Goal: Task Accomplishment & Management: Complete application form

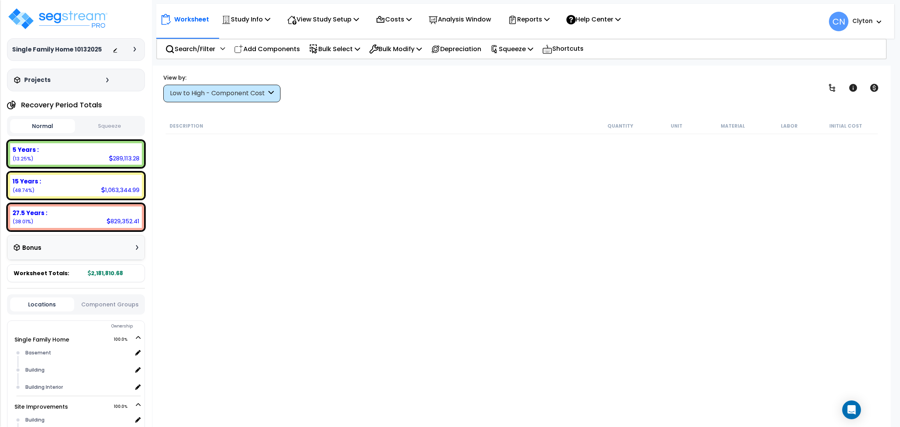
scroll to position [2284, 0]
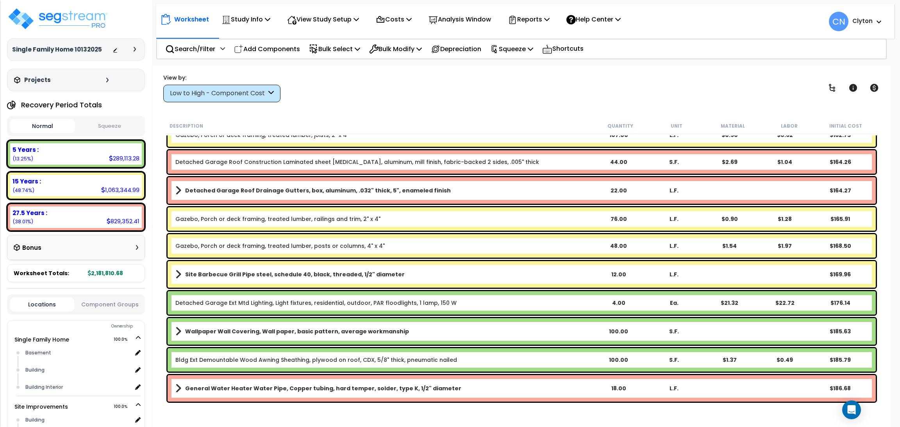
click at [413, 120] on div "Description Quantity Unit Material Labor Initial Cost" at bounding box center [522, 126] width 712 height 16
click at [78, 21] on img at bounding box center [58, 18] width 102 height 23
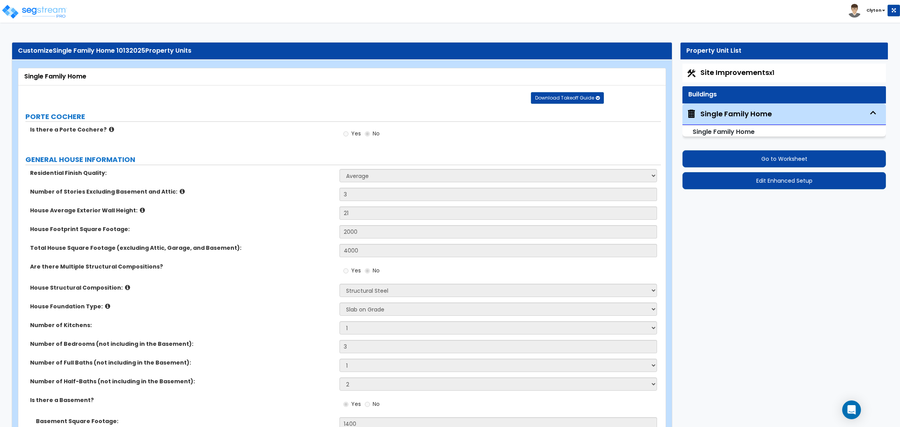
select select "1"
select select "4"
select select "3"
select select "2"
select select "1"
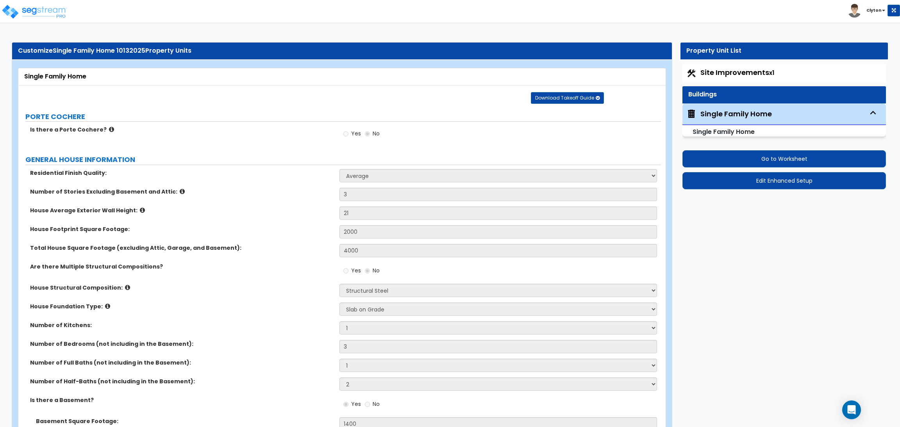
select select "1"
select select "2"
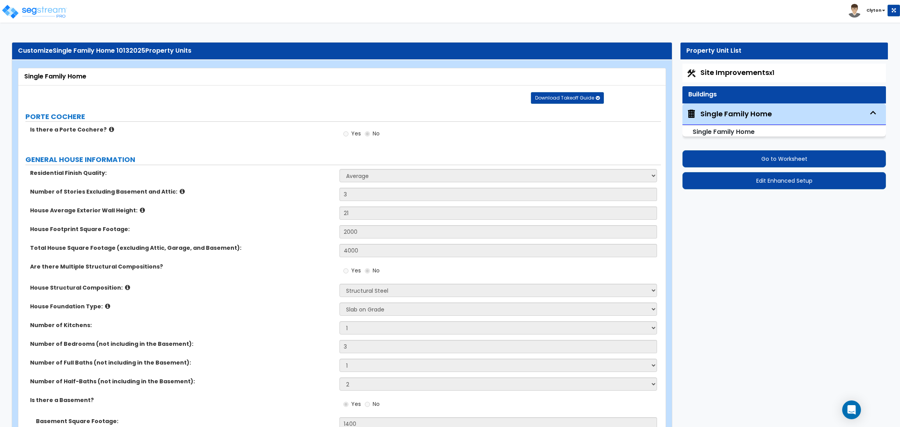
select select "3"
select select "2"
select select "3"
select select "1"
select select "2"
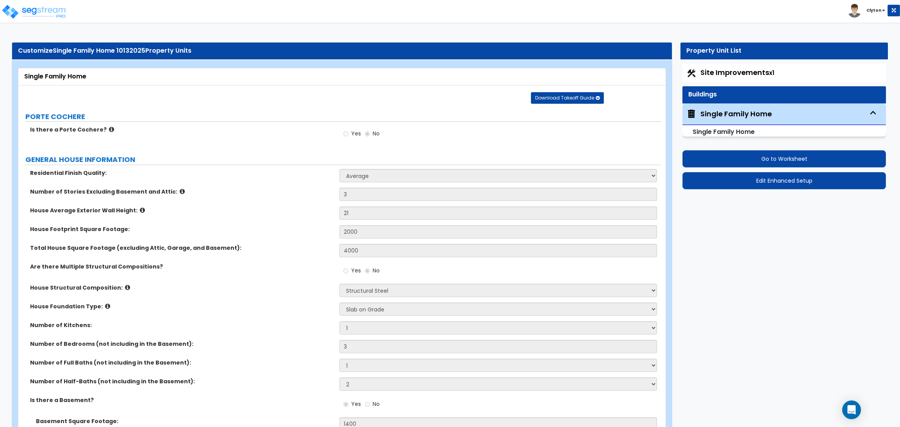
select select "3"
select select "2"
select select "1"
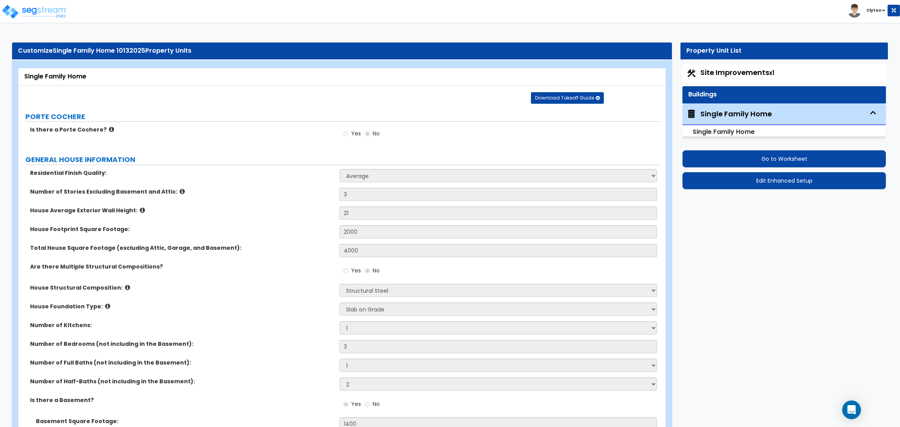
select select "1"
select select "2"
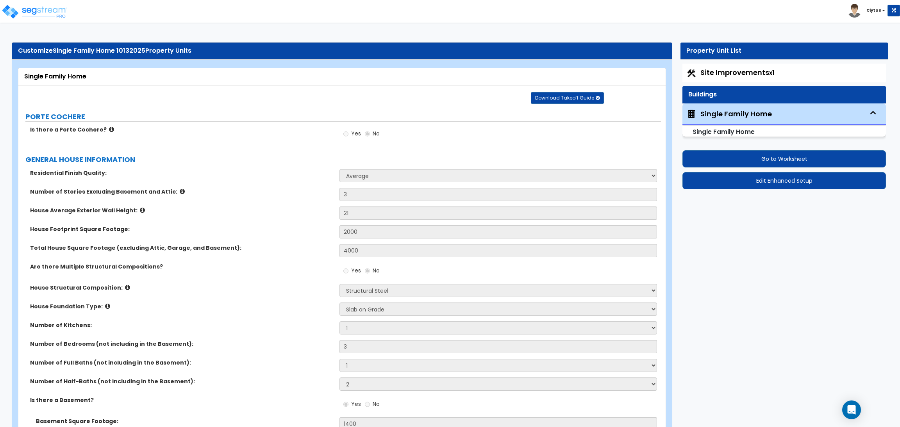
select select "2"
select select "1"
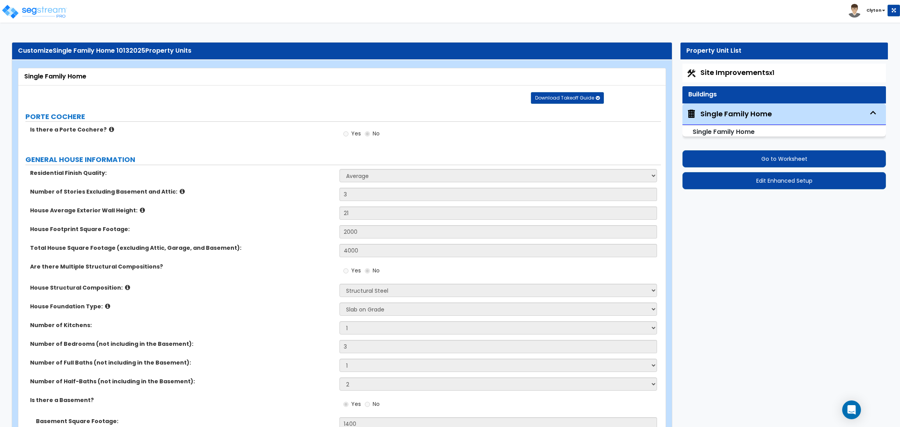
select select "4"
select select "2"
select select "1"
select select "2"
select select "1"
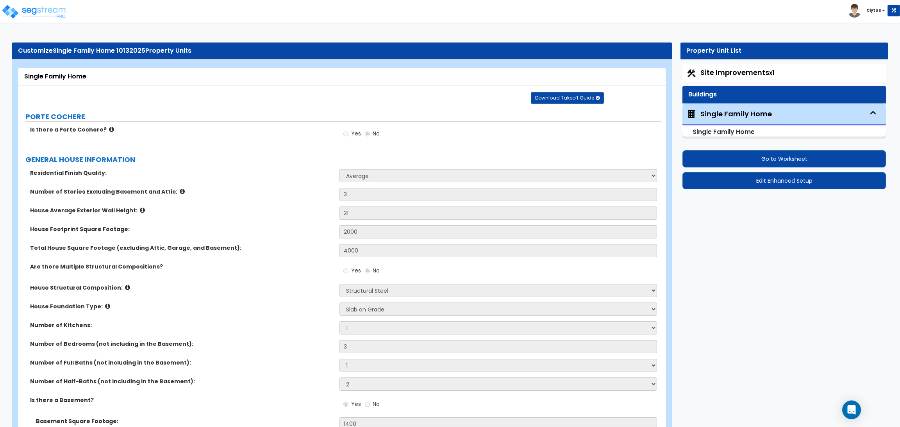
select select "3"
select select "1"
select select "5"
select select "4"
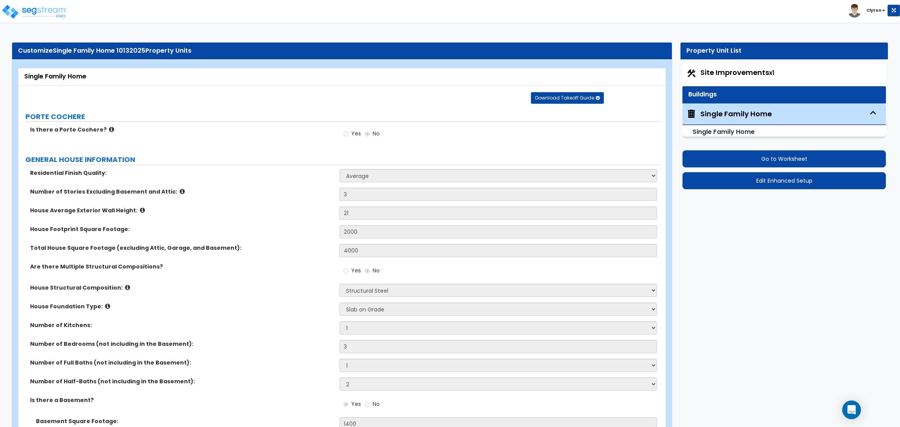
select select "1"
select select "2"
select select "3"
select select "1"
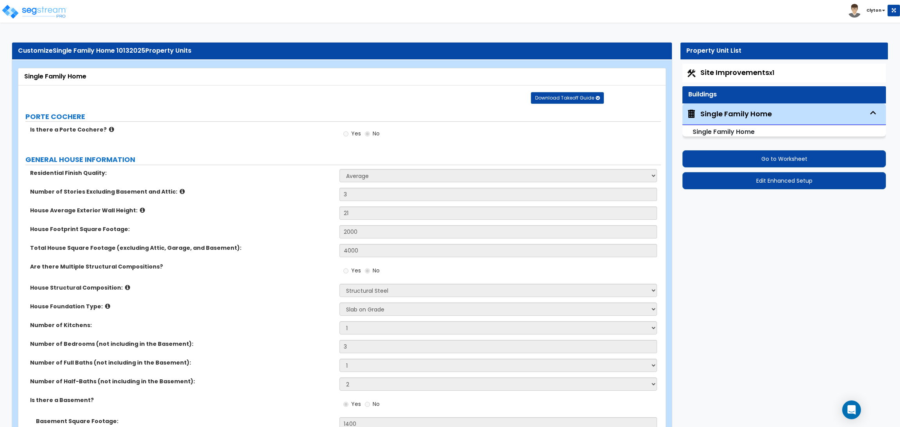
select select "2"
select select "1"
select select "5"
select select "3"
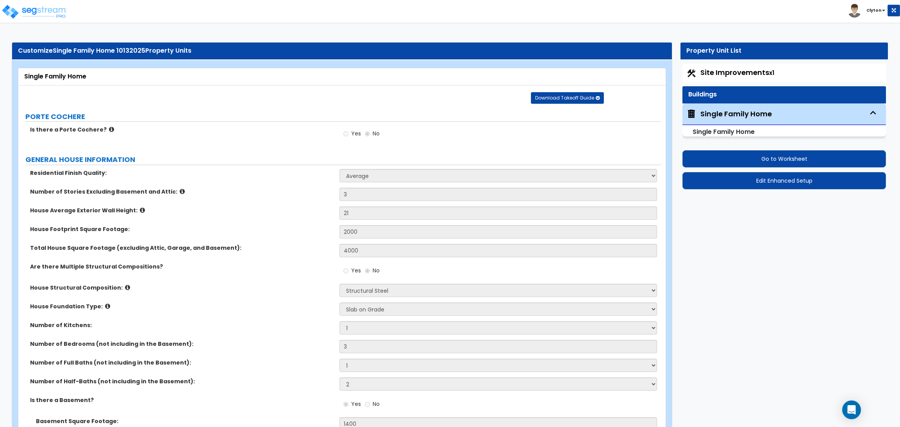
select select "1"
select select "2"
select select "1"
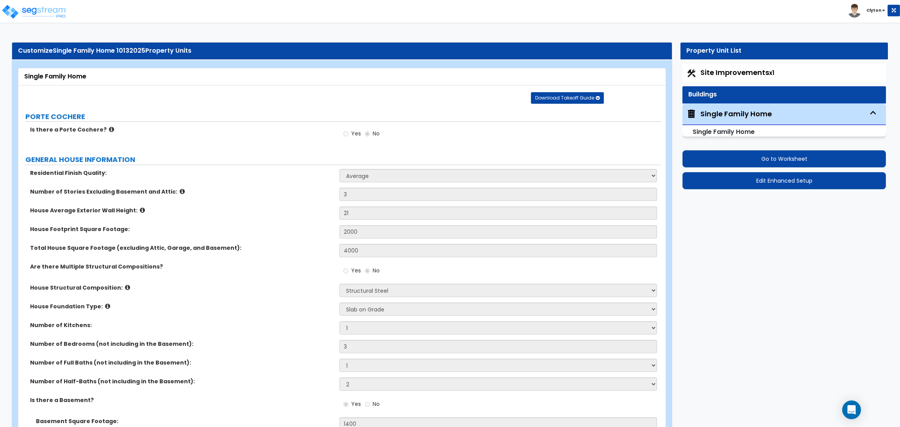
select select "1"
select select "2"
select select "3"
select select "4"
select select "1"
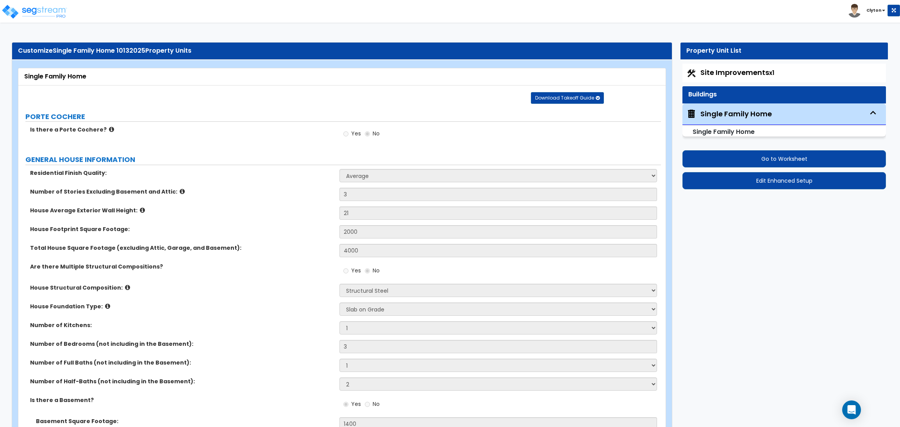
select select "1"
select select "2"
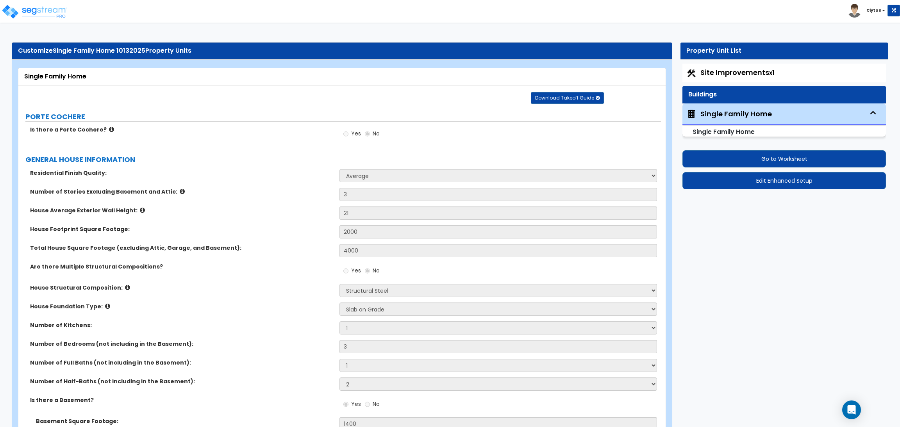
select select "1"
select select "3"
select select "2"
select select "6"
select select "1"
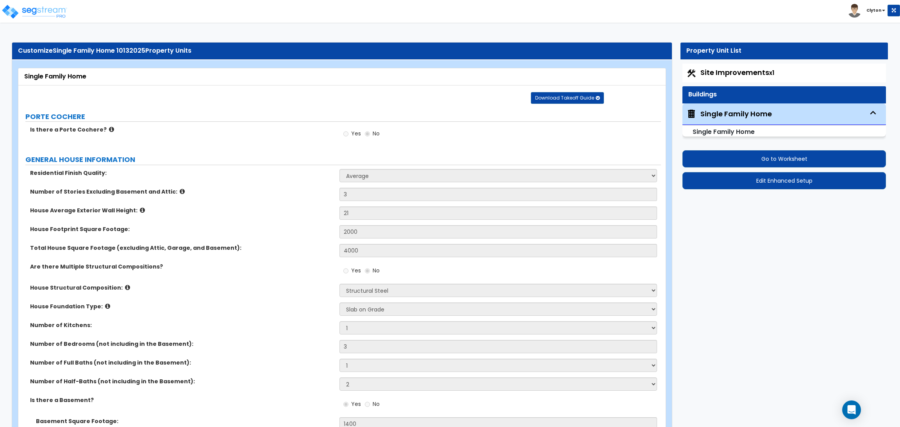
select select "1"
select select "5"
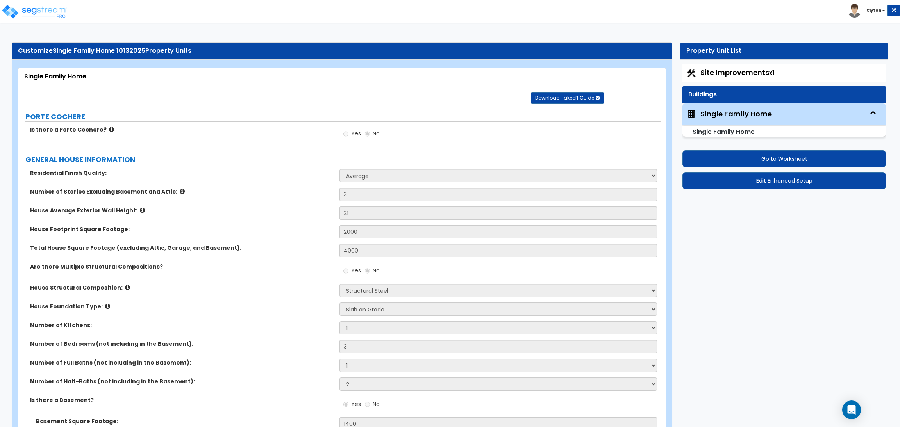
select select "1"
select select "2"
select select "3"
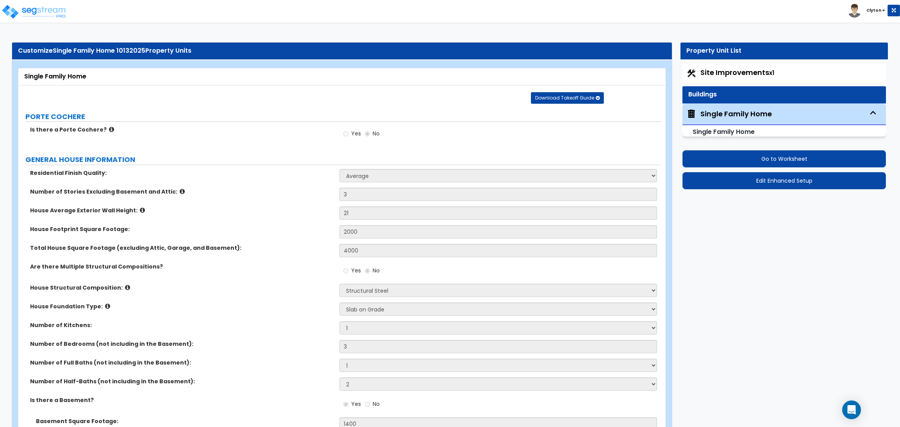
select select "1"
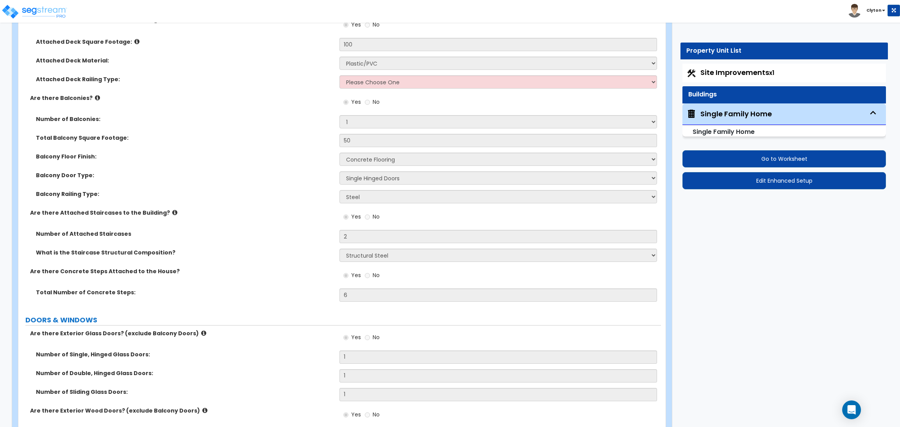
click at [252, 263] on div "What is the Staircase Structural Composition? Please Choose One Reinforced Conc…" at bounding box center [339, 258] width 642 height 19
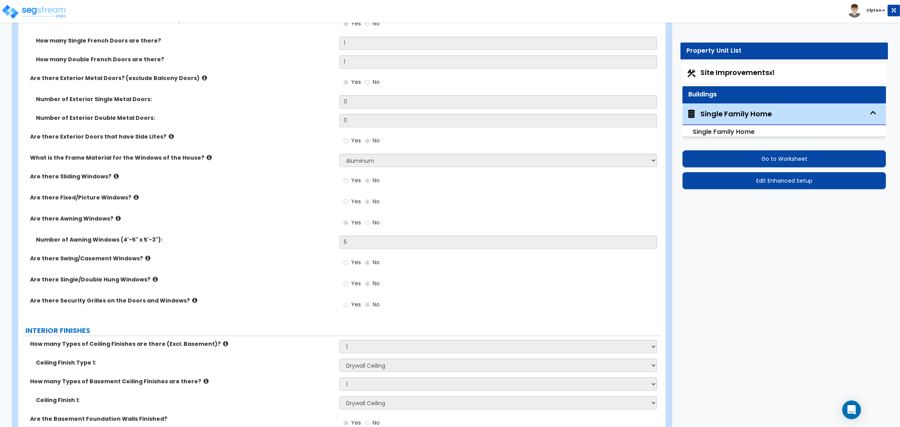
scroll to position [2229, 0]
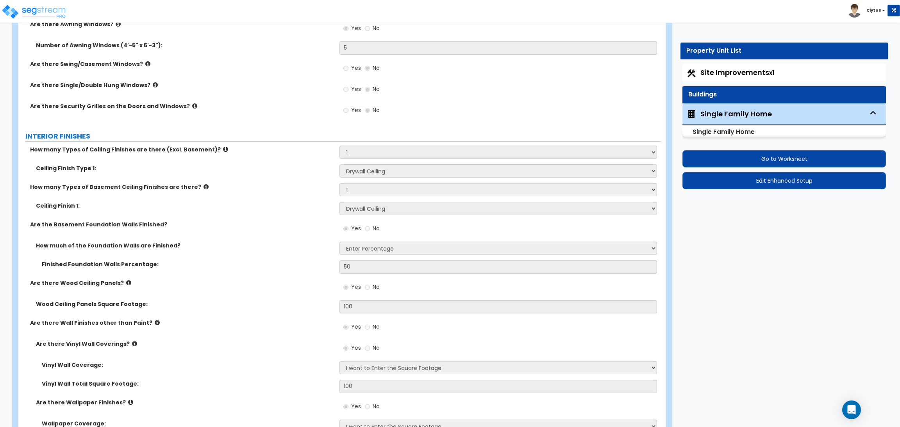
click at [294, 279] on label "Are there Wood Ceiling Panels?" at bounding box center [181, 283] width 303 height 8
click at [307, 215] on div "Ceiling Finish 1: Please Choose One Drop Ceiling Open Ceiling Drywall Ceiling" at bounding box center [339, 211] width 642 height 19
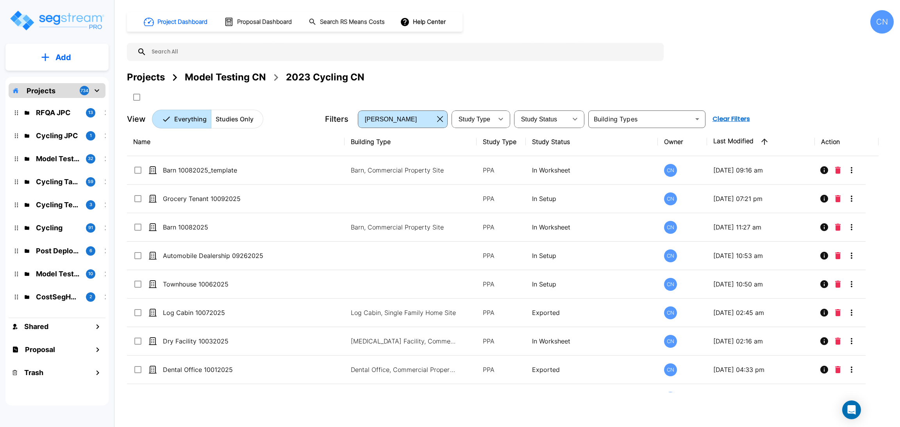
drag, startPoint x: 0, startPoint y: 0, endPoint x: 897, endPoint y: 73, distance: 899.5
click at [240, 79] on div "Model Testing CN" at bounding box center [225, 77] width 81 height 14
click at [631, 77] on div "Projects Model Testing CN 2023 Cycling CN" at bounding box center [510, 77] width 767 height 14
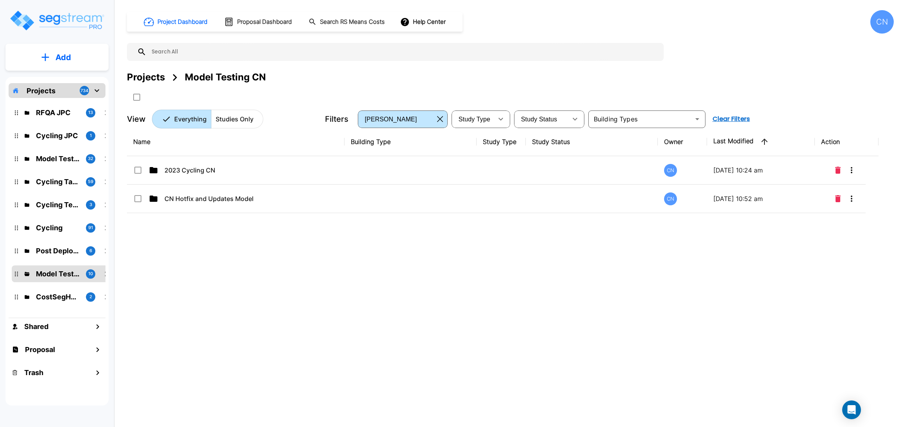
drag, startPoint x: 189, startPoint y: 277, endPoint x: 189, endPoint y: 265, distance: 12.1
click at [189, 277] on div "Name Building Type Study Type Study Status Owner Last Modified Action 2023 Cycl…" at bounding box center [502, 260] width 751 height 265
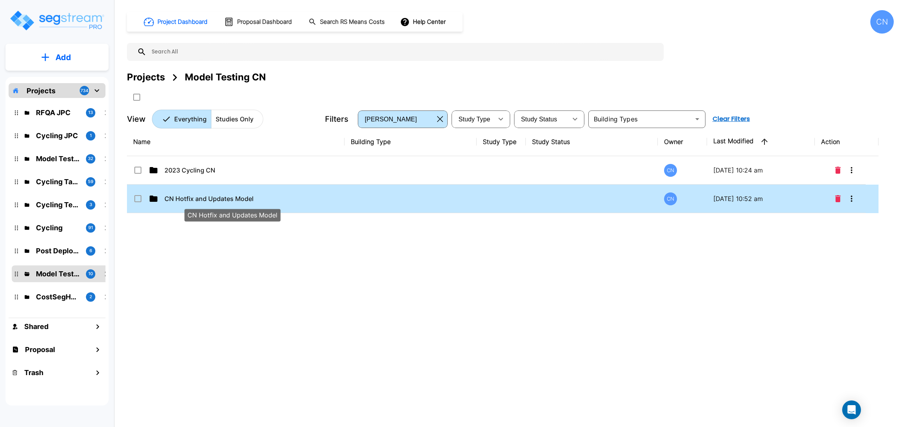
click at [217, 195] on p "CN Hotfix and Updates Model" at bounding box center [231, 198] width 134 height 9
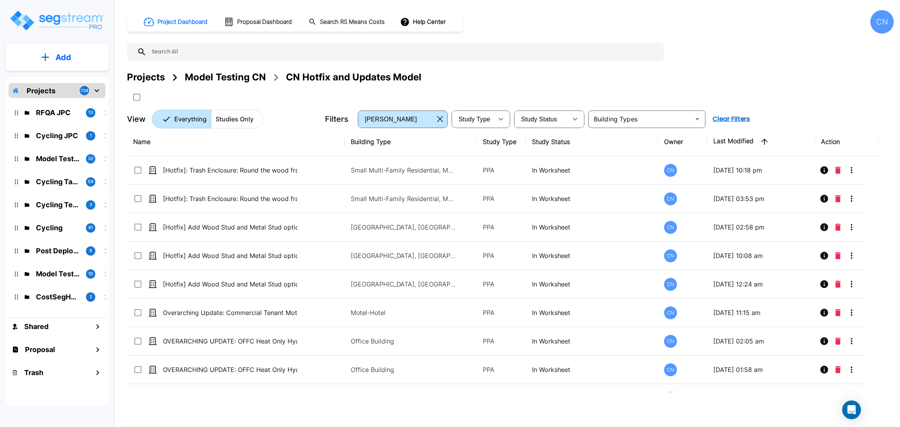
drag, startPoint x: 146, startPoint y: 82, endPoint x: 439, endPoint y: 1, distance: 303.6
click at [146, 82] on div "Projects" at bounding box center [146, 77] width 38 height 14
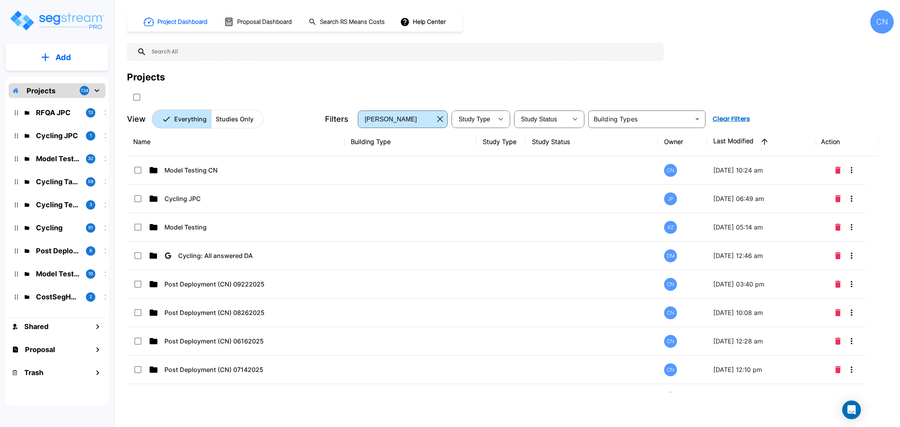
click at [74, 60] on button "Add" at bounding box center [56, 57] width 103 height 23
click at [55, 78] on p "Add Folder" at bounding box center [62, 78] width 32 height 9
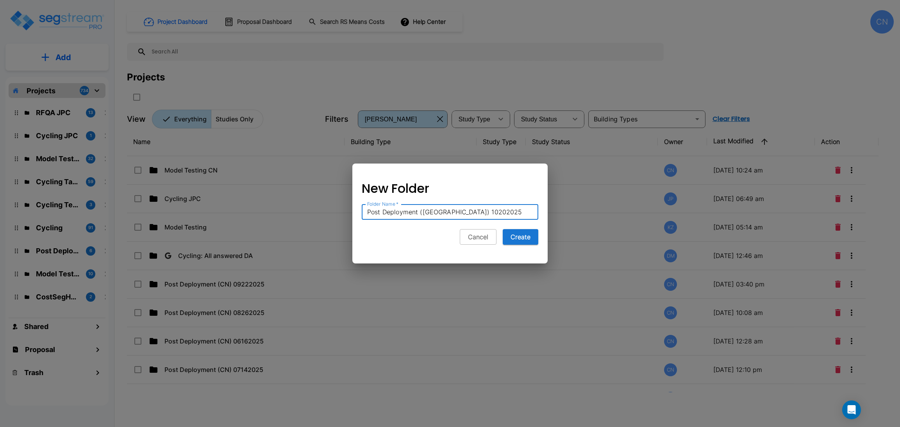
type input "Post Deployment (CN) 10202025"
click at [388, 244] on div "Cancel Create" at bounding box center [450, 237] width 176 height 16
click at [521, 241] on button "Create" at bounding box center [521, 237] width 36 height 16
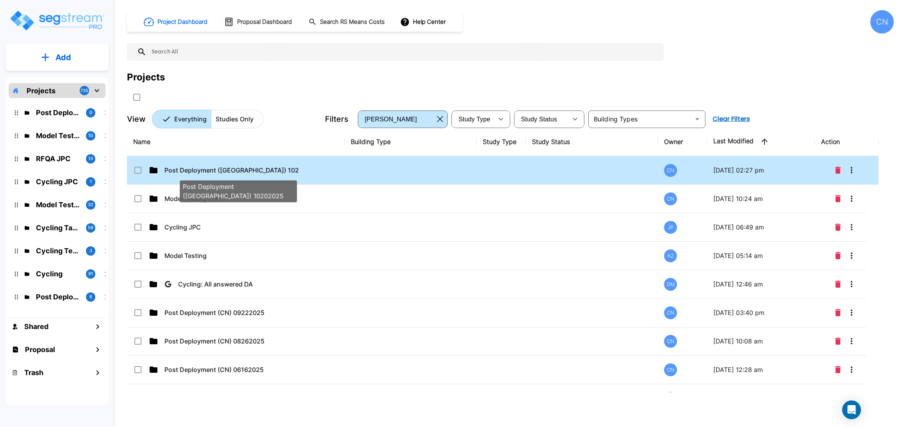
click at [294, 171] on p "Post Deployment (CN) 10202025" at bounding box center [231, 170] width 134 height 9
click at [294, 171] on p "Post Deployment ([GEOGRAPHIC_DATA]) 10202025" at bounding box center [231, 170] width 134 height 9
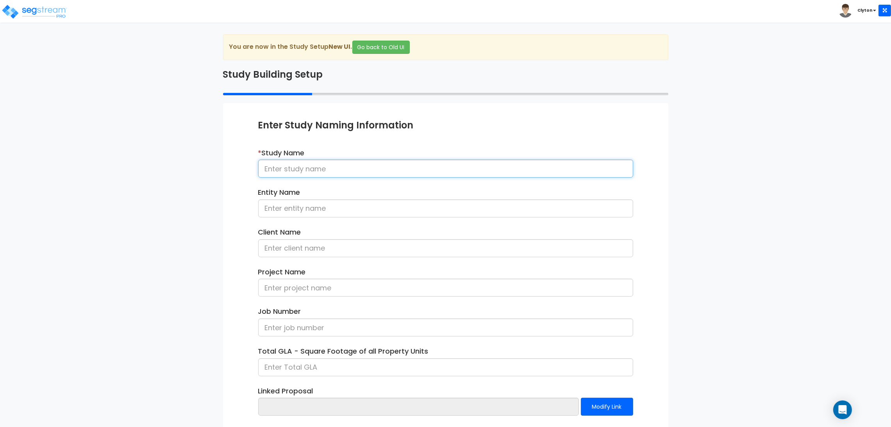
click at [328, 169] on input at bounding box center [445, 169] width 375 height 18
type input "Fast Food"
click at [178, 312] on div "We are Building your Study. So please grab a coffee and let us do the heavy lif…" at bounding box center [445, 250] width 891 height 433
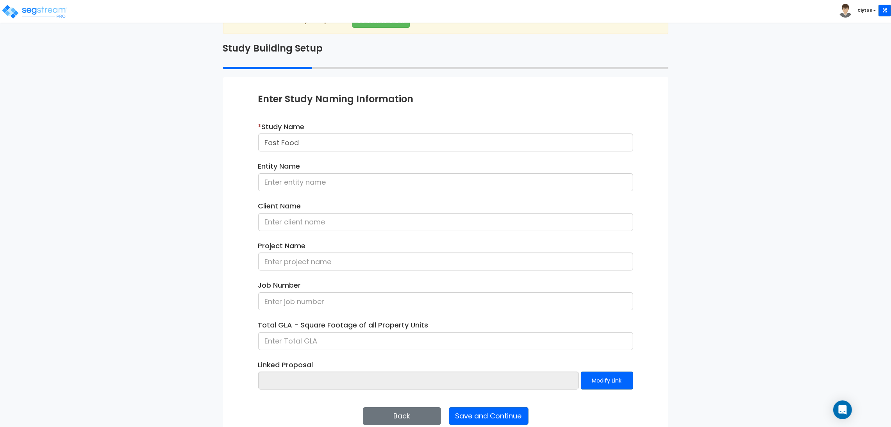
scroll to position [40, 0]
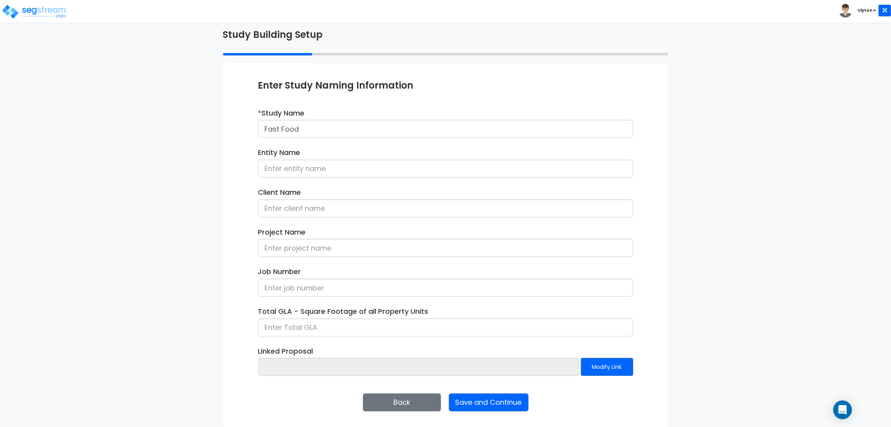
click at [531, 407] on div "Back Save and Continue Next Submit Save & Go to Dashboard Save & Continue" at bounding box center [445, 403] width 375 height 18
click at [500, 405] on button "Save and Continue" at bounding box center [489, 403] width 80 height 18
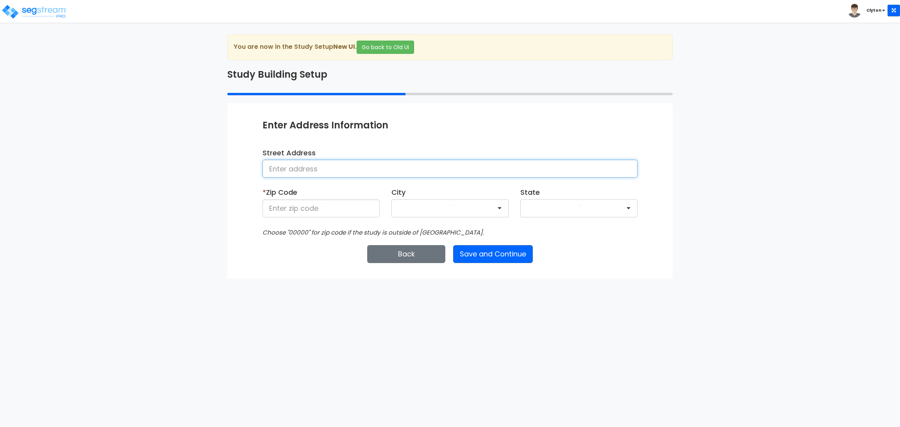
click at [303, 171] on input at bounding box center [449, 169] width 375 height 18
type input "[GEOGRAPHIC_DATA]"
type input "80206"
click at [477, 253] on button "Save and Continue" at bounding box center [493, 254] width 80 height 18
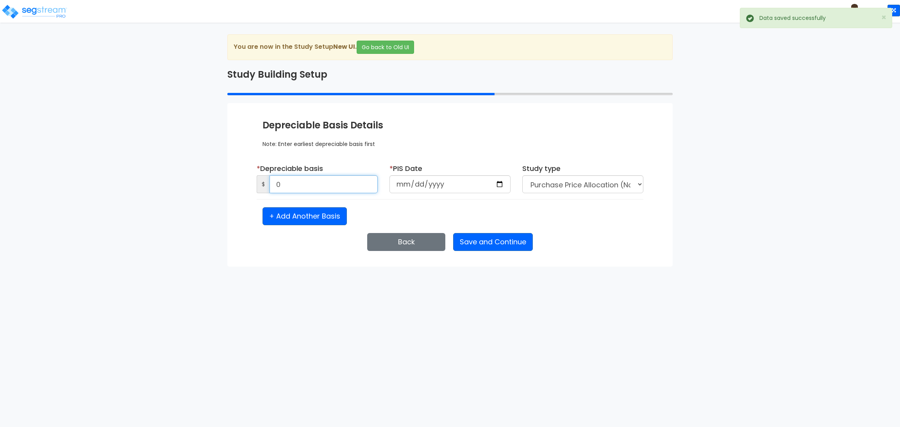
click at [315, 191] on input "0" at bounding box center [323, 184] width 108 height 18
type input "1,500,000"
click at [503, 179] on input "date" at bounding box center [449, 184] width 121 height 18
click at [496, 185] on input "date" at bounding box center [449, 184] width 121 height 18
type input "2025-10-14"
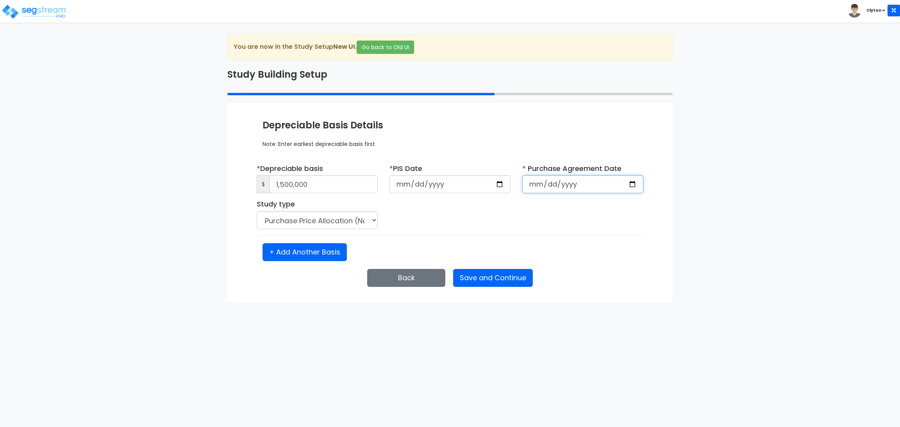
click at [631, 184] on input "date" at bounding box center [582, 184] width 121 height 18
select select "2025"
type input "2025-10-14"
click at [580, 219] on div "* Depreciable basis $ 1,500,000 * PIS Date 2025-10-14 * Purchase Agreement Date…" at bounding box center [450, 199] width 398 height 71
click at [498, 283] on button "Save and Continue" at bounding box center [493, 278] width 80 height 18
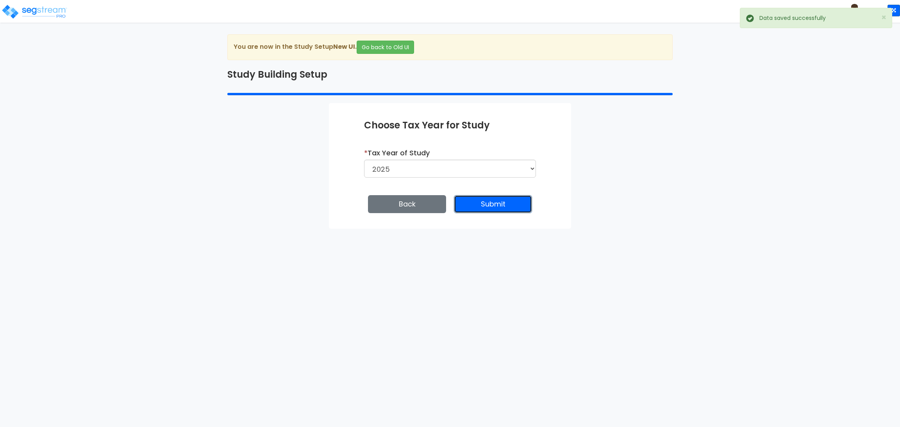
click at [493, 201] on button "Submit" at bounding box center [493, 204] width 78 height 18
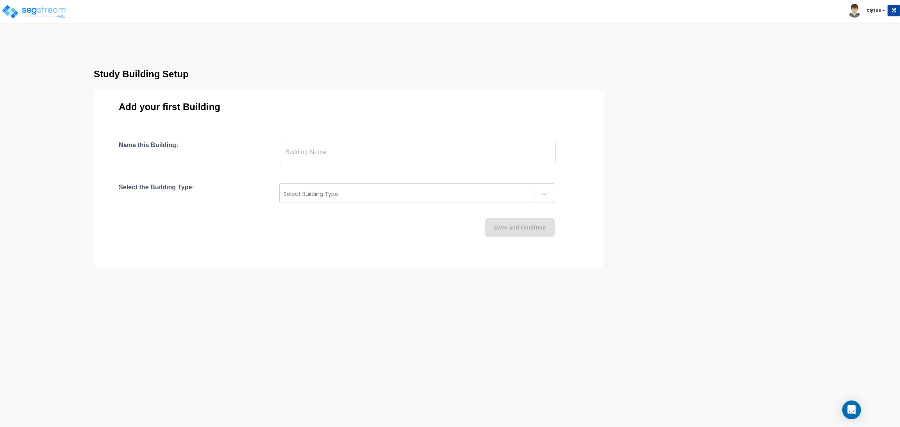
click at [383, 158] on input "text" at bounding box center [418, 152] width 276 height 22
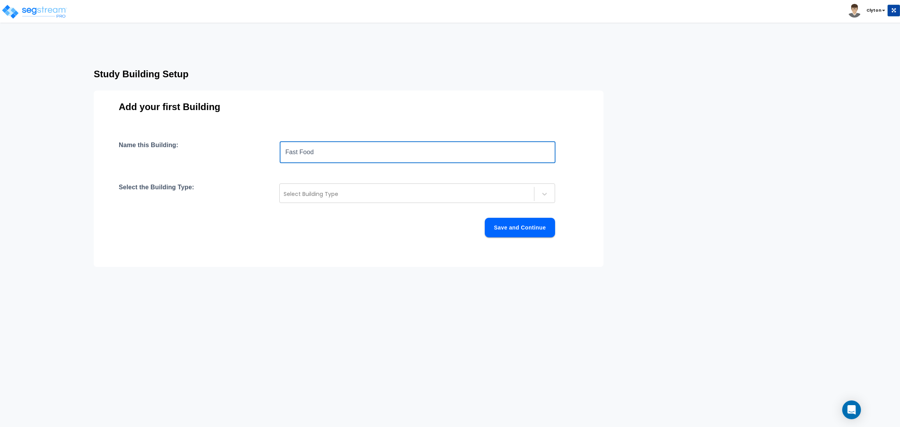
type input "Fast Food"
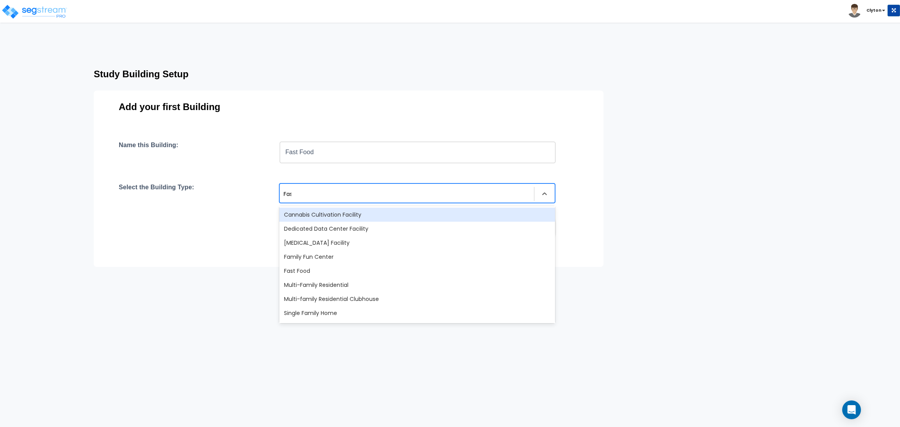
type input "Fast"
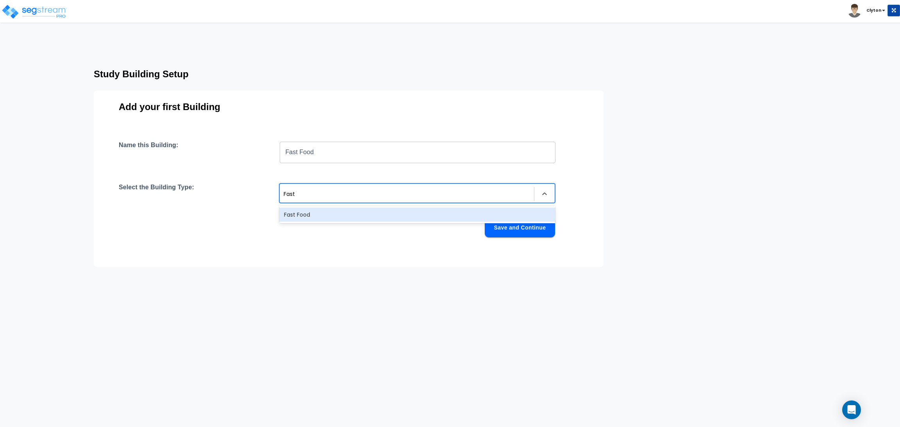
click at [329, 217] on div "Fast Food" at bounding box center [417, 215] width 276 height 14
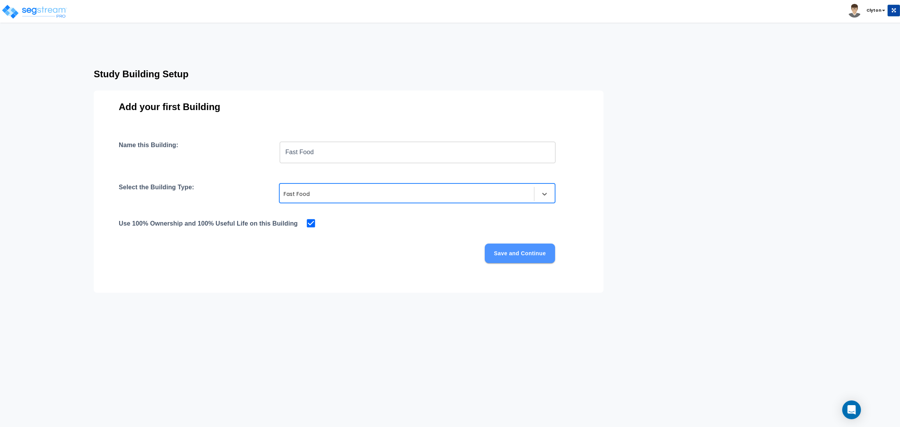
click at [547, 250] on button "Save and Continue" at bounding box center [520, 254] width 70 height 20
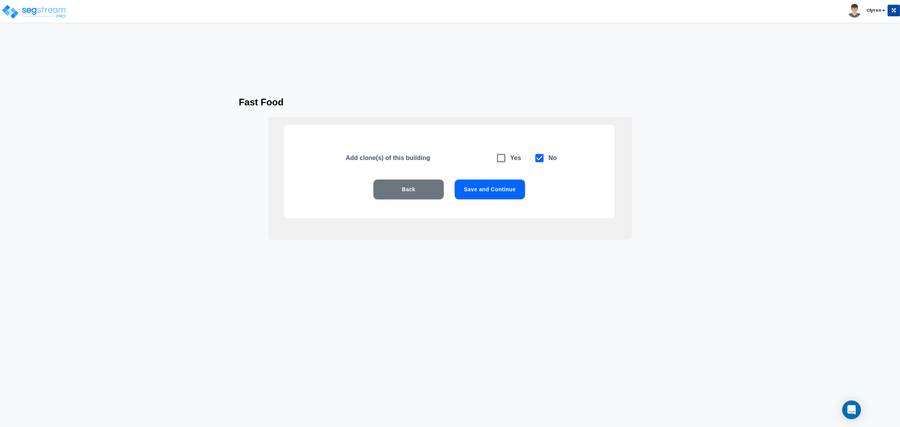
click at [499, 183] on button "Save and Continue" at bounding box center [490, 190] width 70 height 20
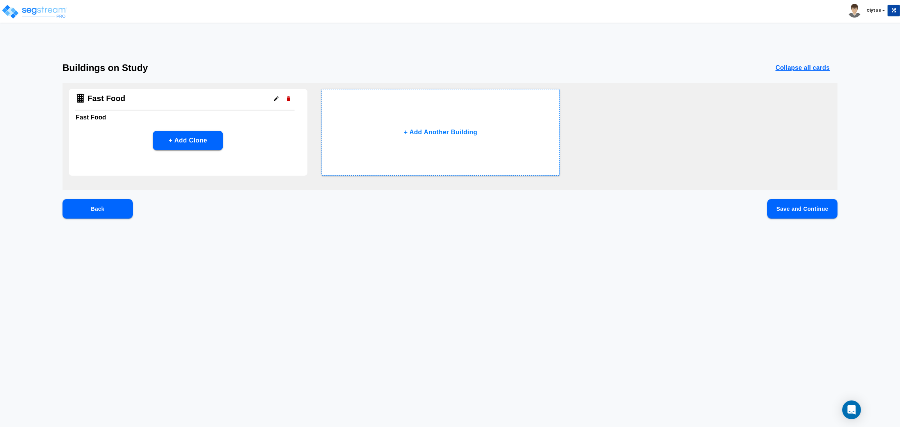
click at [791, 211] on button "Save and Continue" at bounding box center [802, 209] width 70 height 20
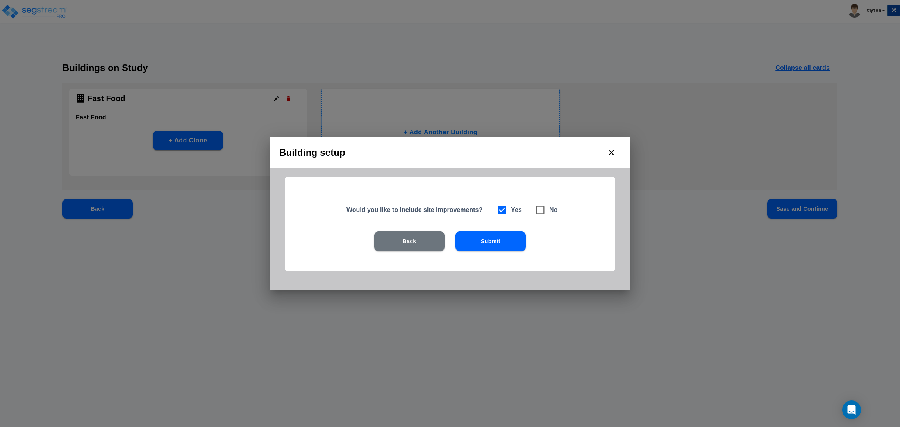
click at [490, 247] on button "Submit" at bounding box center [490, 242] width 70 height 20
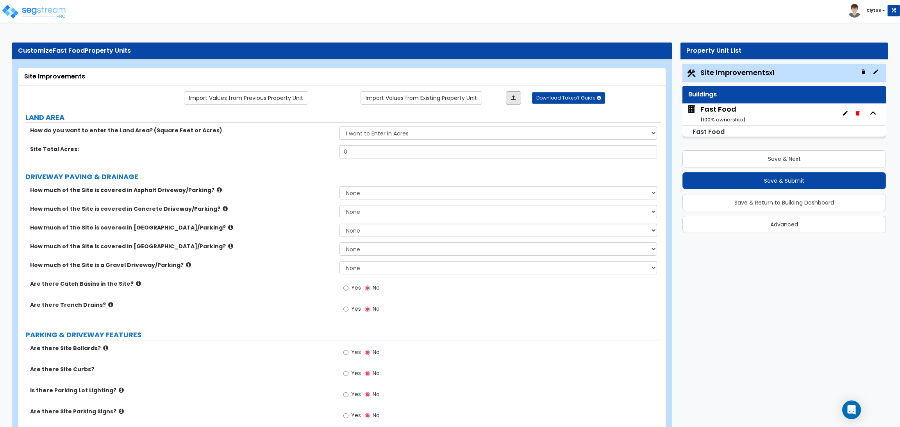
click at [512, 96] on icon at bounding box center [513, 97] width 5 height 5
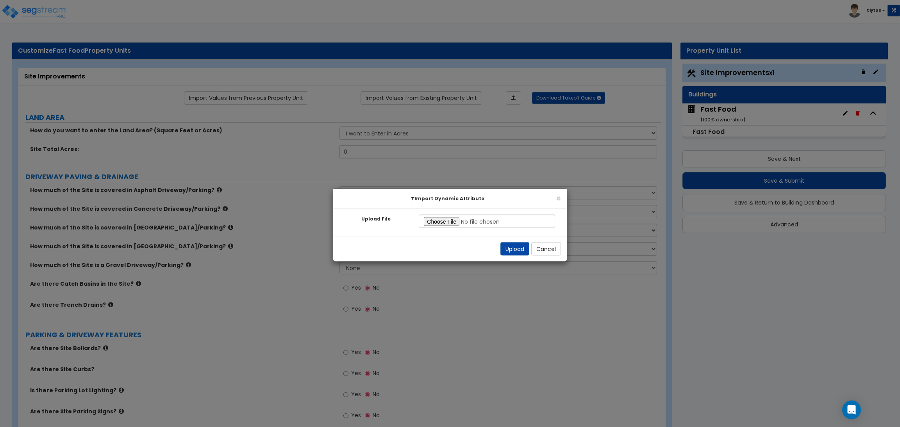
type input "C:\fakepath\Site Commercial.xlsx"
click at [526, 254] on button "Upload" at bounding box center [514, 248] width 29 height 13
select select "2"
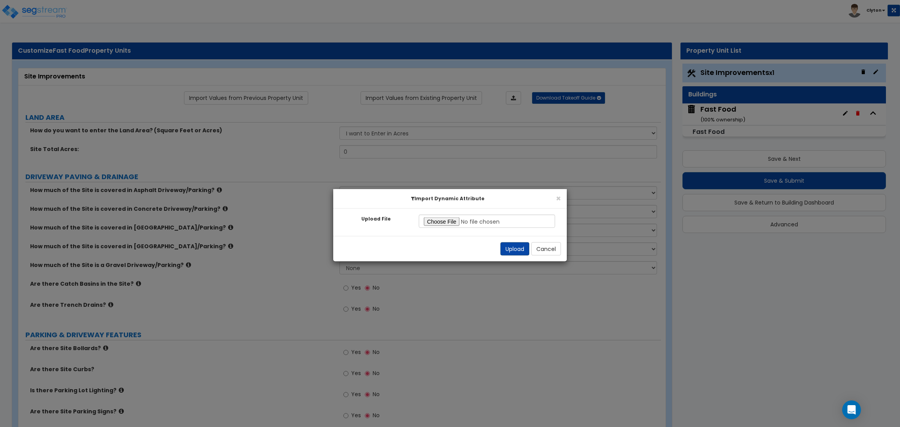
select select "2"
radio input "true"
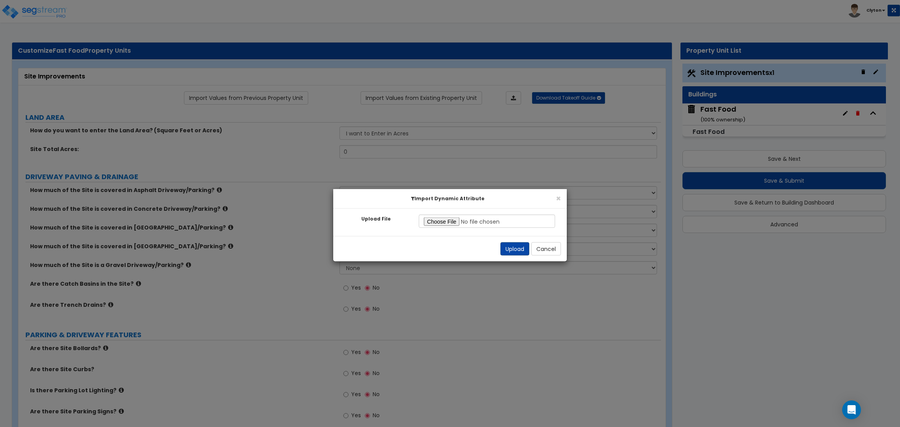
radio input "true"
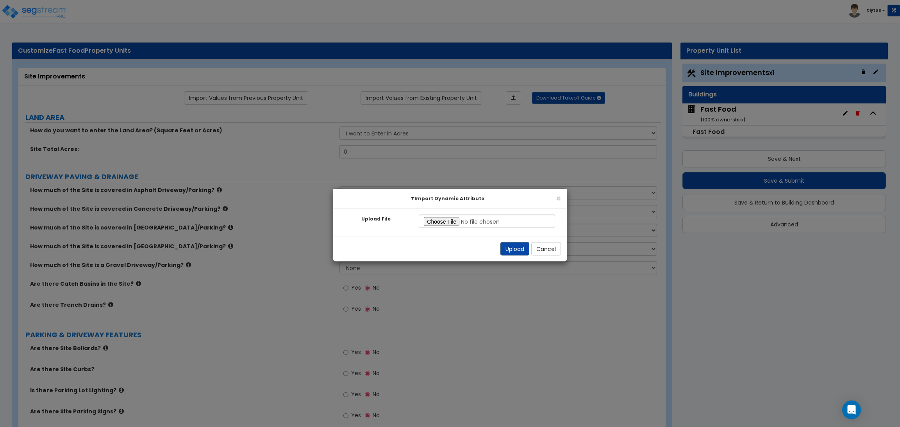
radio input "true"
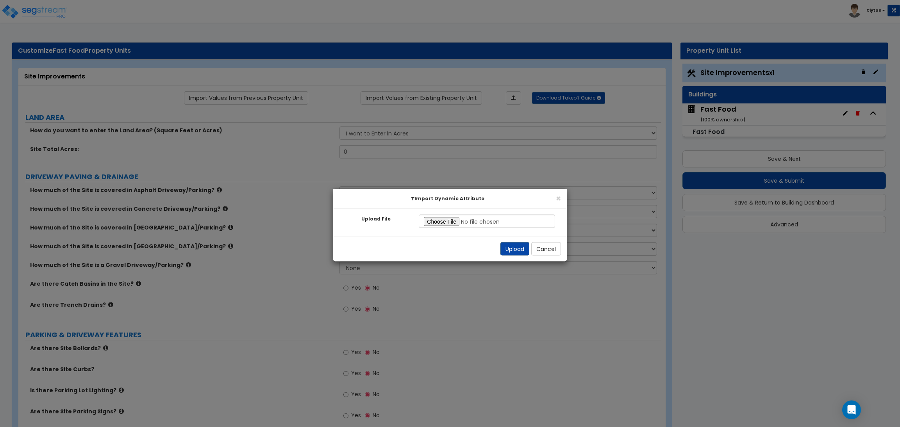
radio input "true"
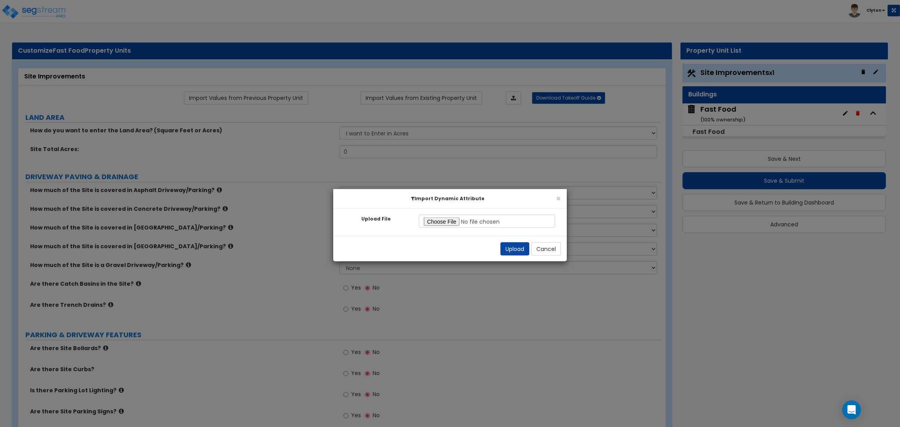
radio input "true"
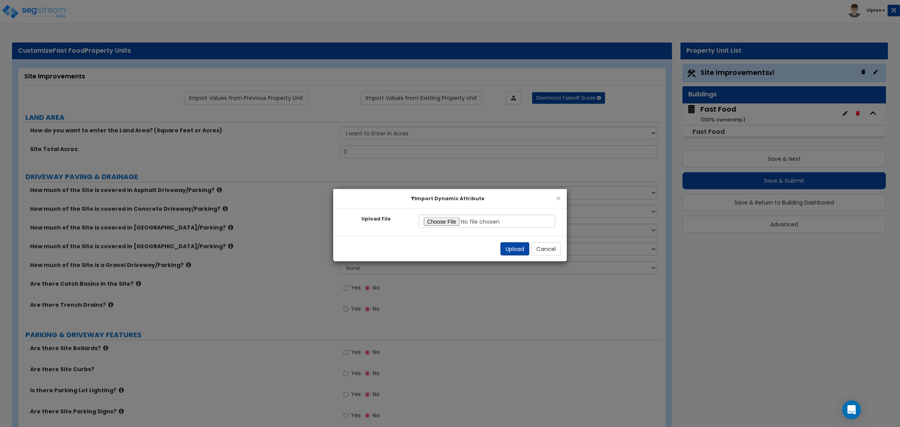
radio input "true"
select select "2"
radio input "true"
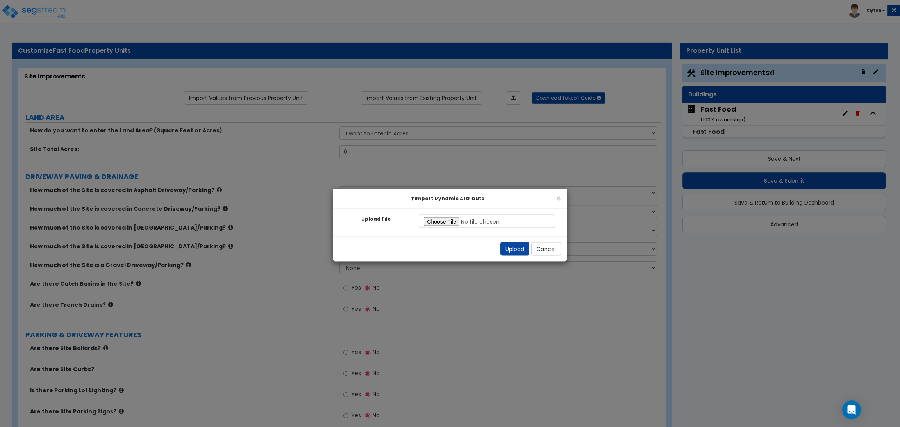
radio input "true"
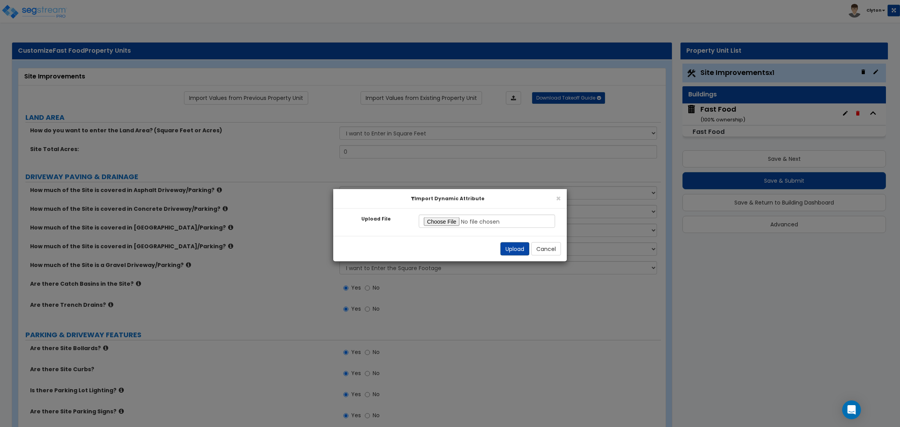
radio input "true"
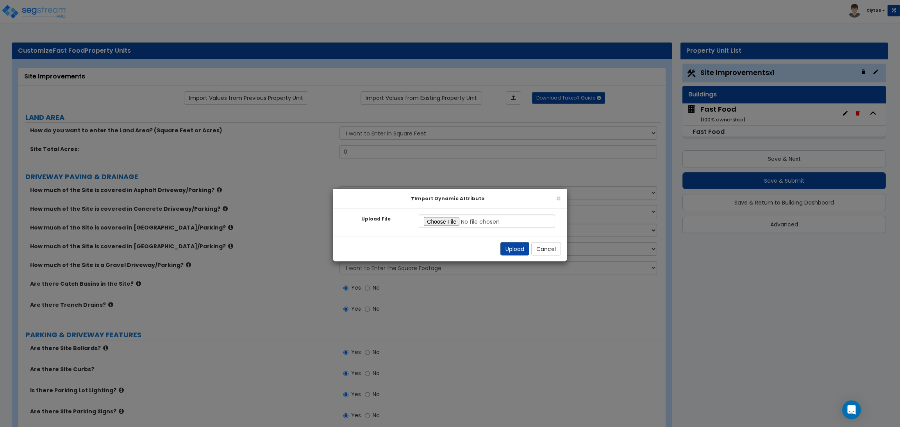
radio input "true"
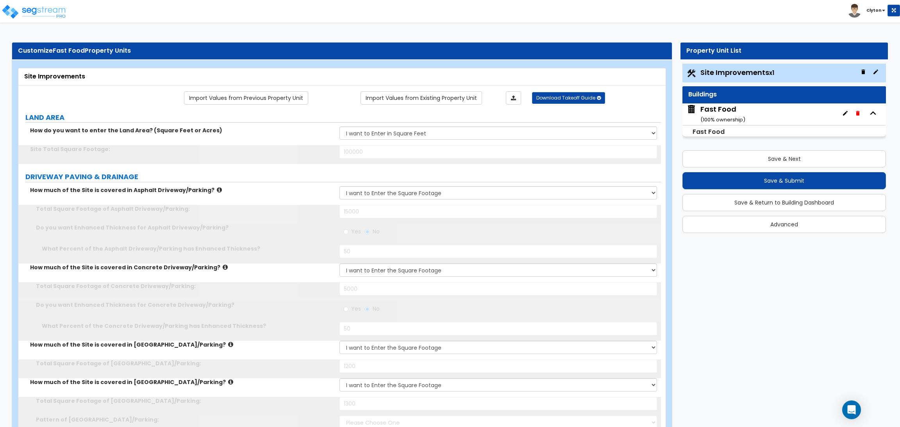
type input "100000"
type input "15000"
radio input "true"
type input "50"
type input "5000"
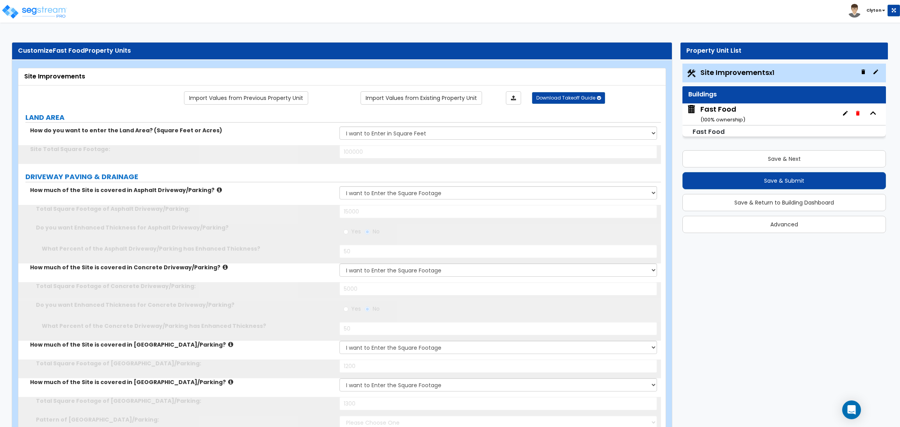
radio input "true"
type input "50"
type input "1200"
type input "1300"
select select "1"
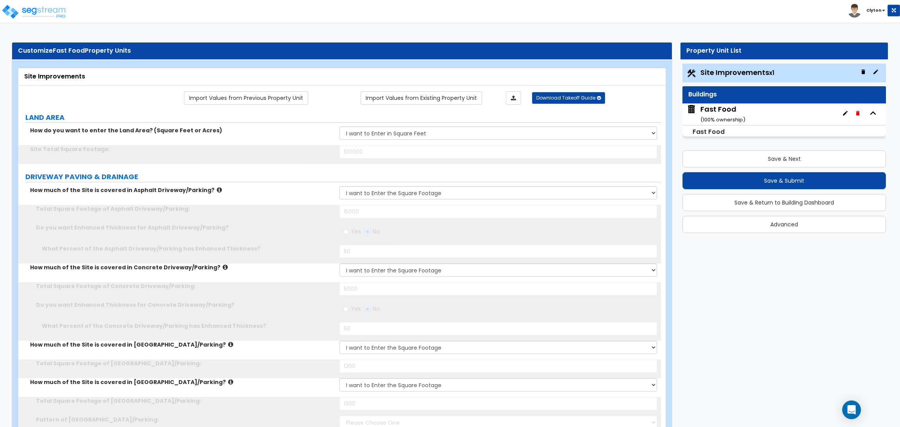
type input "1000"
type input "4"
type input "10"
type input "30"
type input "10"
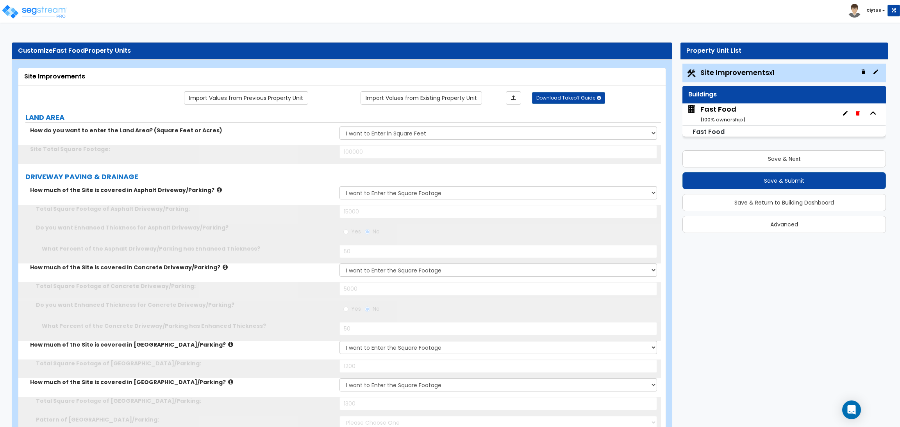
type input "5"
select select "3"
select select "1"
type input "230"
select select "1"
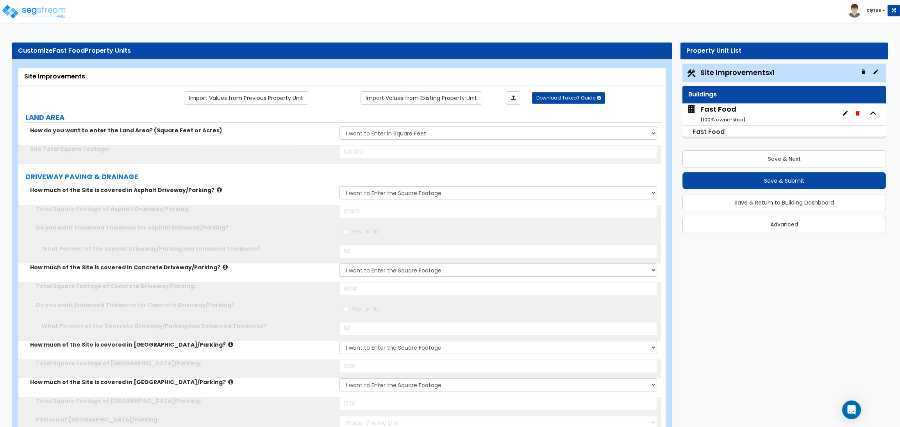
select select "1"
type input "2"
type input "3"
type input "2"
type input "3"
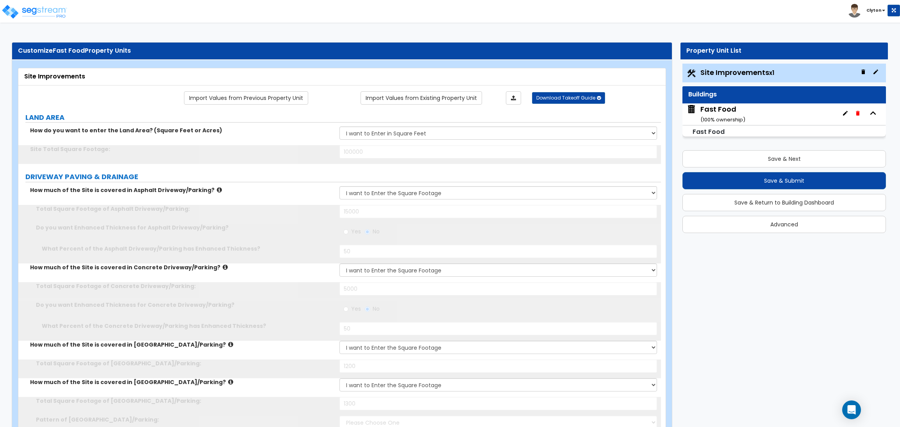
type input "4"
select select "1"
type input "30"
type input "33"
select select "1"
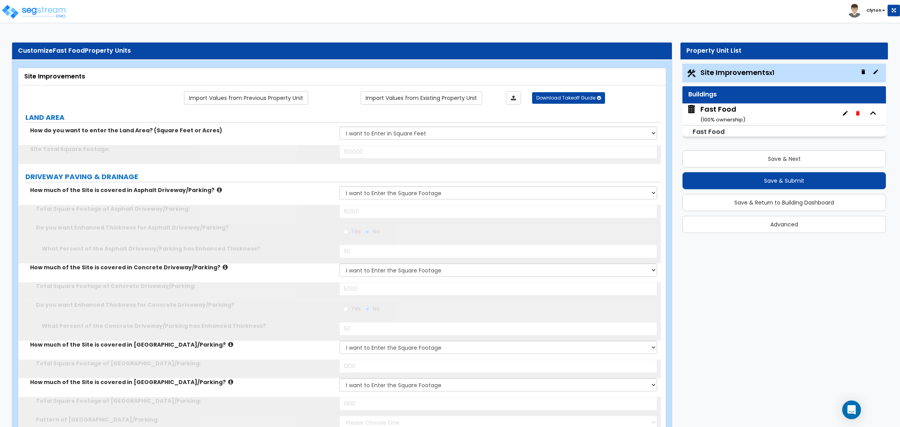
type input "30"
type input "6"
type input "15"
select select "2"
radio input "true"
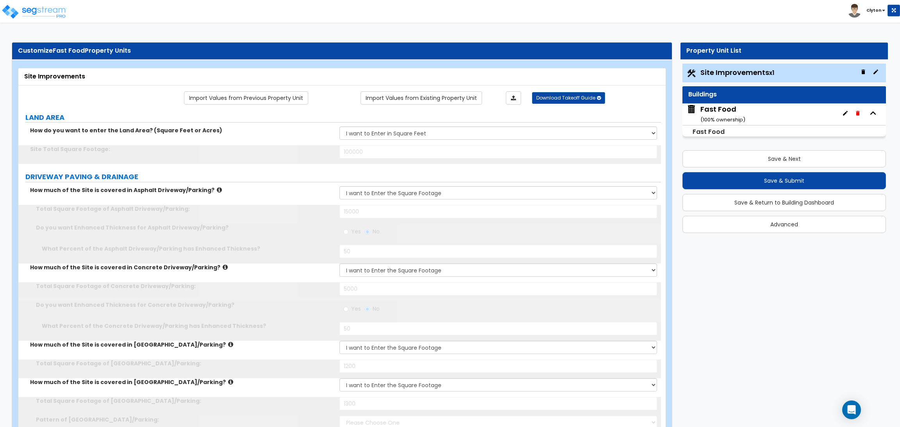
select select "2"
select select "1"
radio input "true"
select select "2"
type input "25"
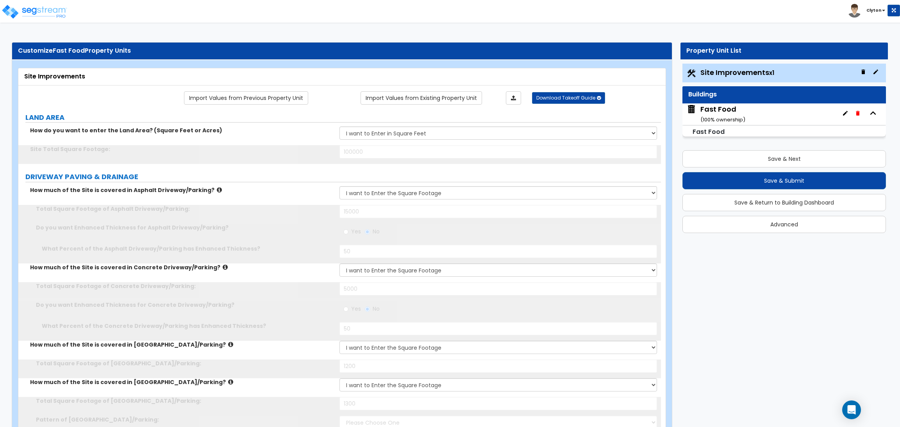
type input "8"
select select "1"
type input "250"
type input "300"
type input "6"
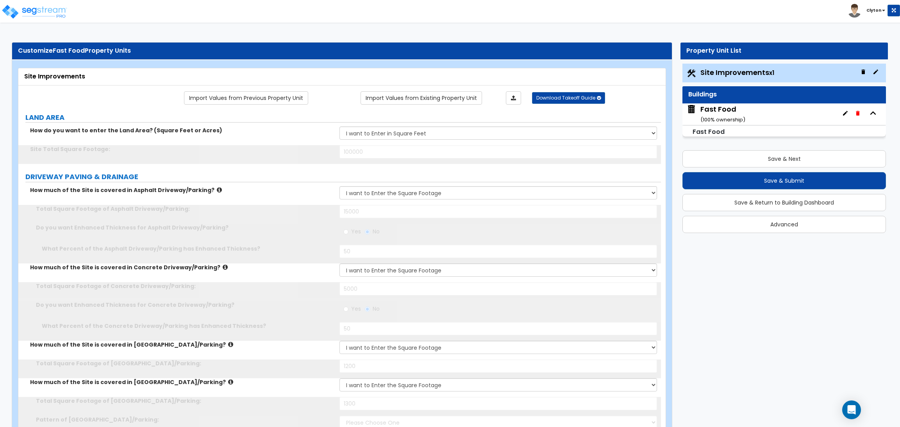
radio input "true"
select select "1"
type input "5"
type input "10"
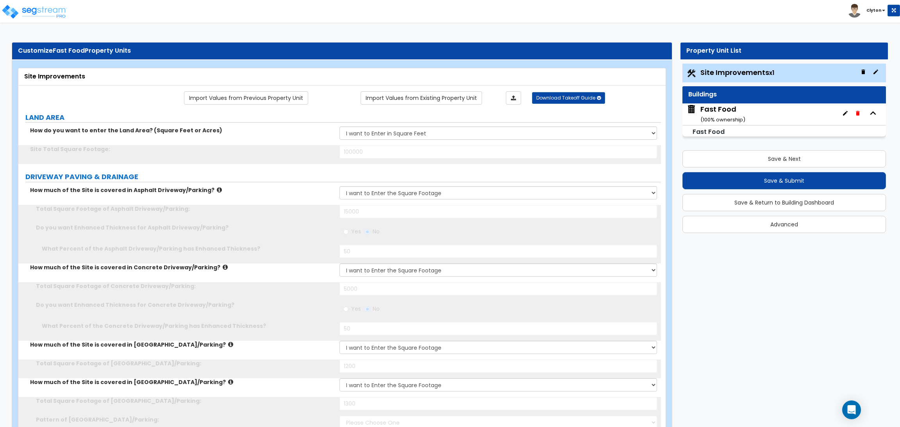
radio input "true"
select select "2"
type input "6"
type input "12"
radio input "true"
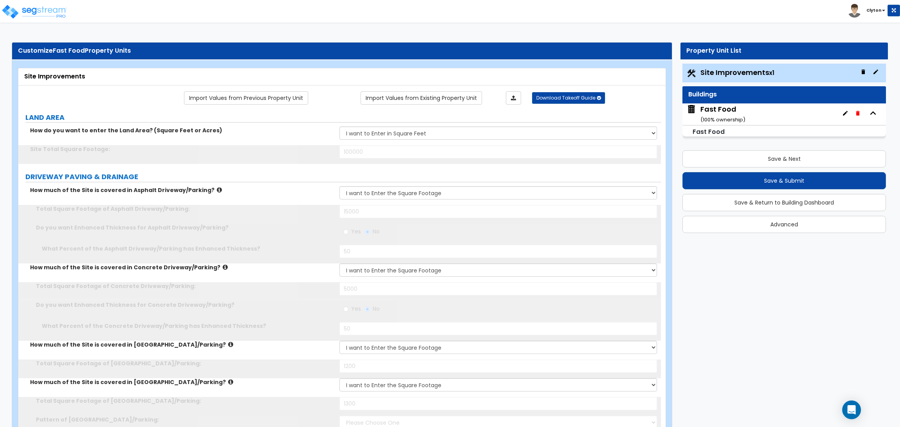
select select "2"
type input "16"
type input "15"
type input "500"
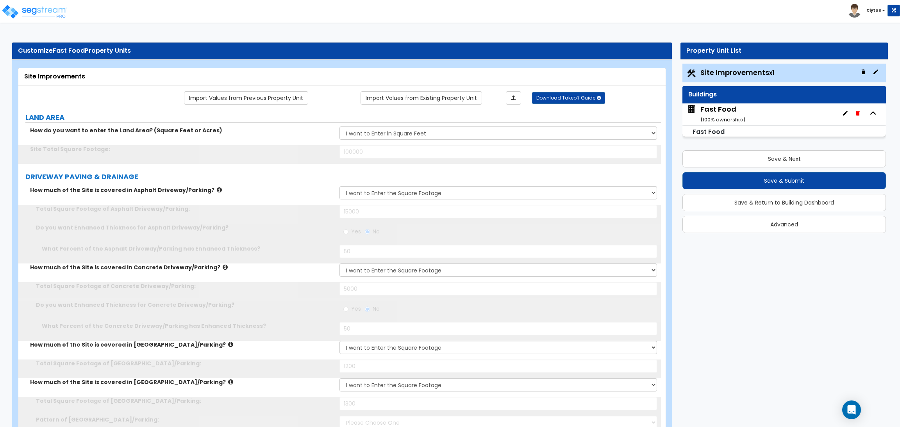
radio input "true"
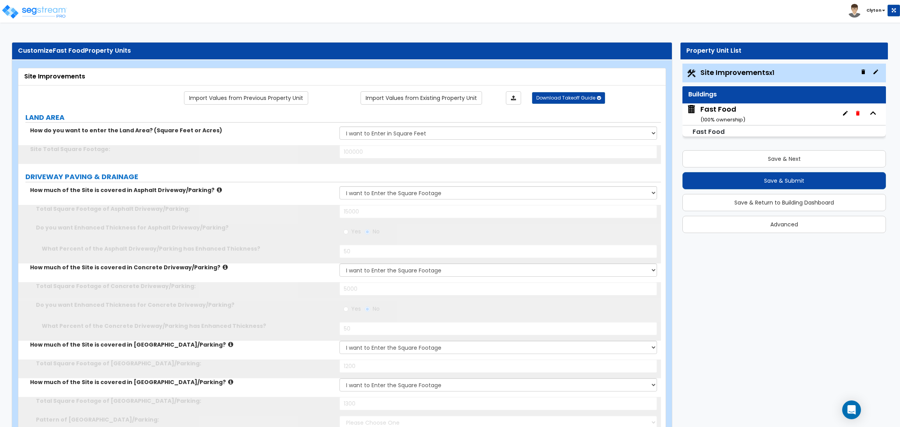
radio input "true"
select select "4"
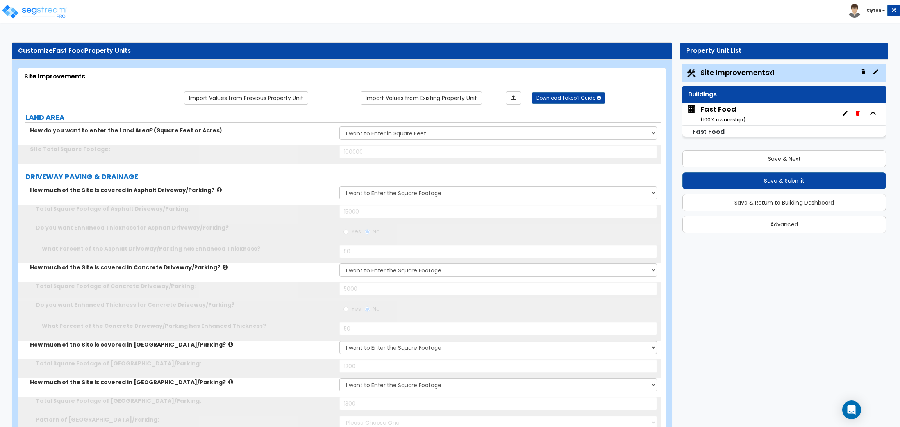
type input "20"
select select "4"
type input "14"
type input "850"
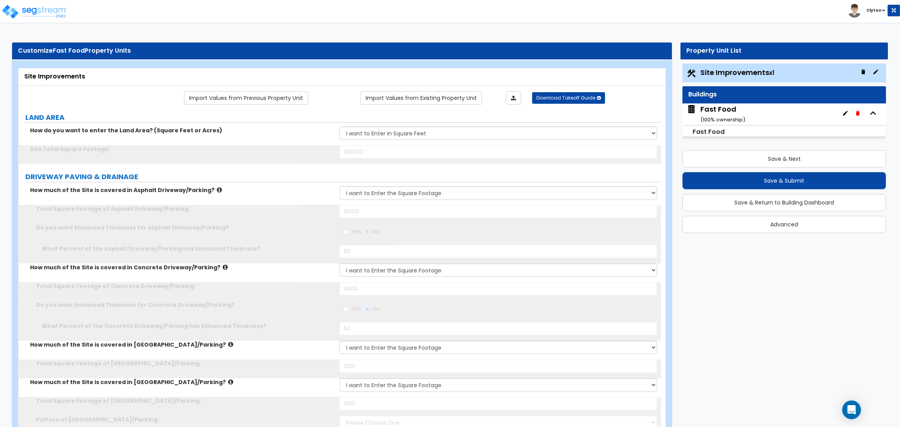
type input "5"
type input "20"
type input "5"
type input "20"
type input "5"
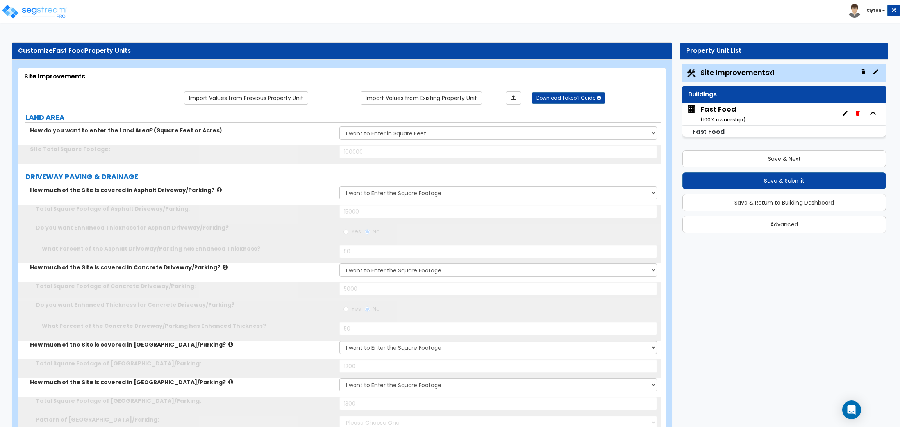
type input "20"
type input "5"
type input "20"
select select "3"
select select "1"
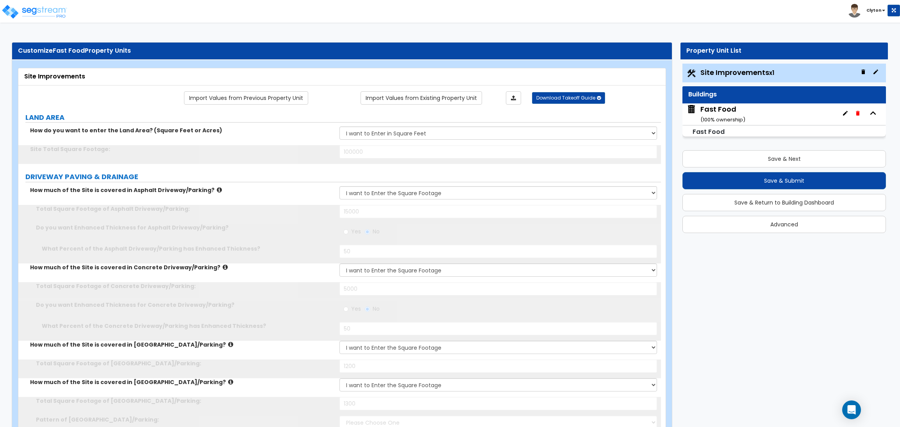
select select "7"
type input "2"
select select "2"
select select "3"
radio input "true"
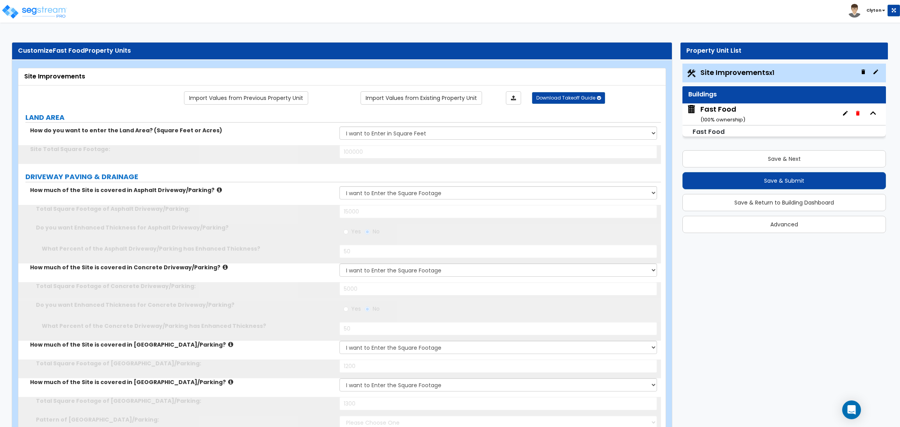
select select "3"
select select "2"
select select "1"
type input "1"
radio input "true"
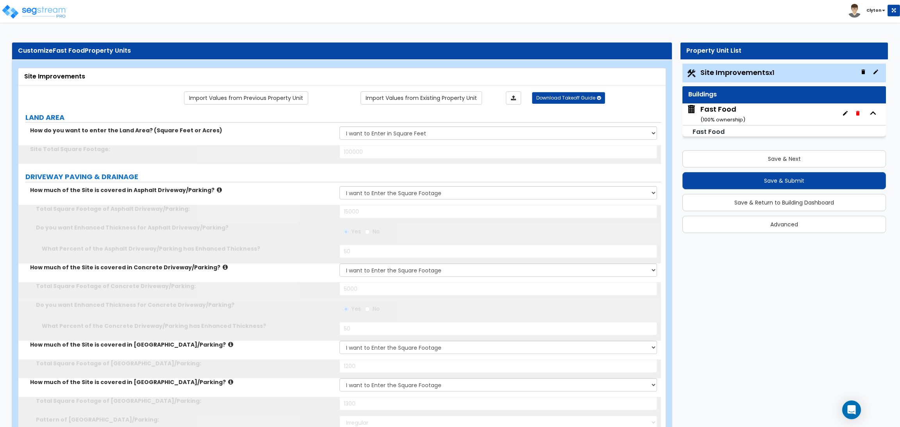
radio input "true"
type input "4"
type input "90"
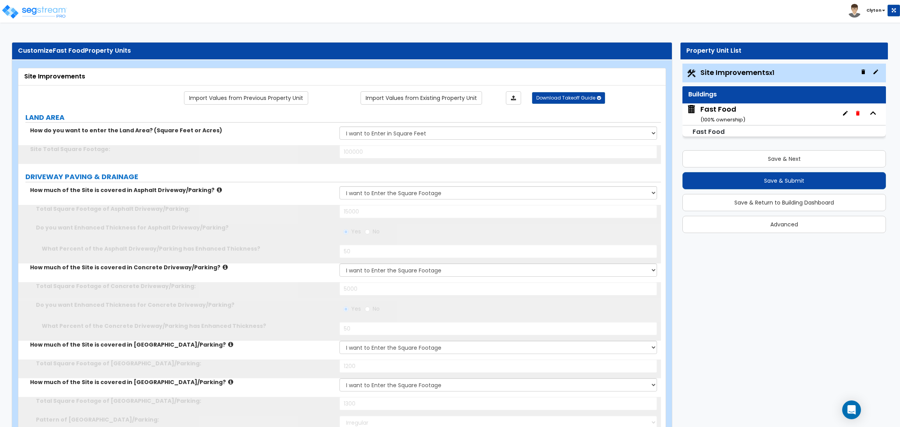
type input "3"
type input "80"
type input "2"
type input "70"
type input "5"
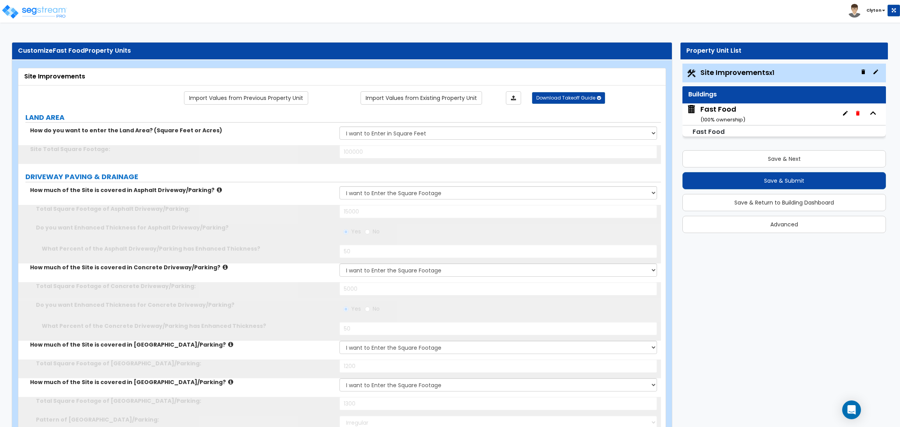
type input "100"
type input "1400"
type input "1"
select select "3"
select select "2"
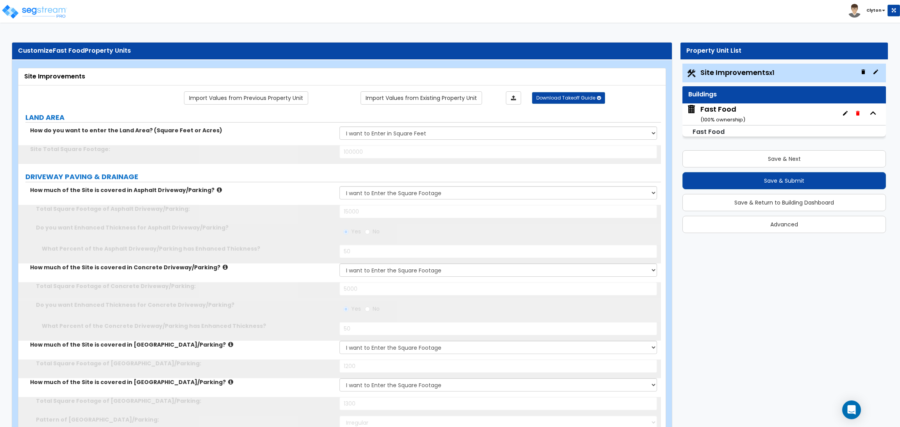
select select "1"
type input "4"
type input "25"
type input "1"
type input "300"
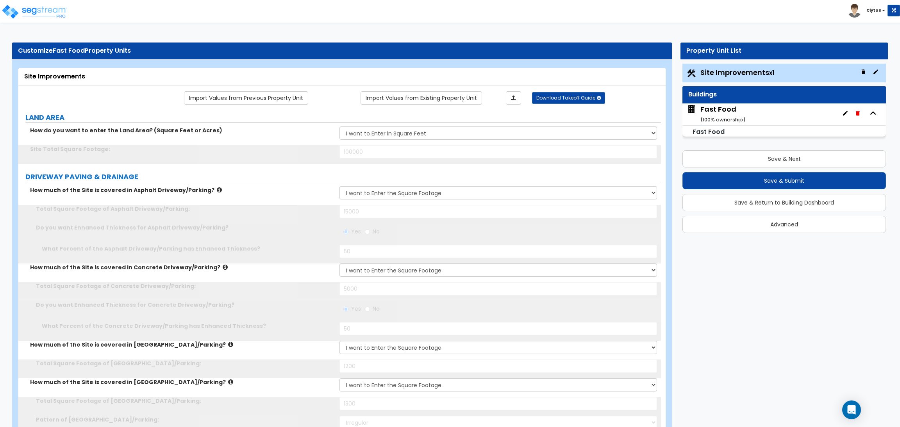
type input "8"
select select "1"
select select "2"
select select "1"
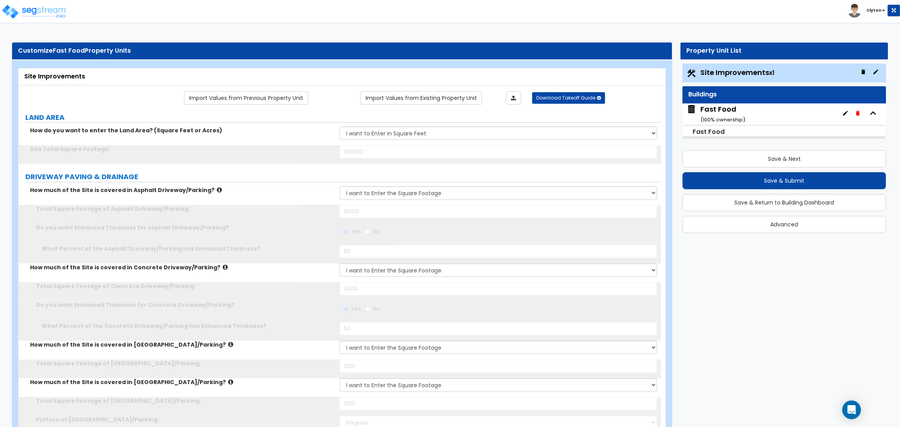
type input "2"
type input "1"
type input "250"
select select "7"
select select "1"
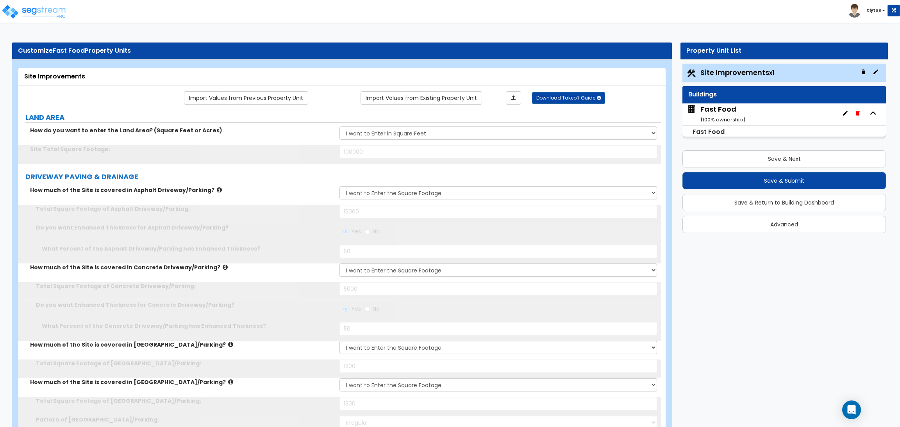
select select "2"
select select "4"
select select "1"
select select "2"
select select "13"
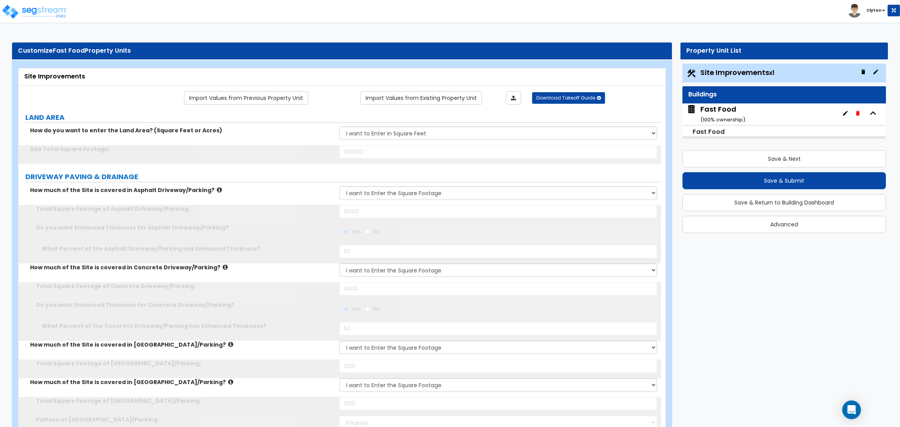
select select "1"
type input "20"
select select "4"
type input "8"
select select "1"
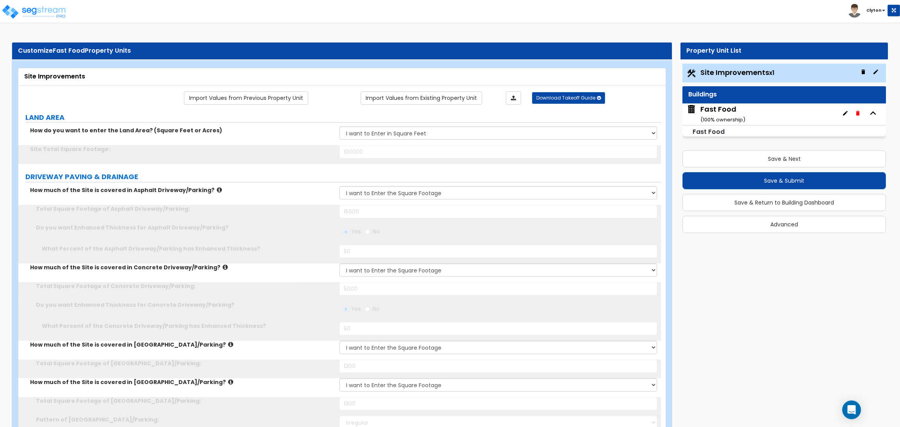
select select "1"
select select "2"
type input "3"
type input "15"
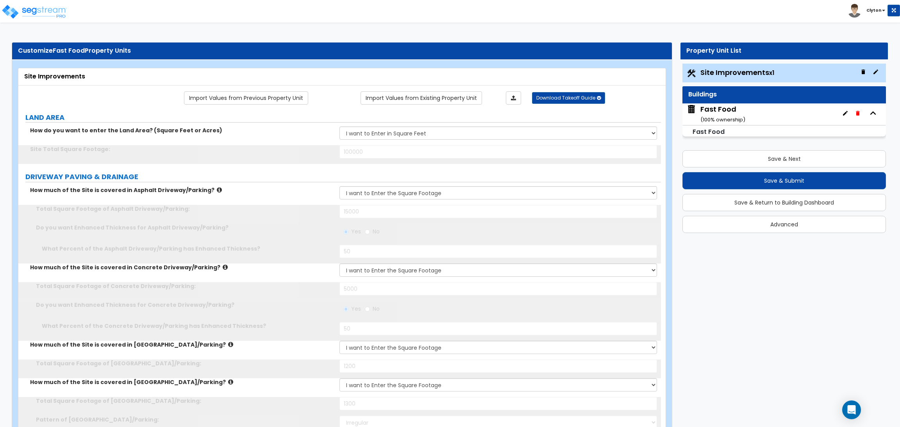
select select "3"
select select "2"
type input "8"
type input "1"
type input "500"
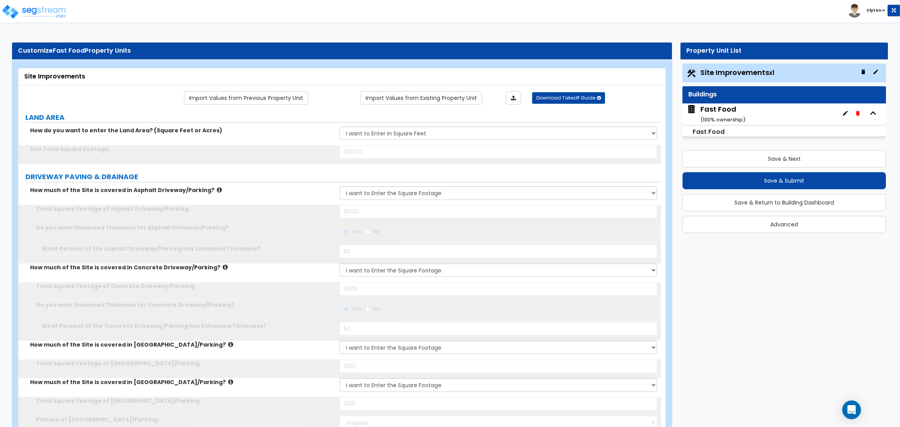
type input "5"
radio input "true"
type input "30"
radio input "true"
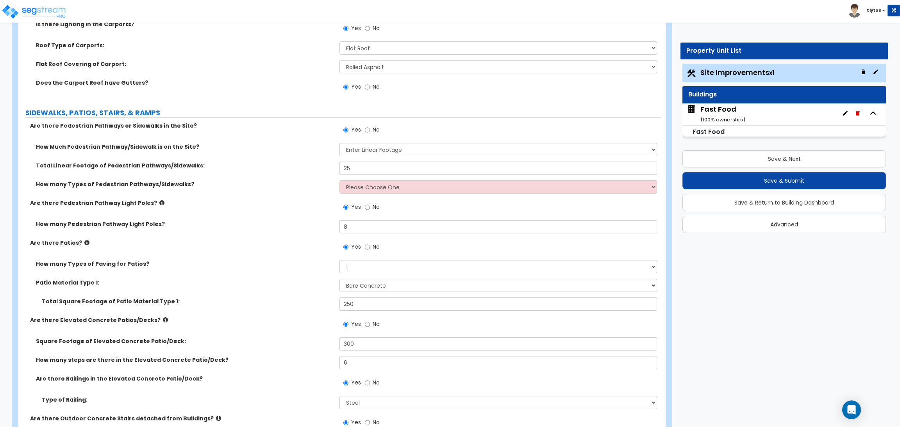
scroll to position [1171, 0]
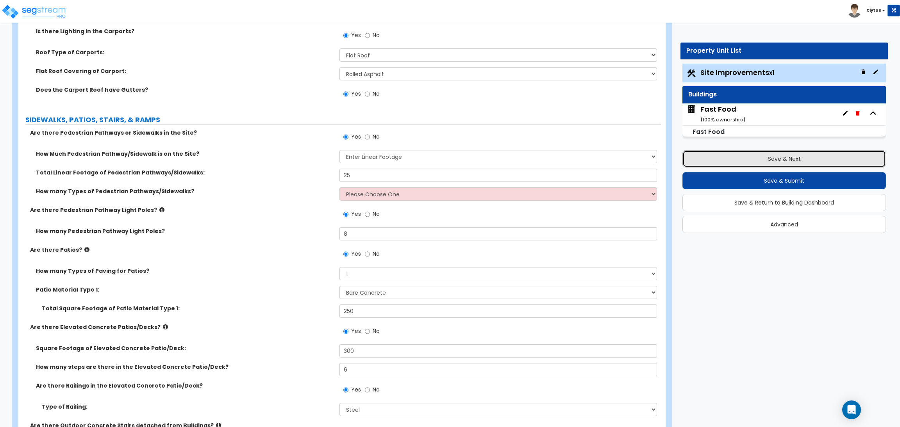
click at [783, 164] on button "Save & Next" at bounding box center [783, 158] width 203 height 17
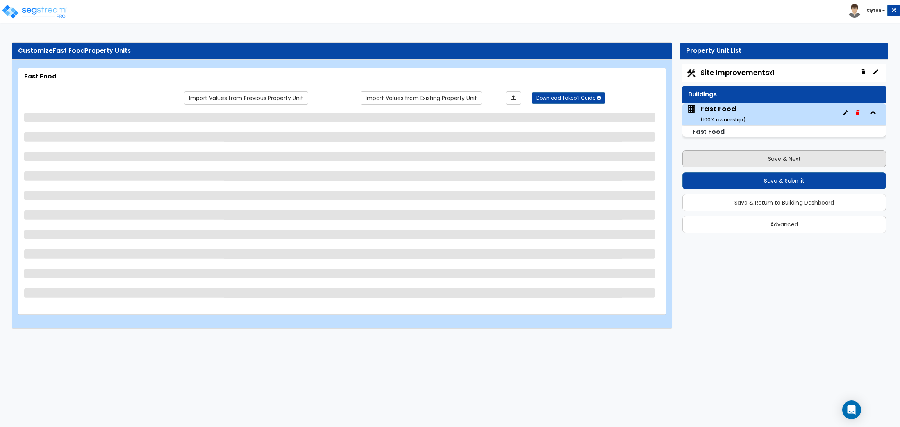
scroll to position [0, 0]
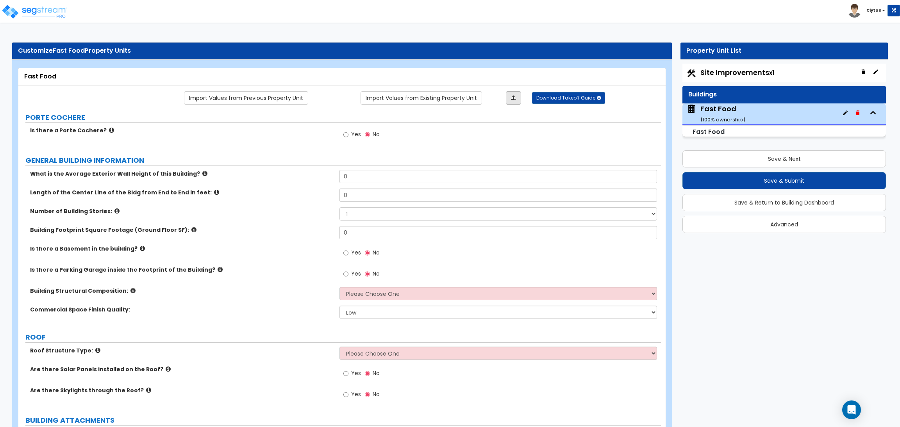
click at [512, 97] on icon at bounding box center [513, 97] width 5 height 5
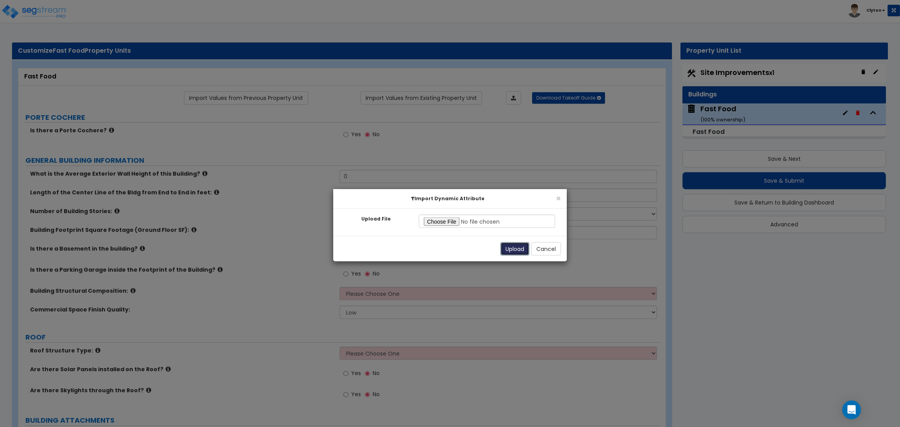
click at [515, 253] on button "Upload" at bounding box center [514, 248] width 29 height 13
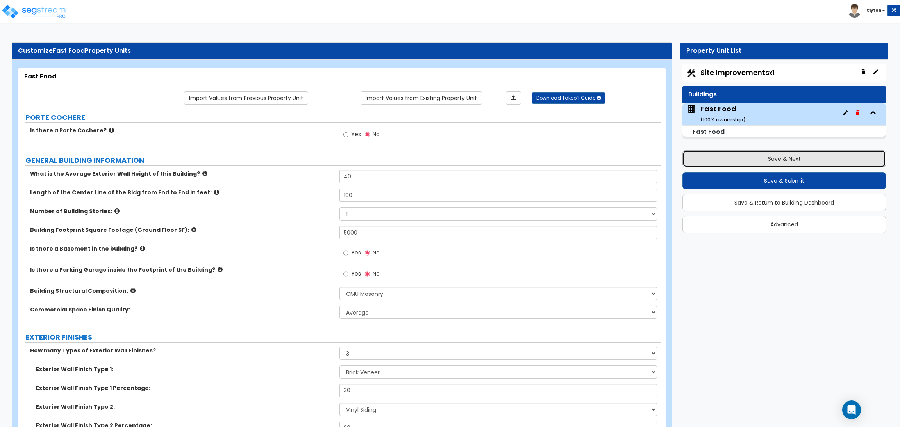
click at [753, 160] on button "Save & Next" at bounding box center [783, 158] width 203 height 17
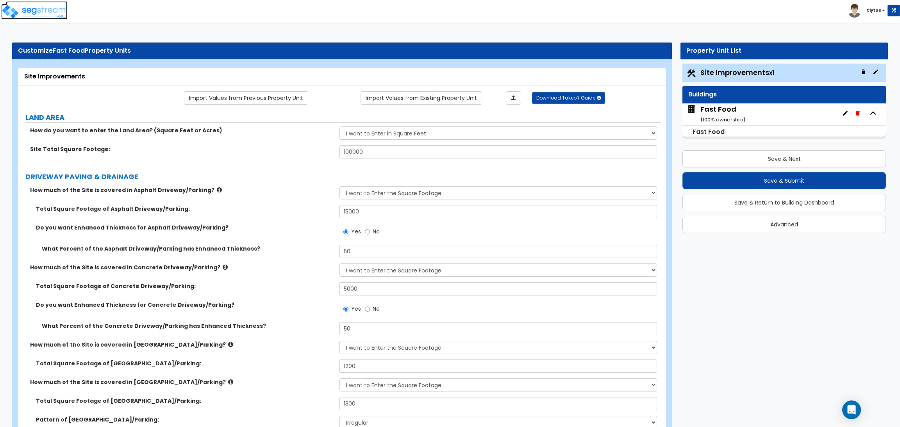
click at [34, 5] on img at bounding box center [34, 12] width 66 height 16
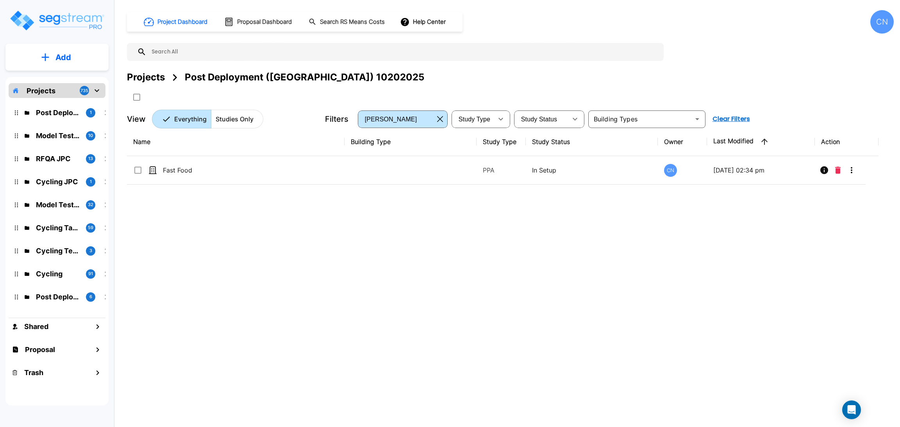
click at [58, 59] on p "Add" at bounding box center [63, 58] width 16 height 12
click at [58, 101] on p "Add Study" at bounding box center [61, 100] width 31 height 9
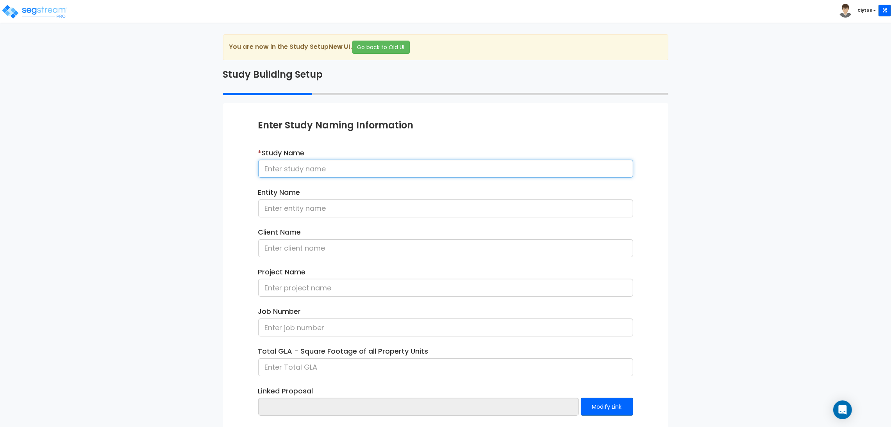
click at [338, 167] on input at bounding box center [445, 169] width 375 height 18
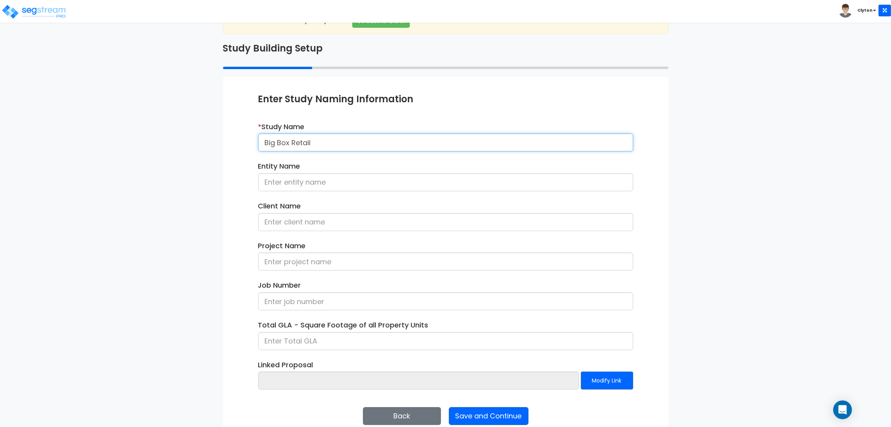
scroll to position [40, 0]
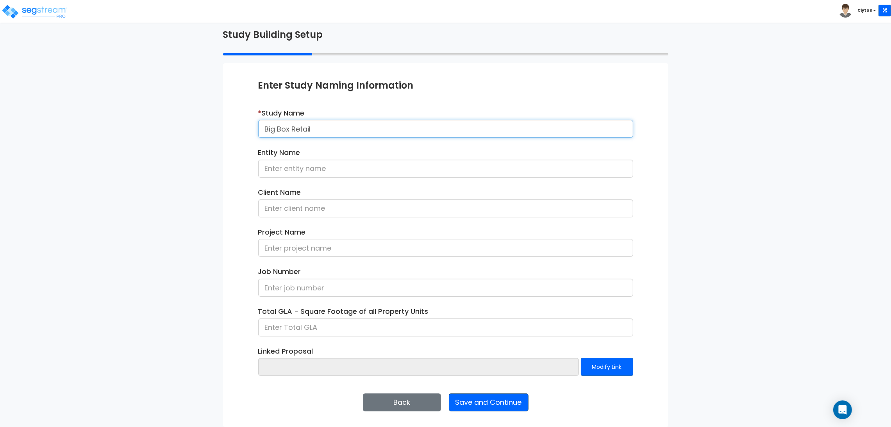
type input "Big Box Retail"
click at [467, 408] on button "Save and Continue" at bounding box center [489, 403] width 80 height 18
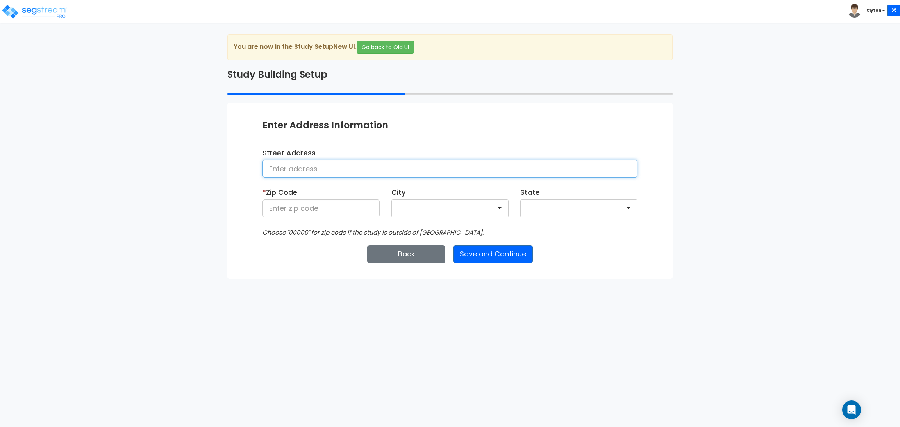
click at [343, 171] on input at bounding box center [449, 169] width 375 height 18
type input "[GEOGRAPHIC_DATA]"
type input "80206"
click at [487, 254] on button "Save and Continue" at bounding box center [493, 254] width 80 height 18
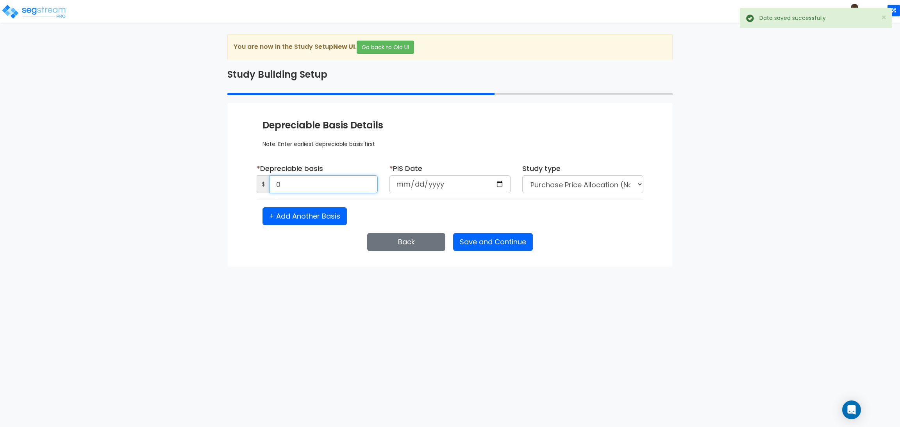
click at [287, 181] on input "0" at bounding box center [323, 184] width 108 height 18
type input "1,500,000"
click at [496, 185] on input "date" at bounding box center [449, 184] width 121 height 18
type input "[DATE]"
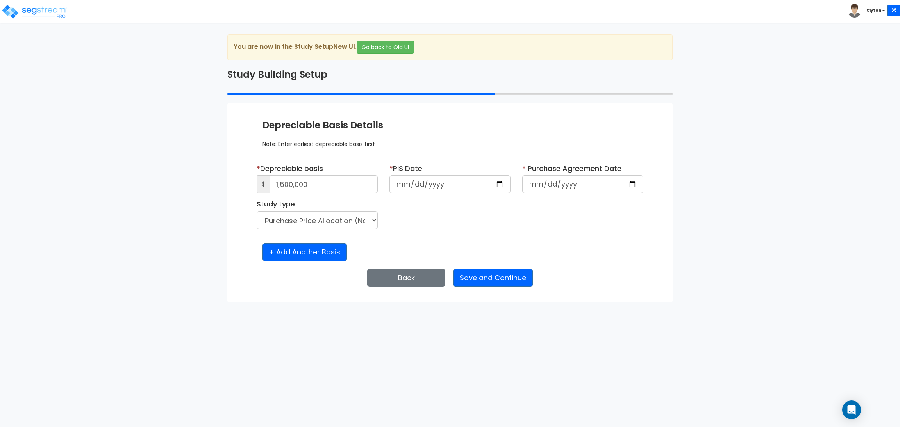
click at [496, 216] on div "* Depreciable basis $ 1,500,000 * PIS Date [DATE] * Purchase Agreement Date Stu…" at bounding box center [450, 199] width 398 height 71
click at [629, 183] on input "date" at bounding box center [582, 184] width 121 height 18
type input "[DATE]"
click at [454, 234] on div "* Depreciable basis $ 1,500,000 * PIS Date [DATE] * Purchase Agreement Date [DA…" at bounding box center [450, 199] width 398 height 71
click at [495, 283] on button "Save and Continue" at bounding box center [493, 278] width 80 height 18
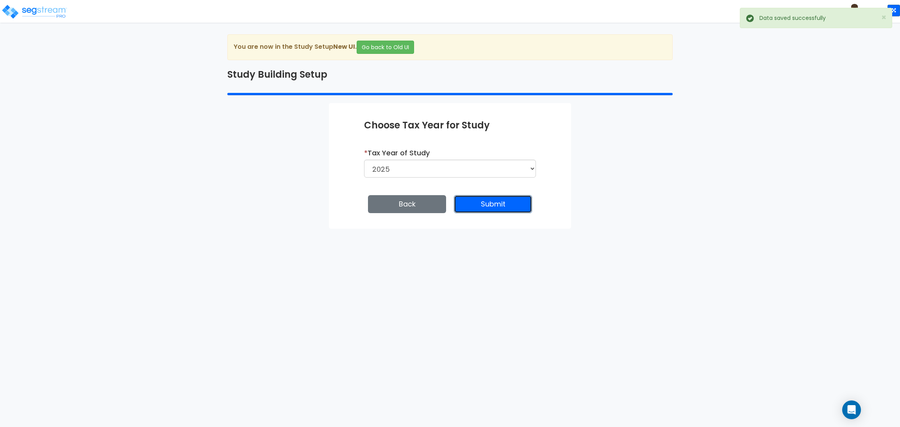
click at [495, 202] on button "Submit" at bounding box center [493, 204] width 78 height 18
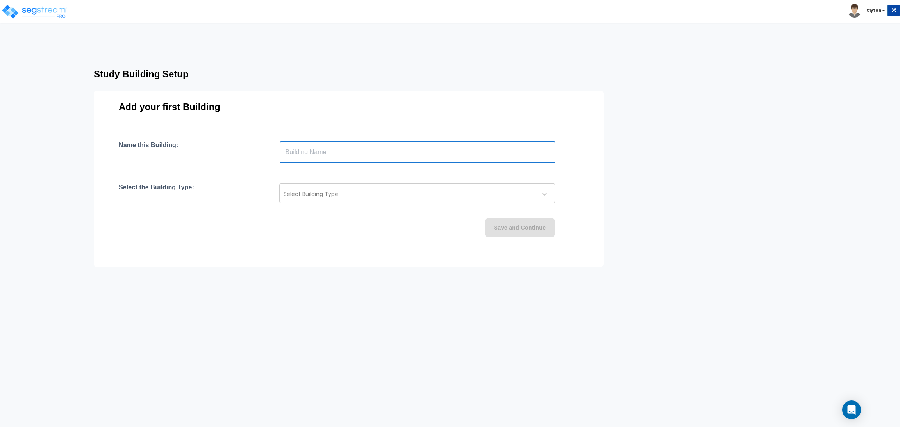
click at [332, 148] on input "text" at bounding box center [418, 152] width 276 height 22
type input "Big Box Retail"
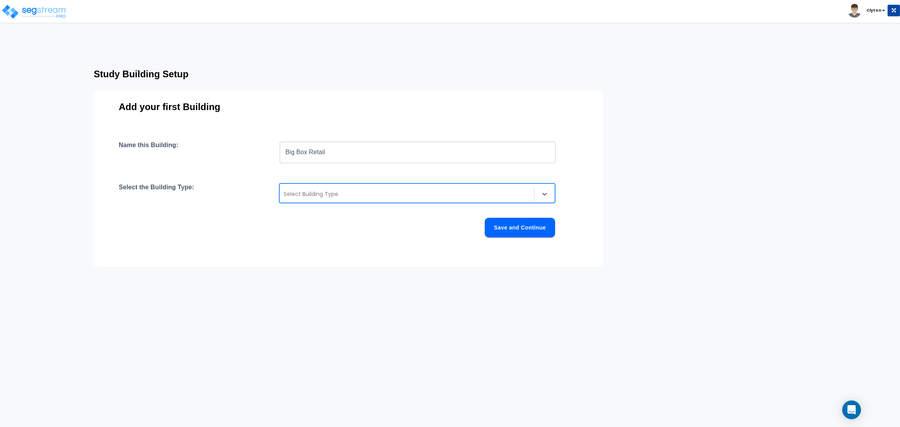
click at [315, 196] on div at bounding box center [406, 193] width 246 height 9
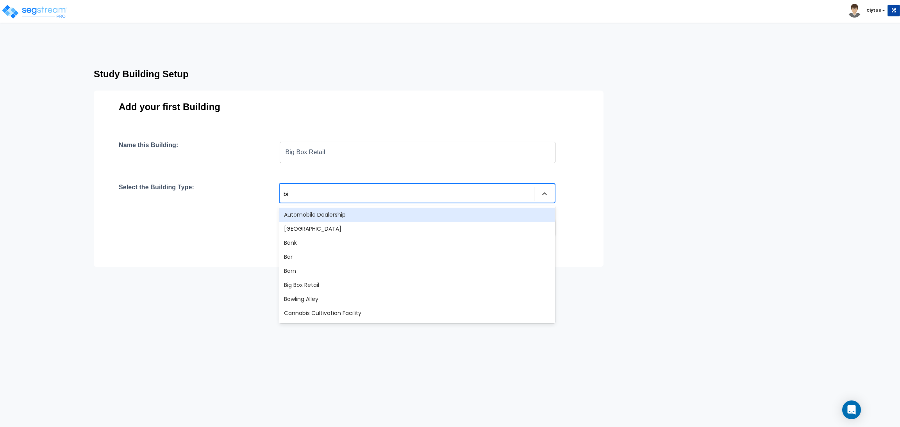
type input "big"
click at [325, 210] on div "Big Box Retail" at bounding box center [417, 215] width 276 height 14
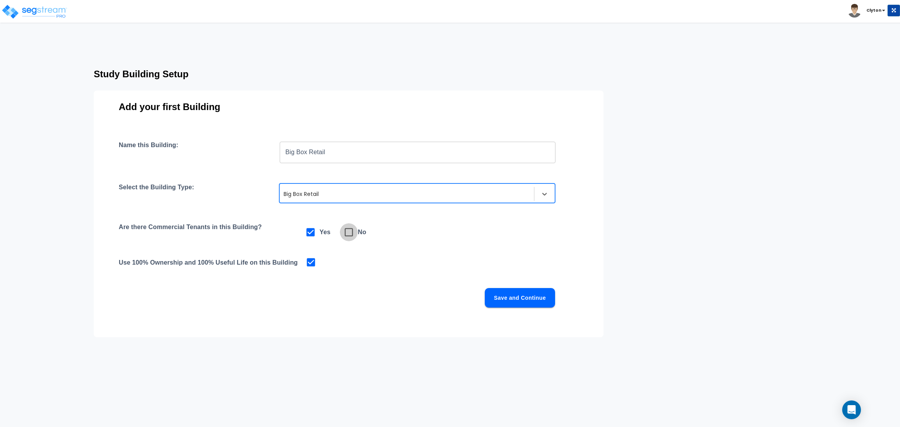
click at [353, 232] on icon at bounding box center [348, 232] width 11 height 11
checkbox input "false"
checkbox input "true"
click at [530, 300] on button "Save and Continue" at bounding box center [520, 298] width 70 height 20
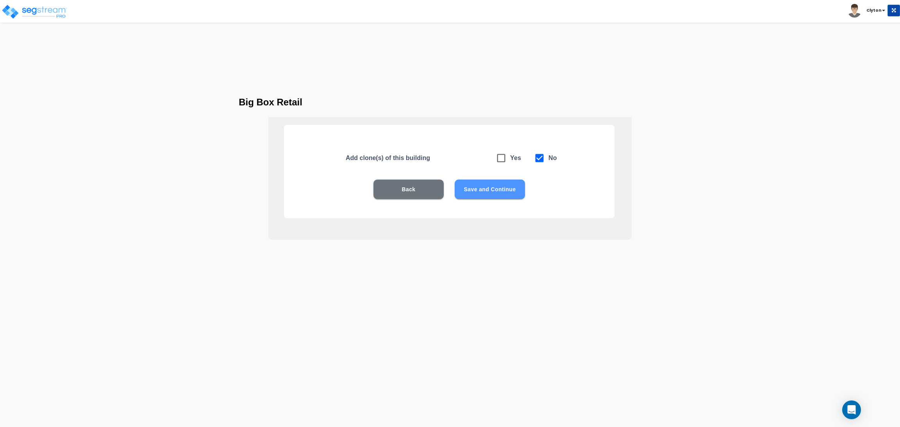
click at [490, 185] on button "Save and Continue" at bounding box center [490, 190] width 70 height 20
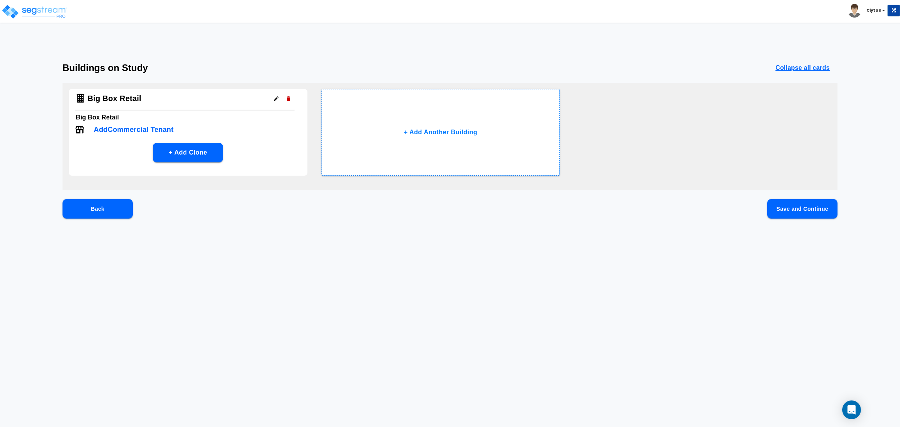
click at [767, 206] on button "Save and Continue" at bounding box center [802, 209] width 70 height 20
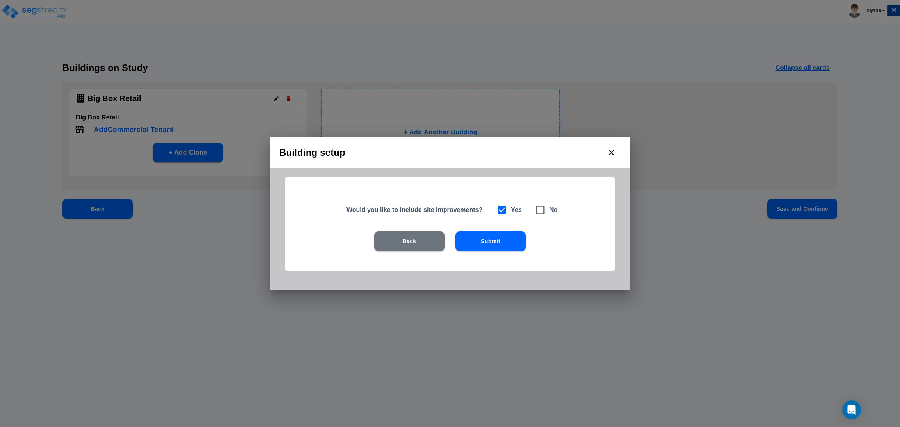
click at [491, 244] on button "Submit" at bounding box center [490, 242] width 70 height 20
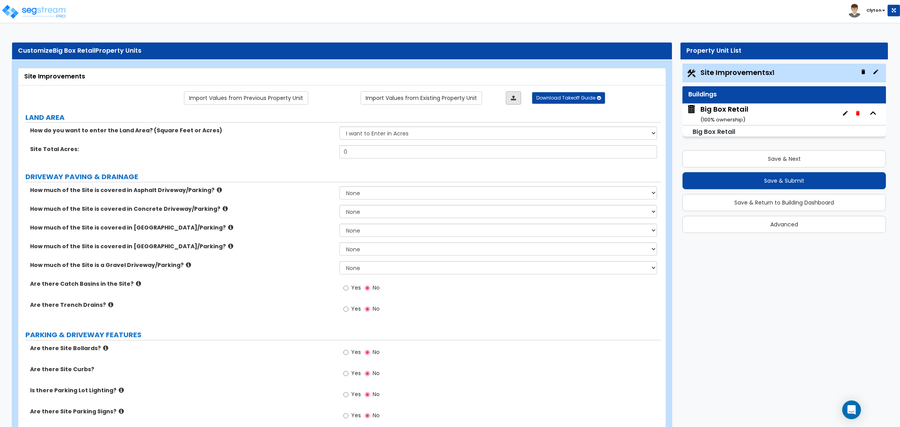
click at [517, 99] on link at bounding box center [513, 97] width 15 height 13
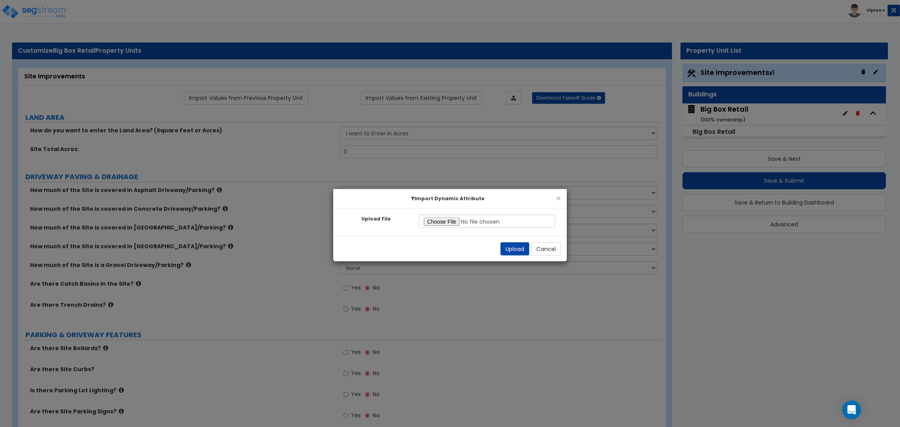
type input "C:\fakepath\Site Commercial.xlsx"
click at [524, 251] on button "Upload" at bounding box center [514, 248] width 29 height 13
select select "2"
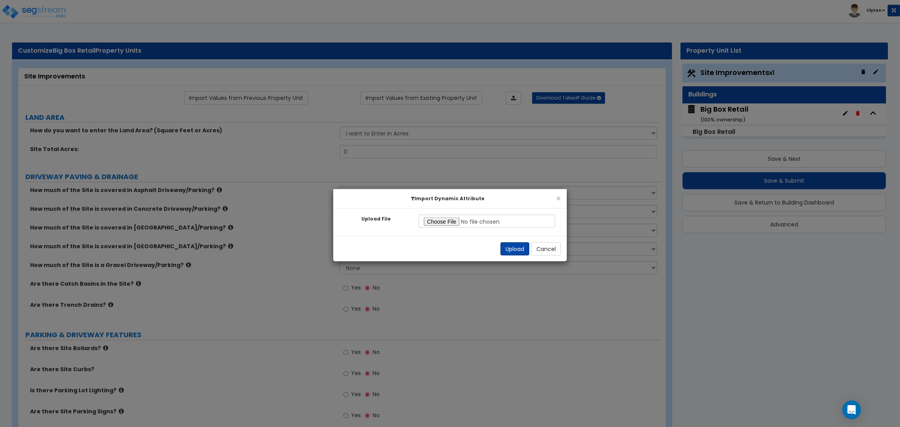
select select "2"
radio input "true"
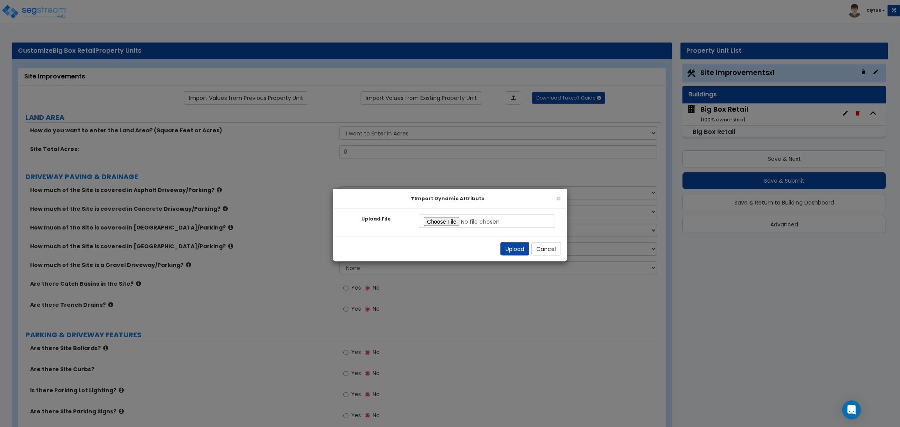
radio input "true"
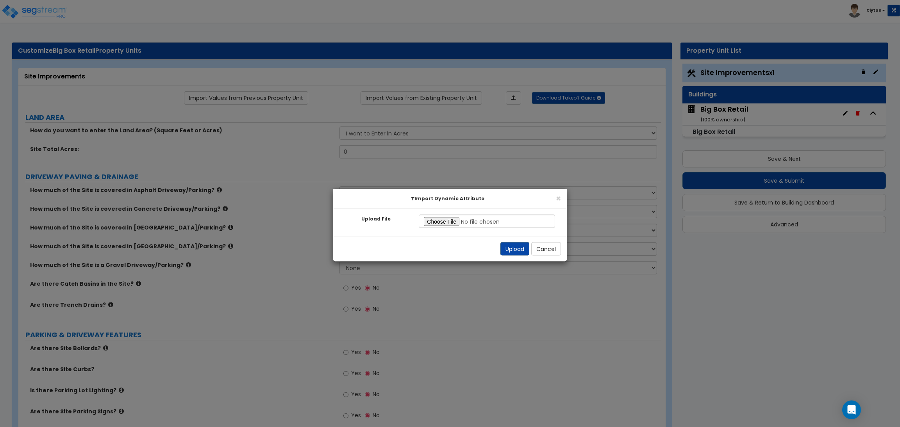
radio input "true"
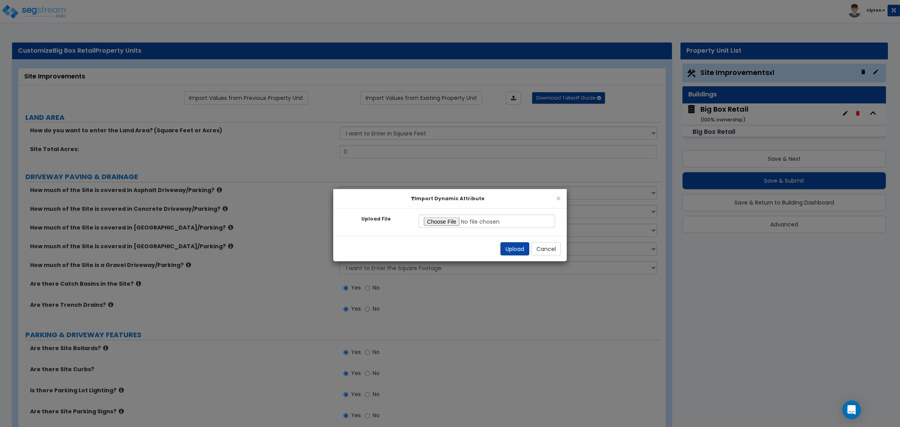
radio input "true"
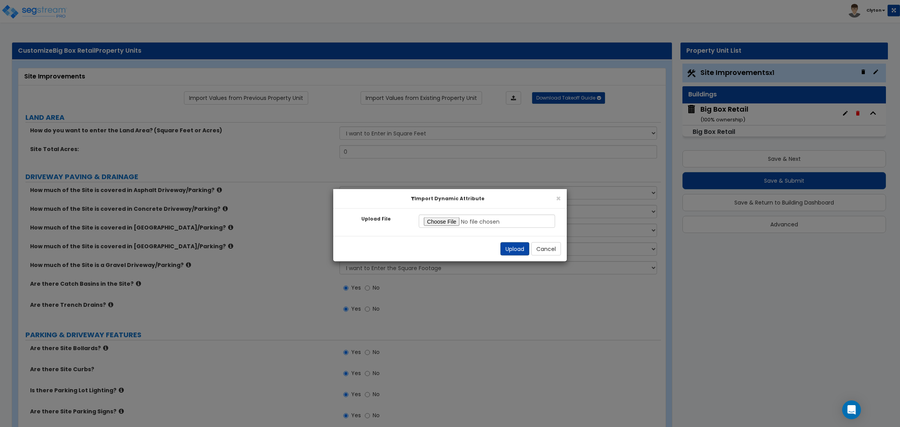
radio input "true"
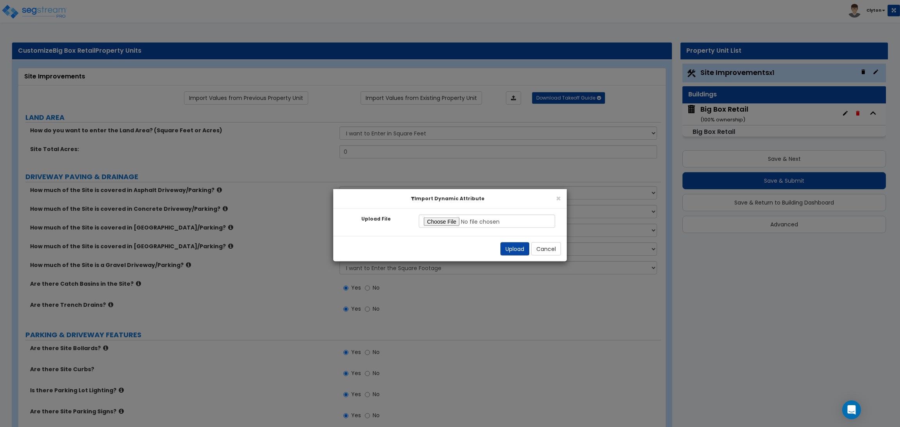
radio input "true"
select select "2"
radio input "true"
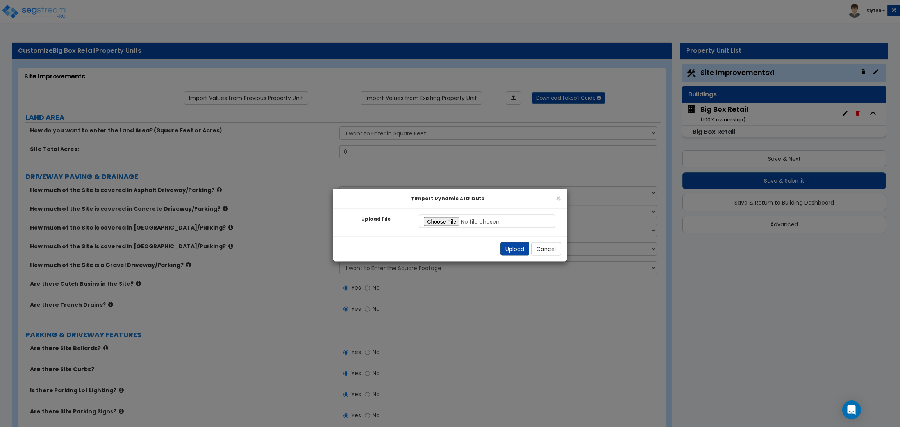
radio input "true"
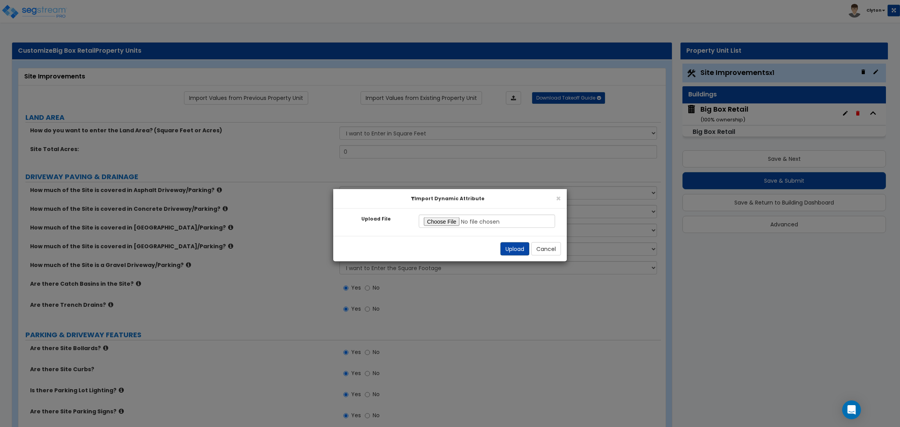
radio input "true"
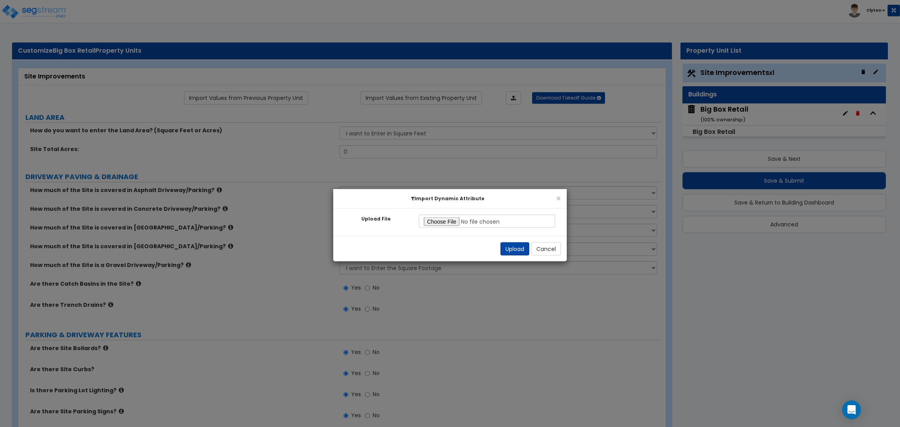
radio input "true"
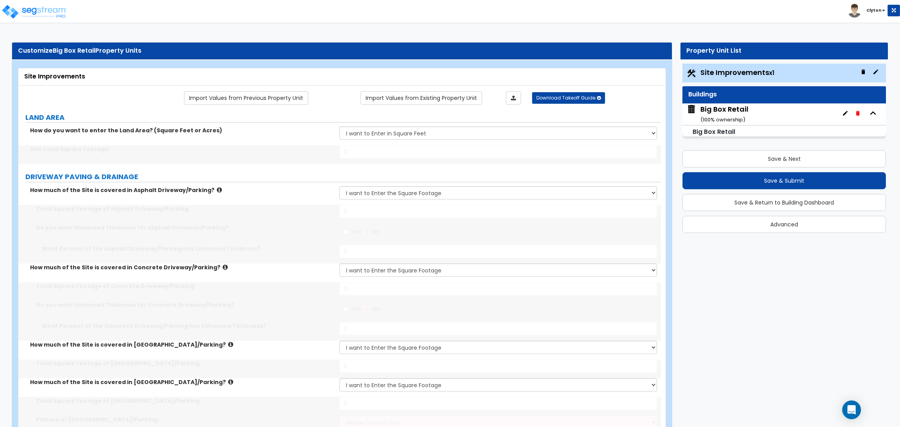
type input "100000"
type input "15000"
radio input "true"
type input "50"
type input "5000"
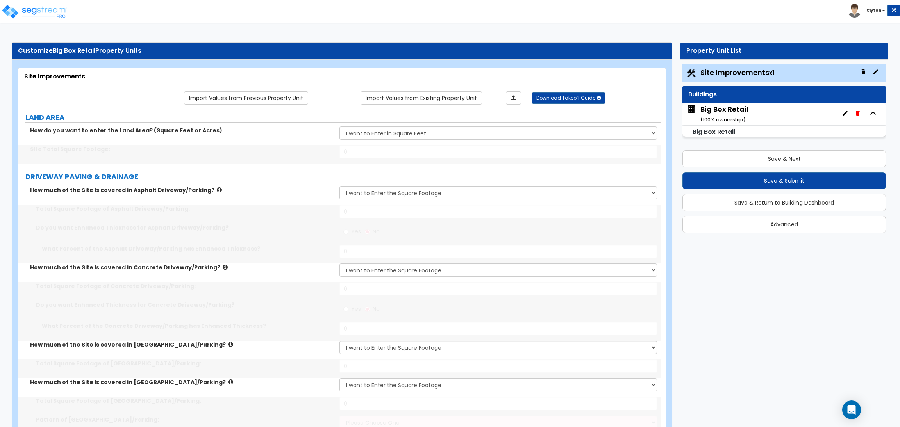
radio input "true"
type input "50"
type input "1200"
type input "1300"
select select "1"
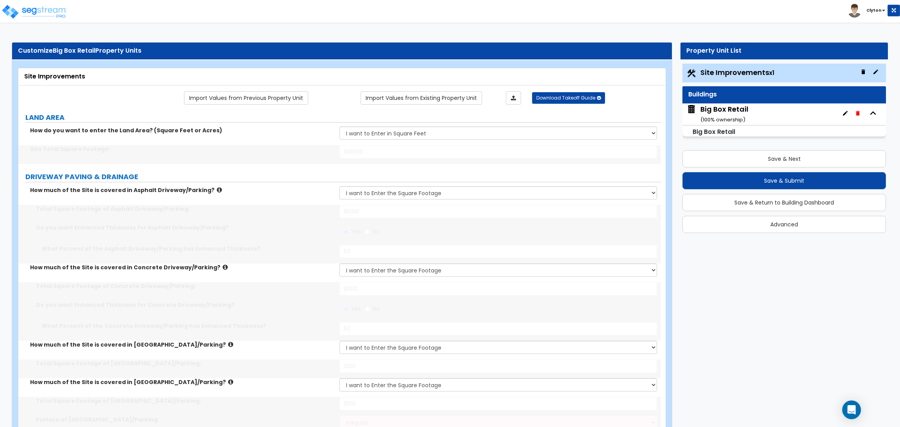
type input "1000"
type input "4"
type input "10"
type input "30"
type input "10"
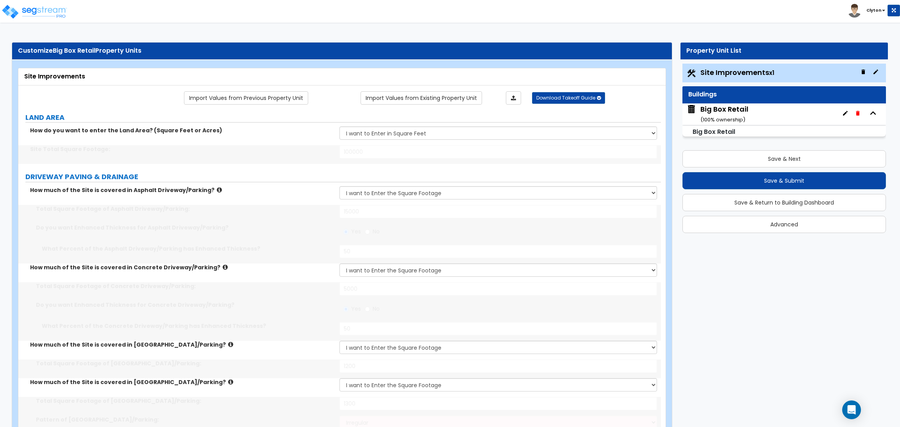
type input "5"
select select "3"
select select "1"
type input "230"
select select "1"
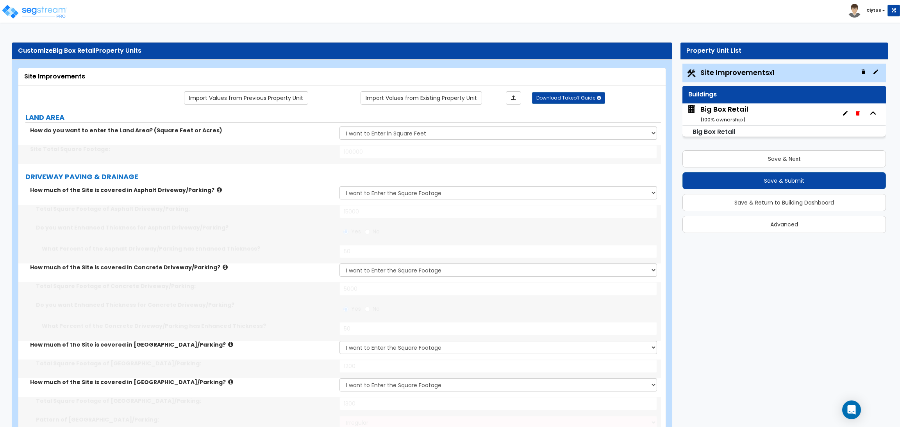
select select "1"
type input "2"
type input "3"
type input "2"
type input "3"
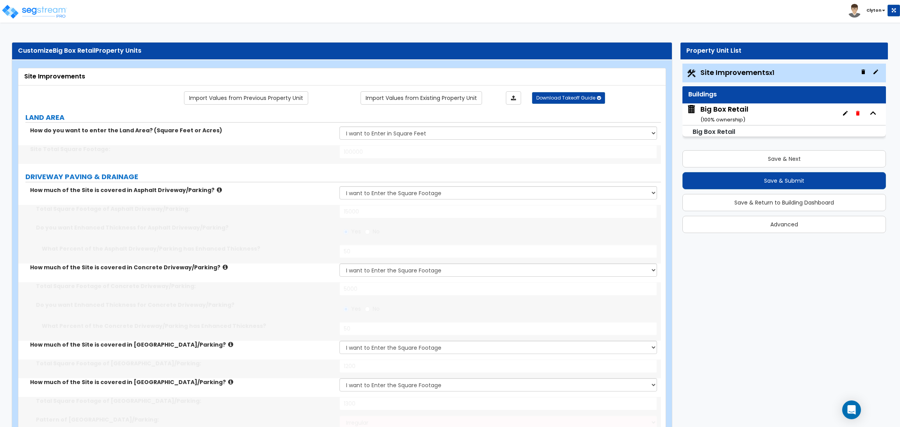
type input "4"
select select "1"
type input "30"
type input "33"
select select "1"
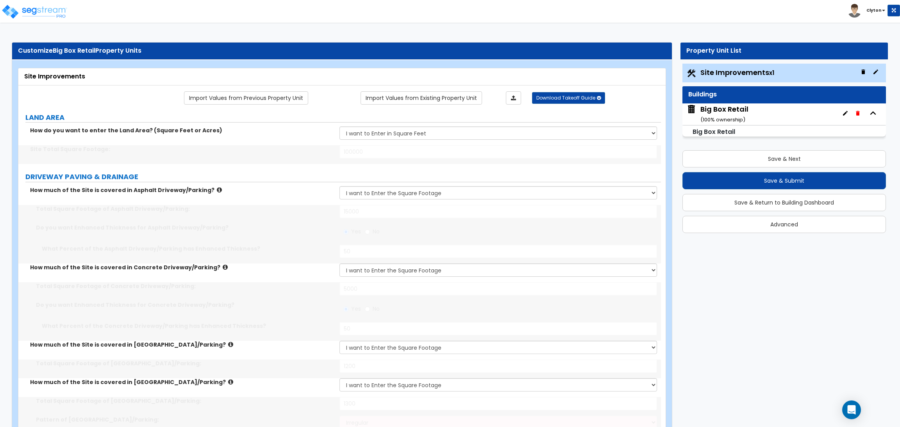
type input "30"
type input "6"
type input "15"
select select "2"
radio input "true"
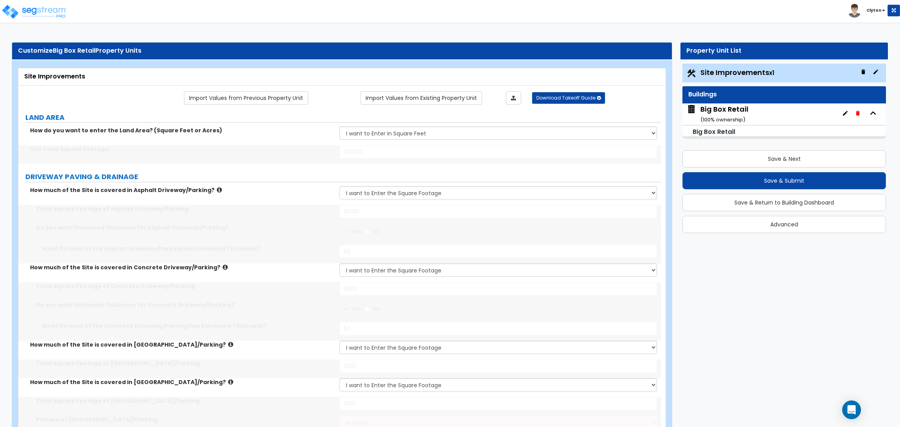
select select "2"
select select "1"
radio input "true"
select select "2"
type input "25"
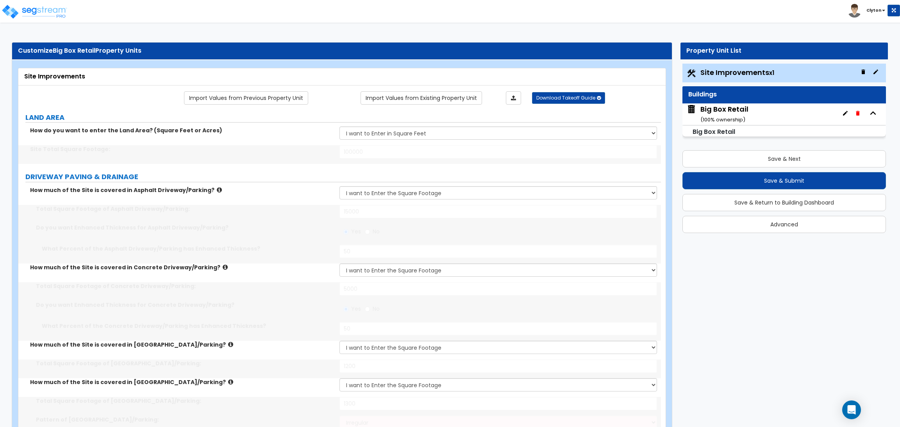
type input "8"
select select "1"
type input "250"
type input "300"
type input "6"
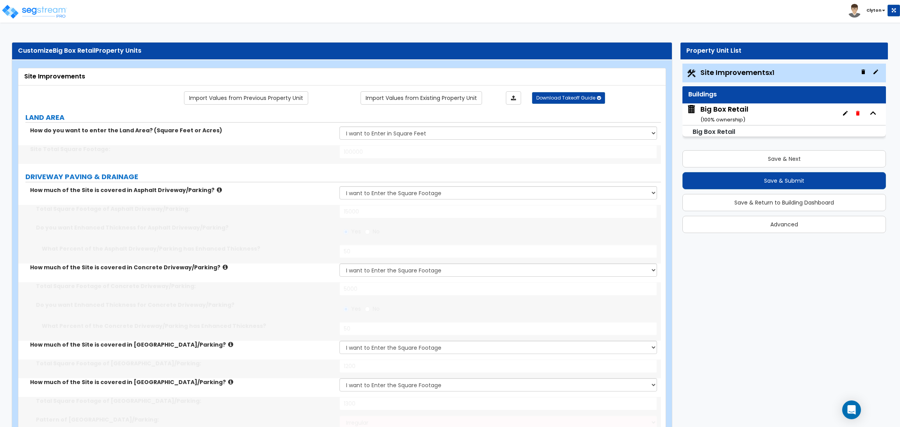
radio input "true"
select select "1"
type input "5"
type input "10"
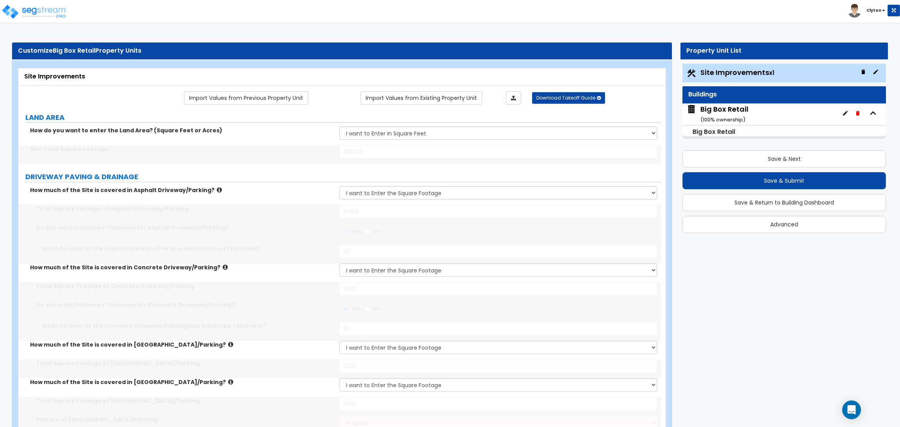
radio input "true"
select select "2"
type input "6"
type input "12"
radio input "true"
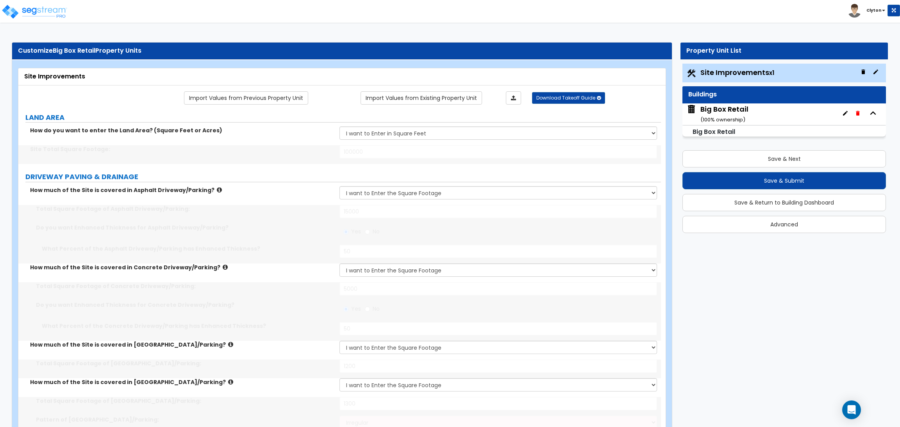
select select "2"
type input "16"
type input "15"
type input "500"
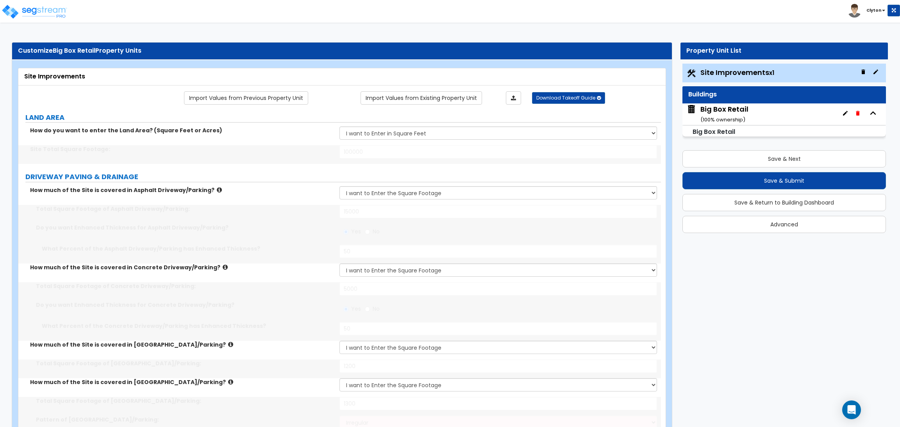
radio input "true"
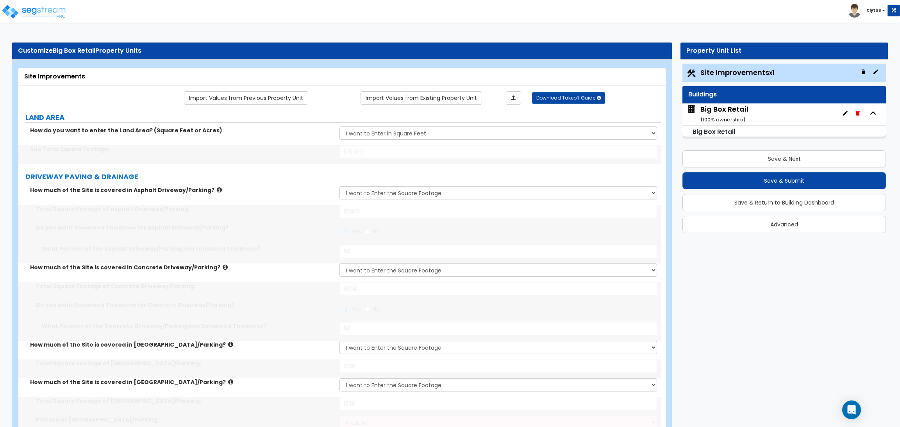
radio input "true"
select select "4"
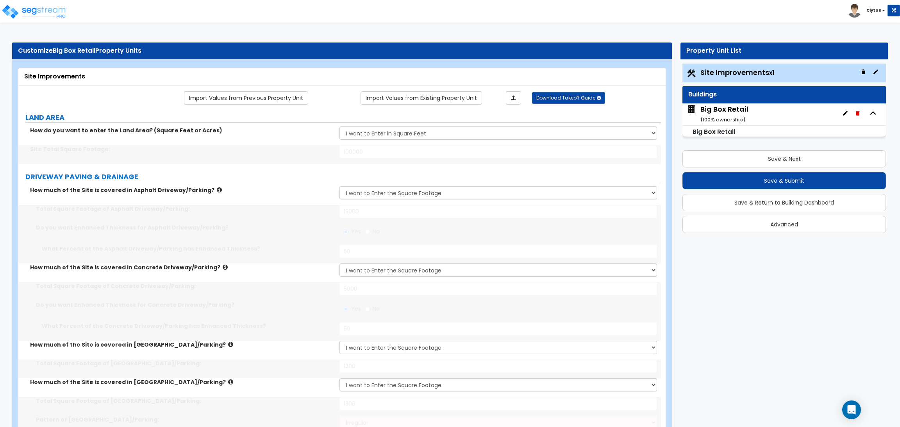
type input "20"
select select "4"
type input "14"
type input "850"
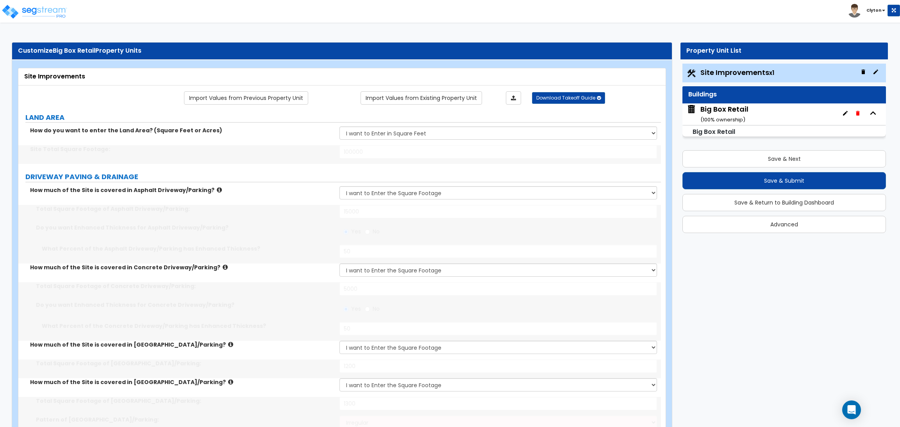
type input "5"
type input "20"
type input "5"
type input "20"
type input "5"
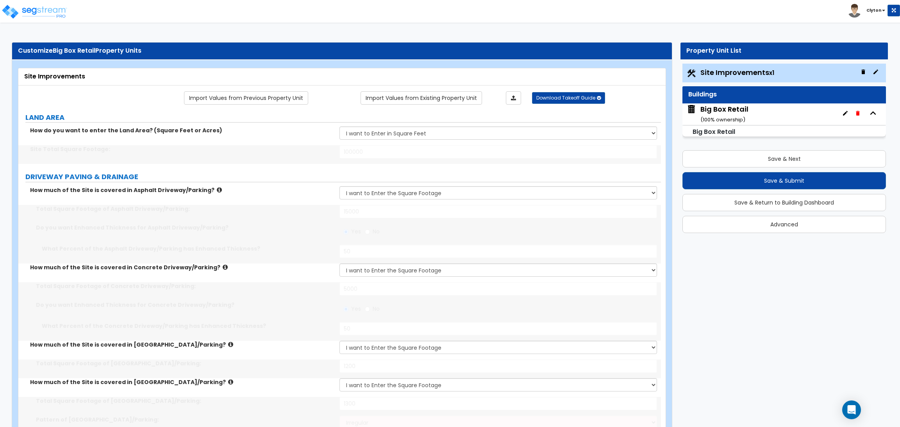
type input "20"
type input "5"
type input "20"
select select "3"
select select "1"
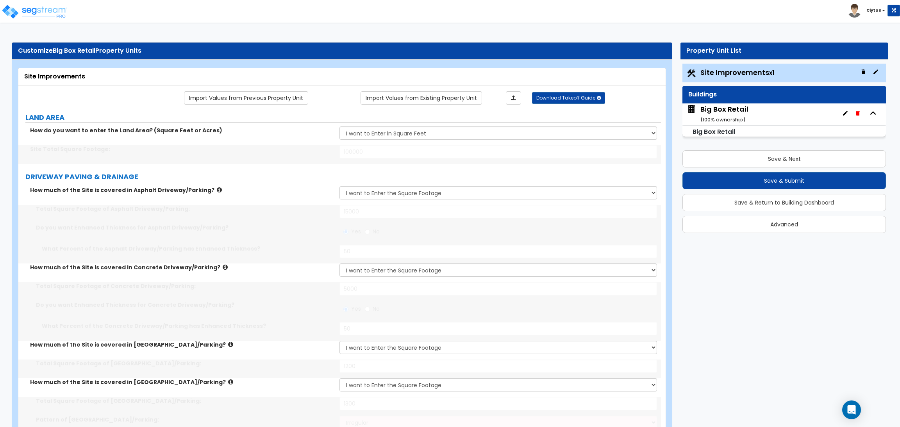
select select "7"
type input "2"
select select "2"
select select "3"
radio input "true"
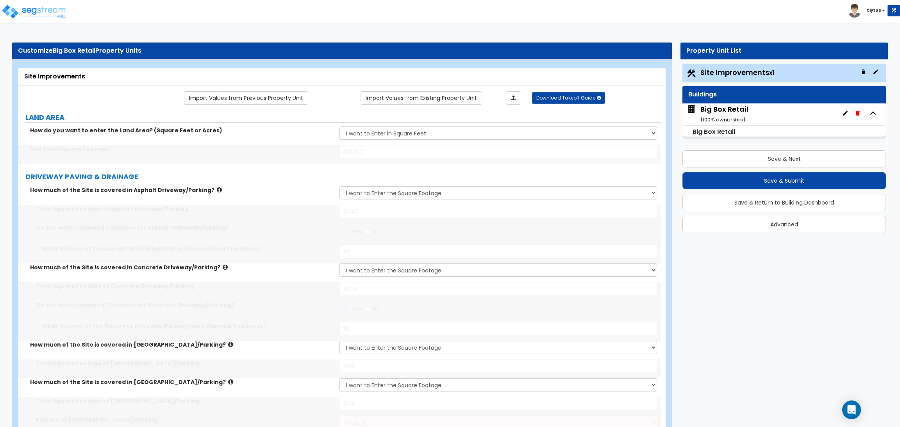
select select "3"
select select "2"
select select "1"
type input "1"
radio input "true"
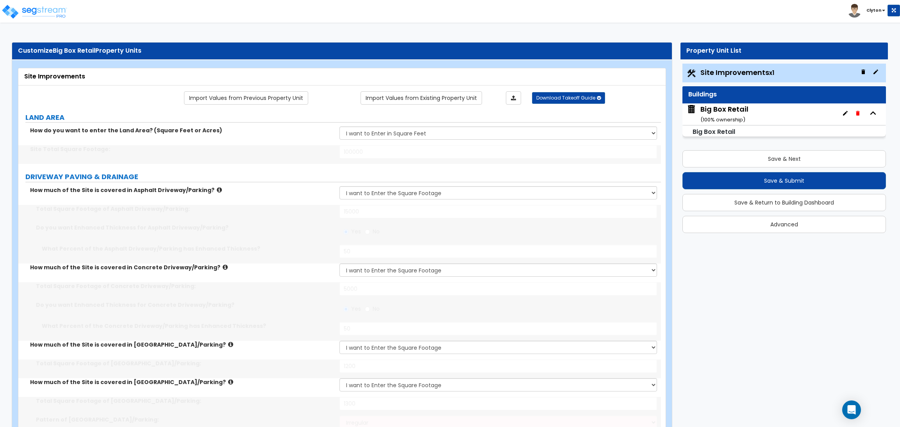
radio input "true"
type input "4"
type input "90"
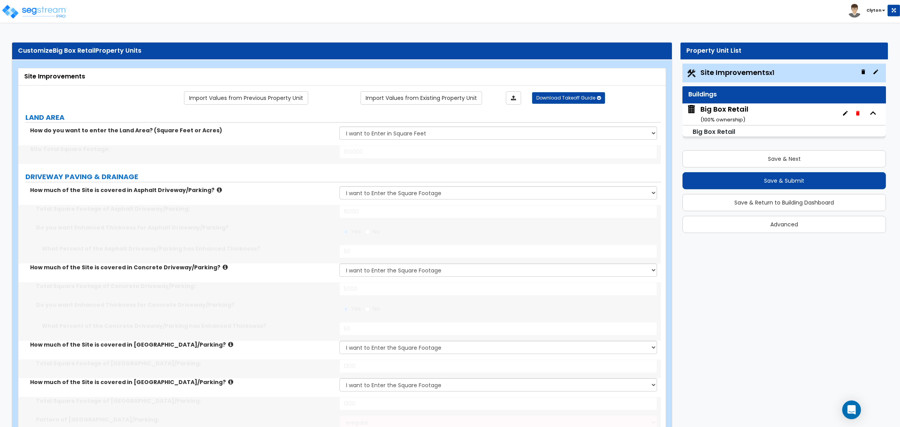
type input "3"
type input "80"
type input "2"
type input "70"
type input "5"
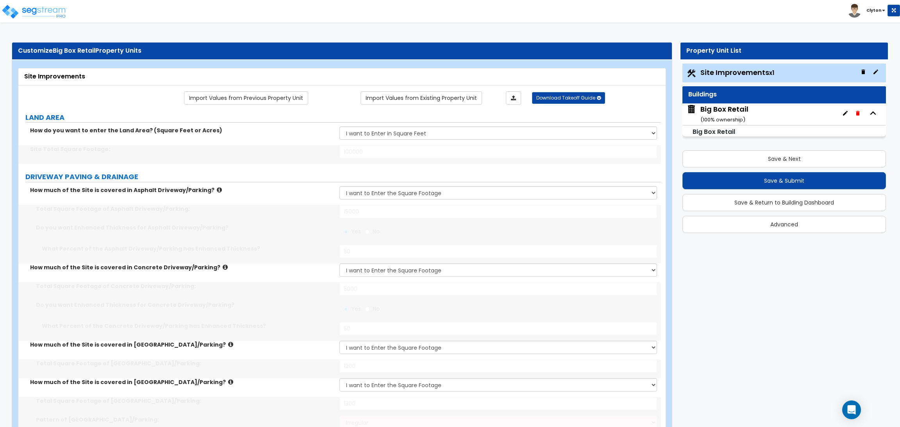
type input "100"
type input "1400"
type input "1"
select select "3"
select select "2"
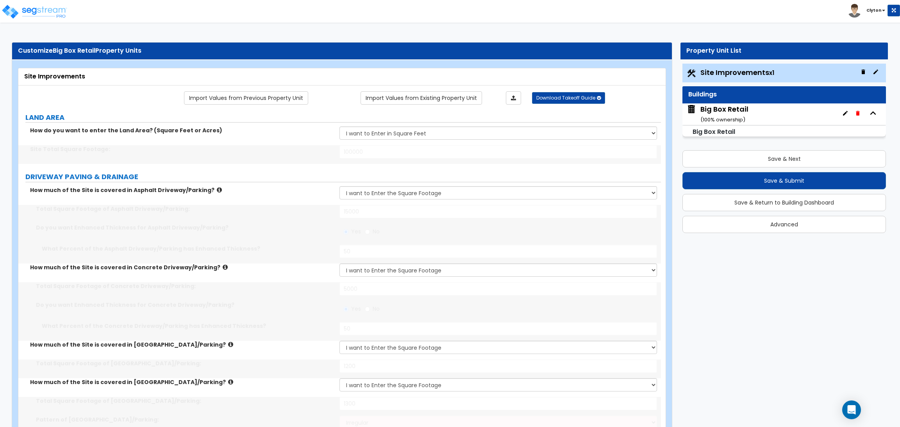
select select "1"
type input "4"
type input "25"
type input "1"
type input "300"
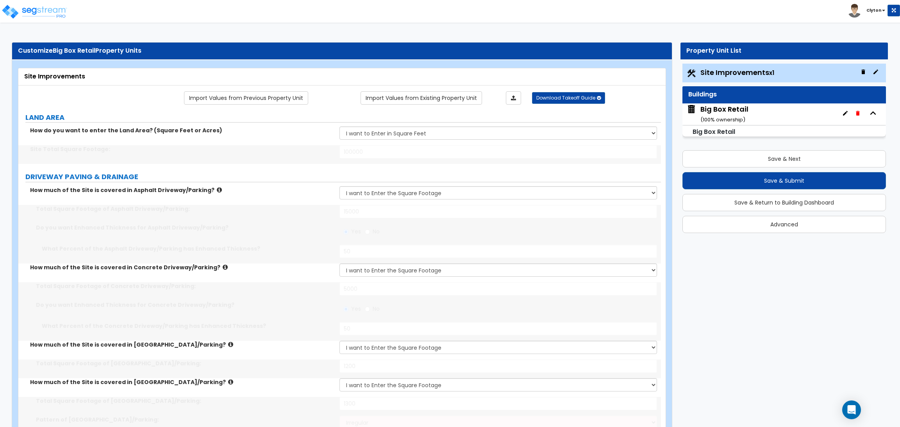
type input "8"
select select "1"
select select "2"
select select "1"
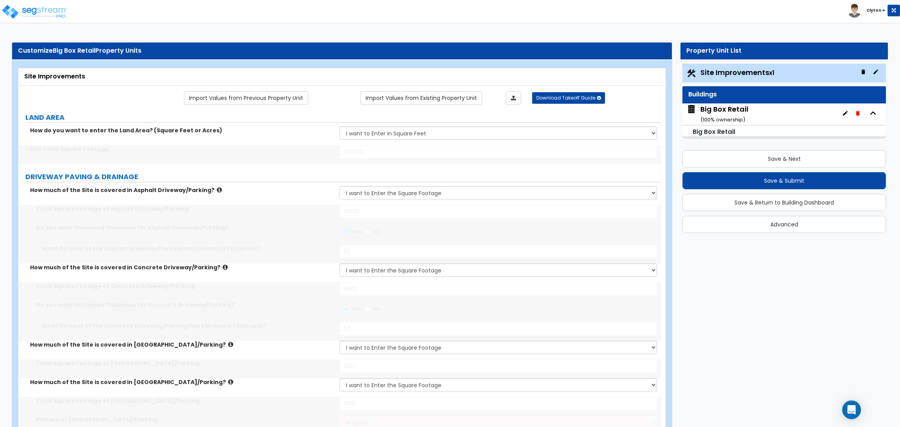
type input "2"
type input "1"
type input "250"
select select "7"
select select "1"
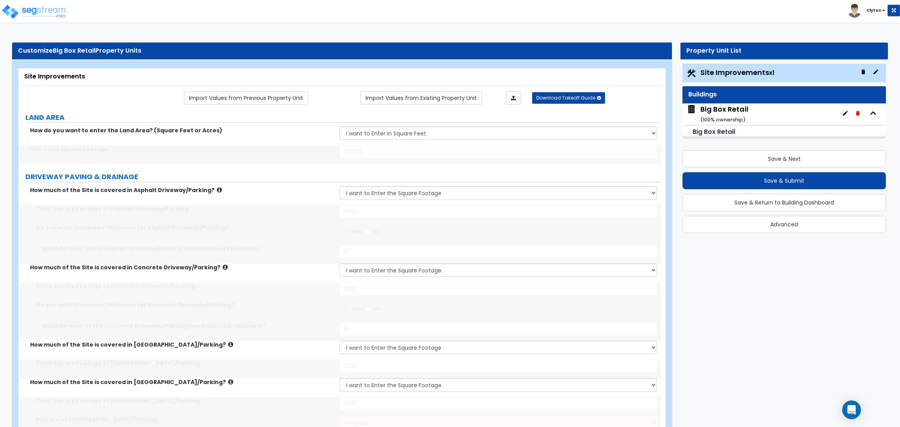
select select "2"
select select "4"
select select "1"
select select "2"
select select "13"
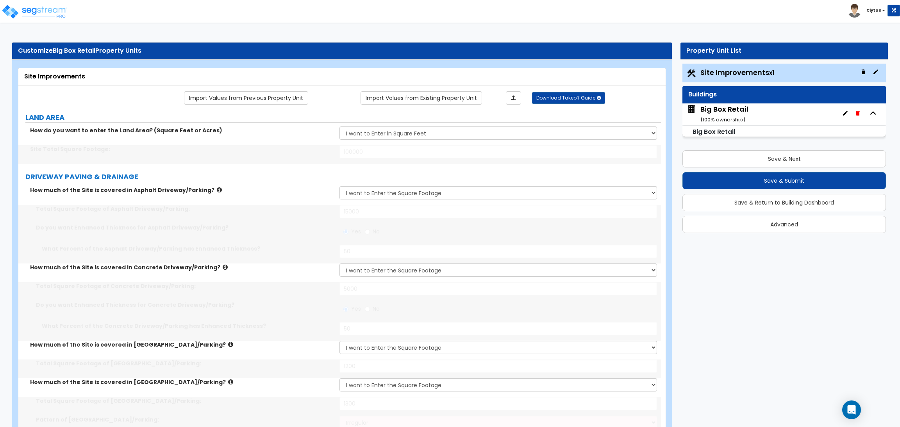
select select "1"
type input "20"
select select "4"
type input "8"
select select "1"
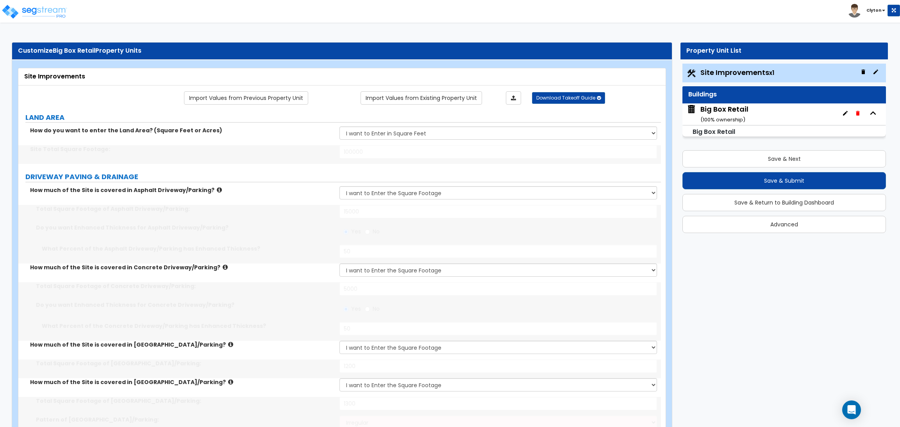
select select "1"
select select "2"
type input "3"
type input "15"
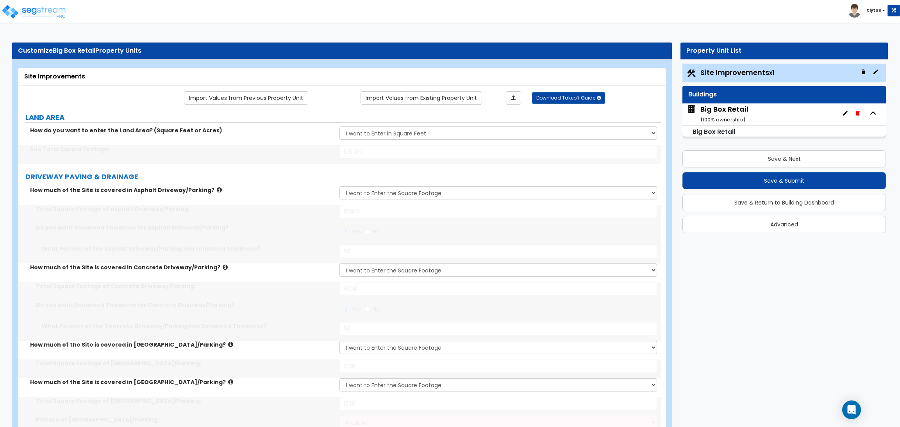
select select "3"
select select "2"
type input "8"
type input "1"
type input "500"
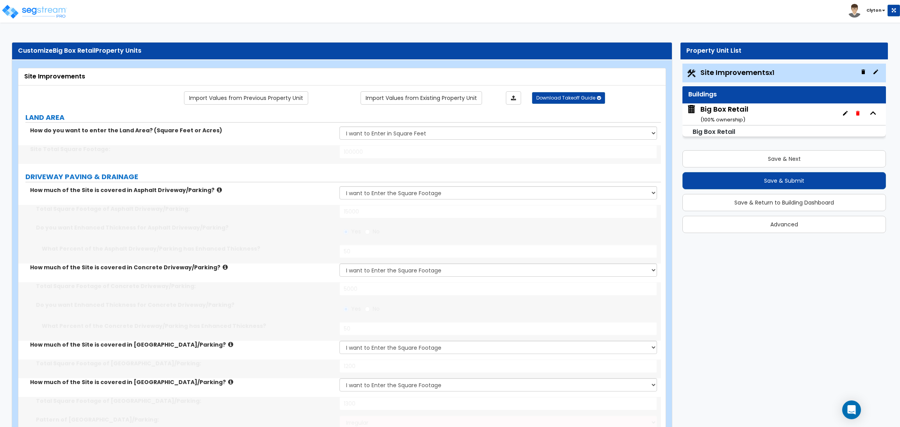
type input "5"
radio input "true"
type input "30"
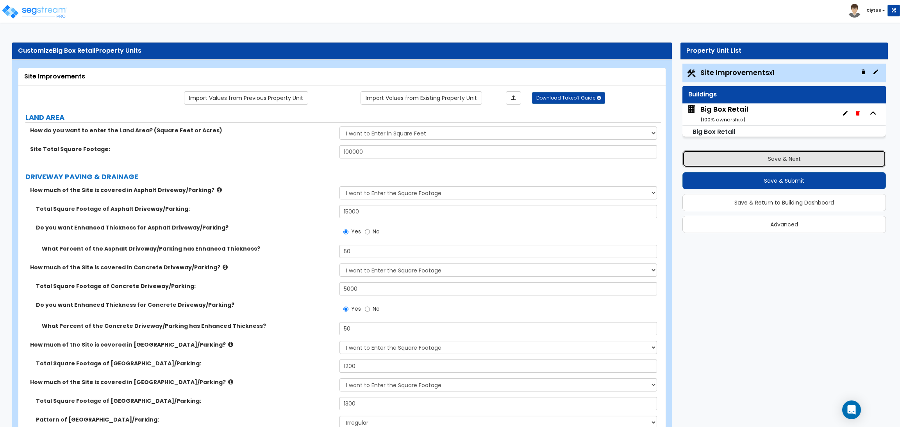
click at [770, 165] on button "Save & Next" at bounding box center [783, 158] width 203 height 17
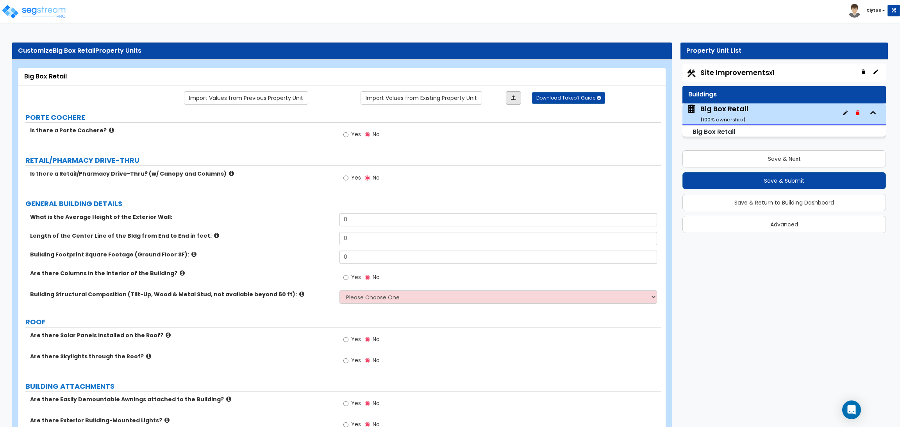
click at [512, 93] on link at bounding box center [513, 97] width 15 height 13
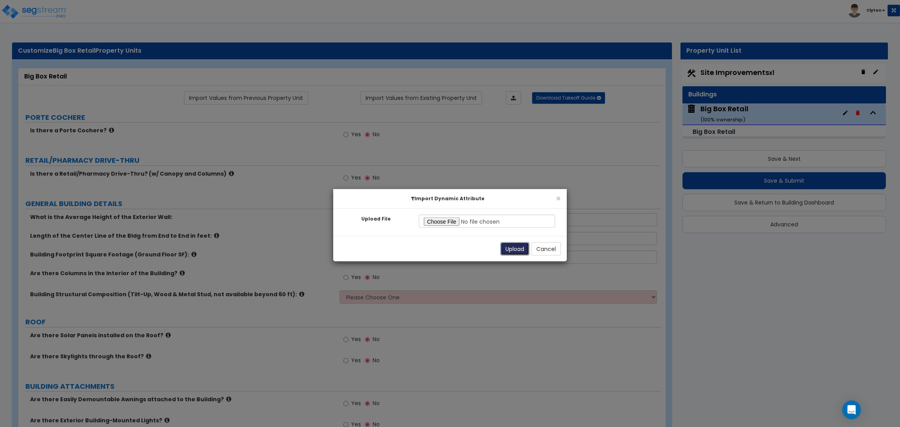
click at [511, 250] on button "Upload" at bounding box center [514, 248] width 29 height 13
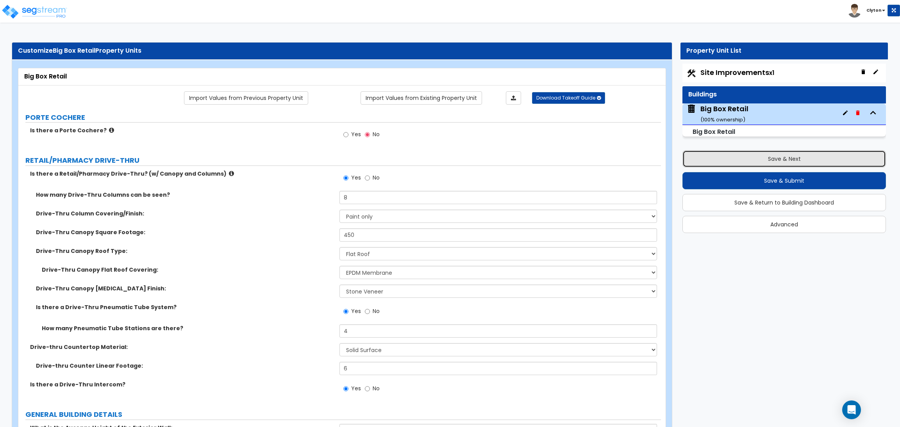
click at [742, 162] on button "Save & Next" at bounding box center [783, 158] width 203 height 17
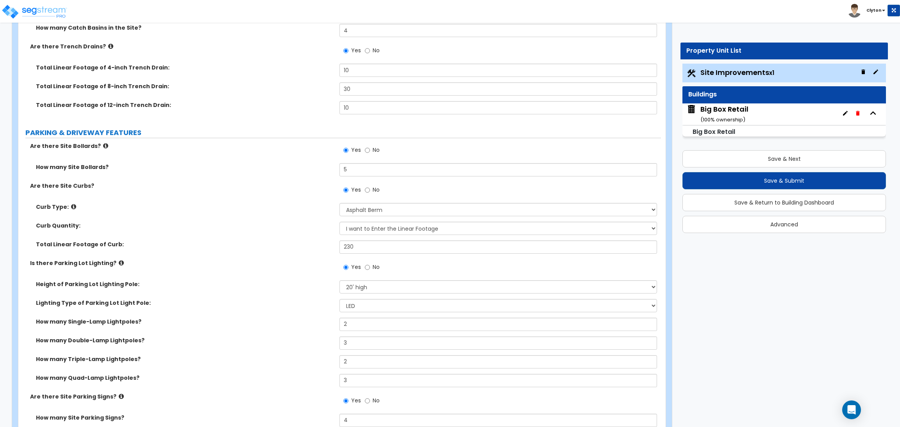
scroll to position [527, 0]
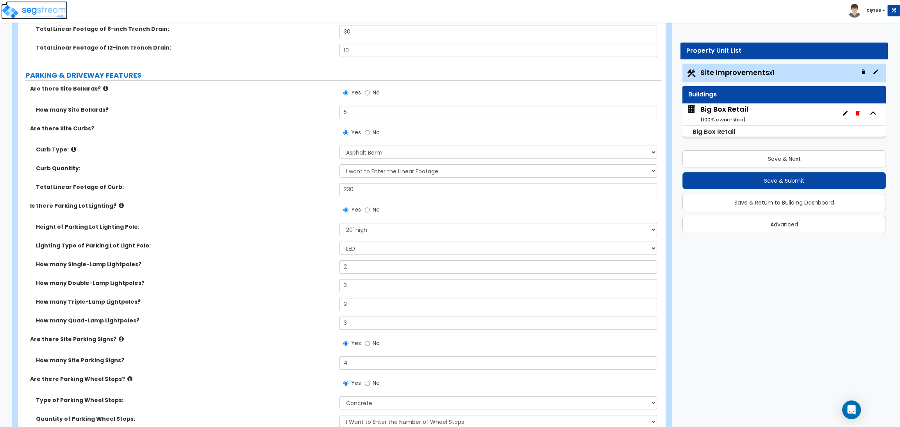
click at [52, 12] on img at bounding box center [34, 12] width 66 height 16
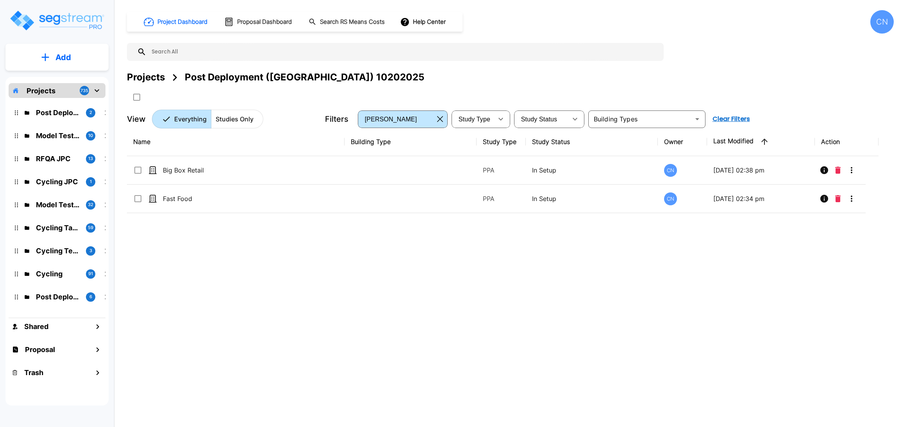
click at [77, 57] on button "Add" at bounding box center [56, 57] width 103 height 23
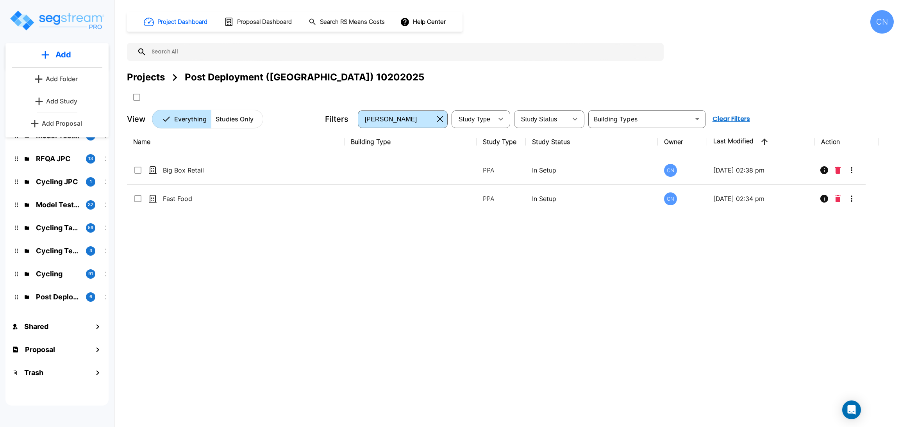
click at [70, 101] on p "Add Study" at bounding box center [61, 100] width 31 height 9
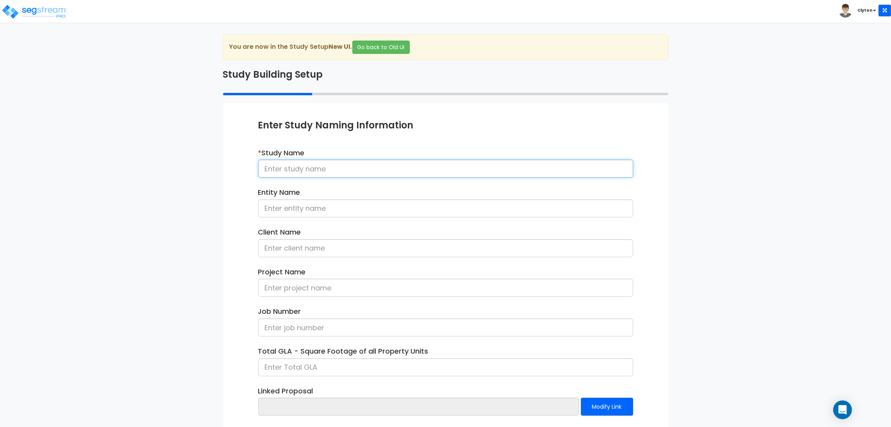
click at [352, 166] on input at bounding box center [445, 169] width 375 height 18
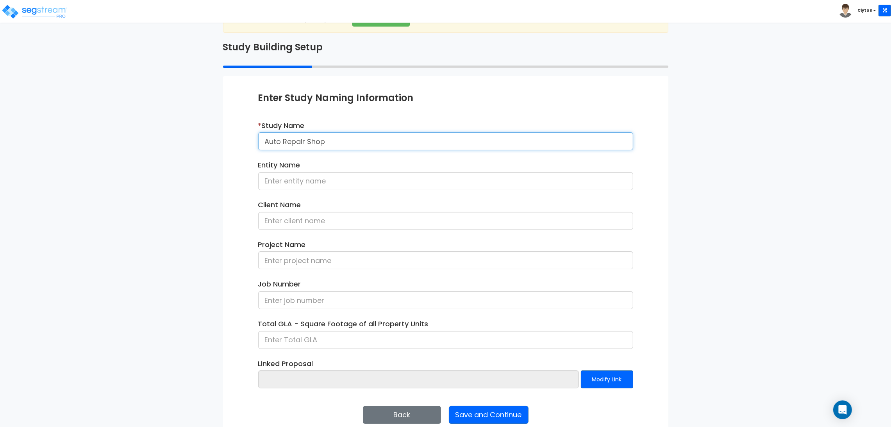
scroll to position [40, 0]
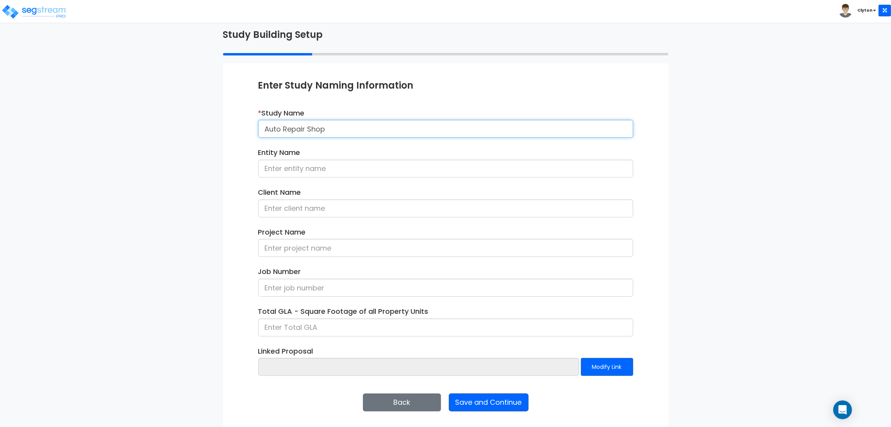
type input "Auto Repair Shop"
click at [515, 404] on button "Save and Continue" at bounding box center [489, 403] width 80 height 18
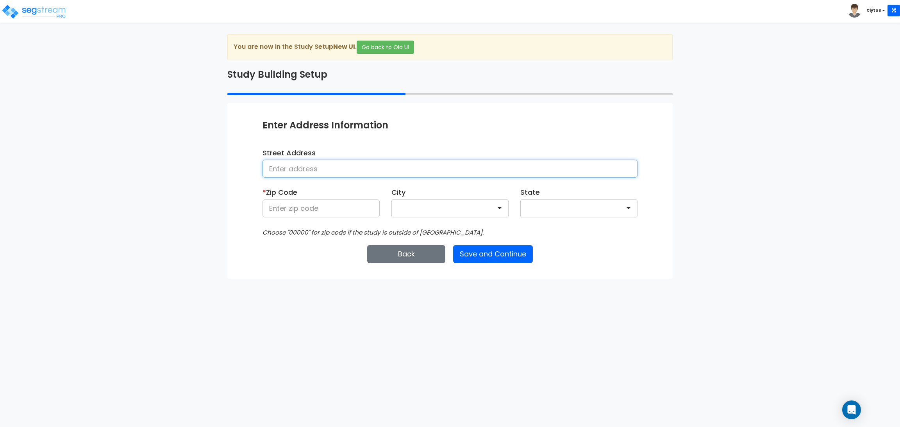
click at [348, 169] on input at bounding box center [449, 169] width 375 height 18
type input "X"
type input "[GEOGRAPHIC_DATA]"
type input "80206"
click at [504, 251] on button "Save and Continue" at bounding box center [493, 254] width 80 height 18
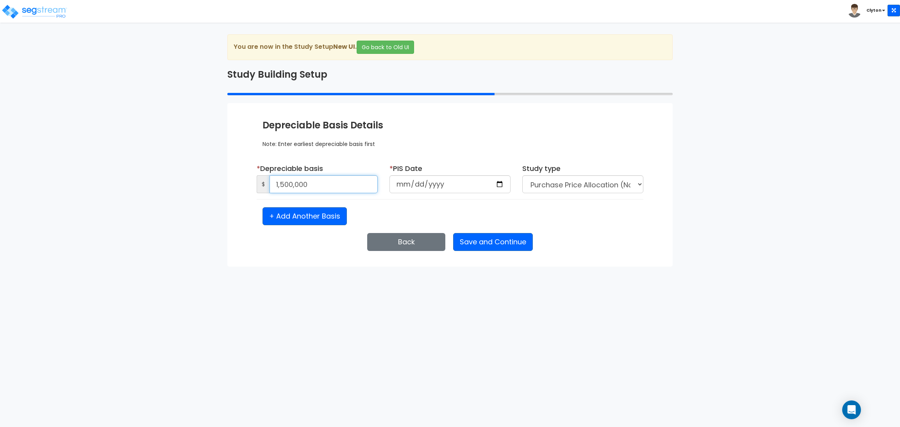
type input "1,500,000"
click at [494, 187] on input "date" at bounding box center [449, 184] width 121 height 18
click at [496, 182] on input "date" at bounding box center [449, 184] width 121 height 18
type input "[DATE]"
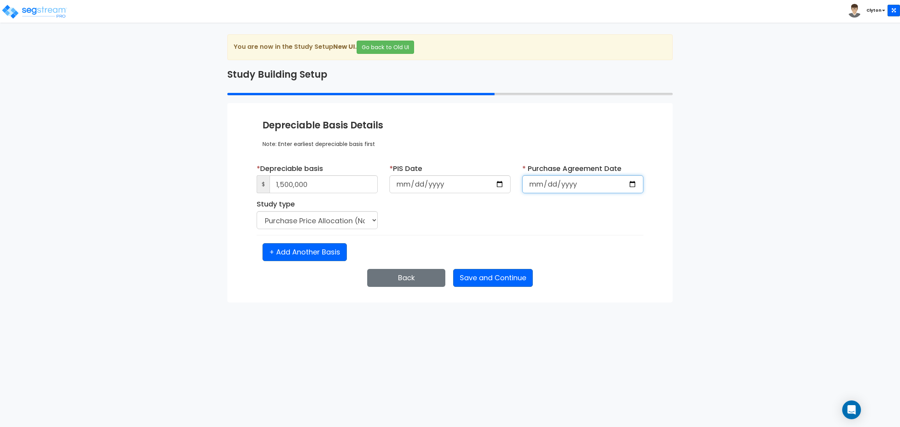
click at [635, 183] on input "date" at bounding box center [582, 184] width 121 height 18
select select "2025"
type input "[DATE]"
click at [503, 280] on button "Save and Continue" at bounding box center [493, 278] width 80 height 18
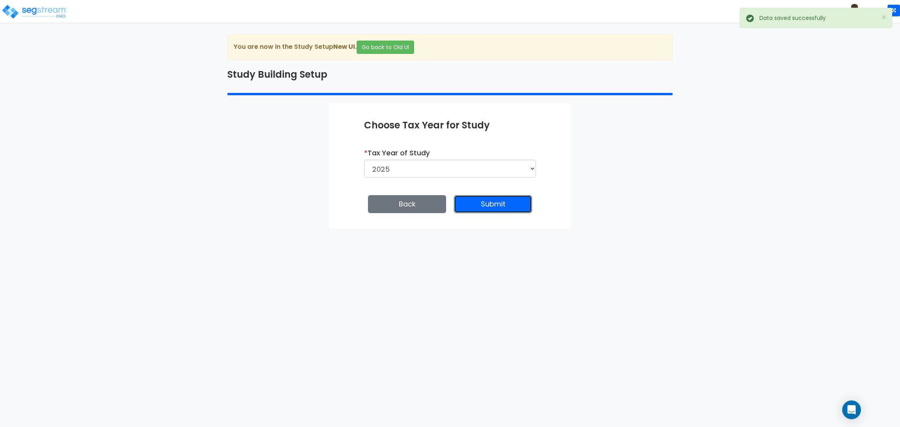
click at [497, 203] on button "Submit" at bounding box center [493, 204] width 78 height 18
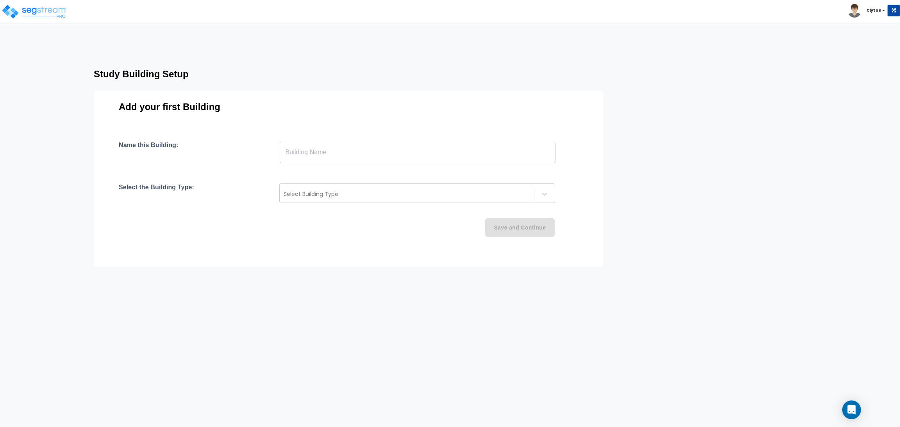
click at [449, 147] on input "text" at bounding box center [418, 152] width 276 height 22
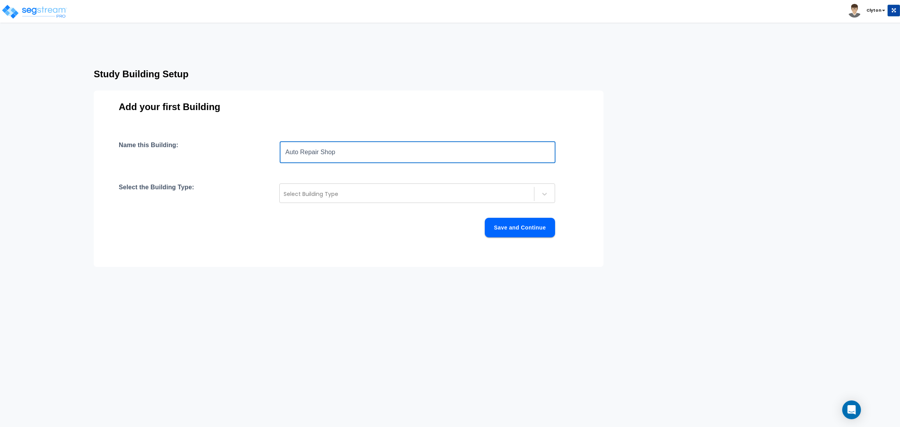
type input "Auto Repair Shop"
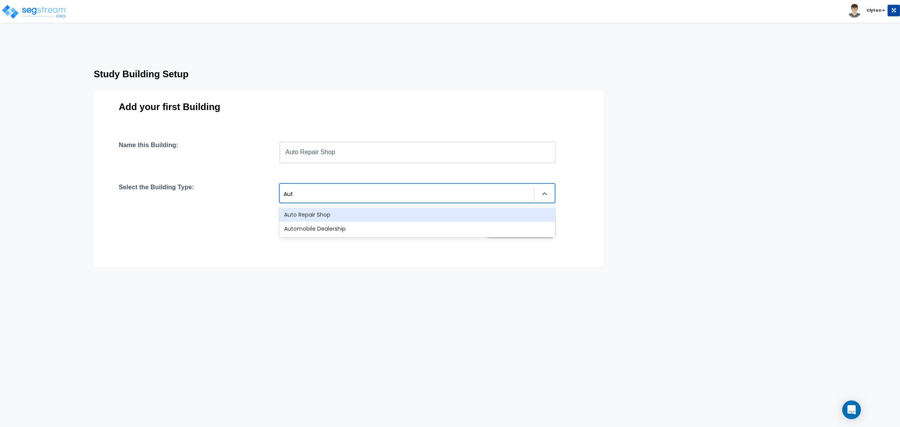
type input "Auto"
click at [419, 211] on div "Auto Repair Shop" at bounding box center [417, 215] width 276 height 14
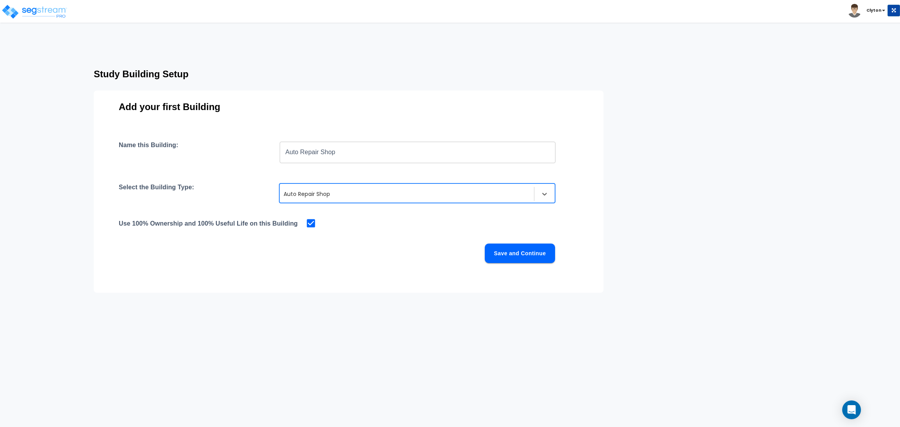
click at [514, 246] on button "Save and Continue" at bounding box center [520, 254] width 70 height 20
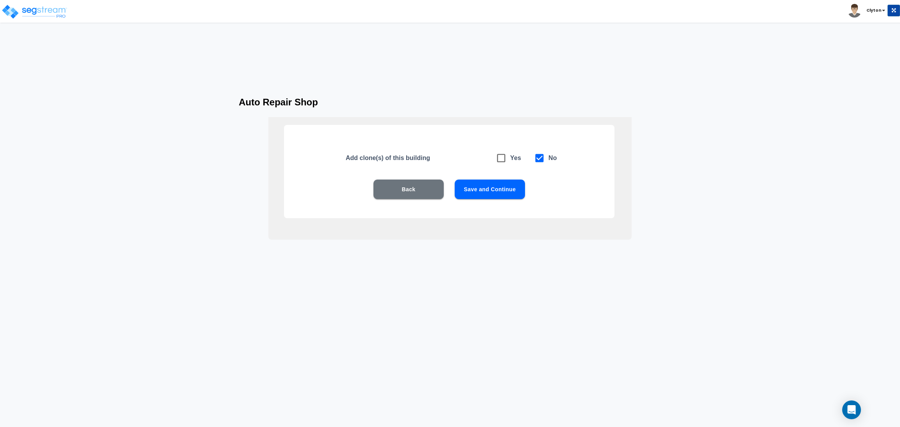
click at [521, 195] on button "Save and Continue" at bounding box center [490, 190] width 70 height 20
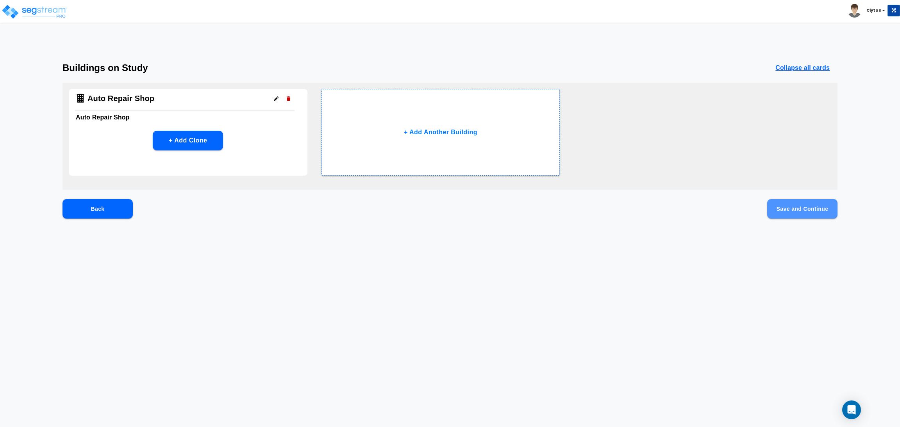
click at [799, 209] on button "Save and Continue" at bounding box center [802, 209] width 70 height 20
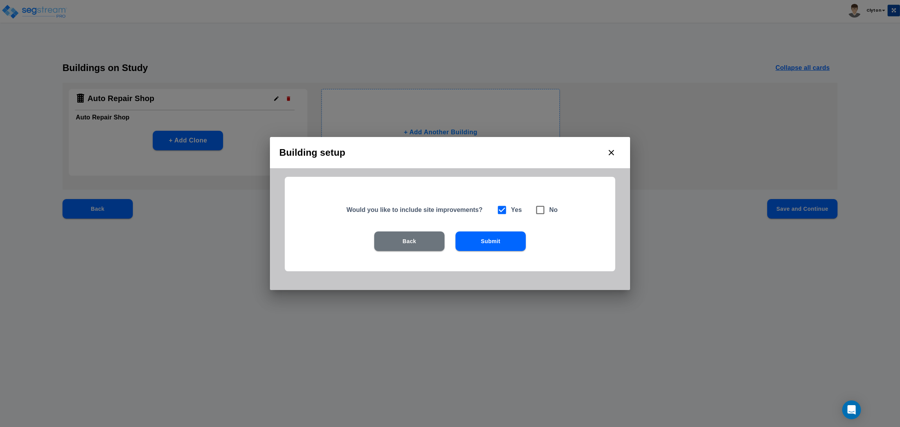
click at [517, 242] on button "Submit" at bounding box center [490, 242] width 70 height 20
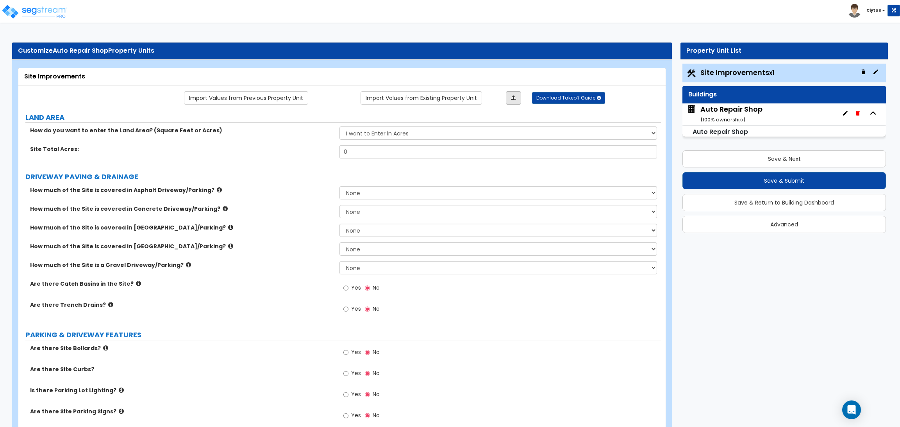
click at [507, 99] on link at bounding box center [513, 97] width 15 height 13
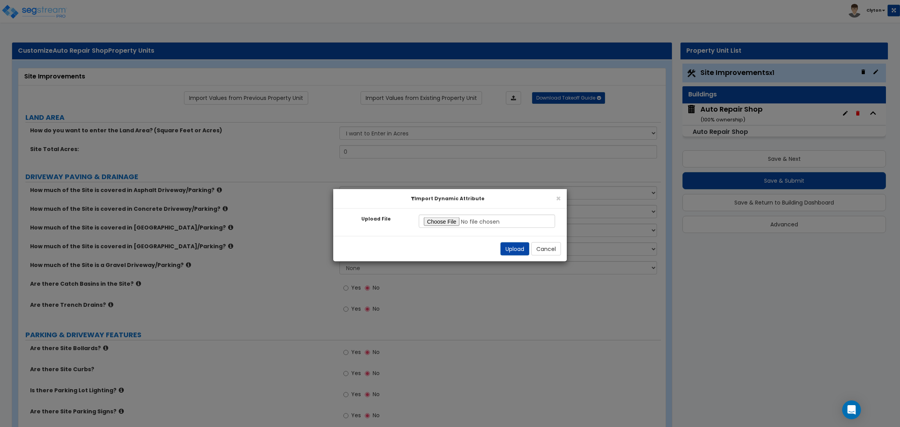
type input "C:\fakepath\Site Commercial.xlsx"
click at [508, 247] on button "Upload" at bounding box center [514, 248] width 29 height 13
select select "2"
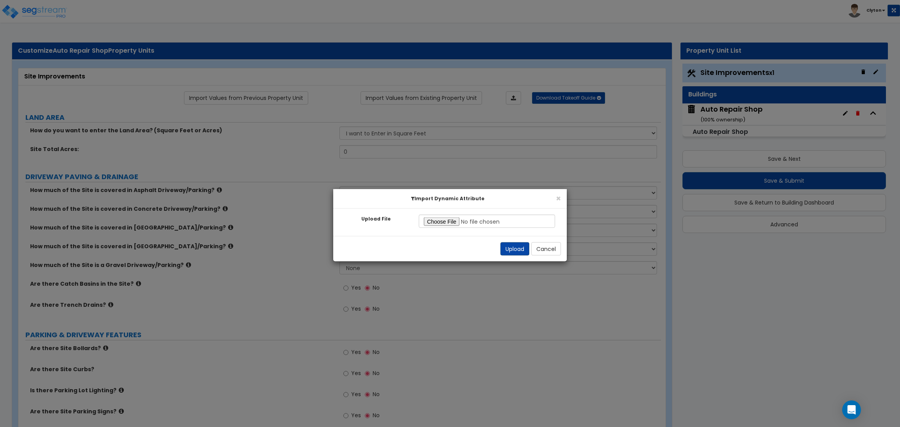
select select "2"
radio input "true"
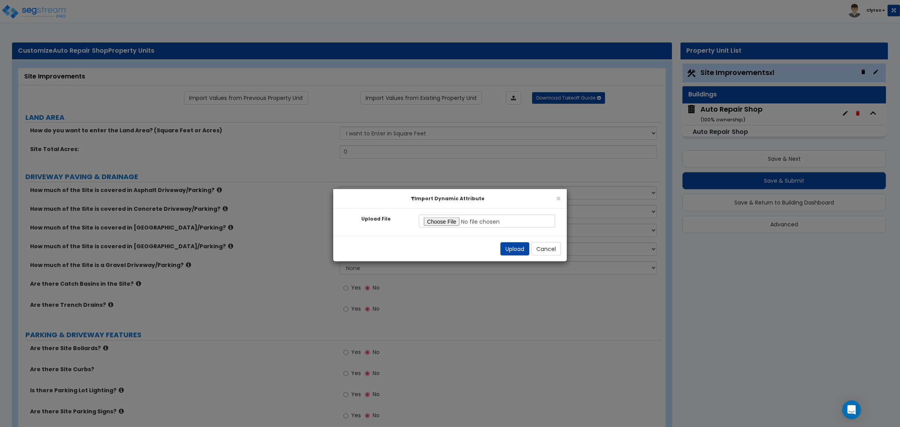
radio input "true"
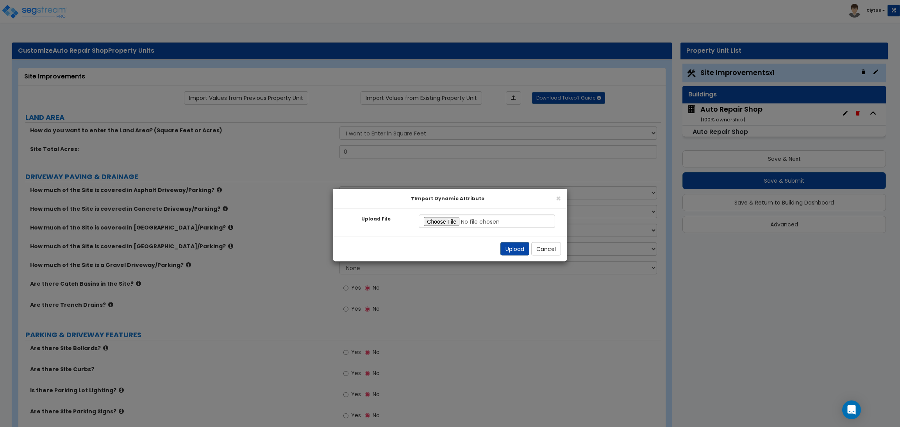
radio input "true"
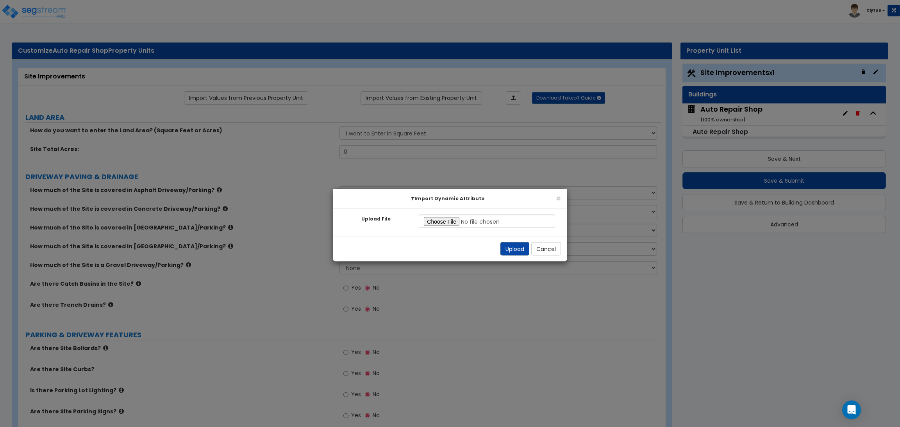
radio input "true"
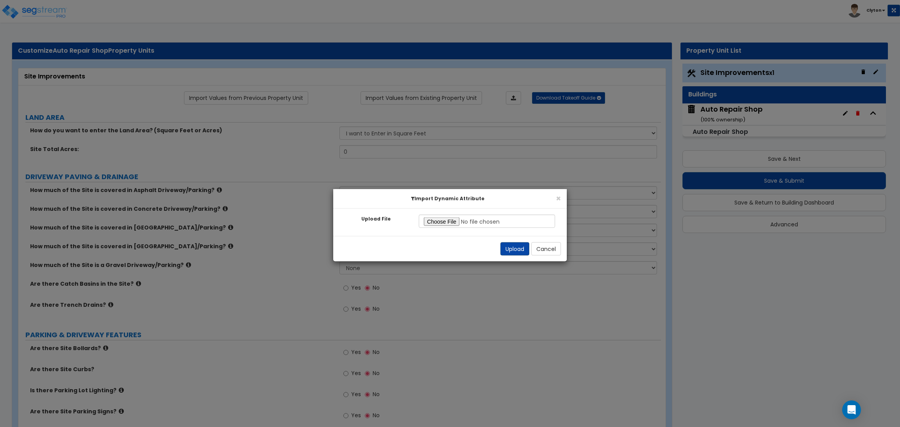
radio input "true"
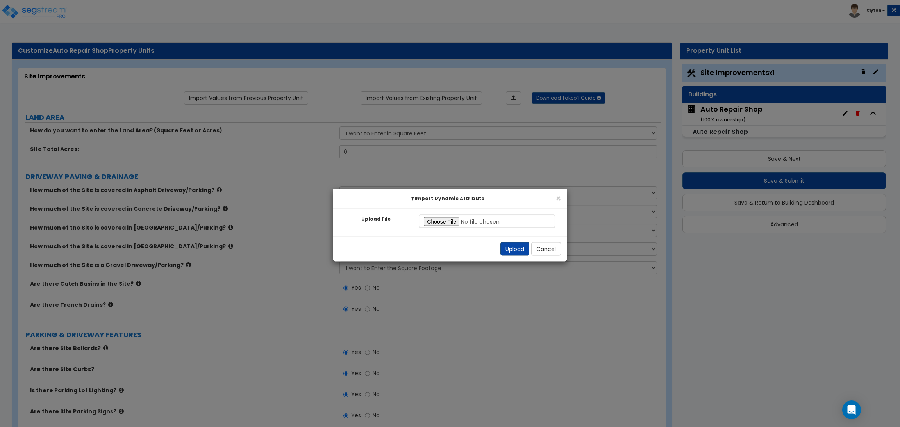
radio input "true"
select select "2"
radio input "true"
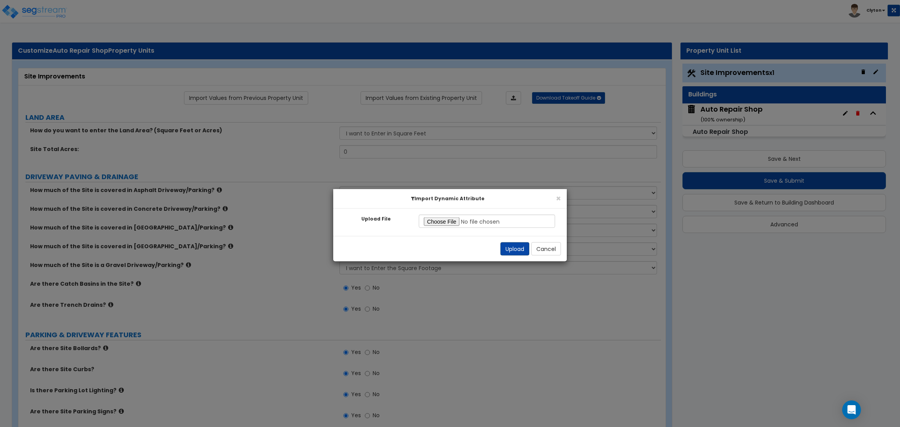
radio input "true"
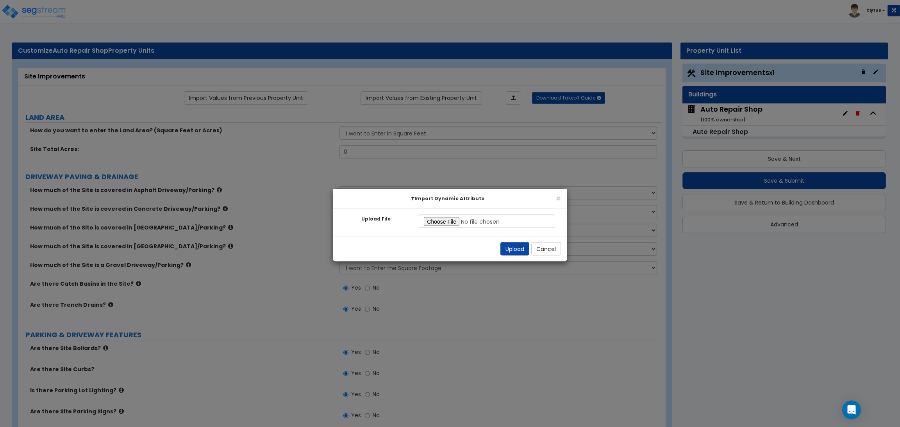
radio input "true"
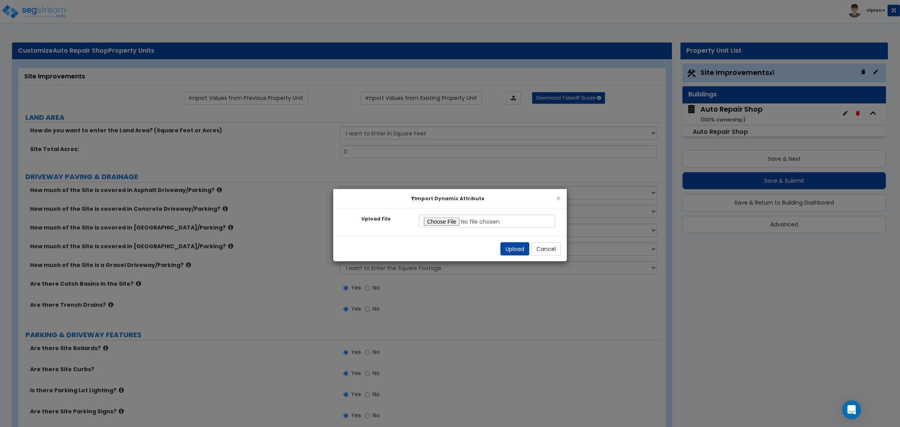
radio input "true"
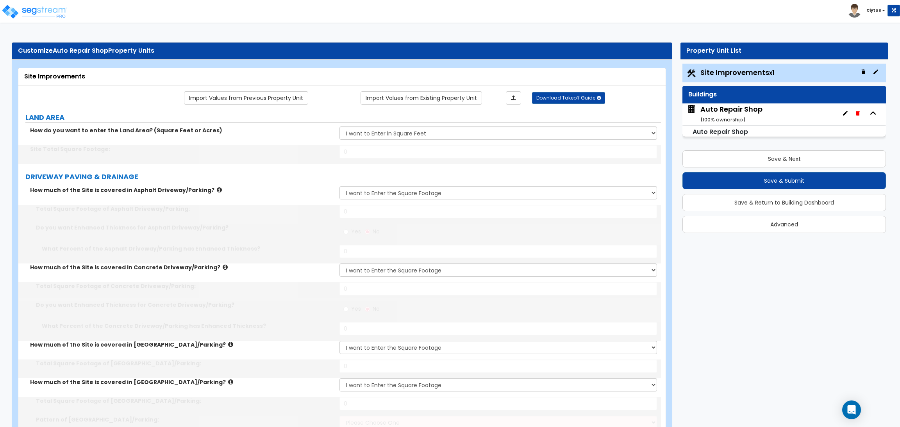
type input "100000"
type input "15000"
radio input "true"
type input "50"
type input "5000"
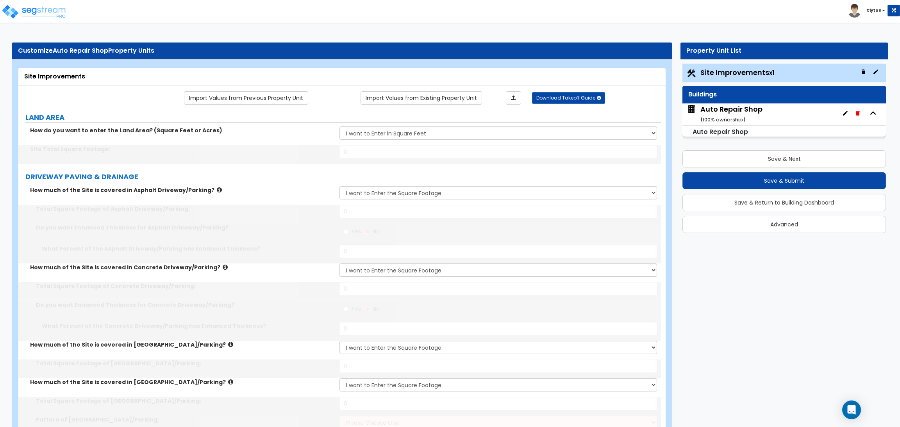
radio input "true"
type input "50"
type input "1200"
type input "1300"
select select "1"
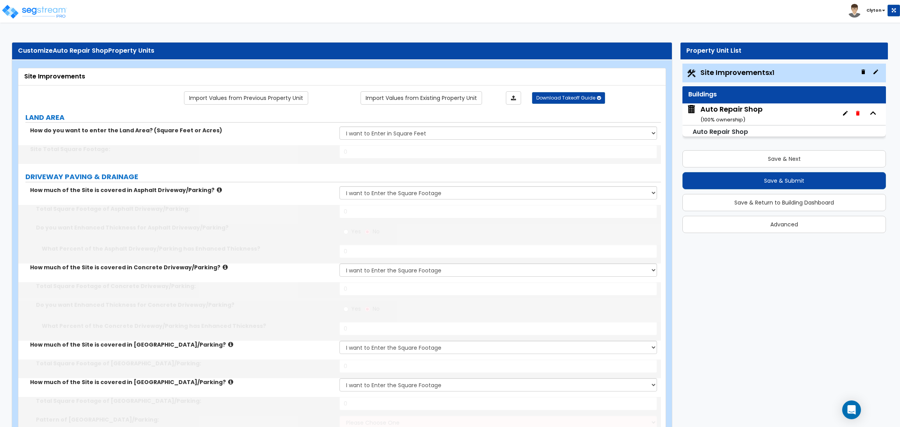
type input "1000"
type input "4"
type input "10"
type input "30"
type input "10"
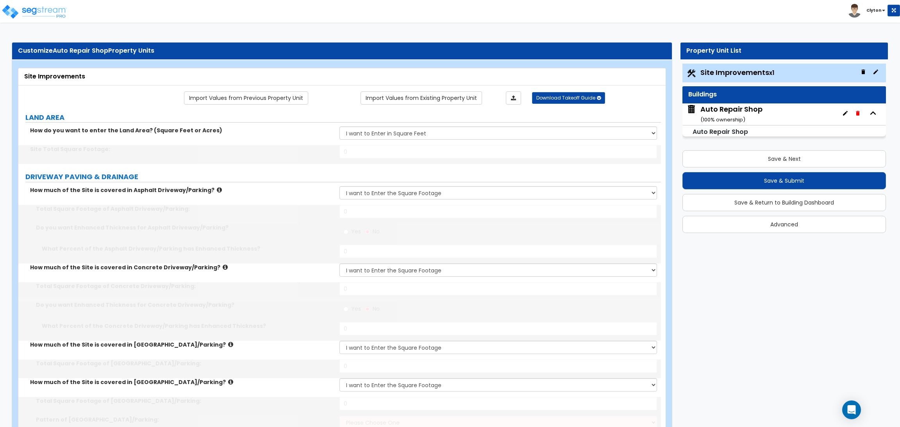
type input "5"
select select "3"
select select "1"
type input "230"
select select "1"
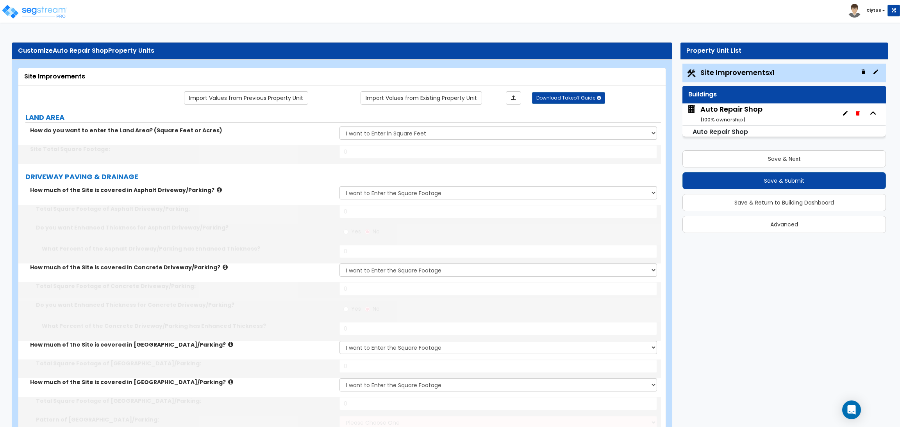
select select "1"
type input "2"
type input "3"
type input "2"
type input "3"
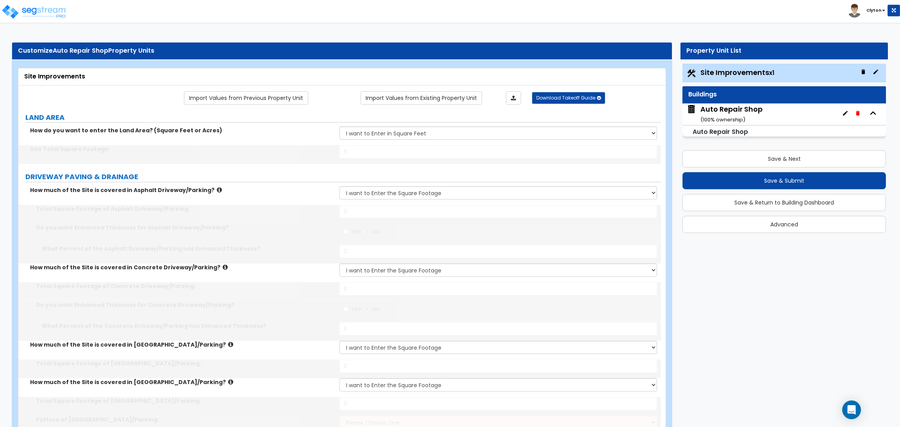
type input "4"
select select "1"
type input "30"
type input "33"
select select "1"
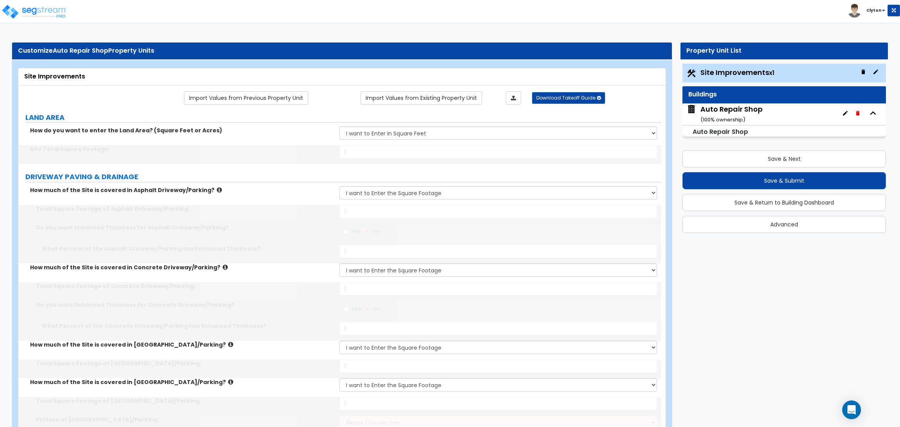
type input "30"
type input "6"
type input "15"
select select "2"
radio input "true"
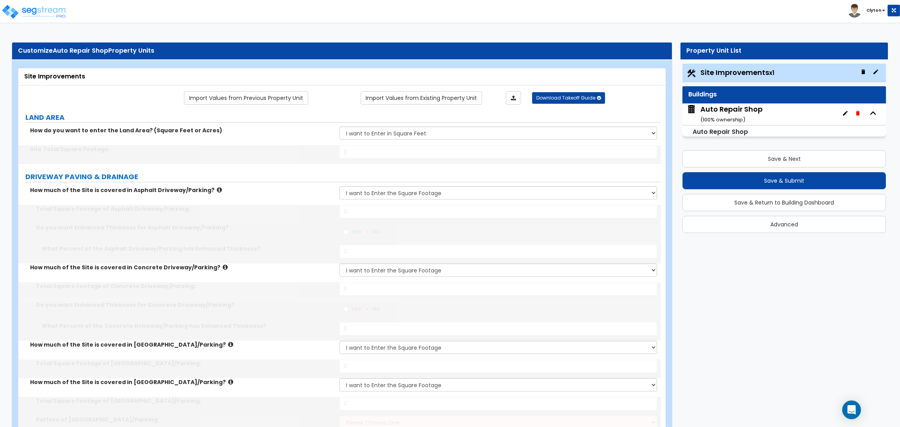
select select "2"
select select "1"
radio input "true"
select select "2"
type input "25"
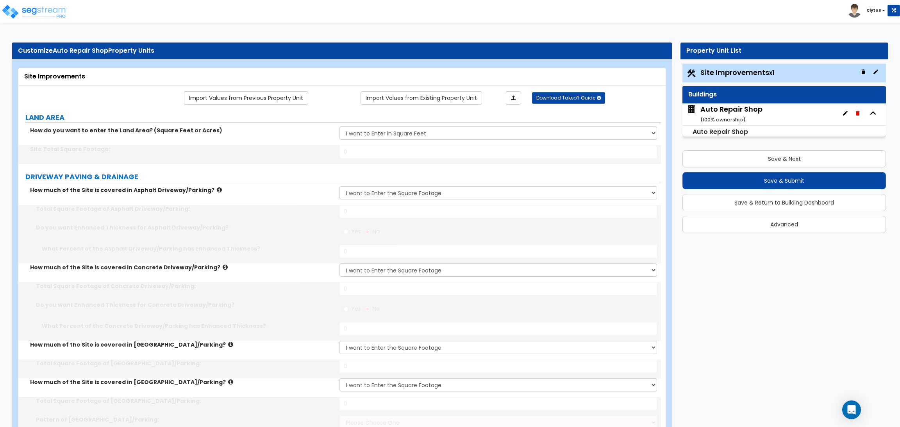
type input "8"
select select "1"
type input "250"
type input "300"
type input "6"
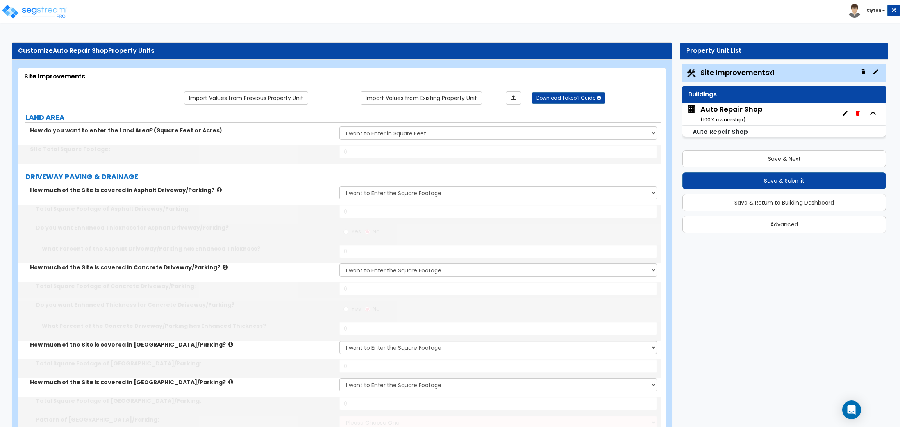
radio input "true"
select select "1"
type input "5"
type input "10"
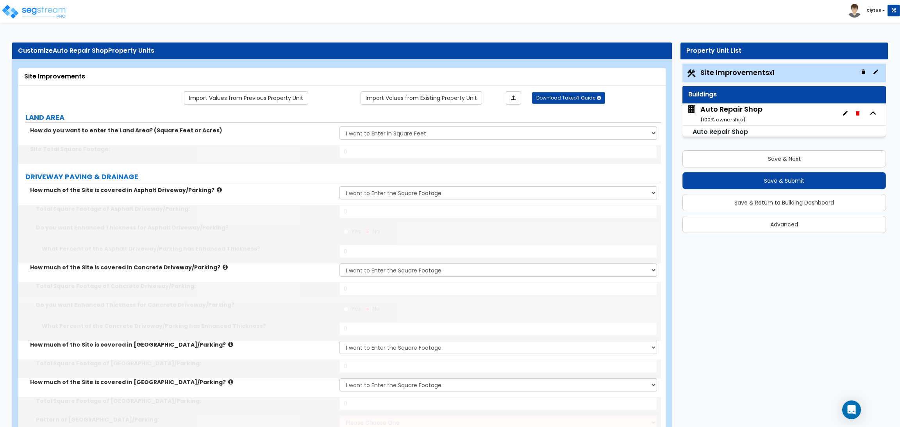
radio input "true"
select select "2"
type input "6"
type input "12"
radio input "true"
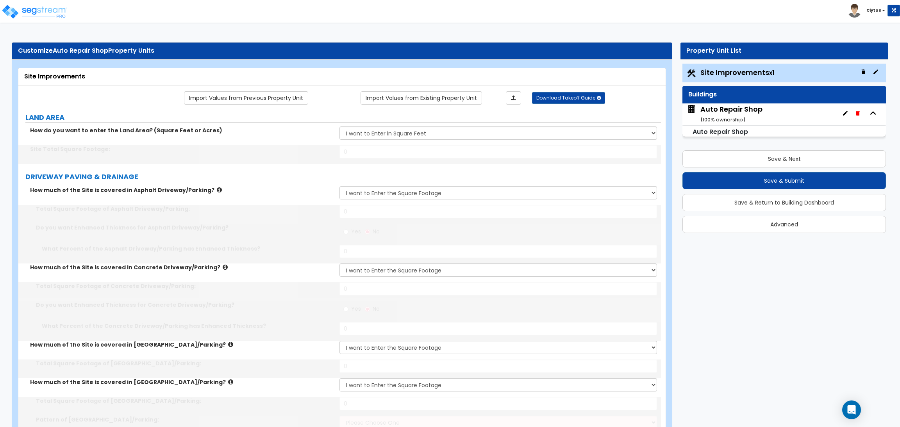
select select "2"
type input "16"
type input "15"
type input "500"
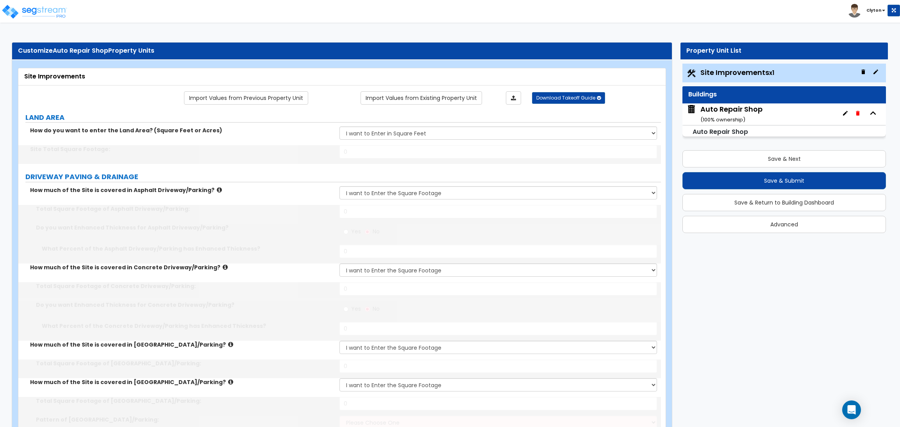
radio input "true"
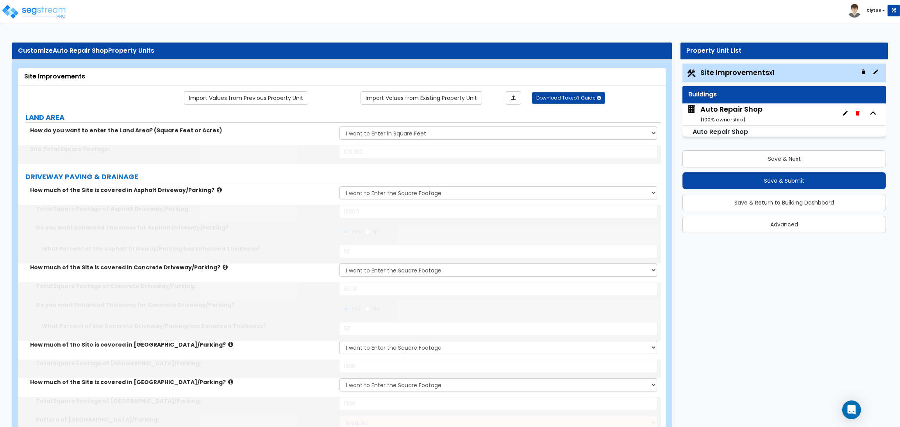
radio input "true"
select select "4"
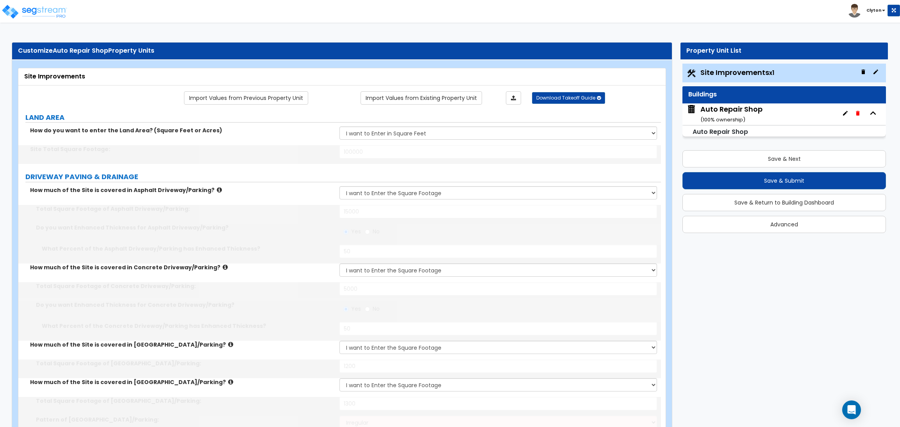
type input "20"
select select "4"
type input "14"
type input "850"
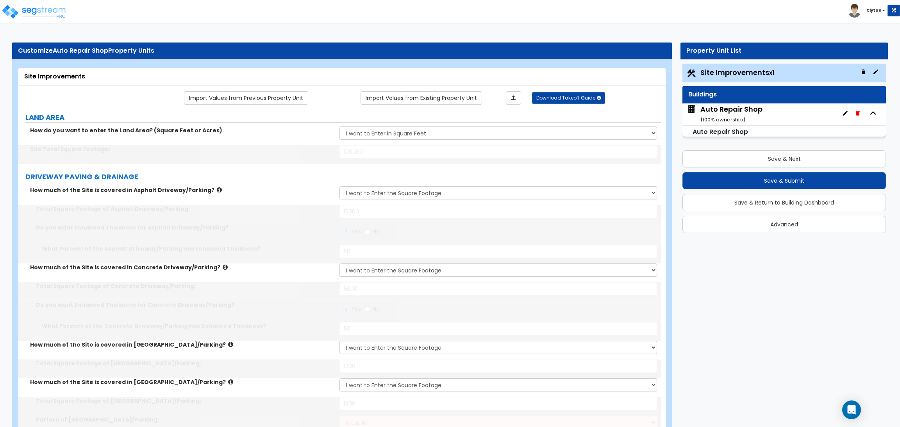
type input "5"
type input "20"
type input "5"
type input "20"
type input "5"
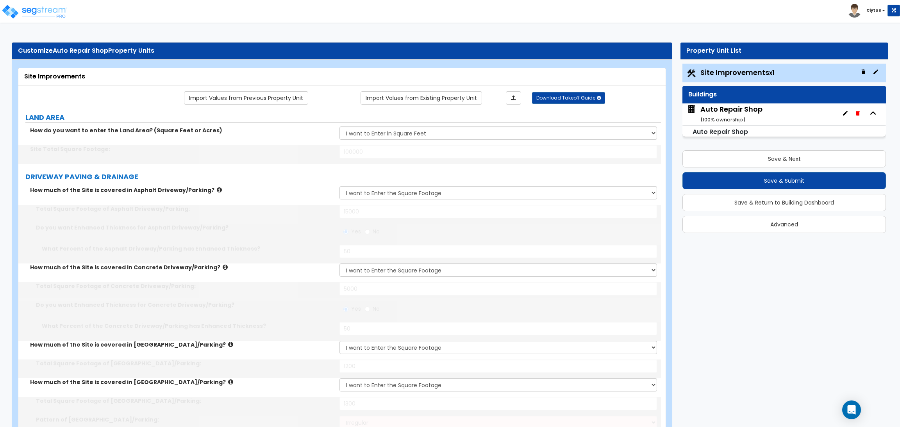
type input "20"
type input "5"
type input "20"
select select "3"
select select "1"
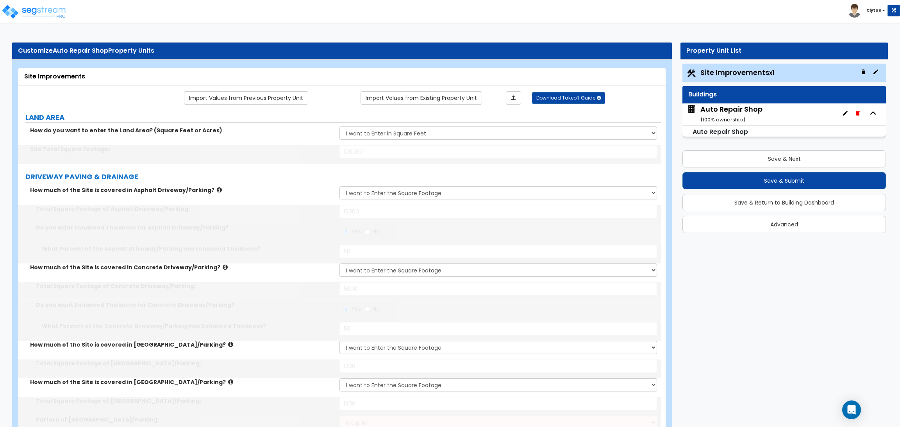
select select "7"
type input "2"
select select "2"
select select "3"
radio input "true"
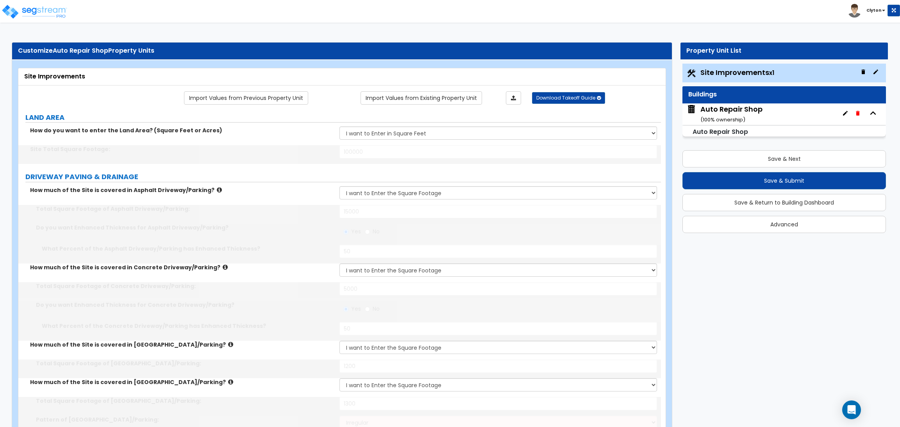
select select "3"
select select "2"
select select "1"
type input "1"
radio input "true"
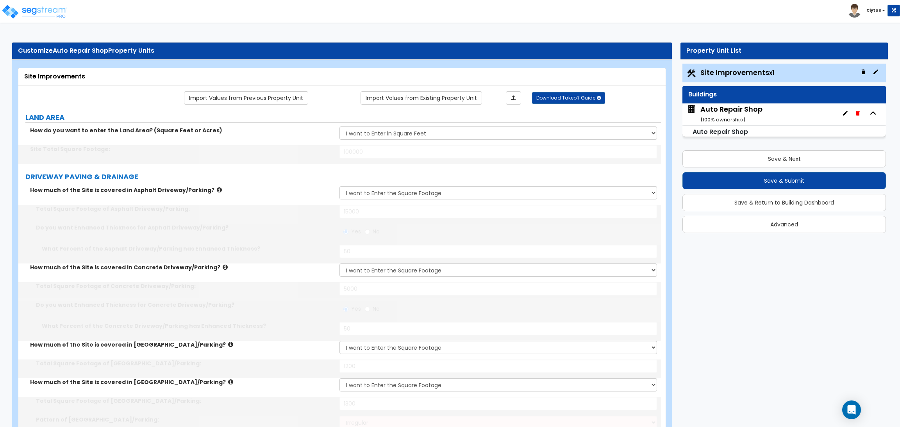
radio input "true"
type input "4"
type input "90"
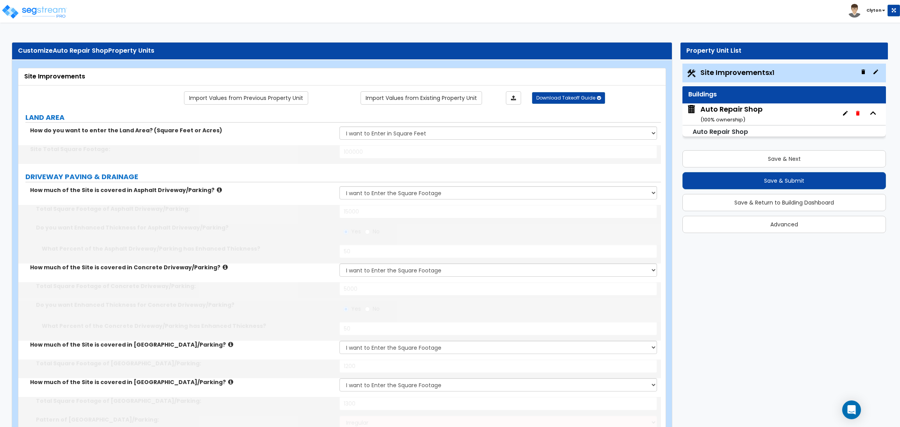
type input "3"
type input "80"
type input "2"
type input "70"
type input "5"
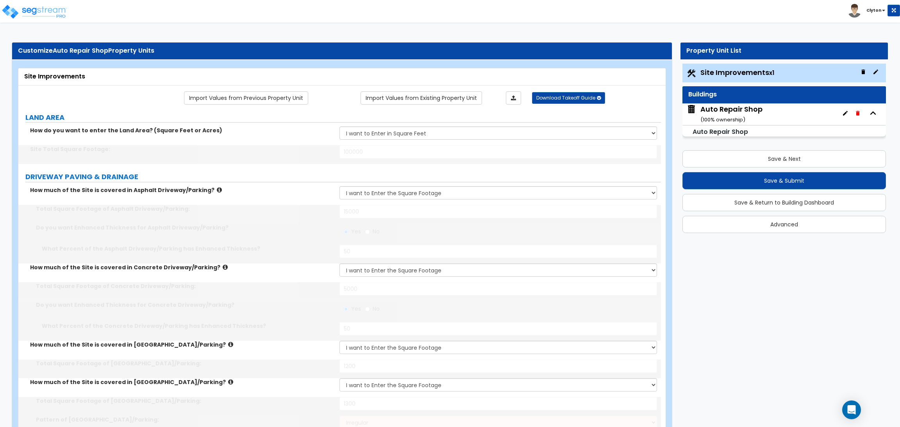
type input "100"
type input "1400"
type input "1"
select select "3"
select select "2"
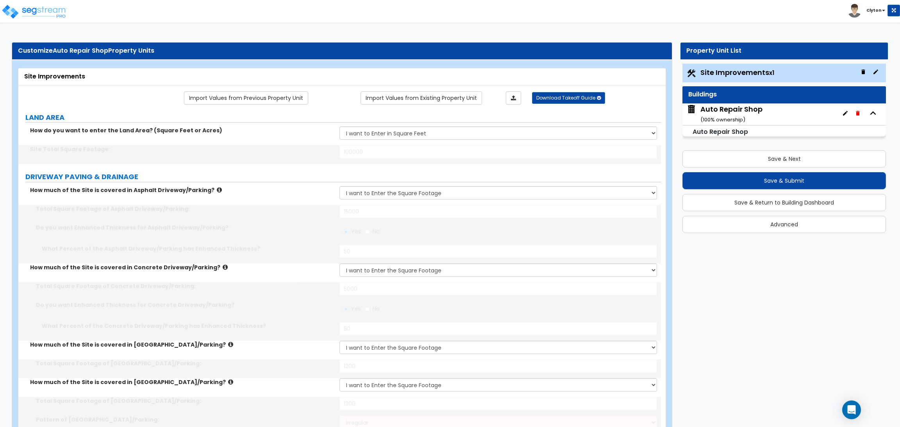
select select "1"
type input "4"
type input "25"
type input "1"
type input "300"
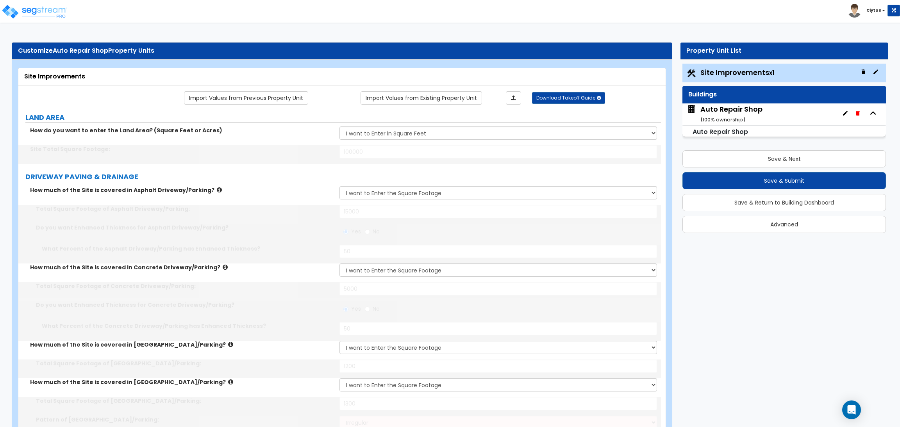
type input "8"
select select "1"
select select "2"
select select "1"
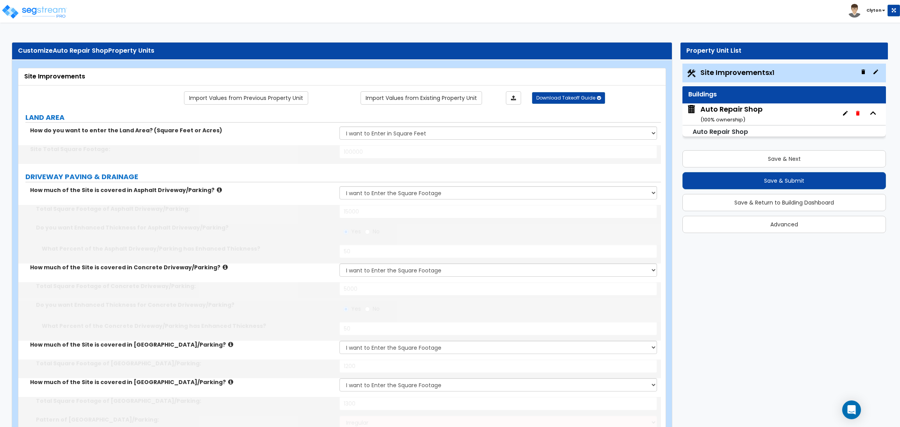
type input "2"
type input "1"
type input "250"
select select "7"
select select "1"
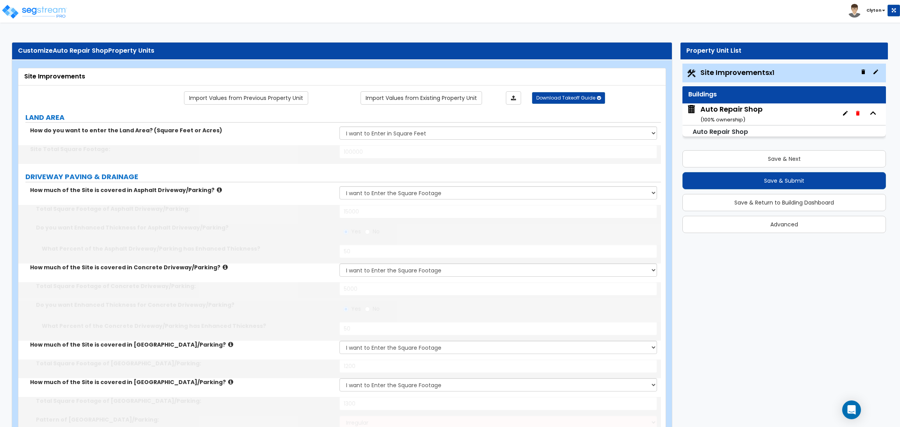
select select "2"
select select "4"
select select "1"
select select "2"
select select "13"
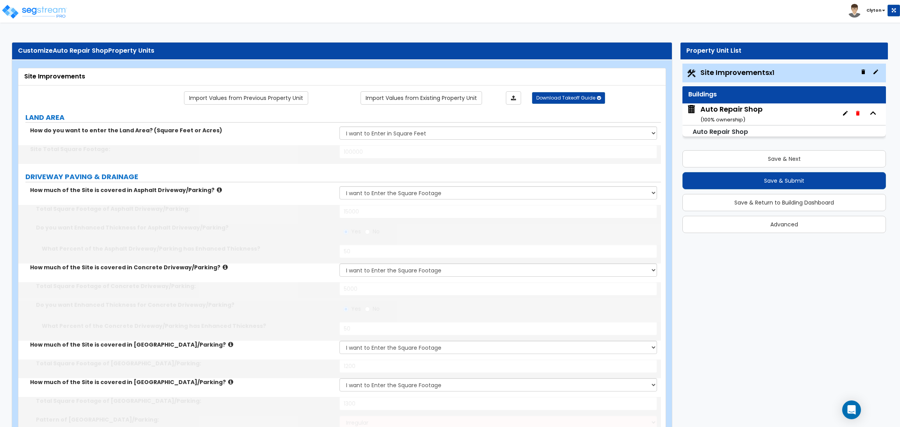
select select "1"
type input "20"
select select "4"
type input "8"
select select "1"
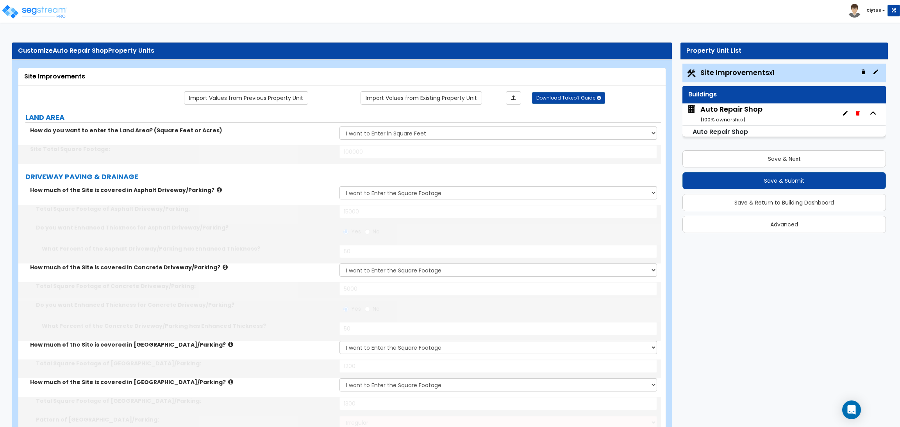
select select "1"
select select "2"
type input "3"
type input "15"
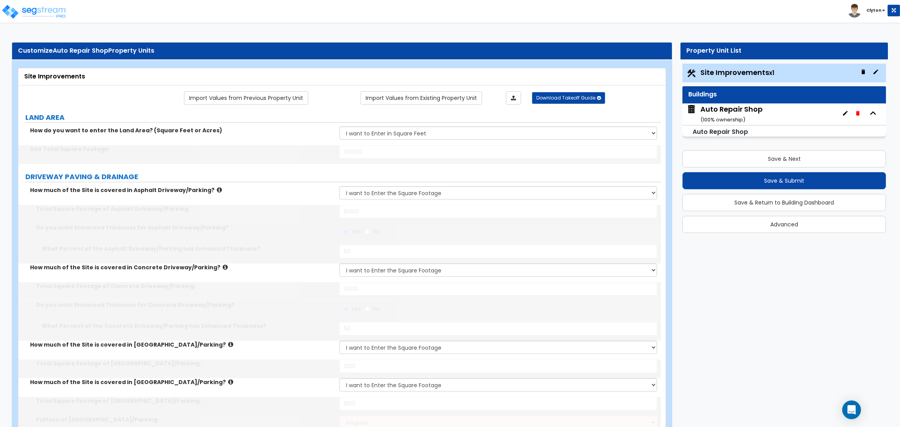
select select "3"
select select "2"
type input "8"
type input "1"
type input "500"
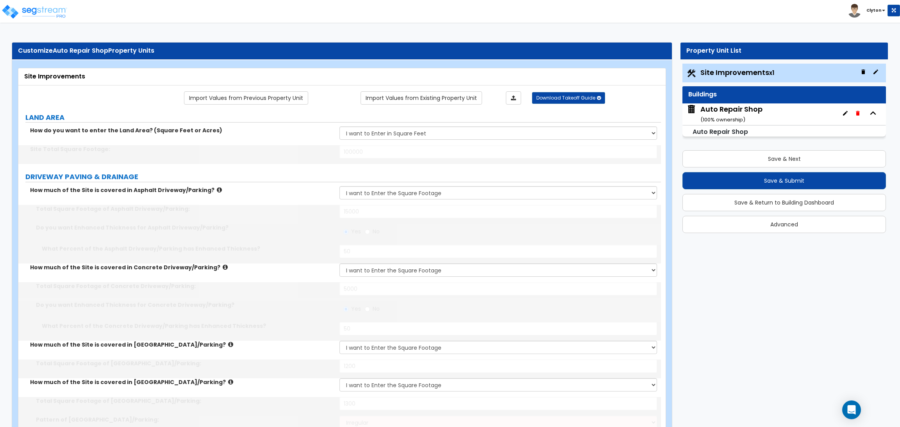
type input "5"
radio input "true"
type input "30"
radio input "true"
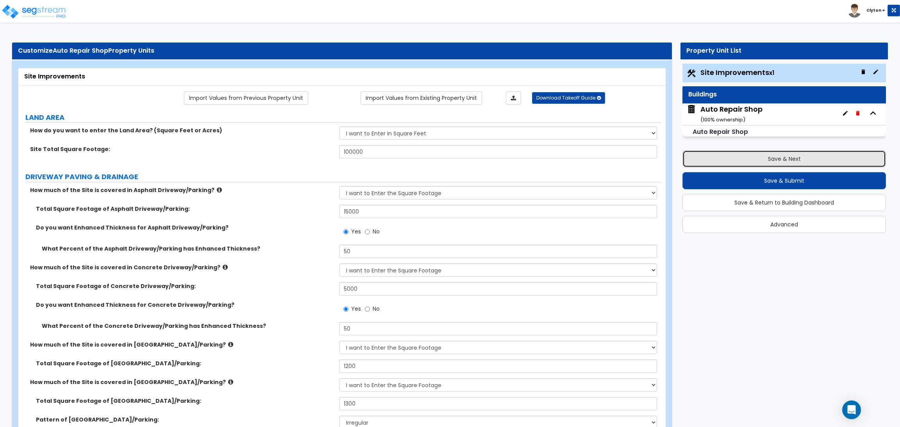
click at [738, 160] on button "Save & Next" at bounding box center [783, 158] width 203 height 17
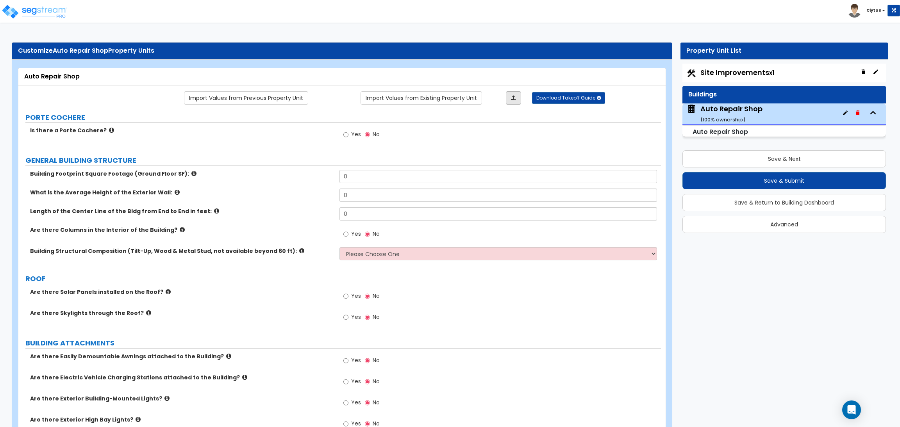
click at [519, 99] on link at bounding box center [513, 97] width 15 height 13
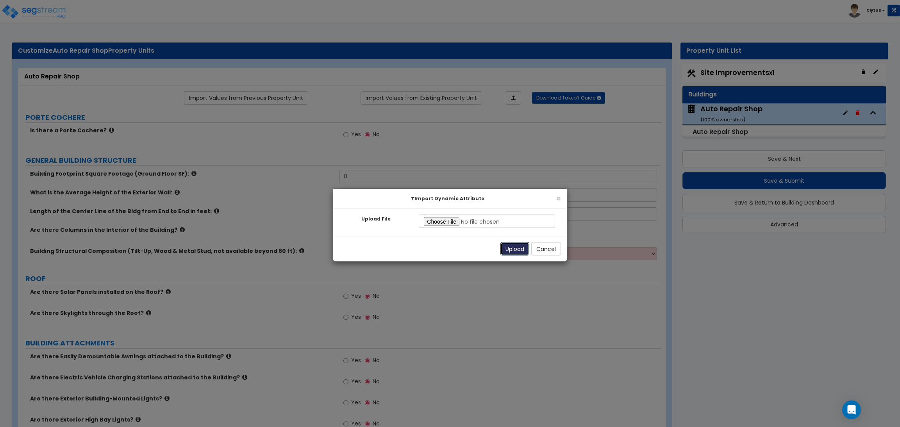
click at [510, 251] on button "Upload" at bounding box center [514, 248] width 29 height 13
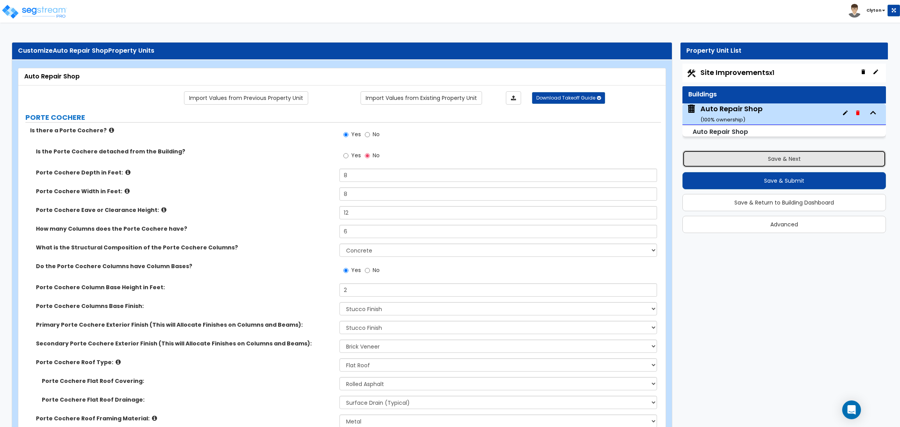
click at [711, 162] on button "Save & Next" at bounding box center [783, 158] width 203 height 17
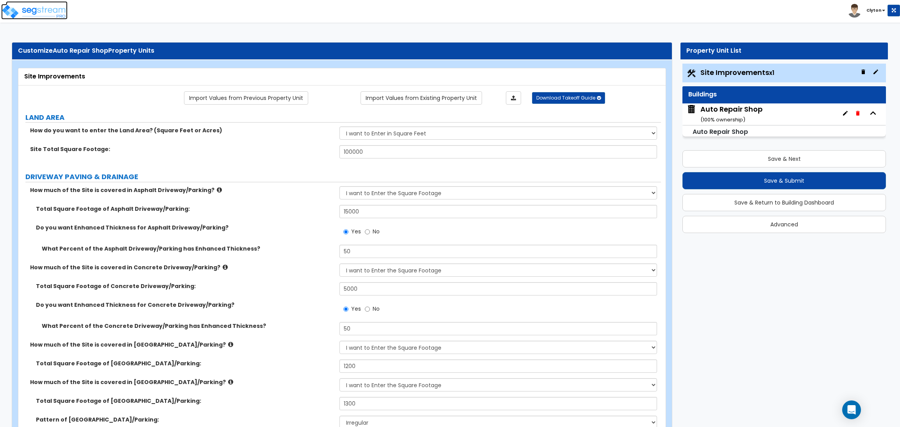
click at [44, 18] on img at bounding box center [34, 12] width 66 height 16
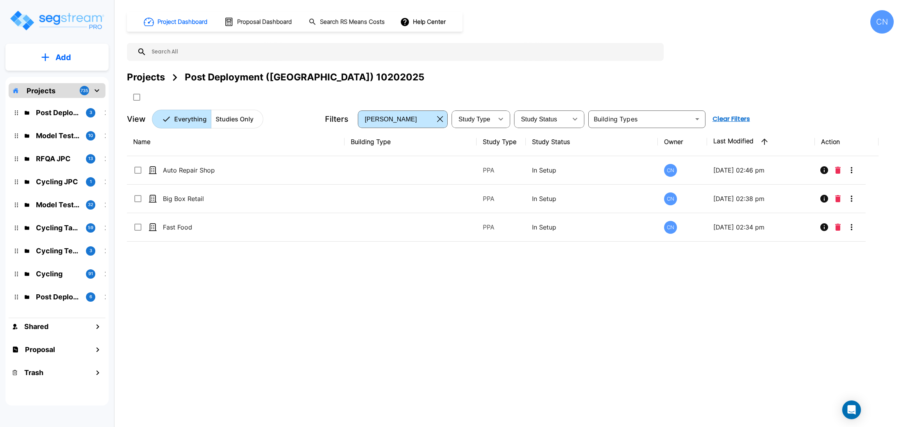
click at [83, 64] on button "Add" at bounding box center [56, 57] width 103 height 23
click at [65, 103] on p "Add Study" at bounding box center [61, 100] width 31 height 9
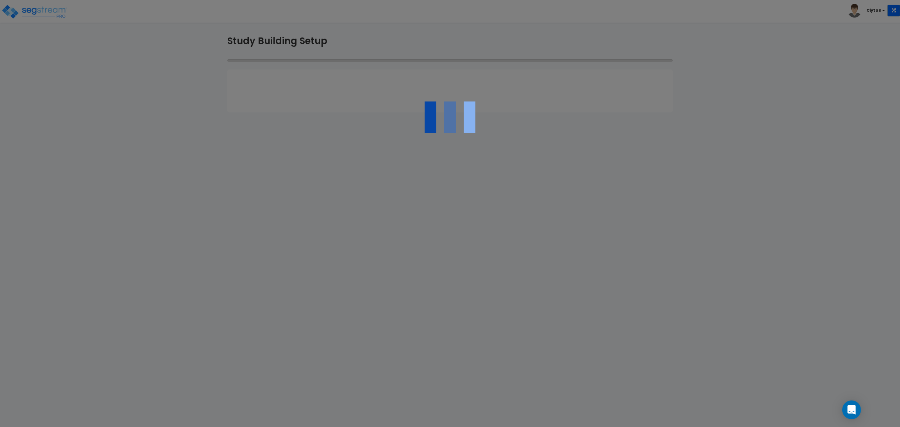
click at [804, 195] on div at bounding box center [450, 213] width 900 height 427
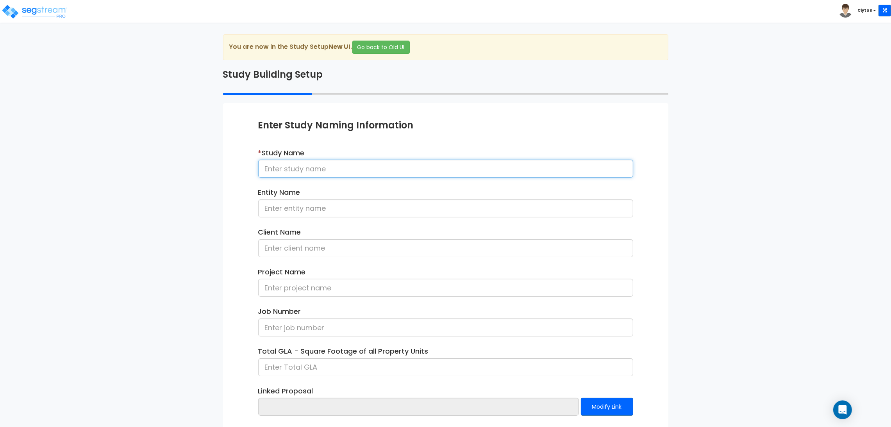
click at [507, 169] on input at bounding box center [445, 169] width 375 height 18
type input "SMF"
click at [742, 267] on div "We are Building your Study. So please grab a coffee and let us do the heavy lif…" at bounding box center [445, 250] width 891 height 433
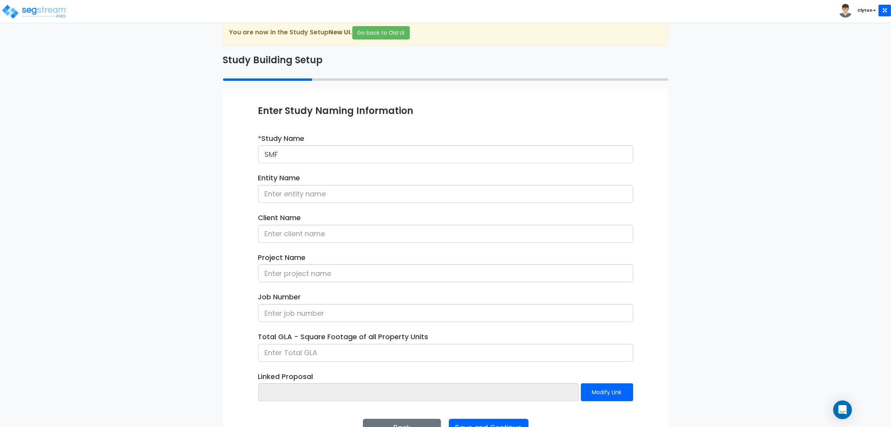
scroll to position [40, 0]
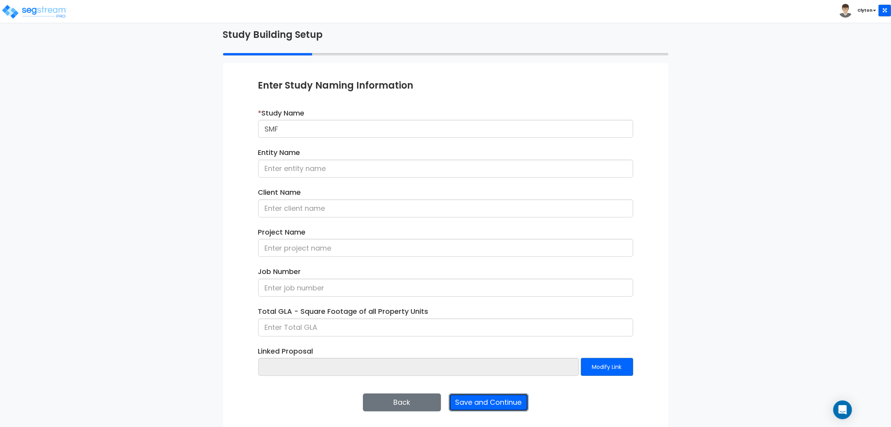
click at [516, 406] on button "Save and Continue" at bounding box center [489, 403] width 80 height 18
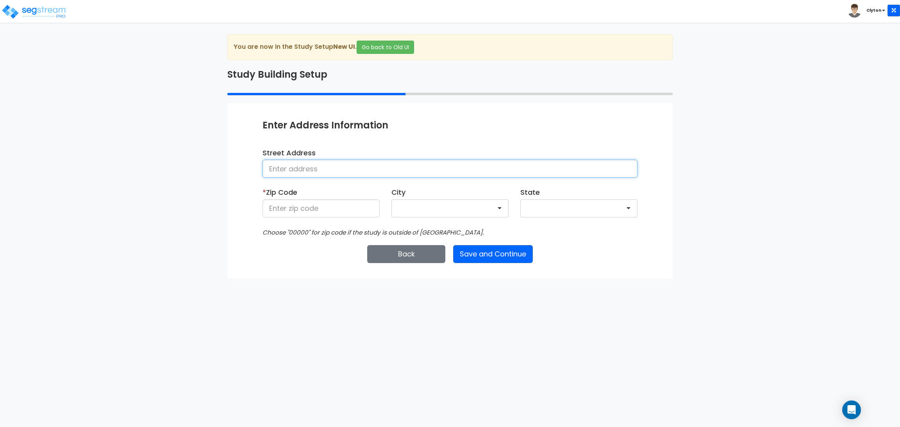
click at [353, 175] on input at bounding box center [449, 169] width 375 height 18
type input "[GEOGRAPHIC_DATA]"
type input "80206"
click at [504, 260] on button "Save and Continue" at bounding box center [493, 254] width 80 height 18
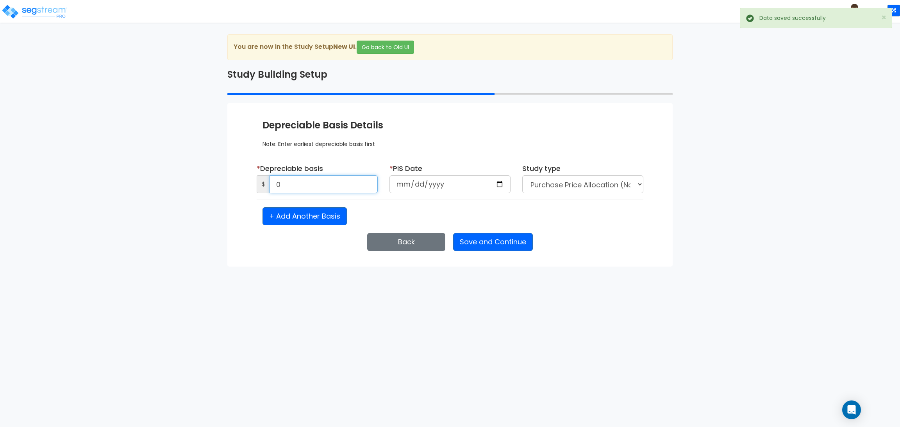
click at [352, 189] on input "0" at bounding box center [323, 184] width 108 height 18
type input "1,500,000"
click at [496, 182] on input "date" at bounding box center [449, 184] width 121 height 18
type input "[DATE]"
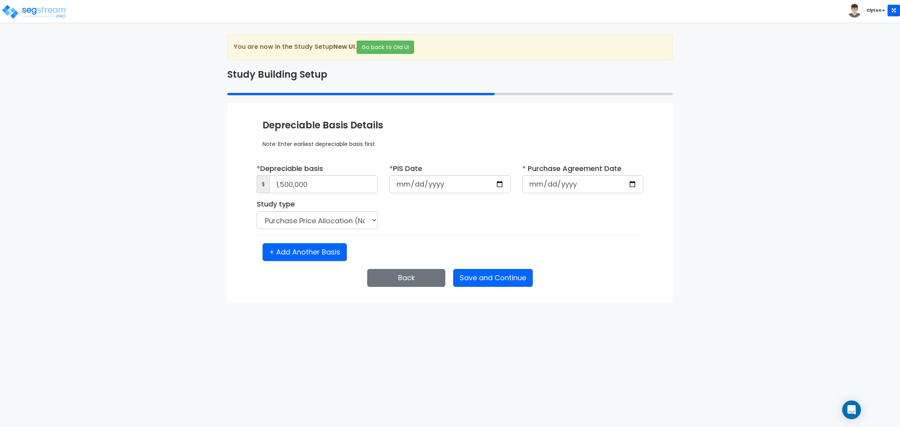
click at [559, 226] on div "* Depreciable basis $ 1,500,000 * PIS Date [DATE] * Purchase Agreement Date Stu…" at bounding box center [450, 199] width 398 height 71
click at [631, 185] on input "date" at bounding box center [582, 184] width 121 height 18
type input "[DATE]"
click at [475, 232] on div "* Depreciable basis $ 1,500,000 * PIS Date [DATE] * Purchase Agreement Date [DA…" at bounding box center [450, 199] width 398 height 71
click at [491, 275] on button "Save and Continue" at bounding box center [493, 278] width 80 height 18
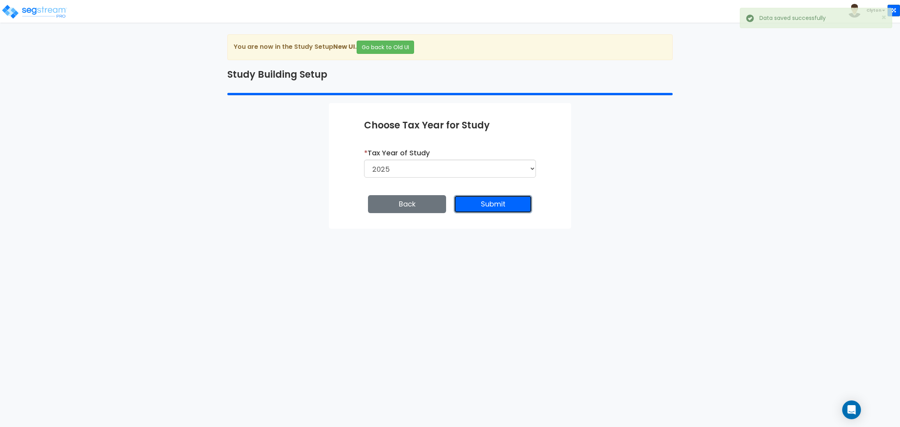
click at [513, 207] on button "Submit" at bounding box center [493, 204] width 78 height 18
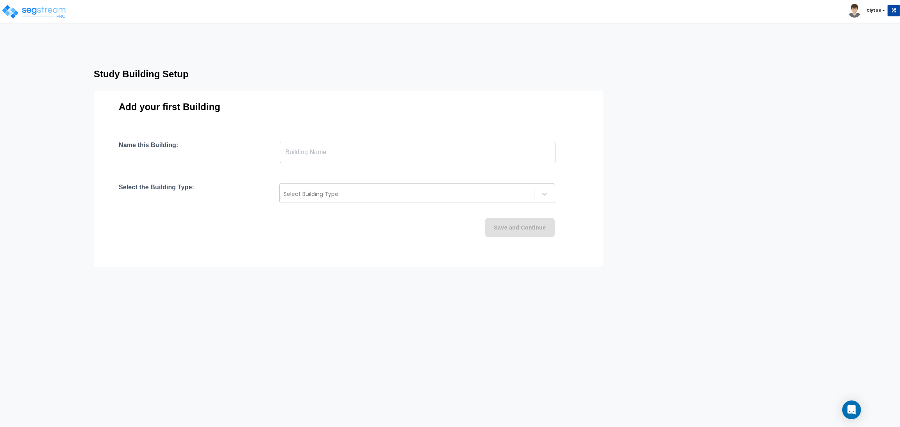
click at [400, 159] on input "text" at bounding box center [418, 152] width 276 height 22
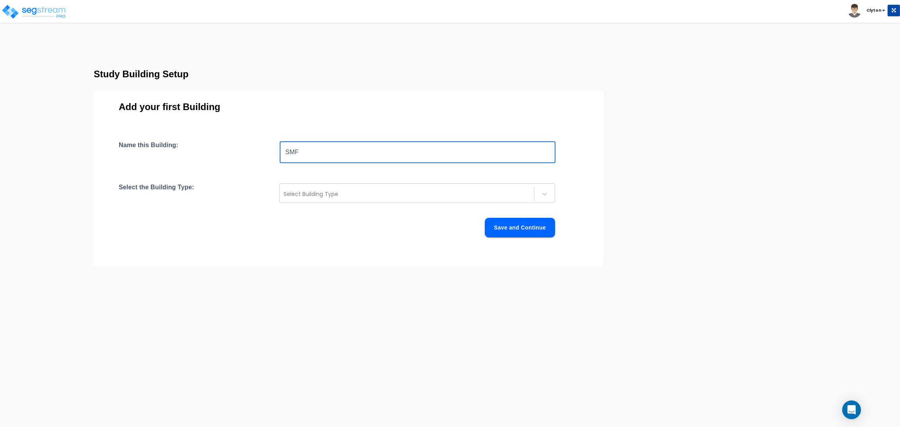
type input "SMF"
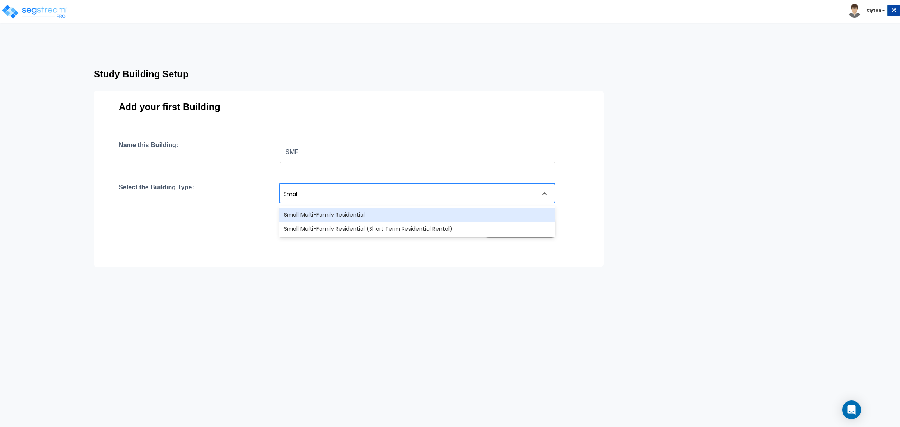
type input "Small"
click at [433, 213] on div "Small Multi-Family Residential" at bounding box center [417, 215] width 276 height 14
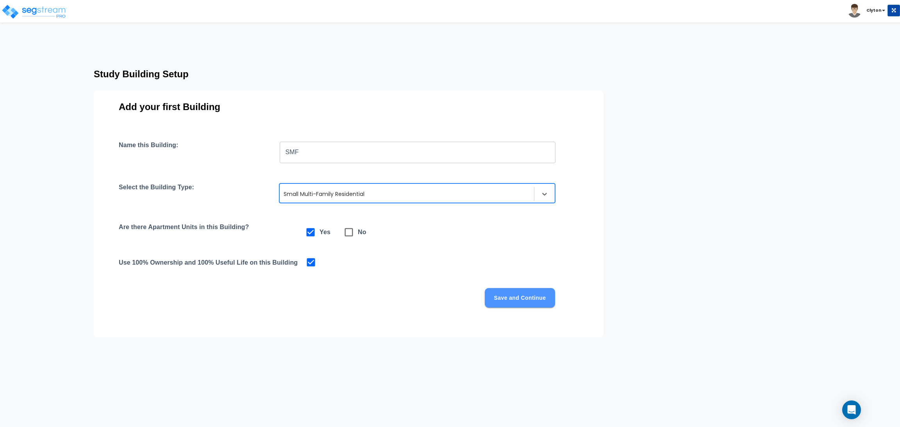
click at [509, 289] on button "Save and Continue" at bounding box center [520, 298] width 70 height 20
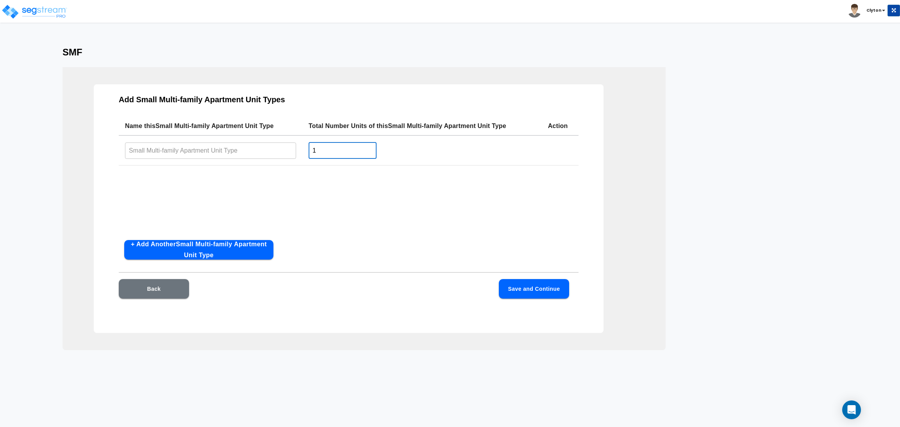
drag, startPoint x: 344, startPoint y: 155, endPoint x: 279, endPoint y: 155, distance: 64.8
click at [279, 155] on tr "​ 1 ​" at bounding box center [349, 150] width 460 height 30
type input "20"
click at [189, 151] on input "text" at bounding box center [210, 150] width 171 height 17
click at [195, 147] on input "Room" at bounding box center [210, 150] width 171 height 17
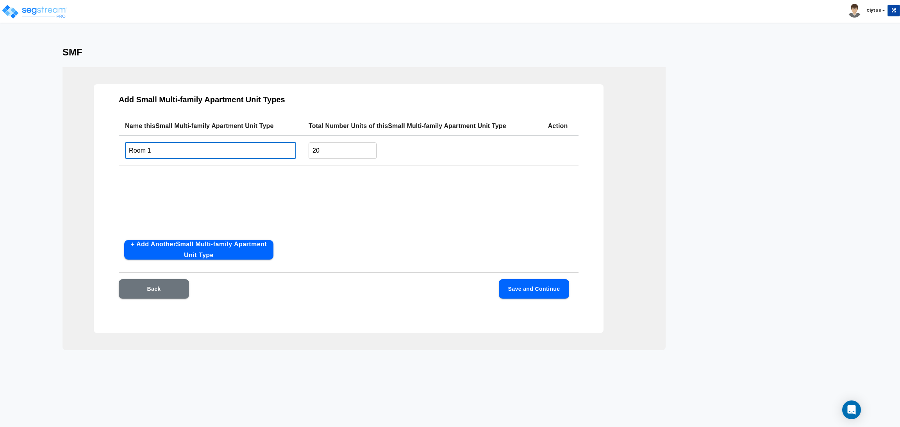
type input "Room 1"
click at [555, 292] on button "Save and Continue" at bounding box center [534, 289] width 70 height 20
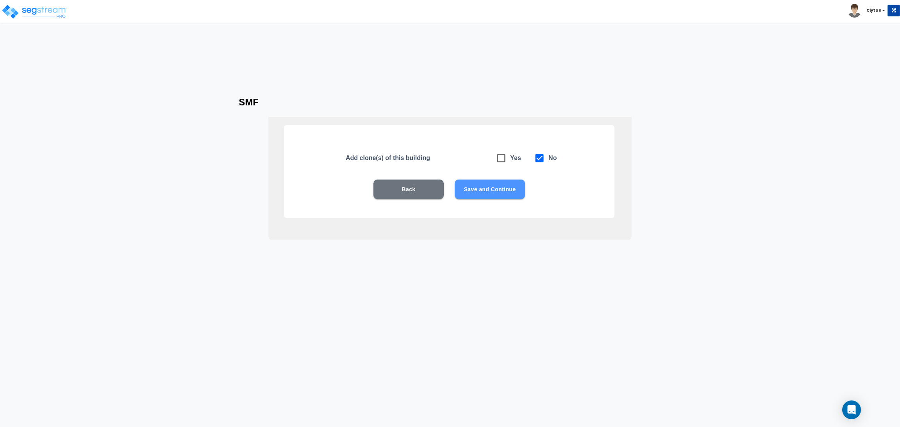
click at [491, 187] on button "Save and Continue" at bounding box center [490, 190] width 70 height 20
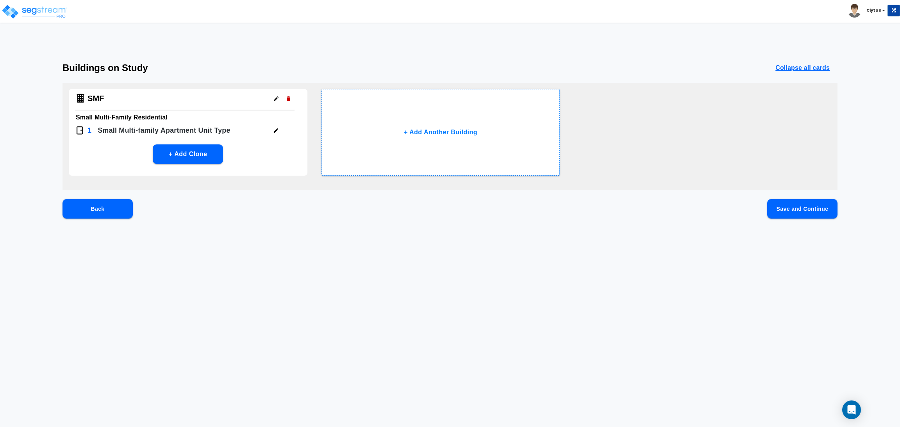
click at [783, 207] on button "Save and Continue" at bounding box center [802, 209] width 70 height 20
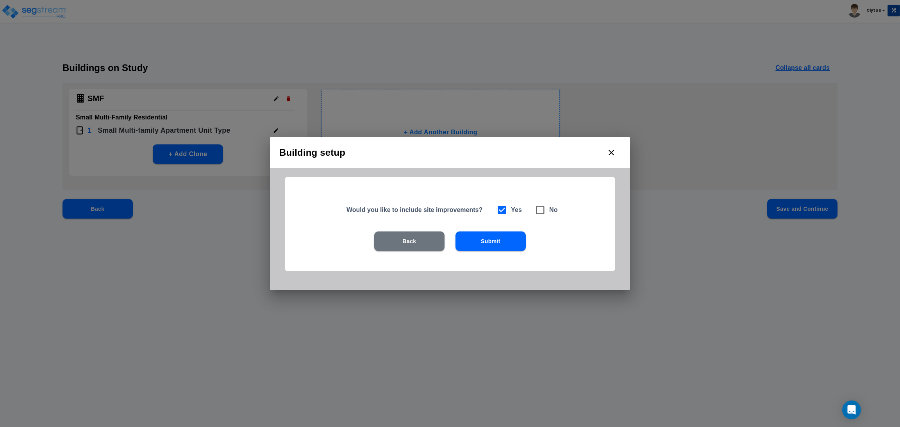
click at [482, 241] on button "Submit" at bounding box center [490, 242] width 70 height 20
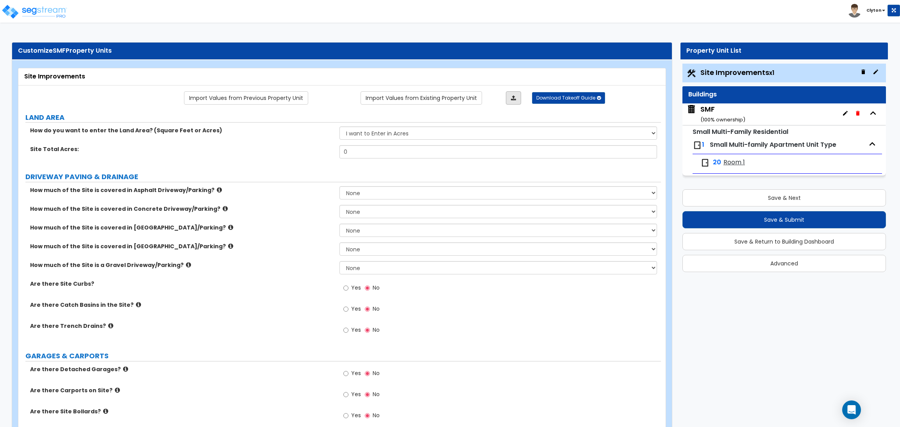
click at [516, 98] on link at bounding box center [513, 97] width 15 height 13
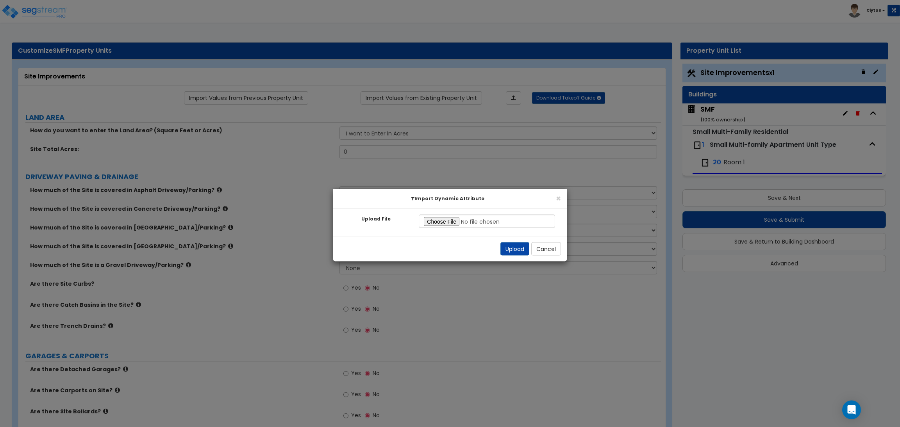
type input "C:\fakepath\Site Improvement Res.xlsx"
click at [507, 247] on button "Upload" at bounding box center [514, 248] width 29 height 13
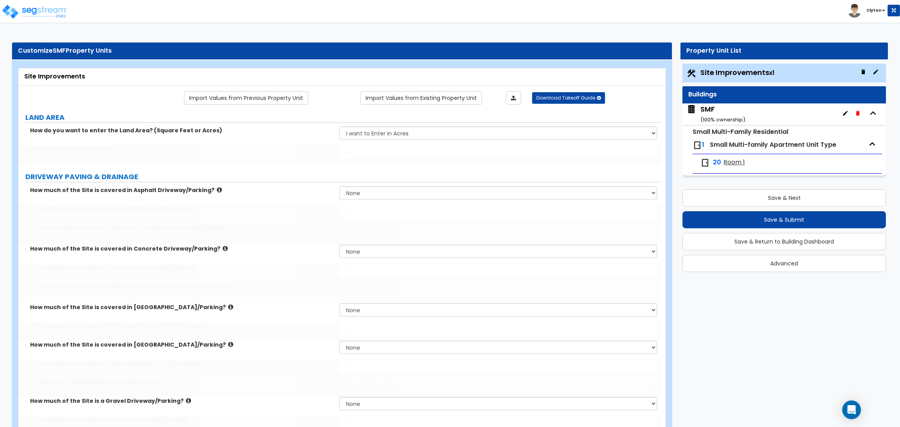
select select "2"
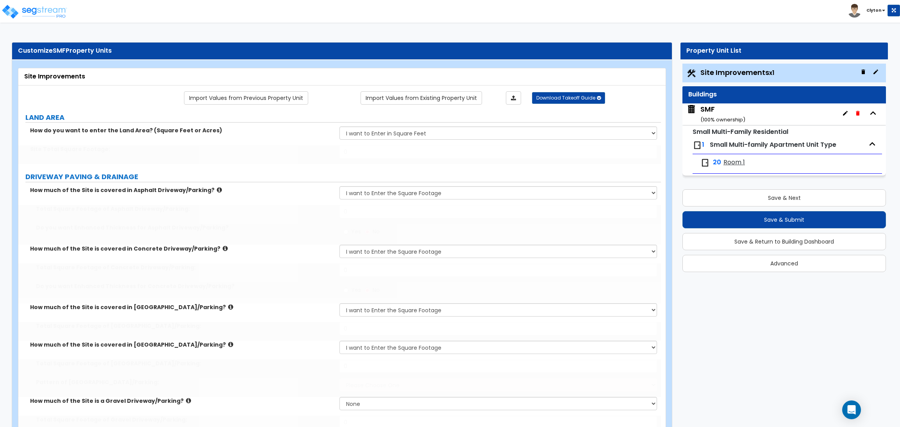
select select "2"
radio input "true"
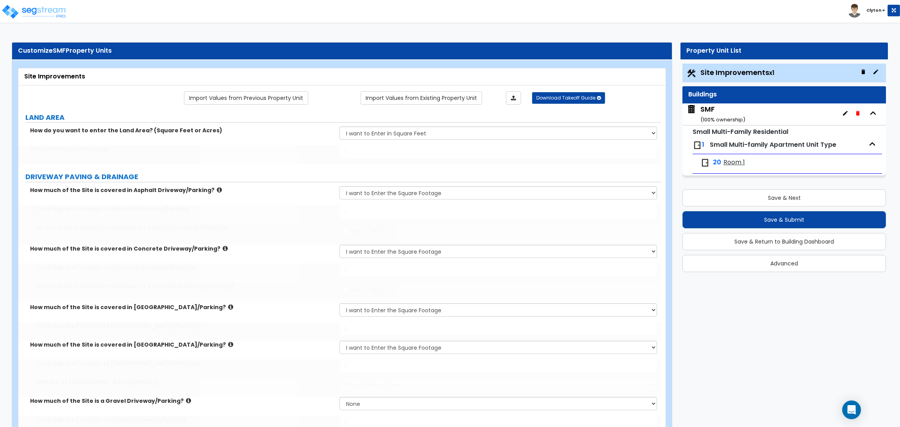
radio input "true"
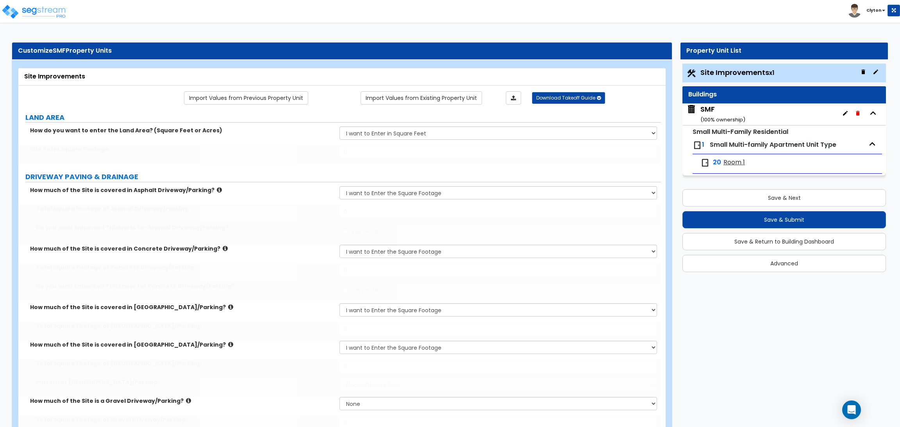
radio input "true"
select select "2"
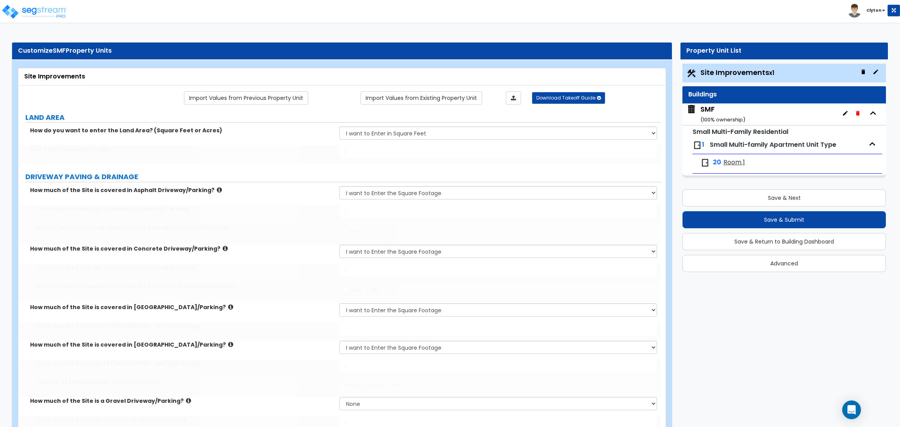
radio input "true"
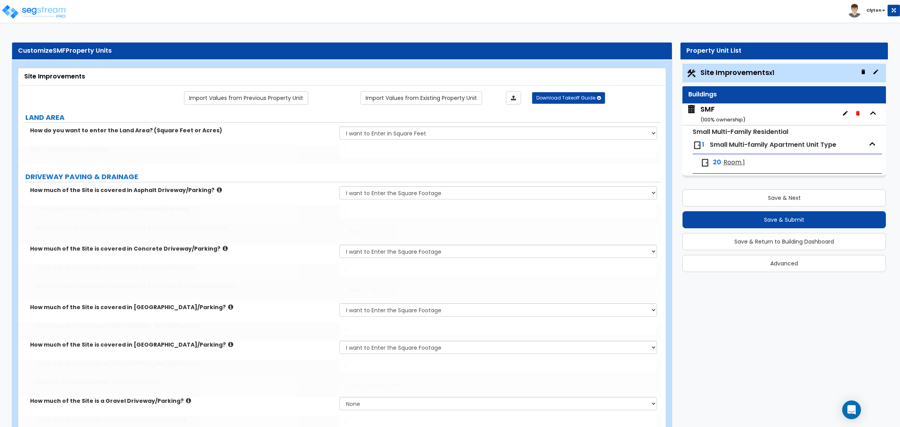
radio input "true"
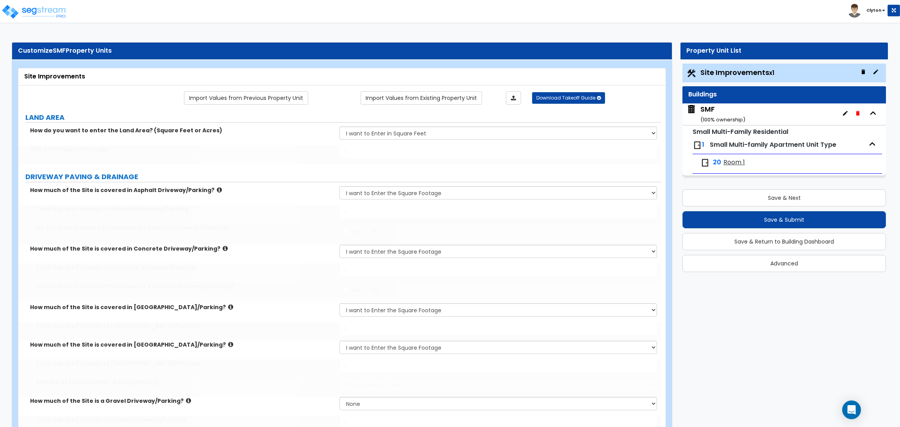
radio input "true"
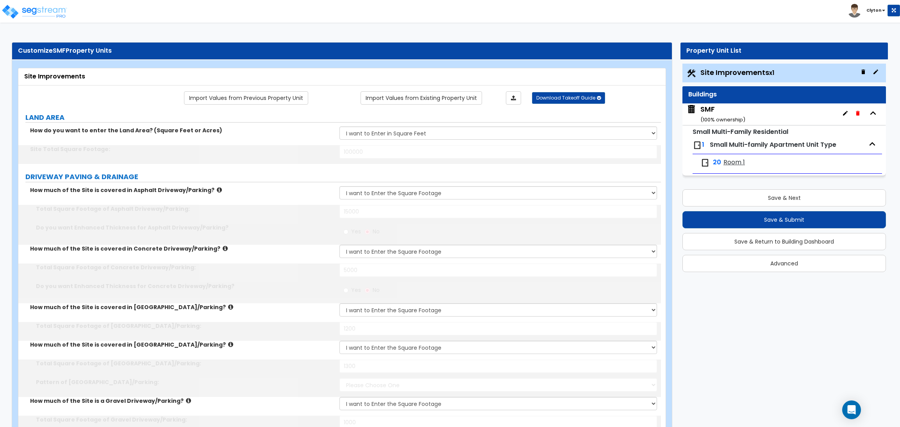
type input "100000"
type input "15000"
type input "5000"
type input "1200"
type input "1300"
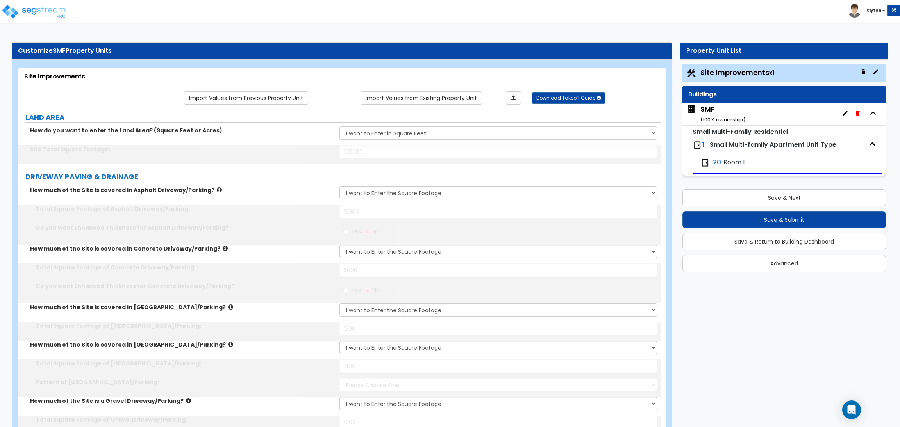
select select "1"
type input "1000"
type input "4"
type input "15"
select select "2"
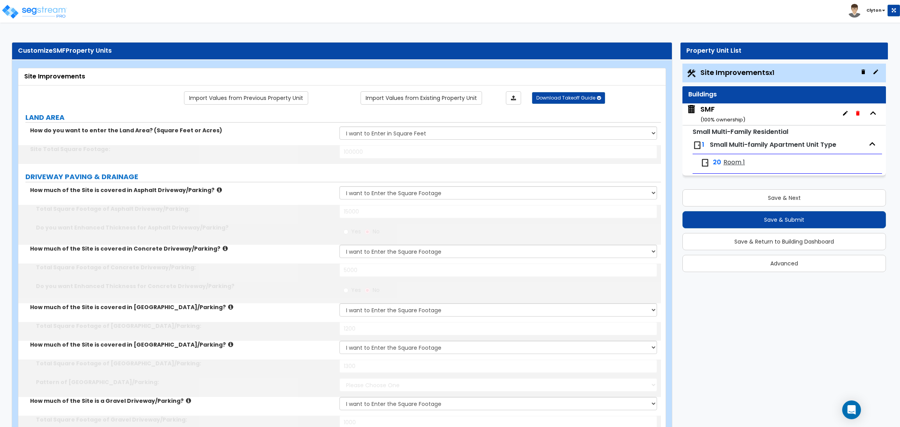
radio input "true"
select select "2"
select select "1"
radio input "true"
select select "3"
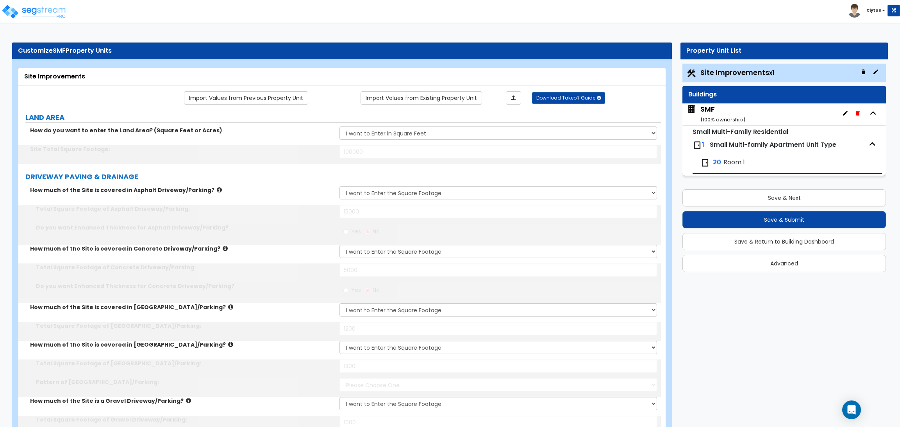
type input "400"
select select "1"
select select "2"
type input "200"
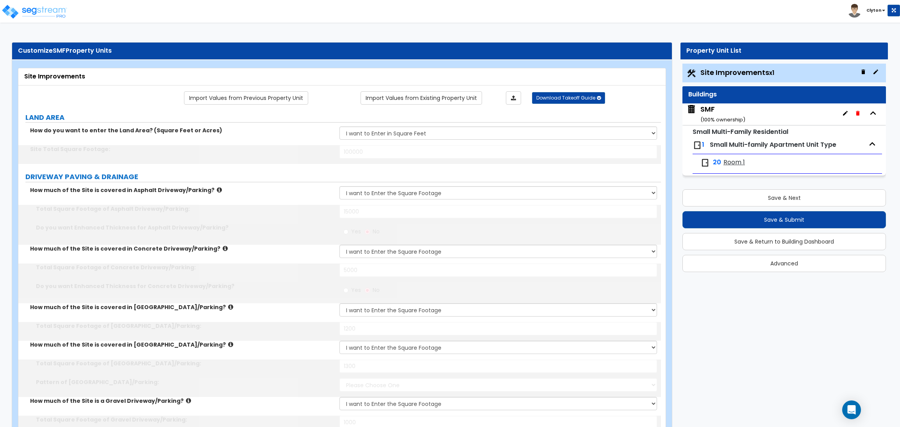
select select "2"
select select "1"
type input "5"
type input "10"
radio input "true"
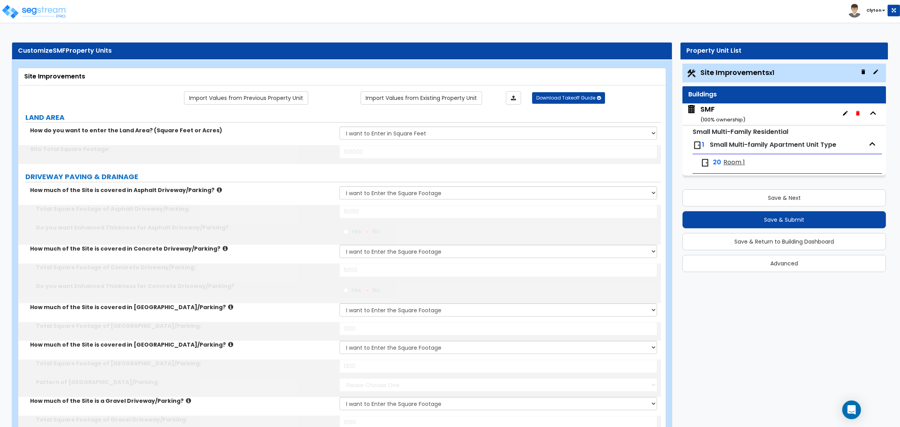
select select "1"
type input "6"
type input "12"
radio input "true"
select select "2"
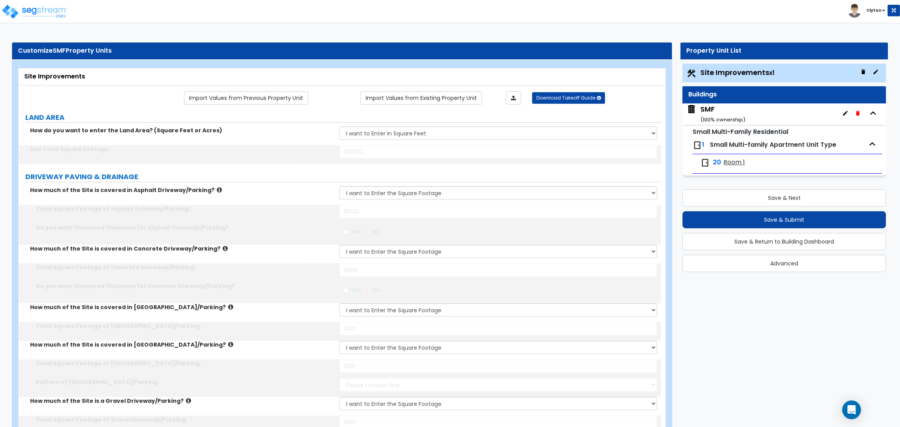
select select "2"
type input "25"
type input "8"
select select "2"
type input "16"
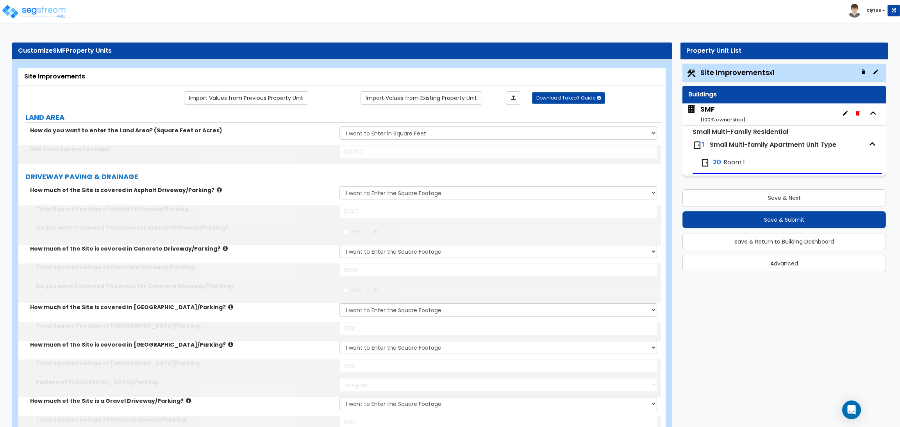
radio input "true"
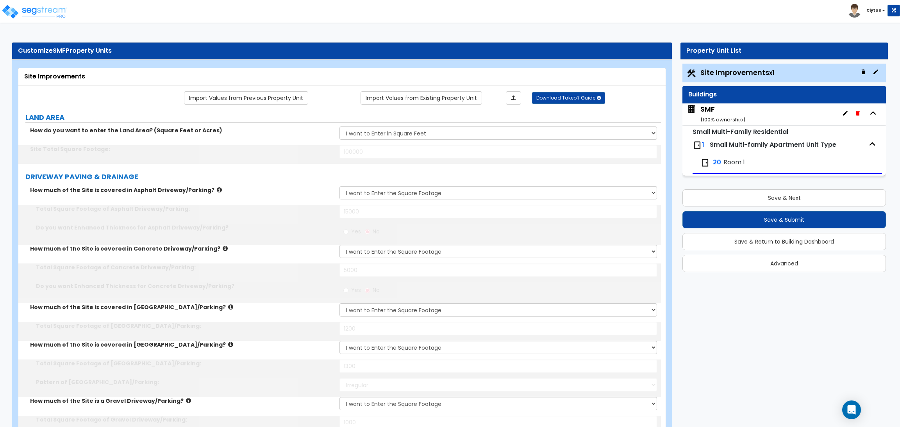
radio input "true"
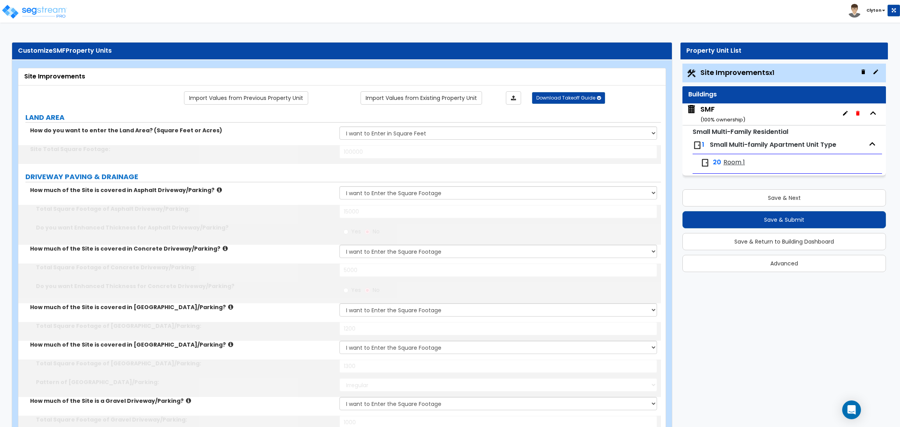
select select "4"
type input "20"
select select "4"
type input "14"
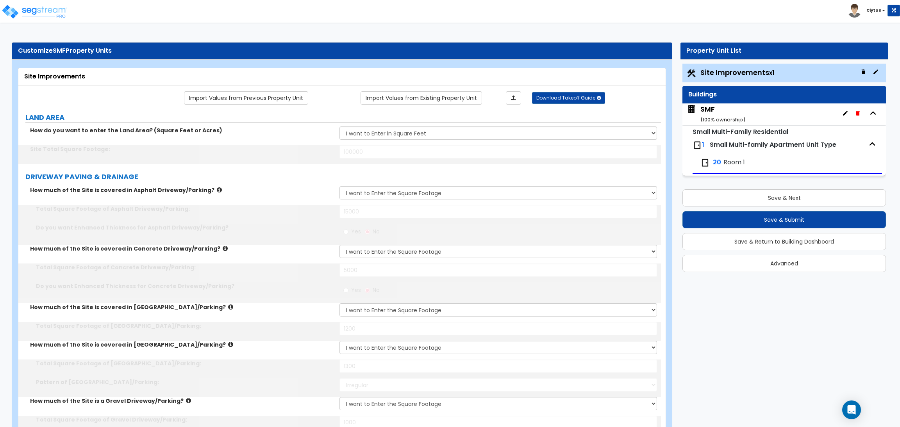
type input "850"
type input "5"
type input "20"
type input "5"
type input "20"
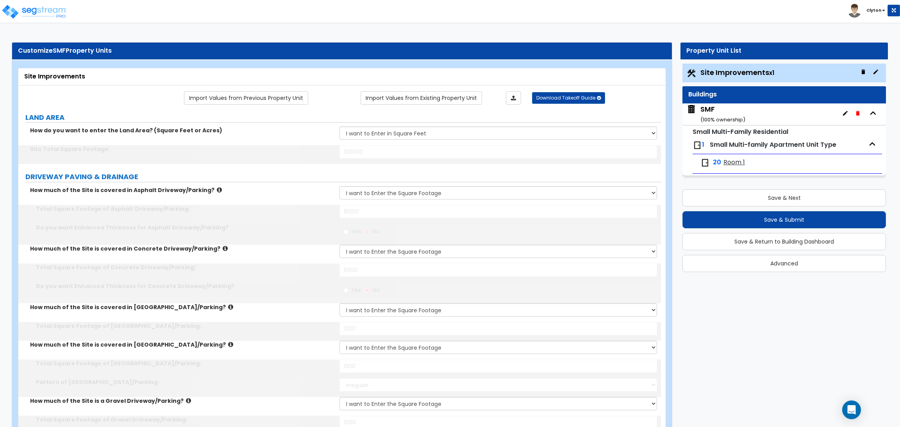
type input "5"
type input "20"
type input "5"
type input "20"
select select "1"
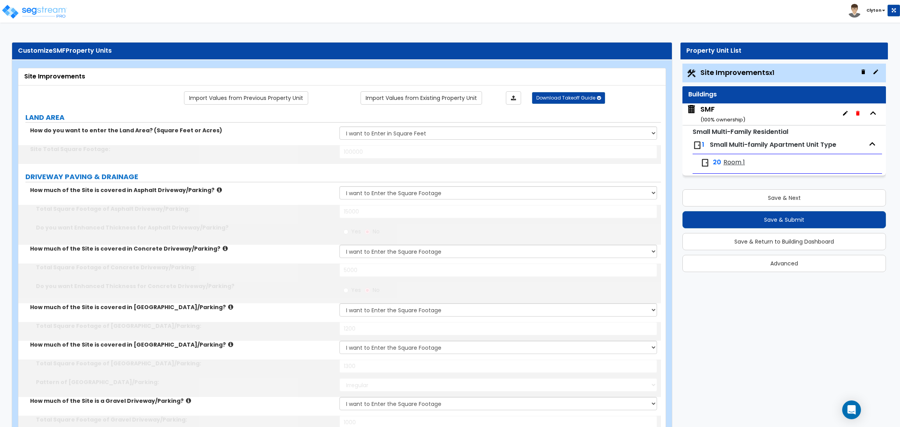
type input "60"
select select "1"
type input "50"
select select "1"
select select "10"
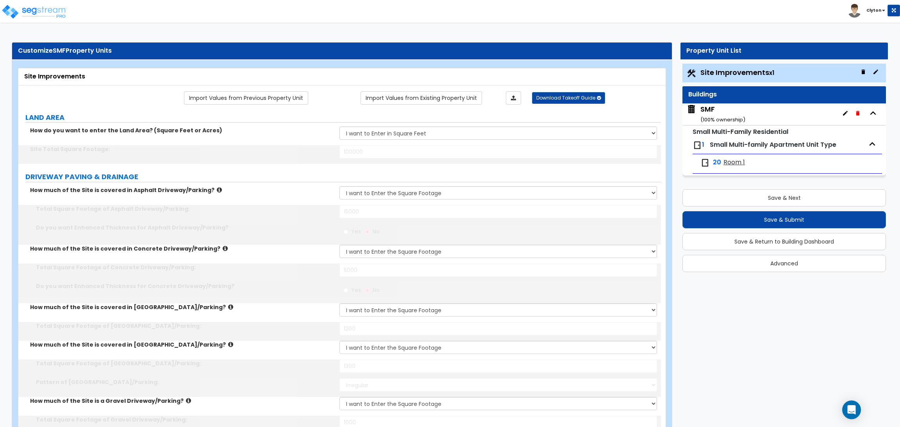
type input "3"
select select "3"
radio input "true"
type input "1"
radio input "true"
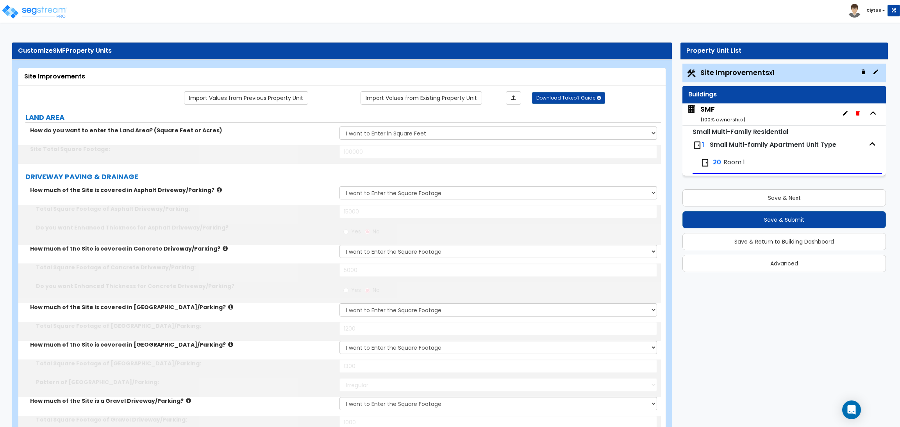
radio input "true"
type input "4"
type input "20"
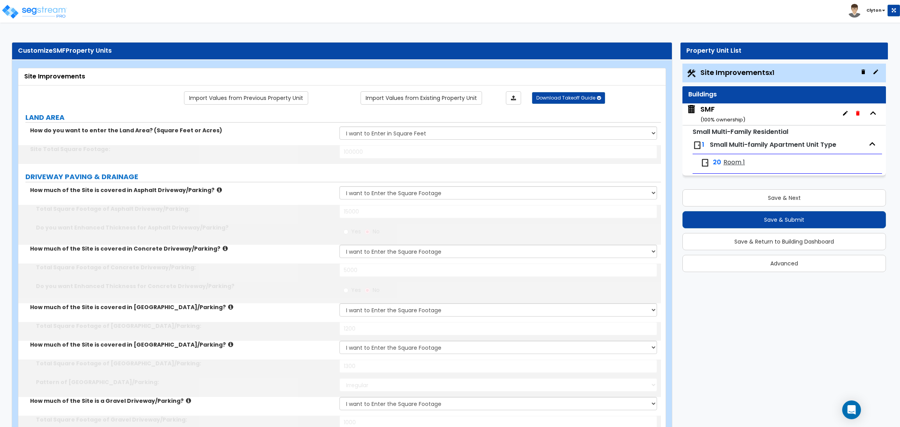
type input "5"
type input "25"
type input "6"
type input "30"
type input "5"
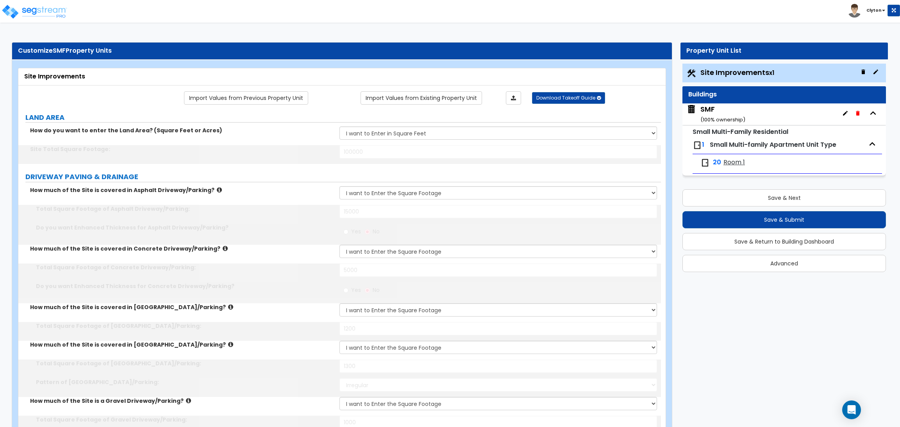
type input "100"
type input "1400"
radio input "true"
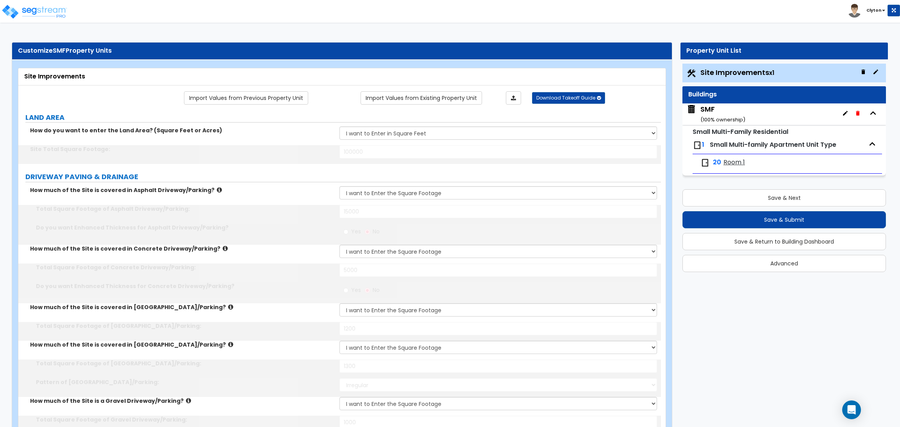
radio input "true"
select select "3"
select select "6"
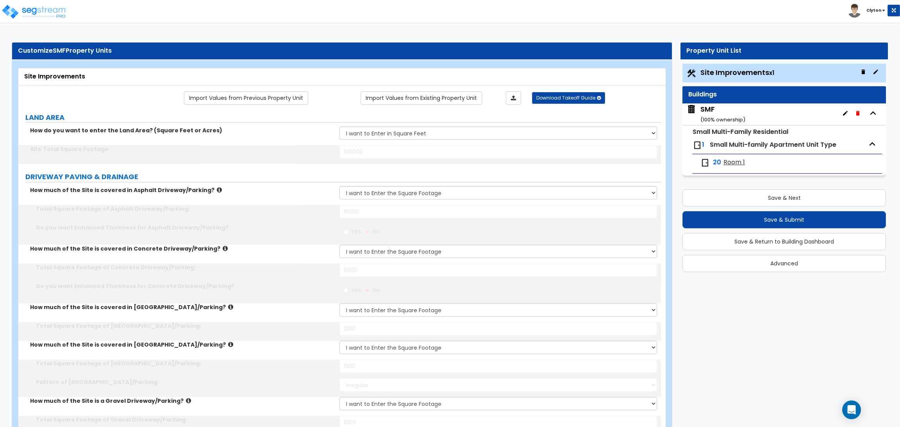
type input "30"
select select "10"
type input "40"
select select "8"
type input "50"
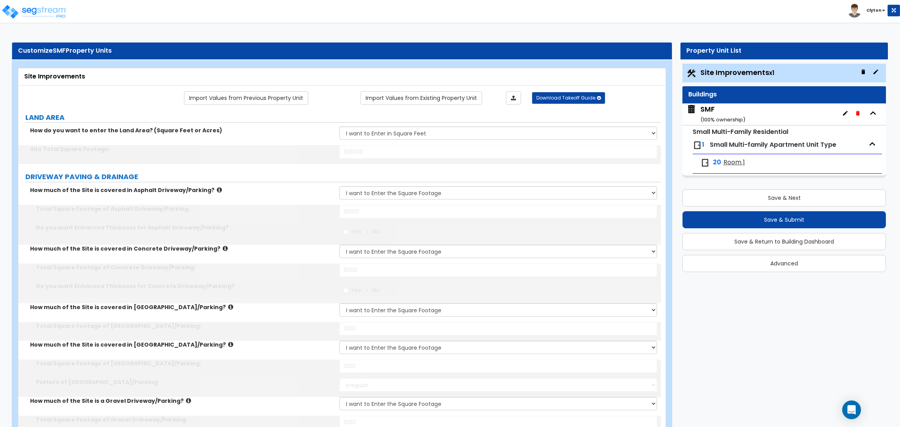
select select "1"
type input "10"
select select "2"
type input "20"
select select "3"
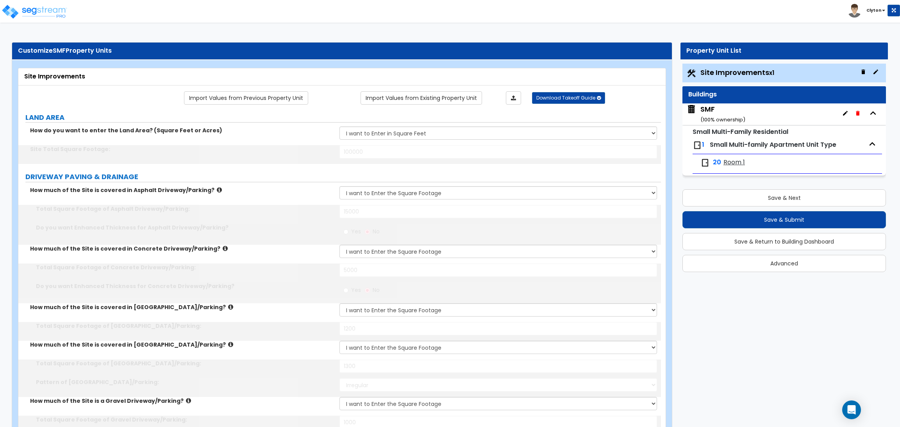
type input "30"
type input "60"
radio input "true"
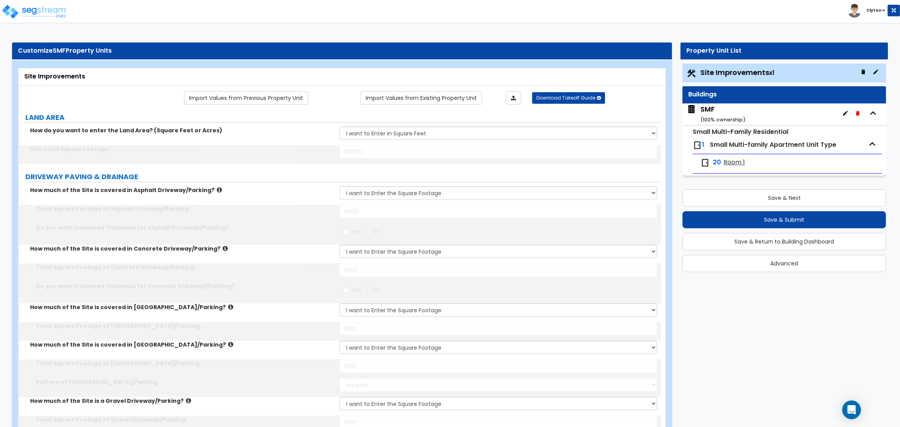
radio input "true"
type input "400"
type input "500"
type input "600"
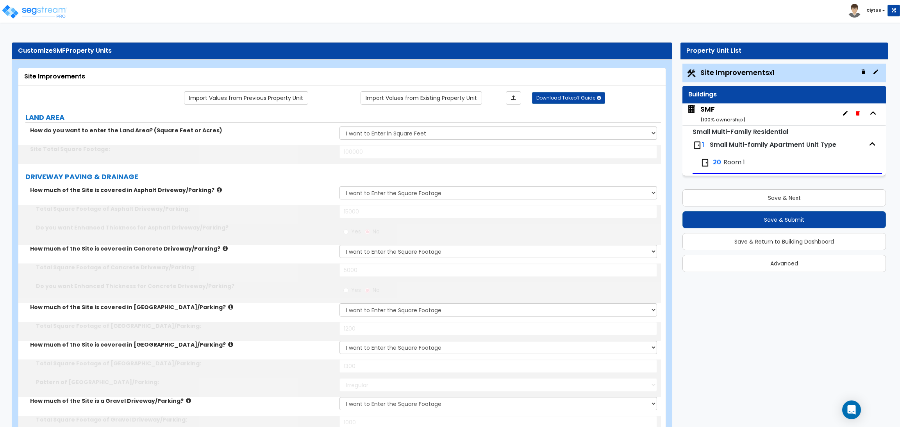
type input "700"
type input "800"
select select "1"
type input "150"
select select "1"
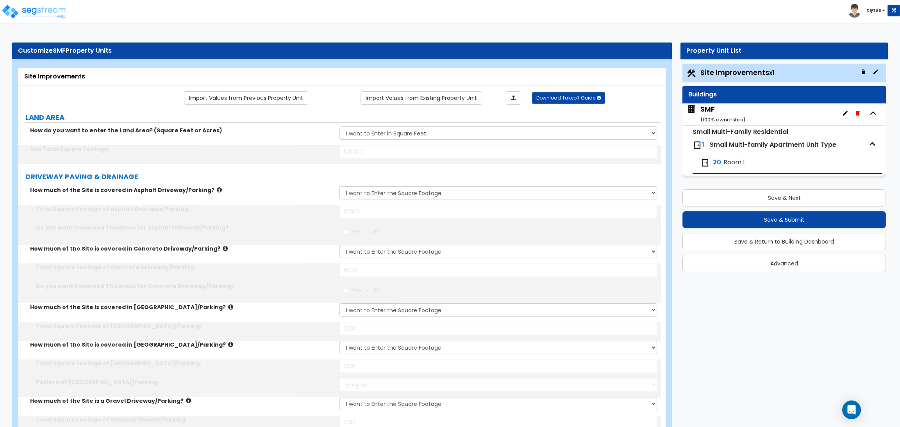
type input "1"
select select "1"
select select "2"
type input "1"
select select "1"
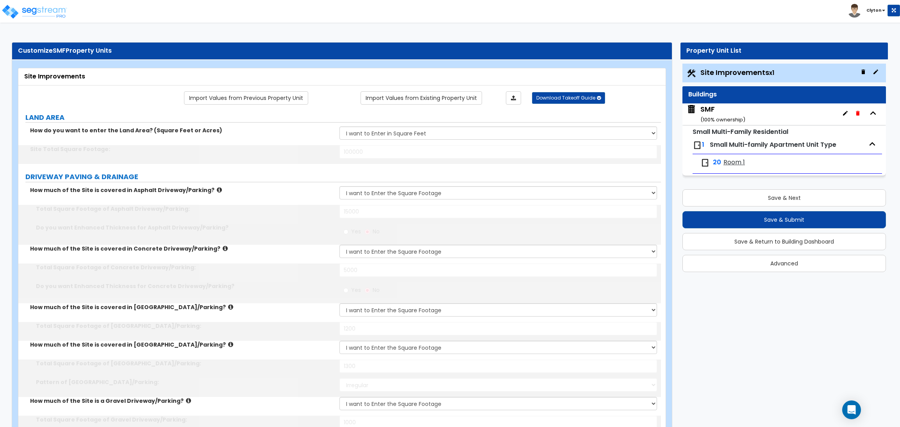
select select "2"
type input "2"
type input "1200"
radio input "true"
select select "2"
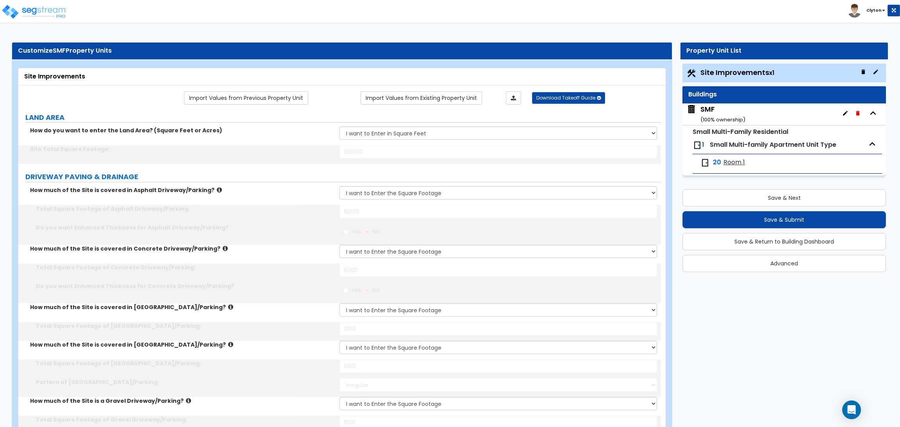
select select "1"
type input "1"
select select "3"
type input "700"
select select "2"
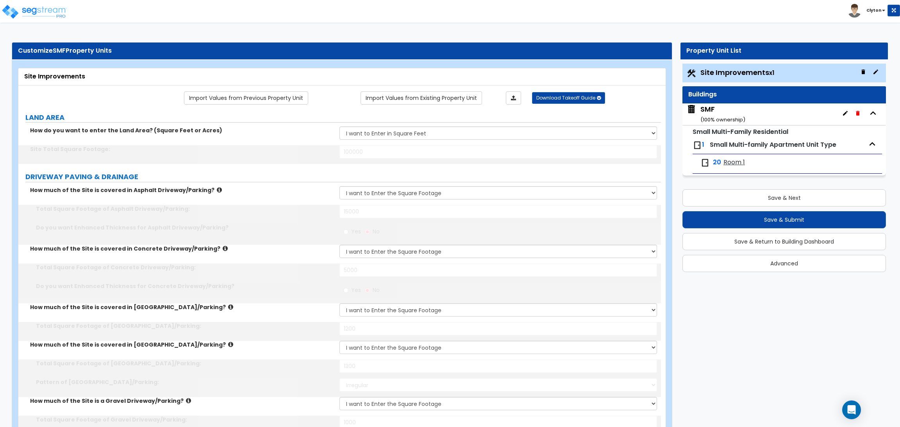
type input "6"
select select "2"
radio input "true"
type input "4"
type input "1000"
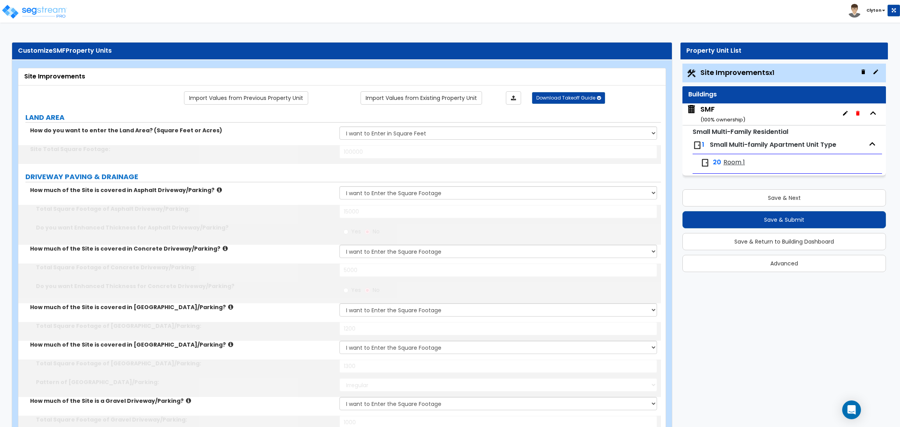
type input "2"
select select "3"
select select "11"
select select "8"
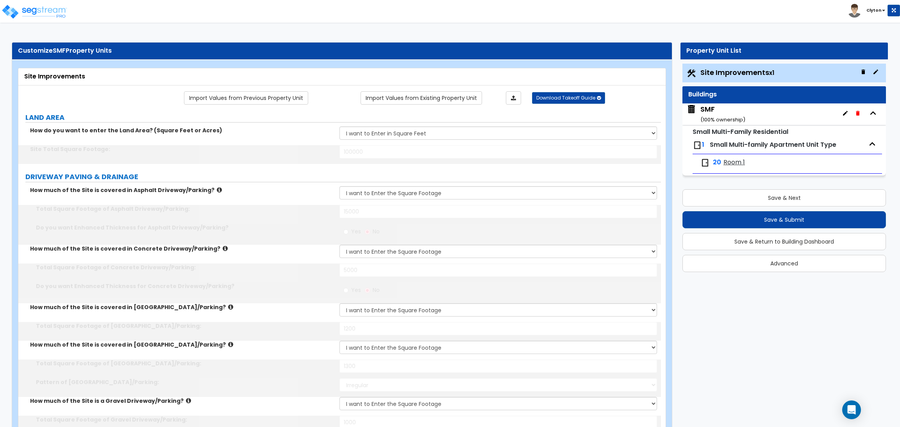
select select "5"
select select "1"
select select "5"
select select "7"
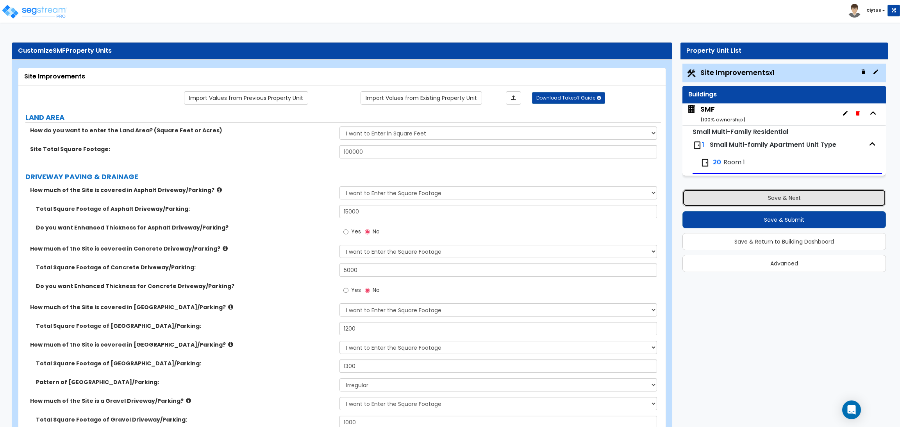
click at [730, 205] on button "Save & Next" at bounding box center [783, 197] width 203 height 17
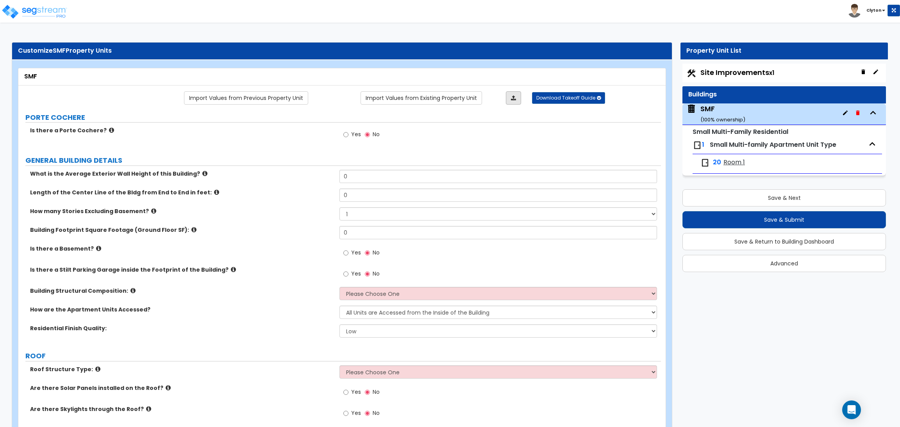
click at [512, 98] on icon at bounding box center [513, 97] width 5 height 5
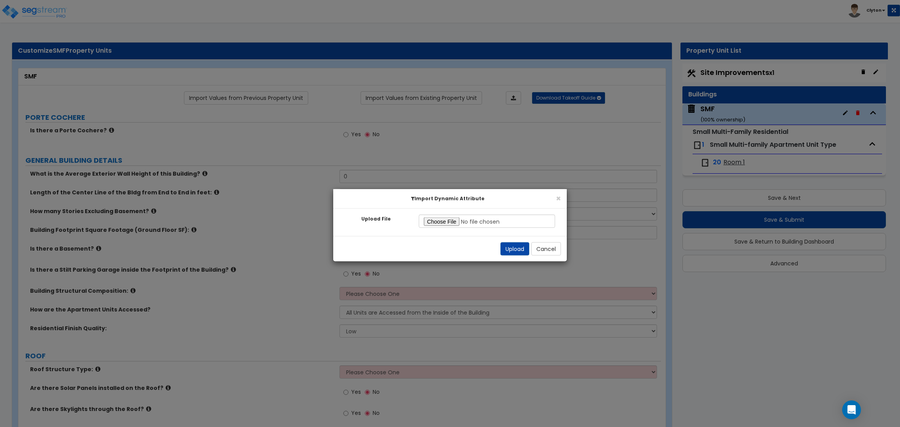
type input "C:\fakepath\SMF NEW.xlsx"
click at [515, 247] on button "Upload" at bounding box center [514, 248] width 29 height 13
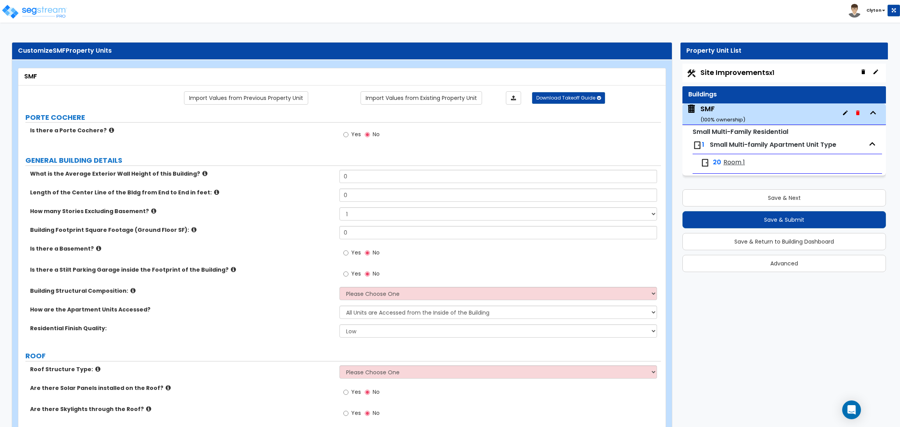
type input "25"
type input "100"
select select "2"
type input "7000"
radio input "true"
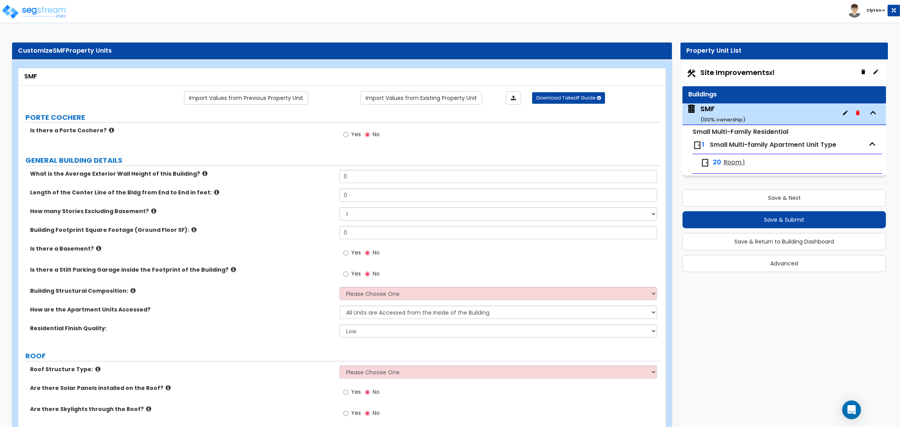
select select "8"
select select "1"
select select "2"
radio input "true"
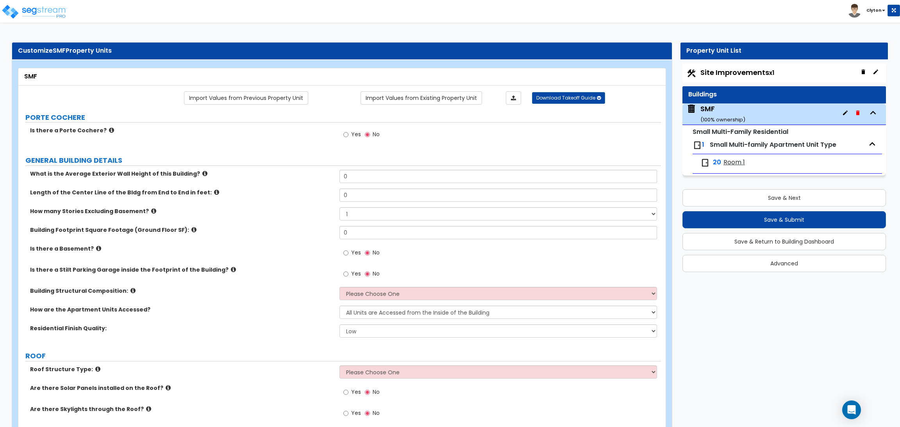
radio input "true"
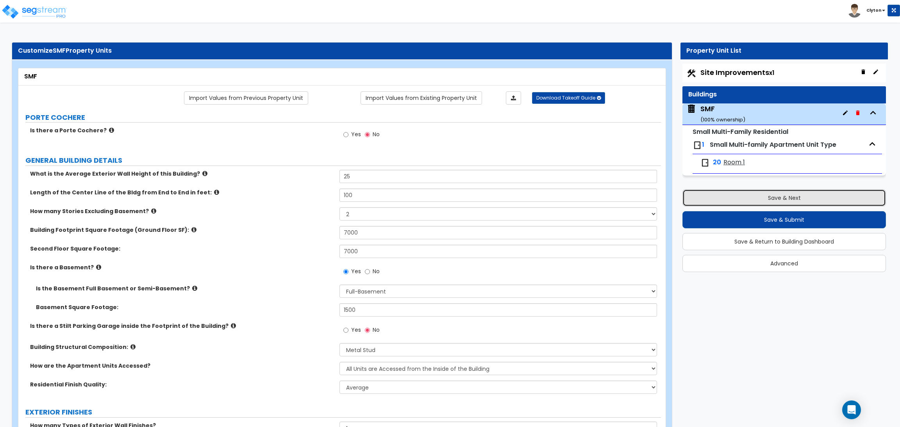
click at [733, 201] on button "Save & Next" at bounding box center [783, 197] width 203 height 17
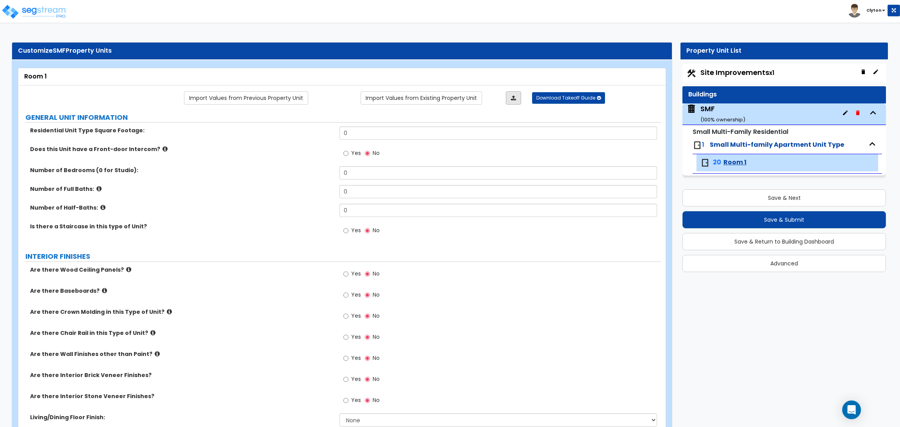
click at [519, 96] on link at bounding box center [513, 97] width 15 height 13
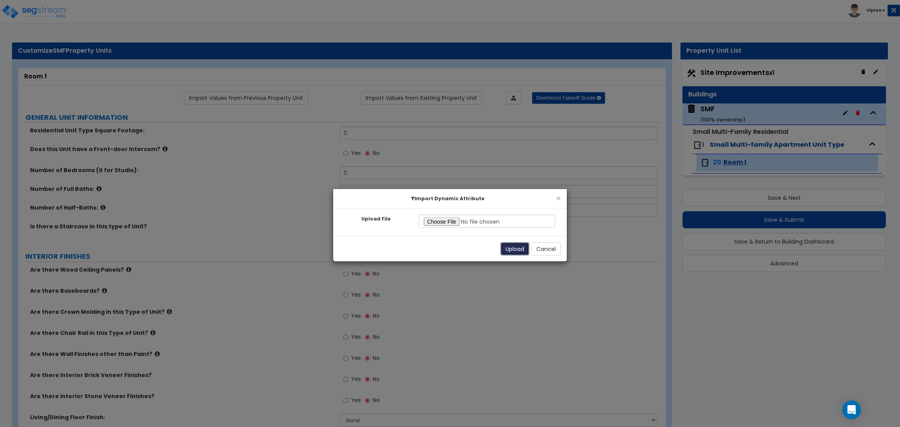
click at [507, 246] on button "Upload" at bounding box center [514, 248] width 29 height 13
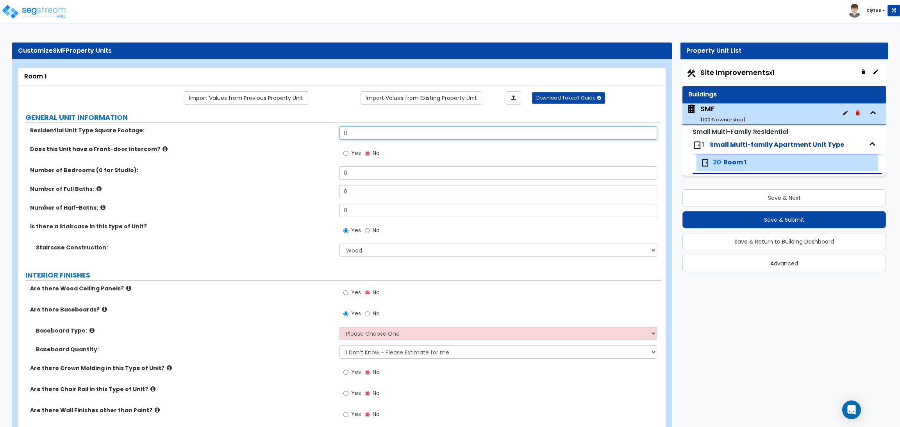
drag, startPoint x: 420, startPoint y: 134, endPoint x: 297, endPoint y: 132, distance: 123.0
click at [297, 132] on div "Residential Unit Type Square Footage: 0" at bounding box center [339, 136] width 642 height 19
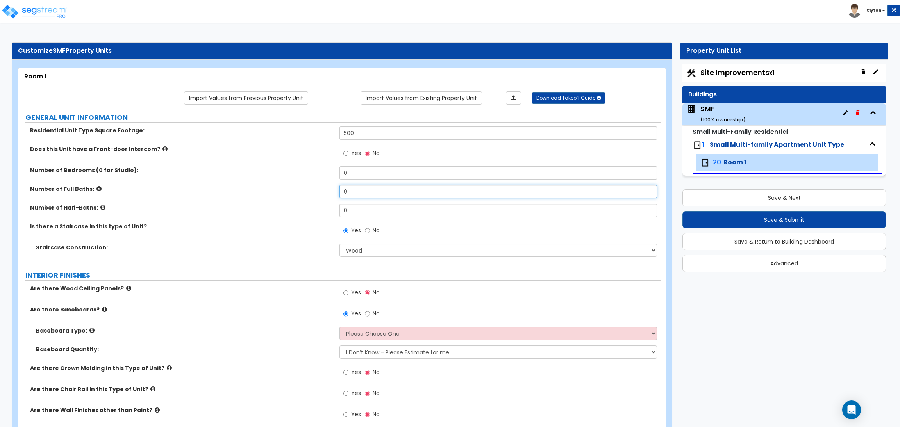
drag, startPoint x: 379, startPoint y: 189, endPoint x: 276, endPoint y: 199, distance: 103.5
click at [276, 199] on div "Number of Full Baths: 0" at bounding box center [339, 194] width 642 height 19
click at [255, 257] on div "Staircase Construction: Please Choose One Concrete Steel Wood Please Choose For…" at bounding box center [339, 253] width 642 height 19
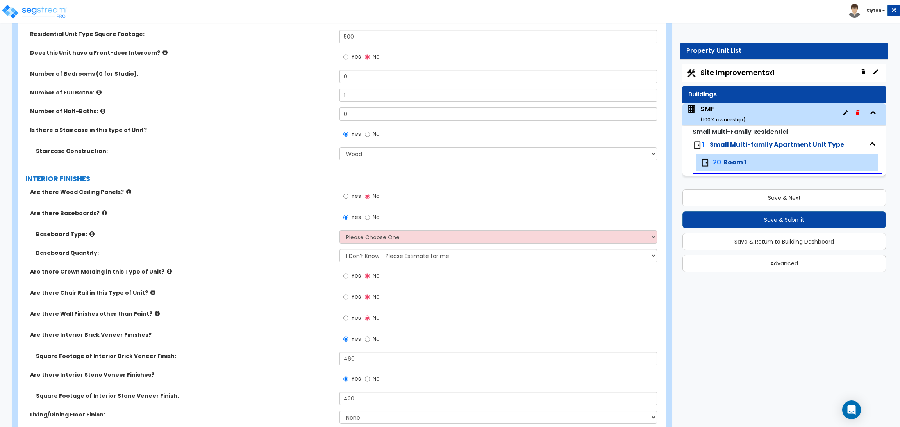
scroll to position [117, 0]
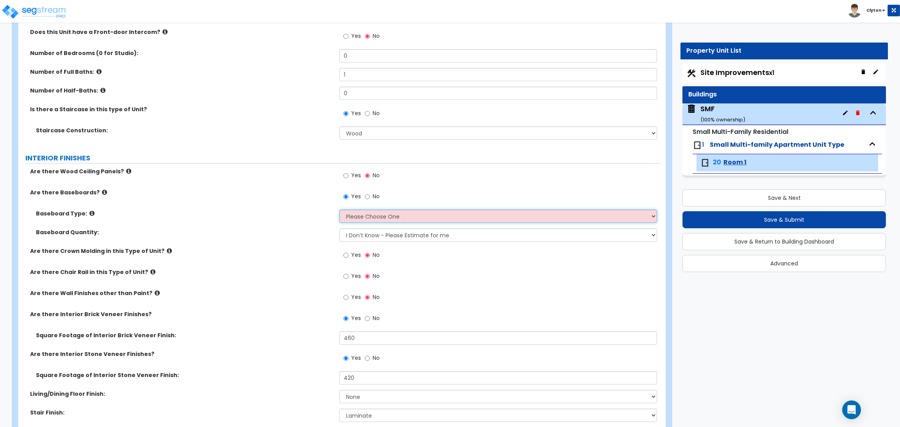
click at [350, 220] on select "Please Choose One Wood Vinyl Carpet Tile" at bounding box center [497, 216] width 317 height 13
click at [339, 210] on select "Please Choose One Wood Vinyl Carpet Tile" at bounding box center [497, 216] width 317 height 13
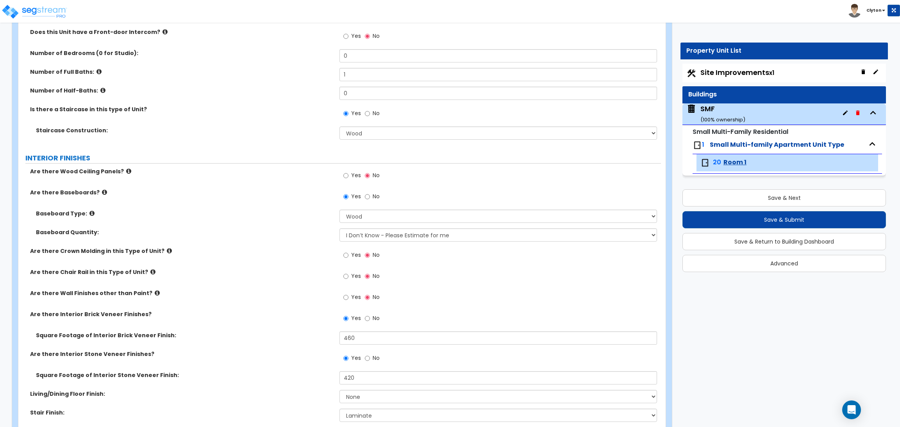
click at [294, 239] on div "Baseboard Quantity: I Don’t Know - Please Estimate for me I want to Enter the L…" at bounding box center [339, 237] width 642 height 19
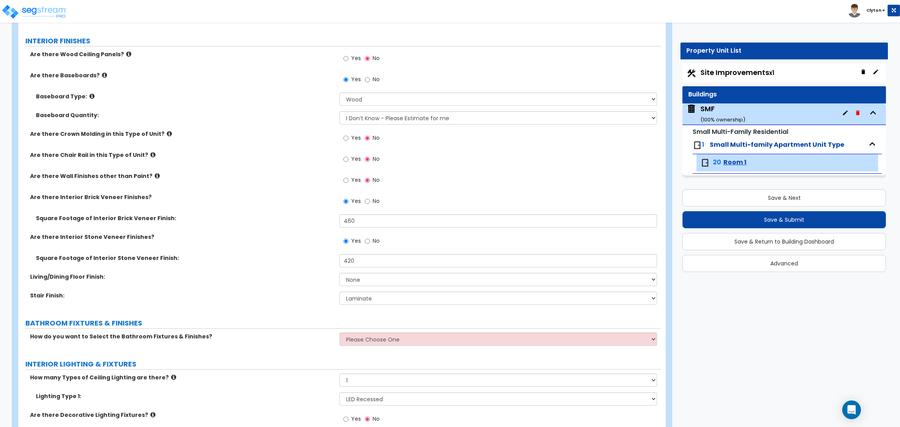
scroll to position [292, 0]
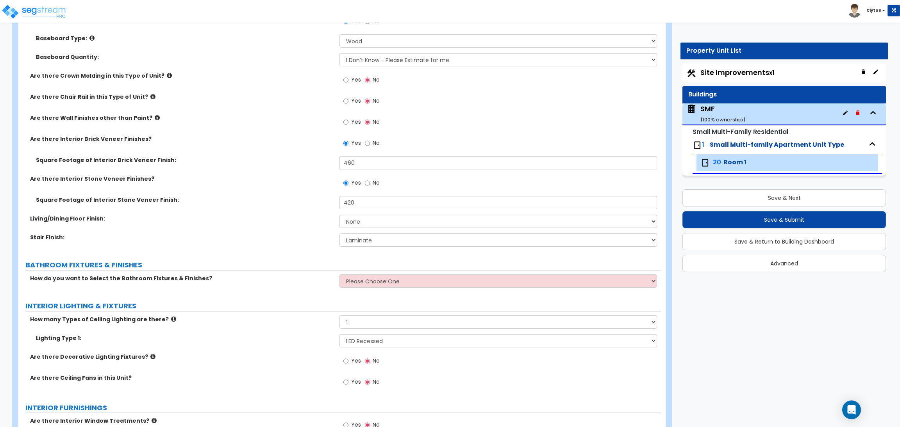
click at [280, 246] on div "Stair Finish: None Tile Wood Laminate VCT Sheet Carpet Sheet Vinyl Carpet Tile" at bounding box center [339, 243] width 642 height 19
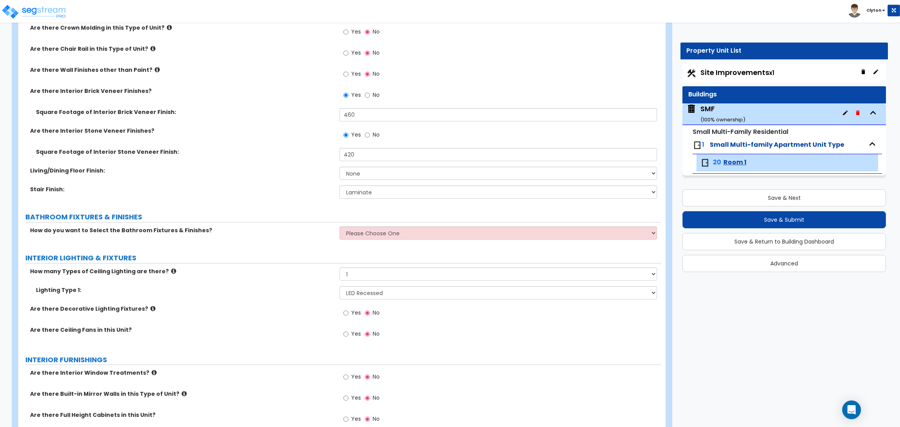
scroll to position [410, 0]
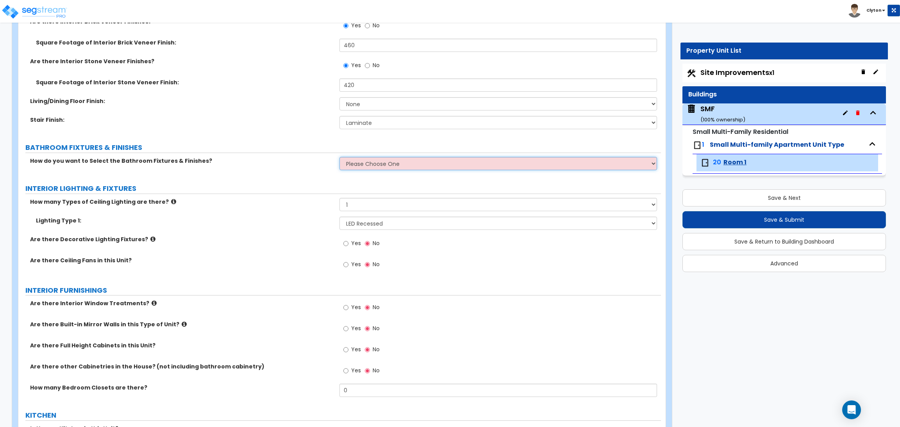
click at [362, 163] on select "Please Choose One Select the type of Fixtures and Finishes only for one Bath an…" at bounding box center [497, 163] width 317 height 13
click at [339, 157] on select "Please Choose One Select the type of Fixtures and Finishes only for one Bath an…" at bounding box center [497, 163] width 317 height 13
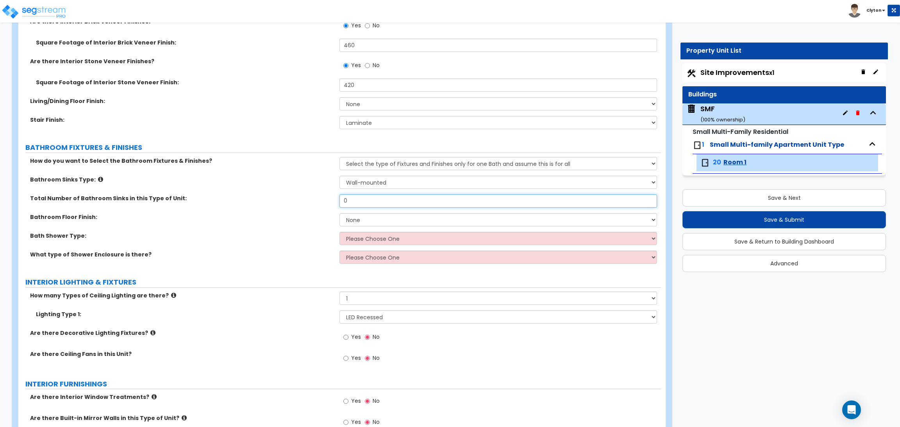
drag, startPoint x: 373, startPoint y: 200, endPoint x: 246, endPoint y: 200, distance: 127.3
click at [246, 200] on div "Total Number of Bathroom Sinks in this Type of Unit: 0" at bounding box center [339, 203] width 642 height 19
click at [357, 220] on select "None Tile Flooring Hardwood Flooring Resilient Laminate Flooring VCT Flooring S…" at bounding box center [497, 219] width 317 height 13
click at [339, 214] on select "None Tile Flooring Hardwood Flooring Resilient Laminate Flooring VCT Flooring S…" at bounding box center [497, 219] width 317 height 13
click at [273, 239] on label "Bath Shower Type:" at bounding box center [181, 236] width 303 height 8
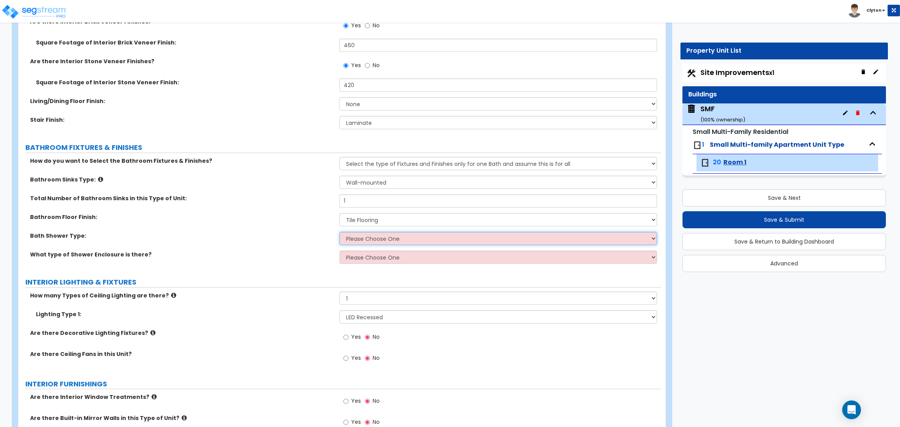
click at [360, 239] on select "Please Choose One Standalone Shower Bathtub - Shower Combination" at bounding box center [497, 238] width 317 height 13
click at [339, 232] on select "Please Choose One Standalone Shower Bathtub - Shower Combination" at bounding box center [497, 238] width 317 height 13
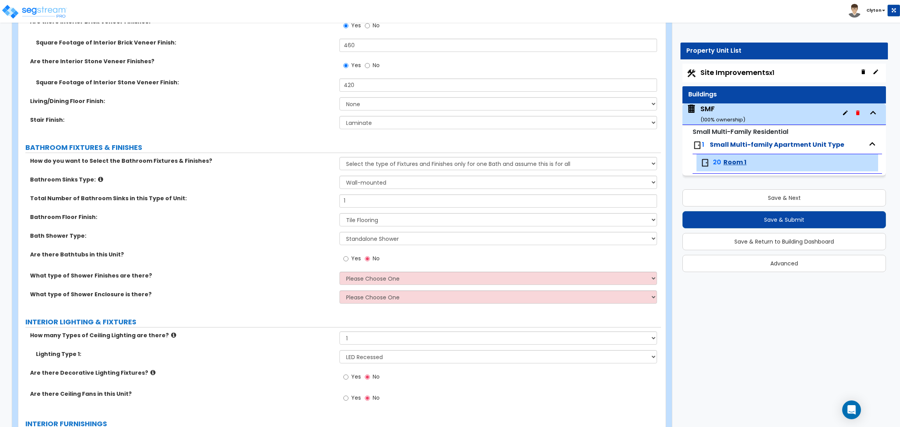
click at [285, 282] on div "What type of Shower Finishes are there? Please Choose One Plastic Tile Stone" at bounding box center [339, 281] width 642 height 19
click at [350, 276] on select "Please Choose One Plastic Tile Stone" at bounding box center [497, 278] width 317 height 13
click at [339, 272] on select "Please Choose One Plastic Tile Stone" at bounding box center [497, 278] width 317 height 13
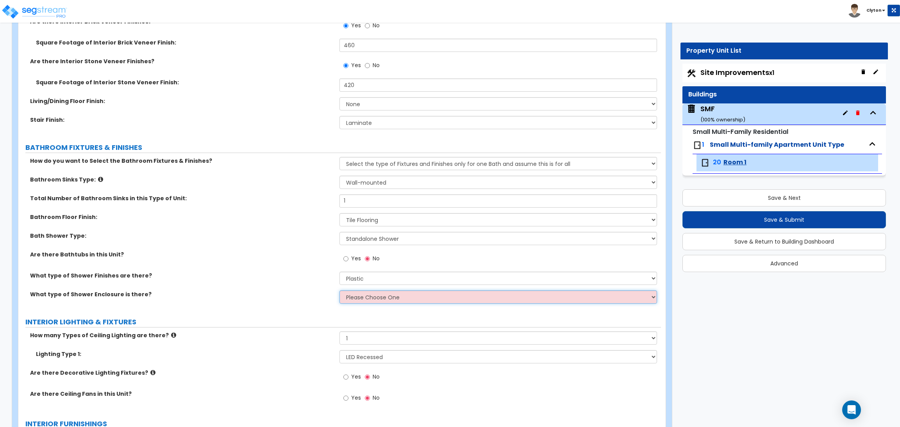
click at [362, 297] on select "Please Choose One Curtain & Rod Glass Sliding Doors Glass Hinged Doors" at bounding box center [497, 297] width 317 height 13
click at [339, 291] on select "Please Choose One Curtain & Rod Glass Sliding Doors Glass Hinged Doors" at bounding box center [497, 297] width 317 height 13
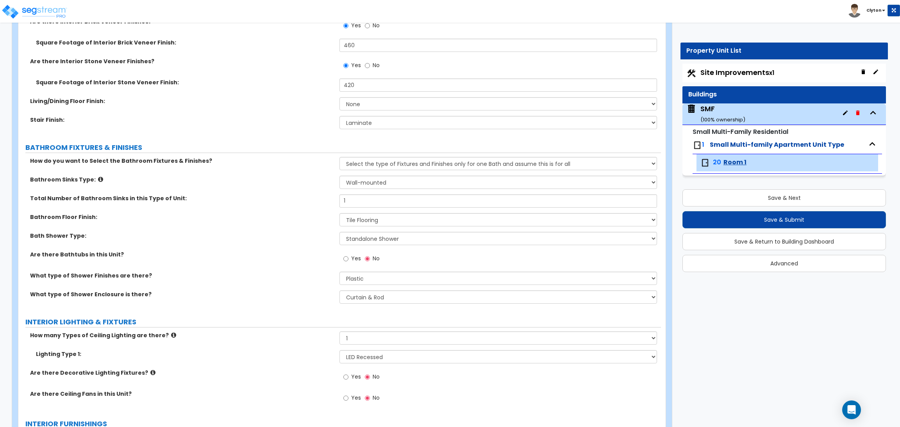
click at [273, 289] on div "What type of Shower Finishes are there? Please Choose One Plastic Tile Stone" at bounding box center [339, 281] width 642 height 19
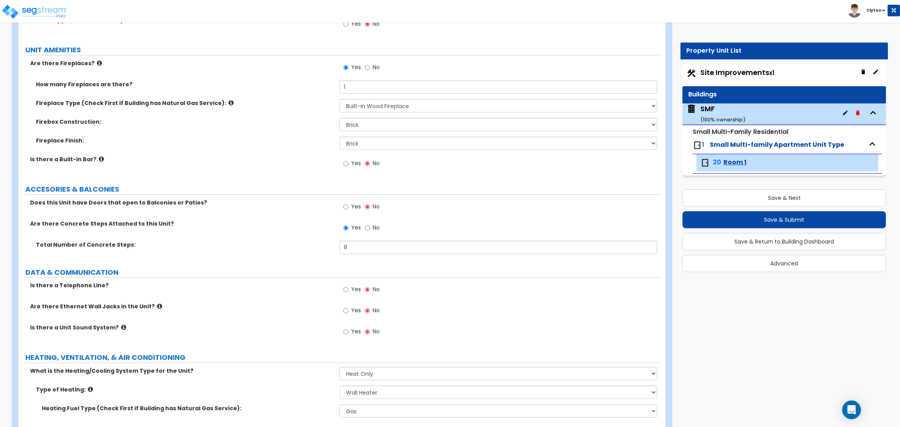
scroll to position [1071, 0]
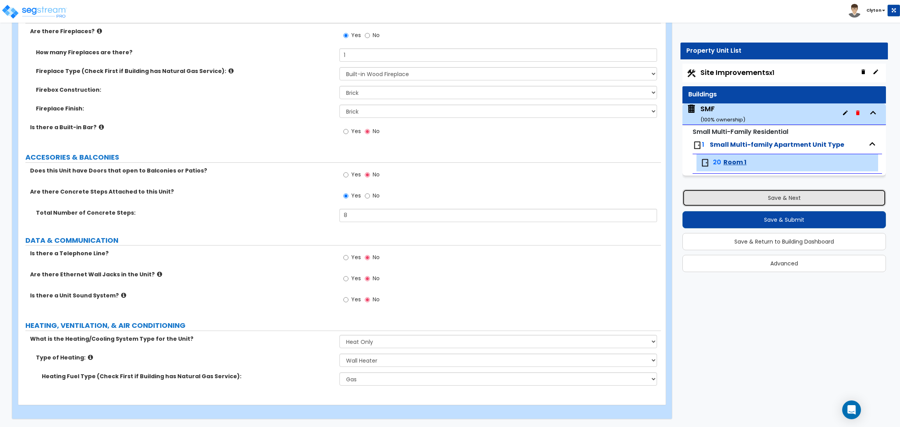
click at [765, 202] on button "Save & Next" at bounding box center [783, 197] width 203 height 17
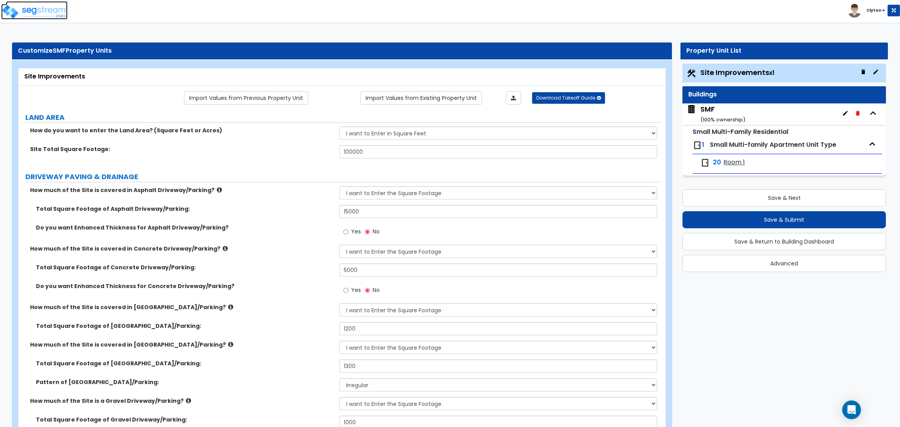
click at [32, 10] on img at bounding box center [34, 12] width 66 height 16
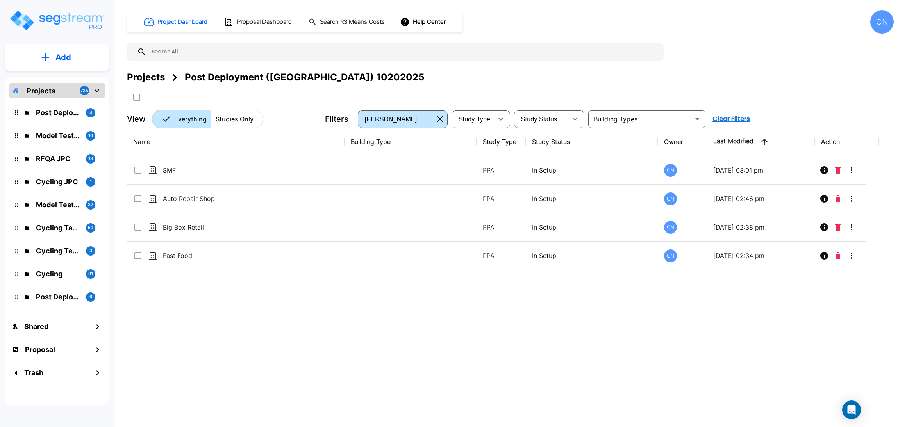
click at [80, 58] on button "Add" at bounding box center [56, 57] width 103 height 23
click at [47, 100] on p "Add Study" at bounding box center [61, 100] width 31 height 9
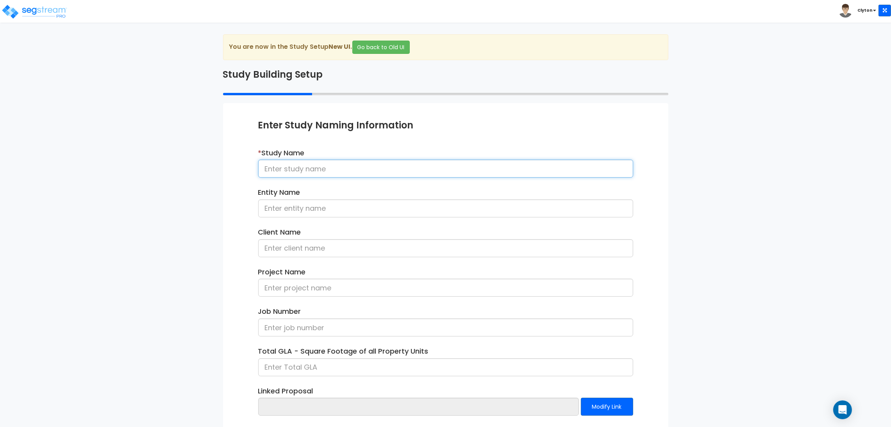
click at [317, 174] on input at bounding box center [445, 169] width 375 height 18
type input "R"
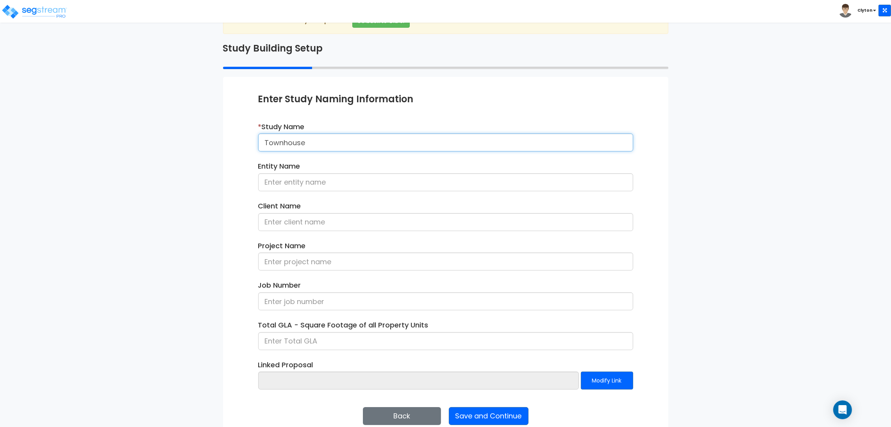
scroll to position [40, 0]
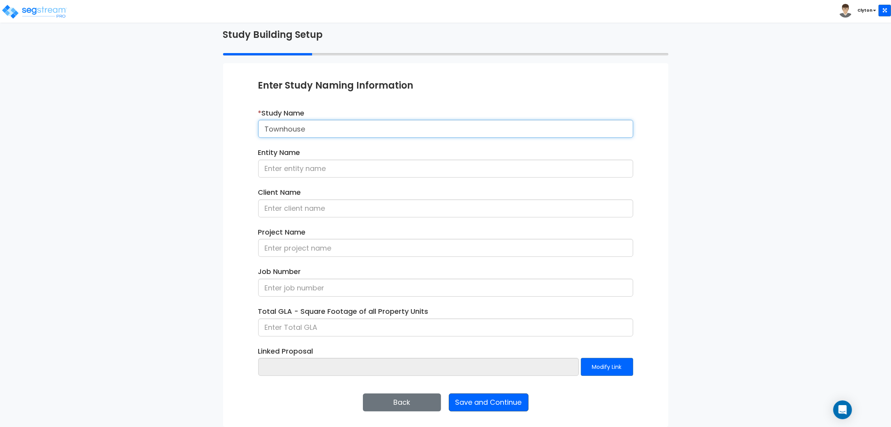
type input "Townhouse"
click at [511, 398] on button "Save and Continue" at bounding box center [489, 403] width 80 height 18
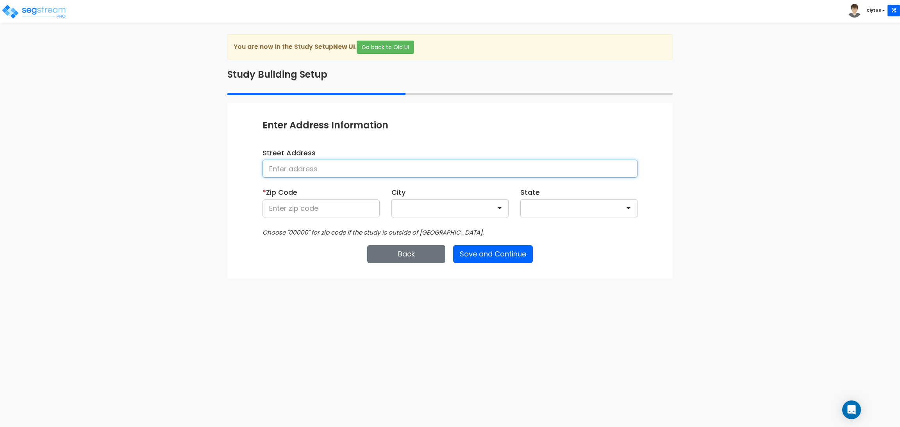
click at [294, 172] on input at bounding box center [449, 169] width 375 height 18
type input "[GEOGRAPHIC_DATA]"
click at [312, 207] on input at bounding box center [320, 209] width 117 height 18
type input "1"
type input "80206"
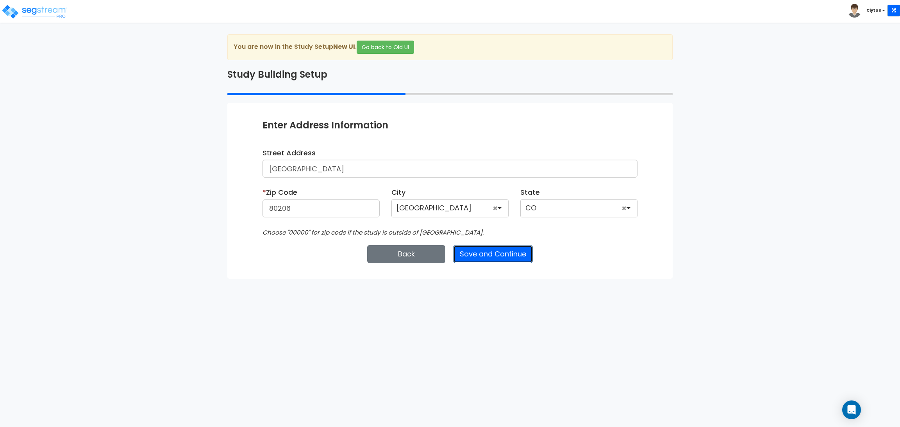
click at [495, 260] on button "Save and Continue" at bounding box center [493, 254] width 80 height 18
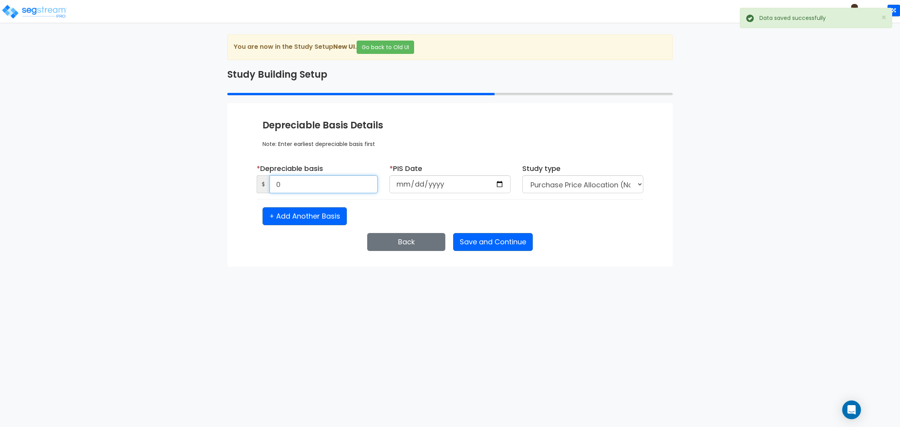
click at [338, 190] on input "0" at bounding box center [323, 184] width 108 height 18
type input "1,500,000"
click at [500, 186] on input "date" at bounding box center [449, 184] width 121 height 18
type input "[DATE]"
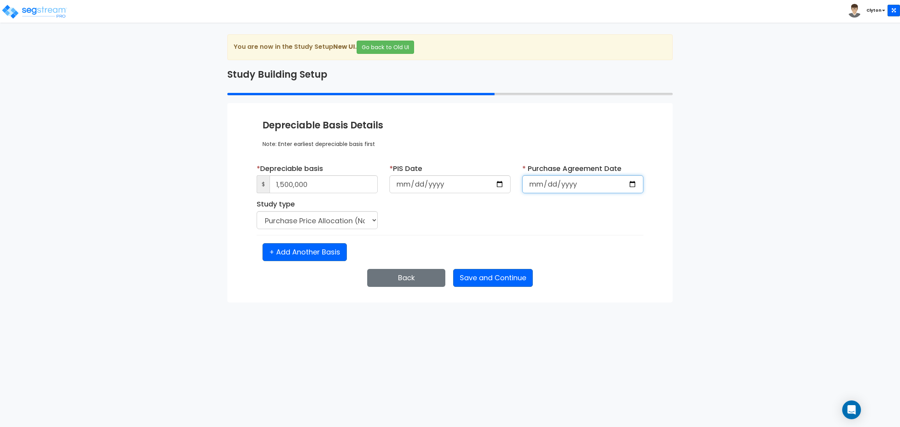
click at [636, 188] on input "date" at bounding box center [582, 184] width 121 height 18
select select "2025"
type input "[DATE]"
click at [432, 228] on div "* Depreciable basis $ 1,500,000 * PIS Date [DATE] * Purchase Agreement Date [DA…" at bounding box center [450, 199] width 398 height 71
click at [481, 276] on button "Save and Continue" at bounding box center [493, 278] width 80 height 18
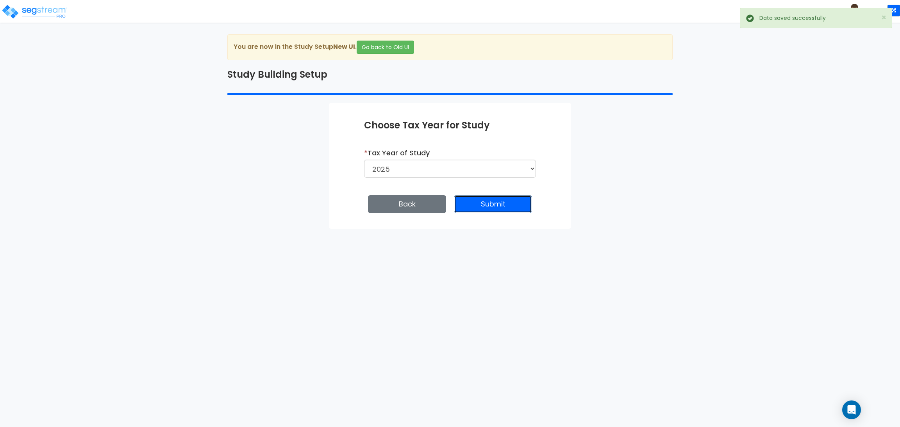
click at [482, 204] on button "Submit" at bounding box center [493, 204] width 78 height 18
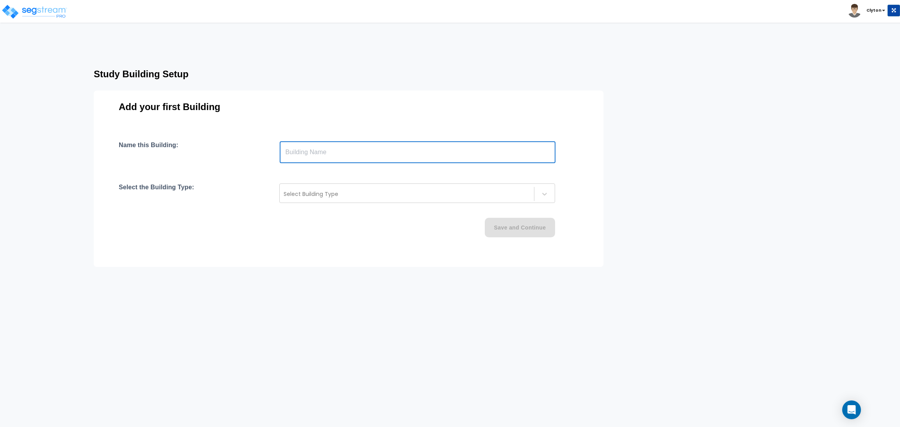
click at [393, 148] on input "text" at bounding box center [418, 152] width 276 height 22
click at [416, 147] on input "text" at bounding box center [418, 152] width 276 height 22
type input "Townhouse"
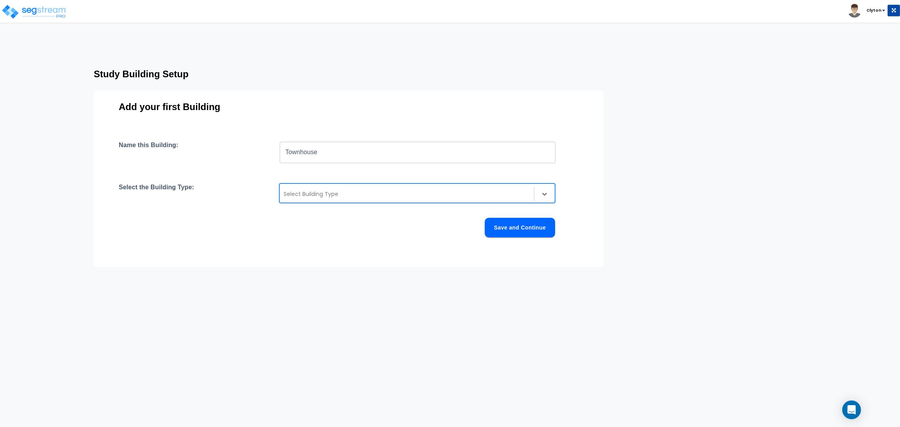
click at [374, 188] on div "Select Building Type" at bounding box center [407, 194] width 254 height 12
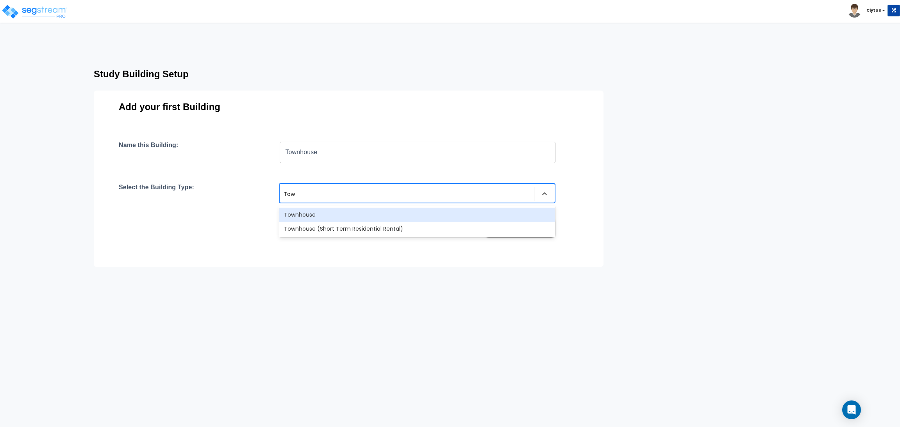
type input "Town"
click at [325, 211] on div "Townhouse" at bounding box center [417, 215] width 276 height 14
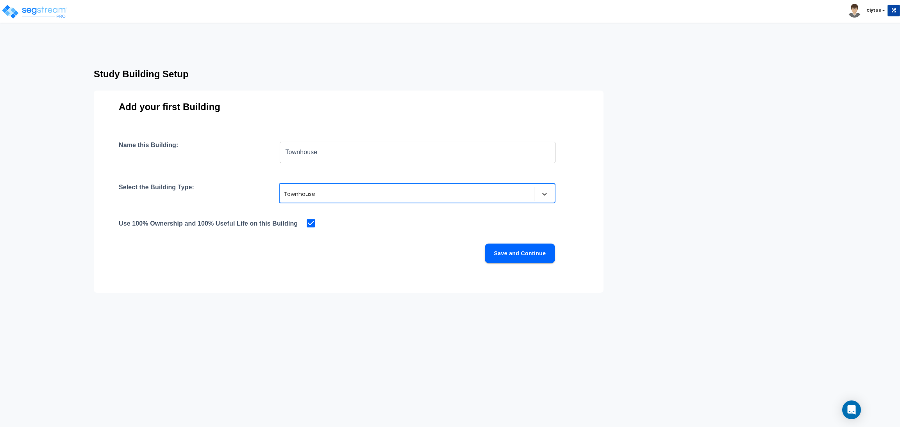
click at [337, 278] on div "Name this Building: Townhouse ​ Select the Building Type: option Townhouse, sel…" at bounding box center [349, 211] width 460 height 141
click at [530, 257] on button "Save and Continue" at bounding box center [520, 254] width 70 height 20
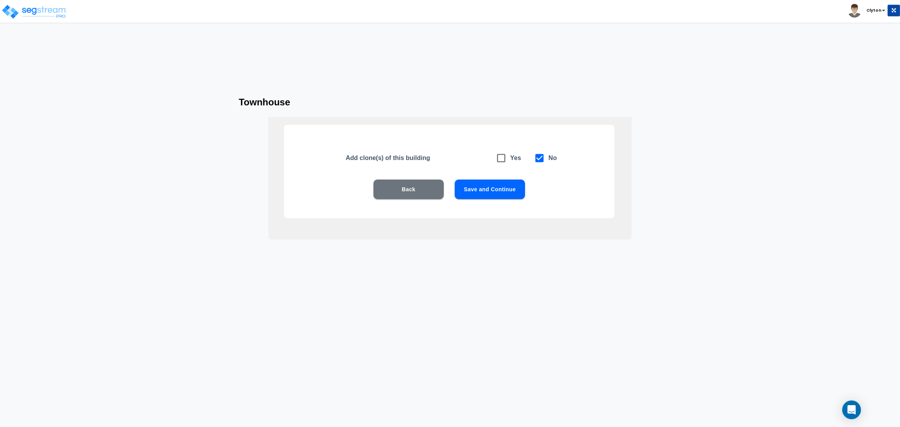
click at [497, 189] on button "Save and Continue" at bounding box center [490, 190] width 70 height 20
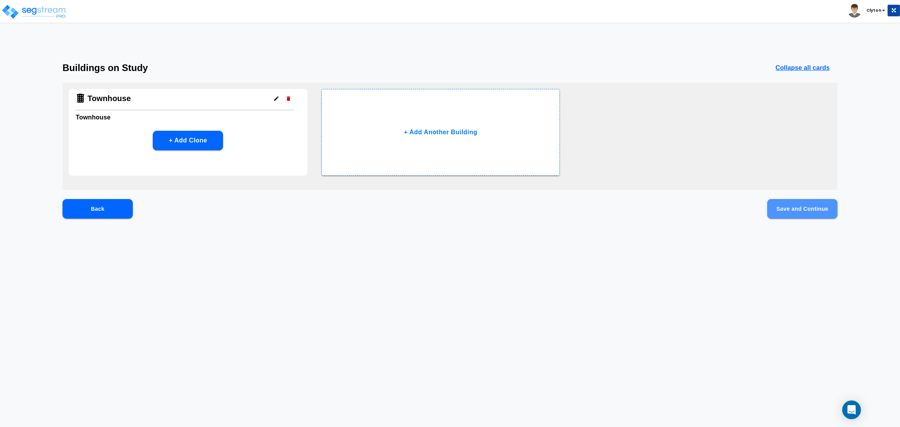
click at [806, 209] on button "Save and Continue" at bounding box center [802, 209] width 70 height 20
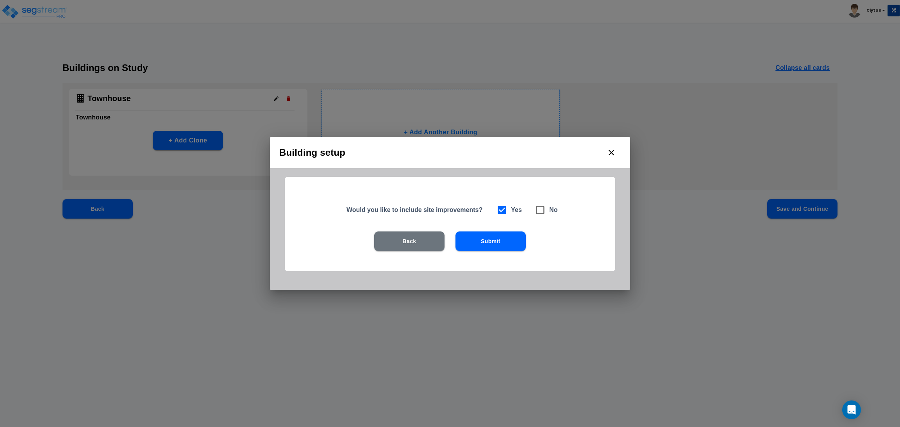
click at [500, 241] on button "Submit" at bounding box center [490, 242] width 70 height 20
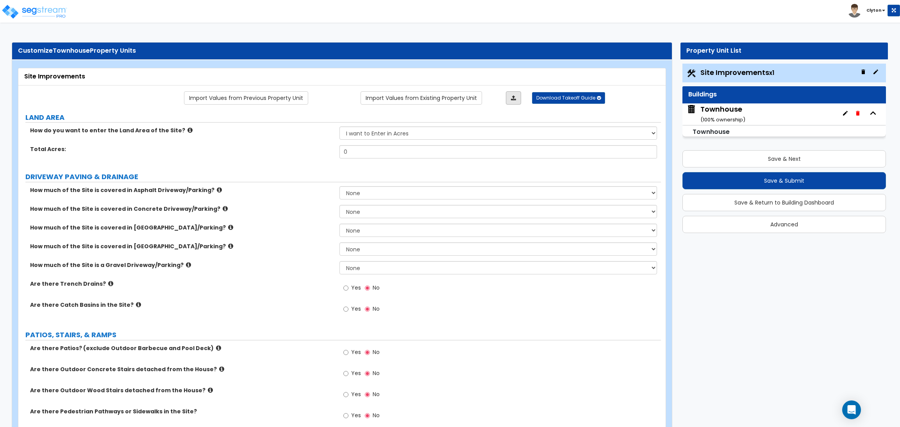
click at [517, 100] on link at bounding box center [513, 97] width 15 height 13
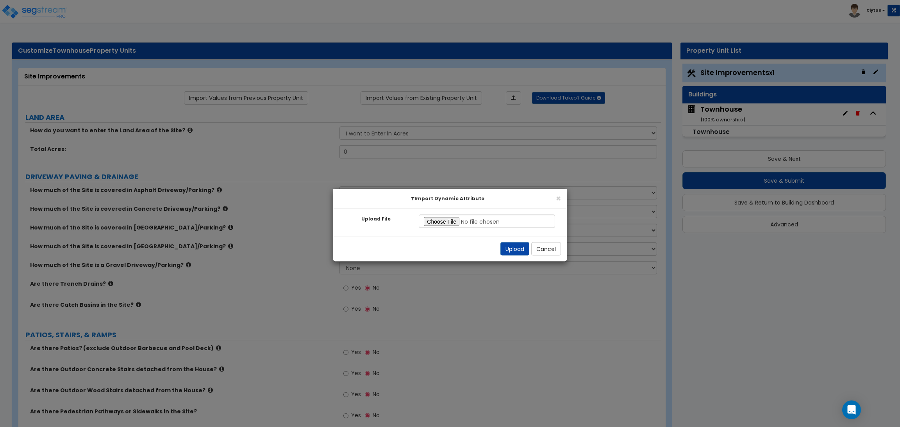
type input "C:\fakepath\Site Improvement Res.xlsx"
click at [502, 249] on button "Upload" at bounding box center [514, 248] width 29 height 13
select select "2"
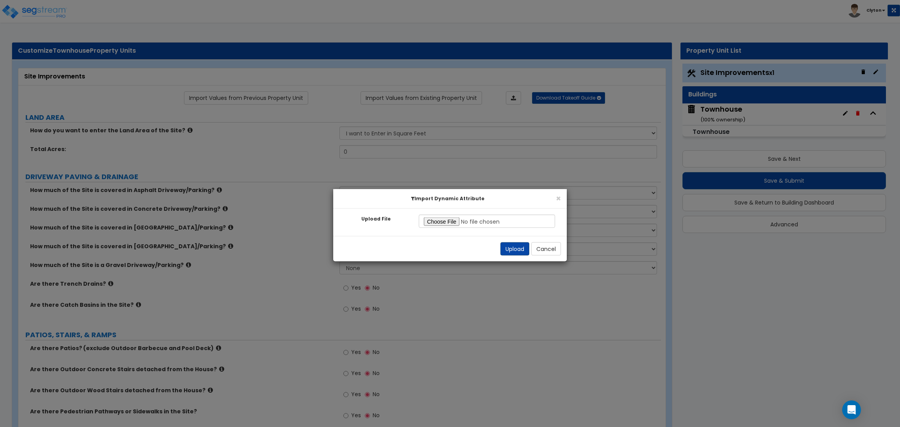
select select "2"
radio input "true"
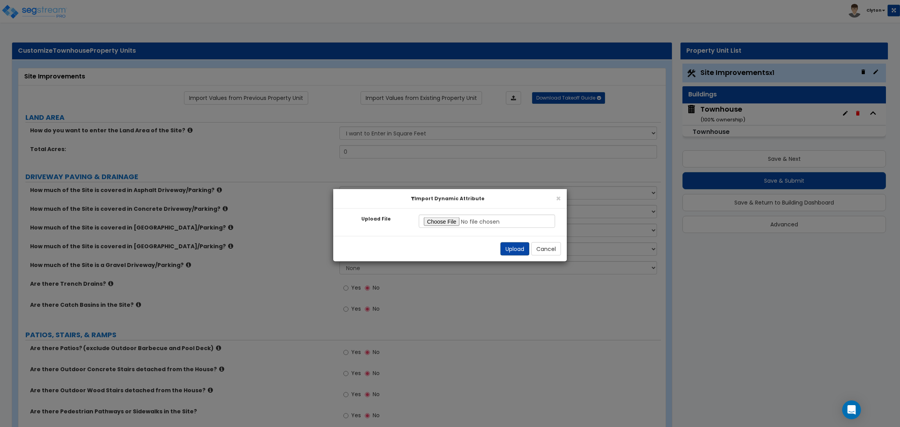
radio input "true"
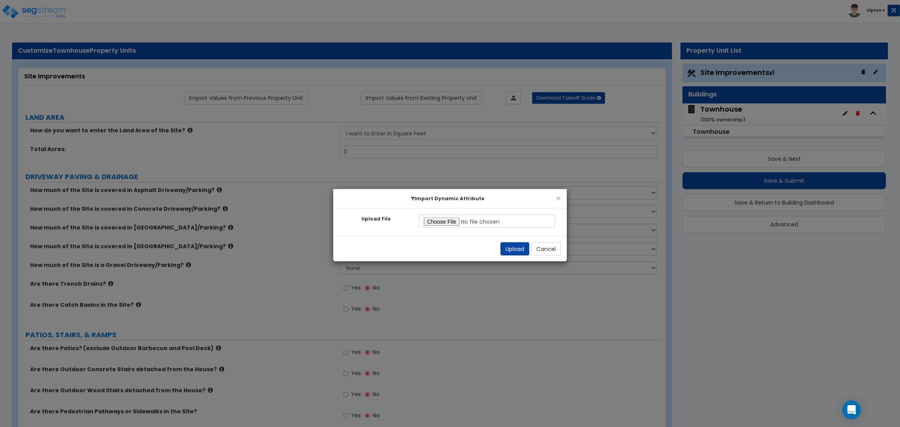
select select "2"
radio input "true"
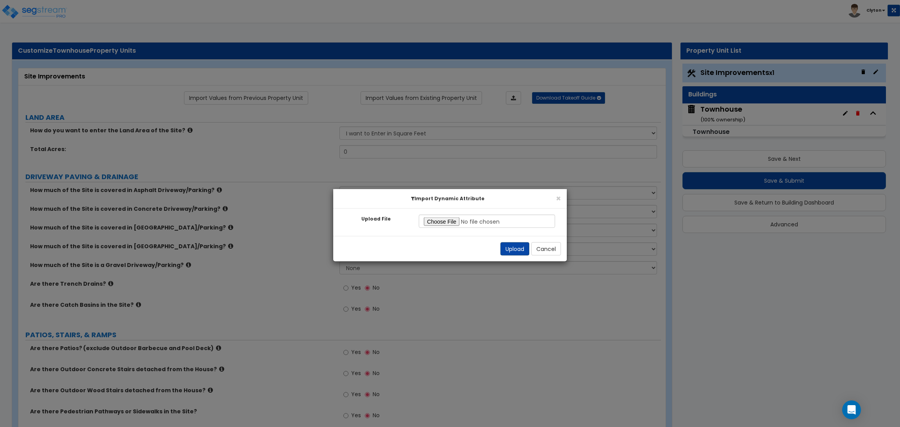
radio input "true"
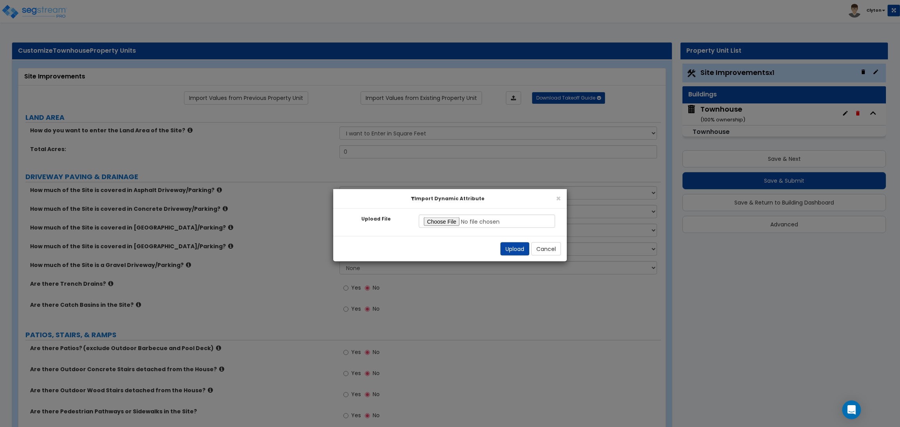
radio input "true"
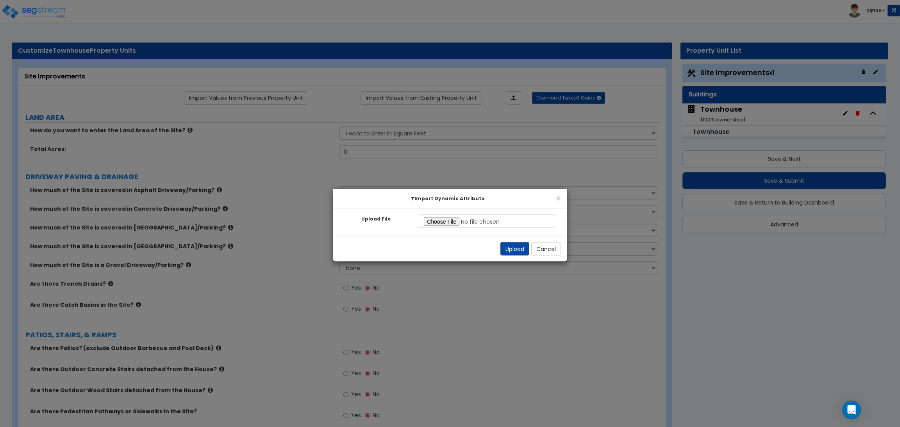
radio input "true"
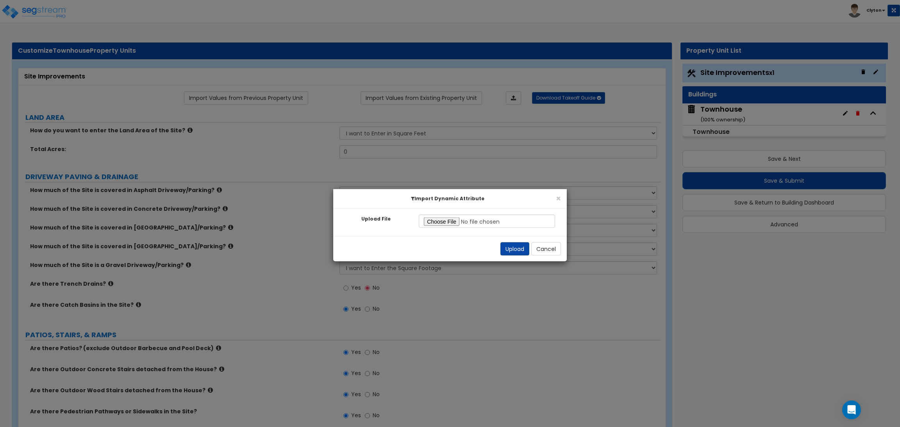
radio input "true"
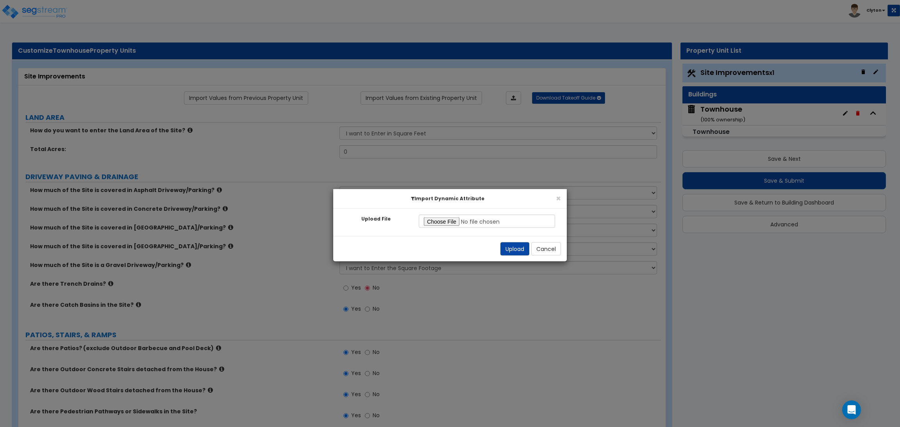
radio input "true"
select select "0"
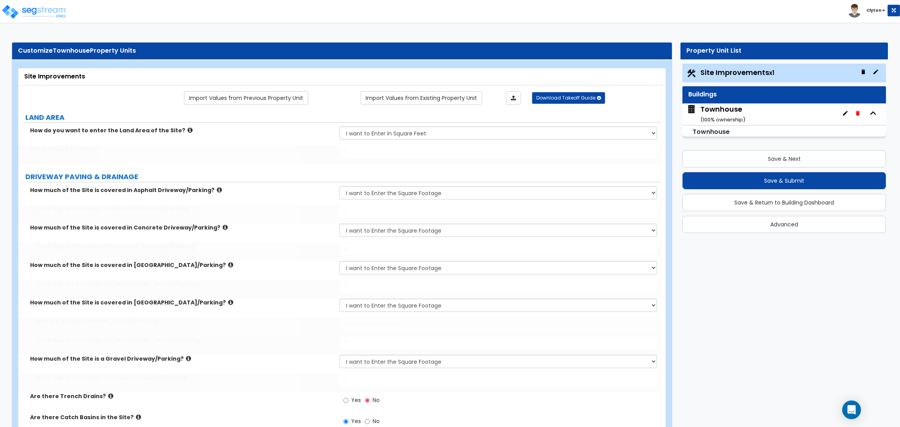
type input "100000"
type input "15000"
type input "5000"
type input "1200"
select select "1"
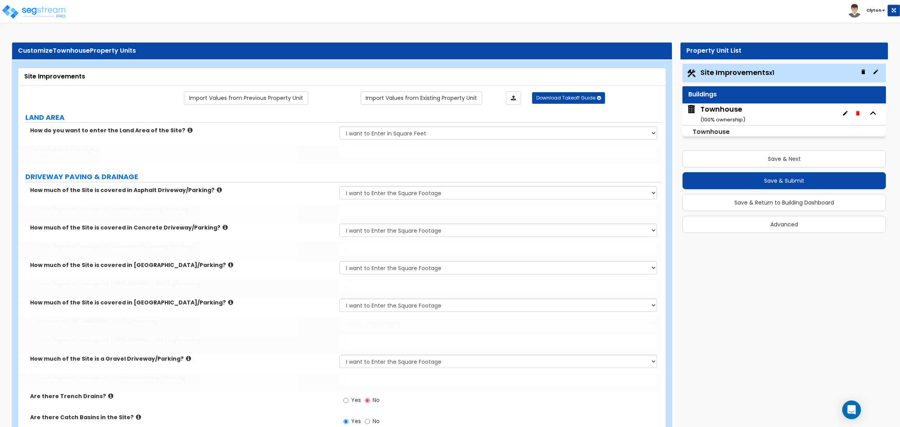
type input "1300"
type input "1000"
type input "4"
select select "3"
type input "400"
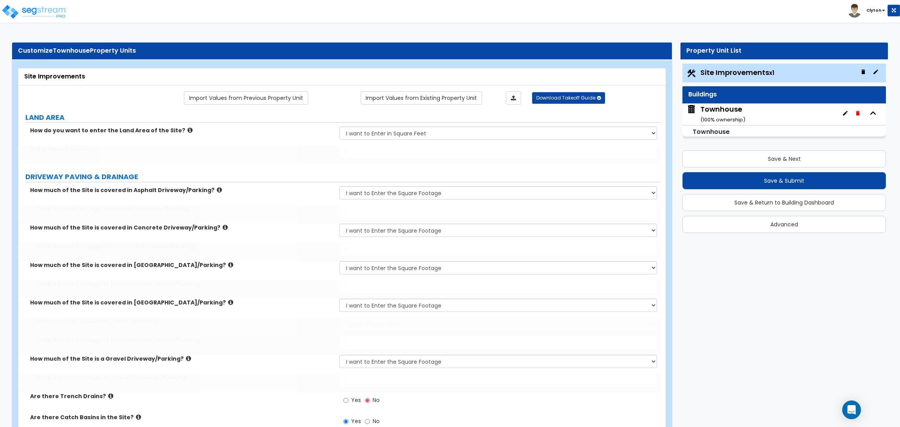
select select "1"
type input "5"
type input "10"
radio input "true"
select select "1"
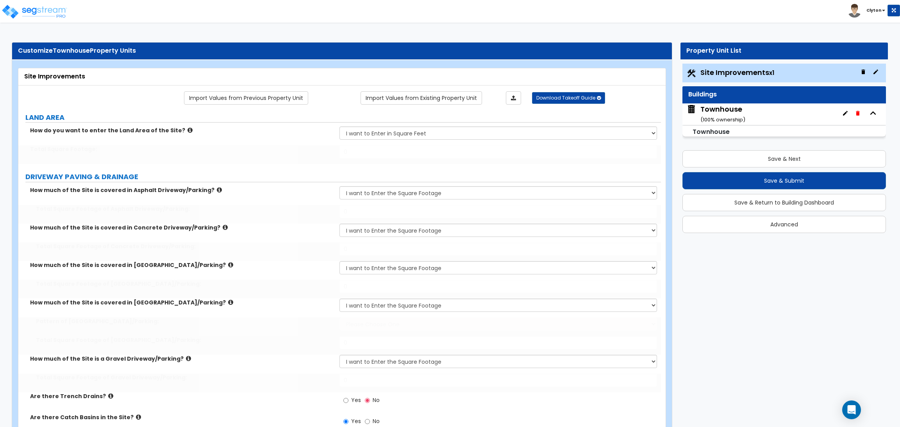
type input "6"
type input "12"
radio input "true"
select select "2"
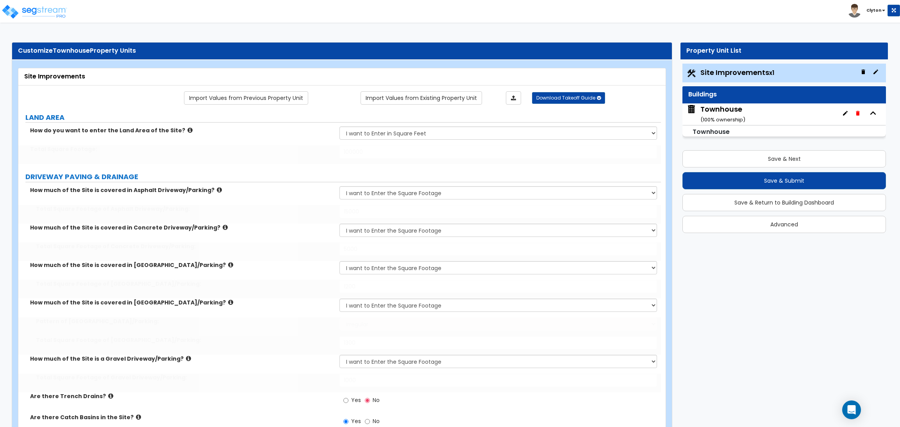
type input "25"
select select "2"
type input "16"
type input "15"
select select "2"
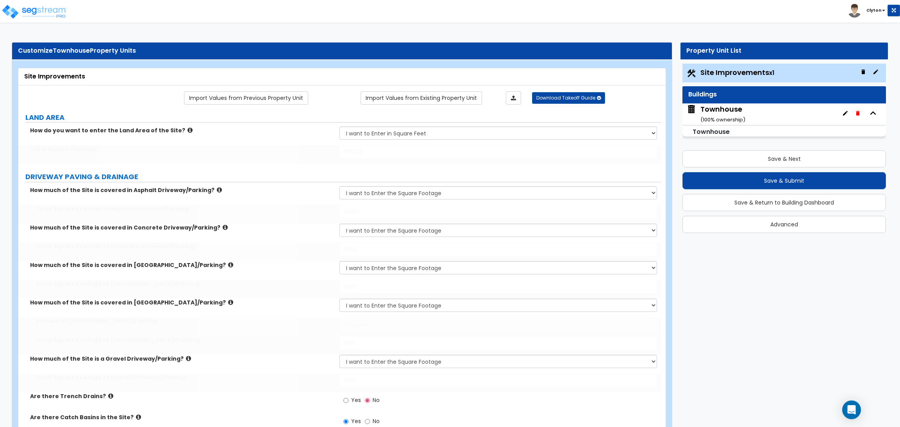
radio input "true"
select select "2"
select select "1"
radio input "true"
type input "1400"
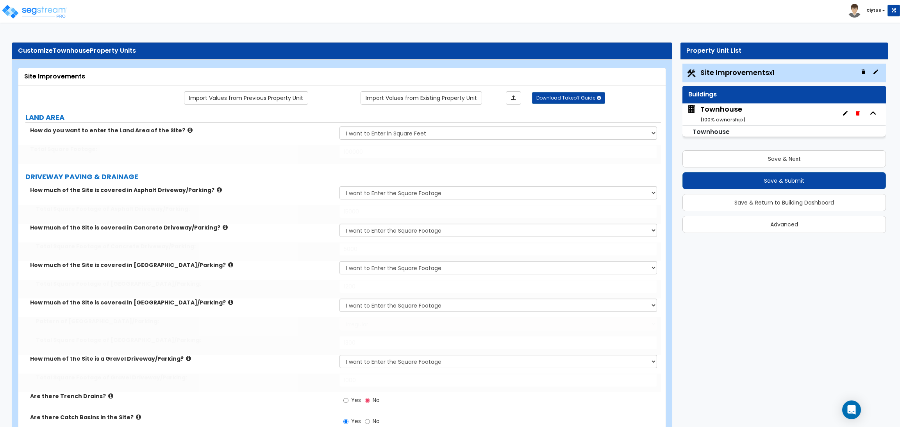
radio input "true"
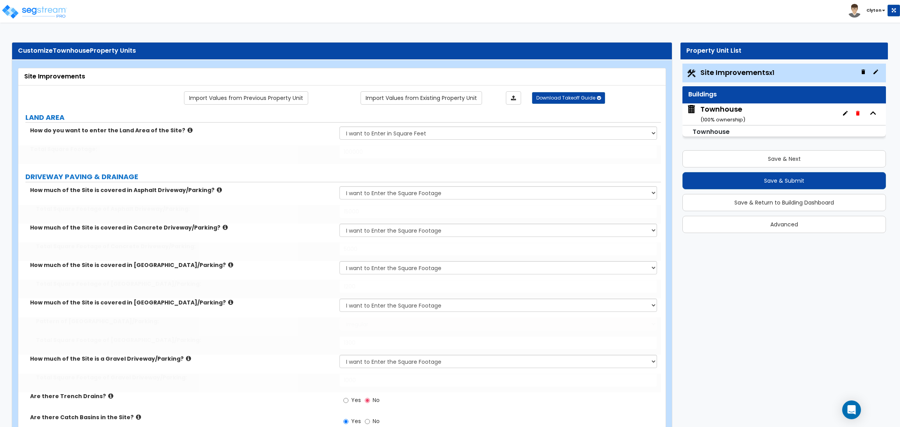
select select "3"
select select "6"
select select "10"
select select "8"
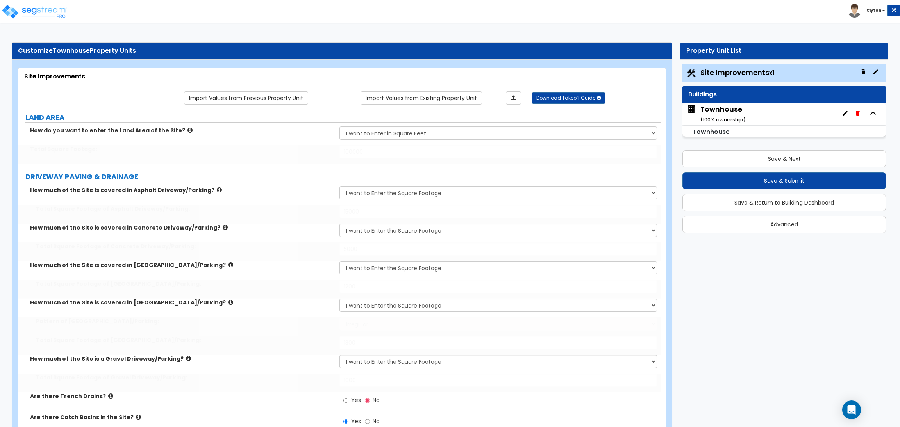
type input "30"
type input "40"
type input "50"
select select "1"
select select "2"
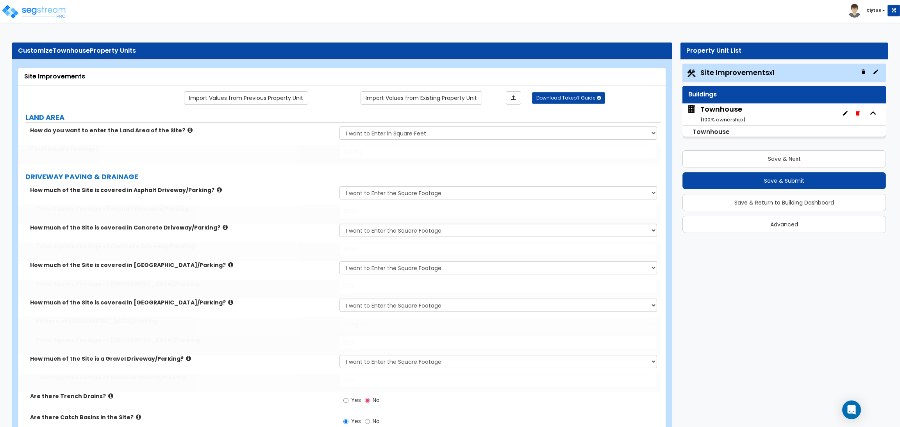
select select "3"
type input "10"
type input "20"
type input "30"
type input "60"
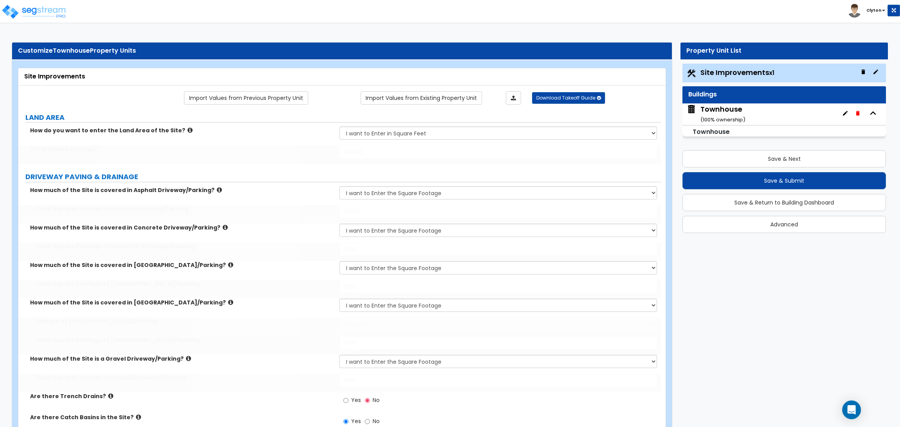
radio input "true"
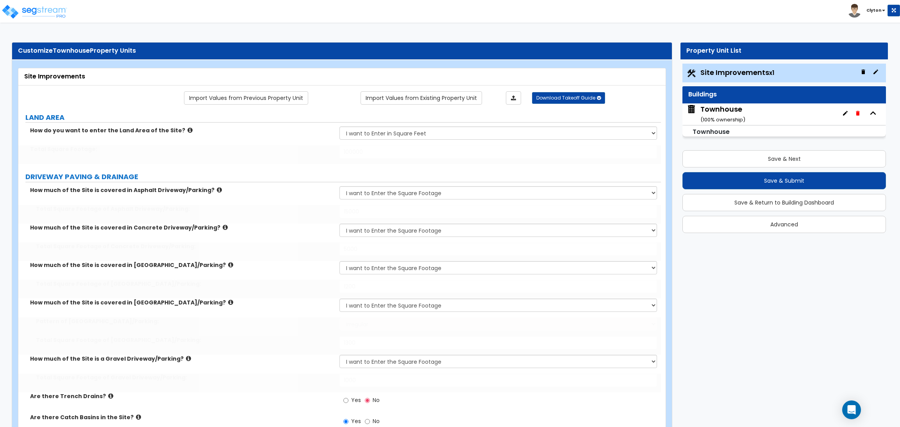
type input "400"
type input "500"
type input "600"
type input "700"
type input "800"
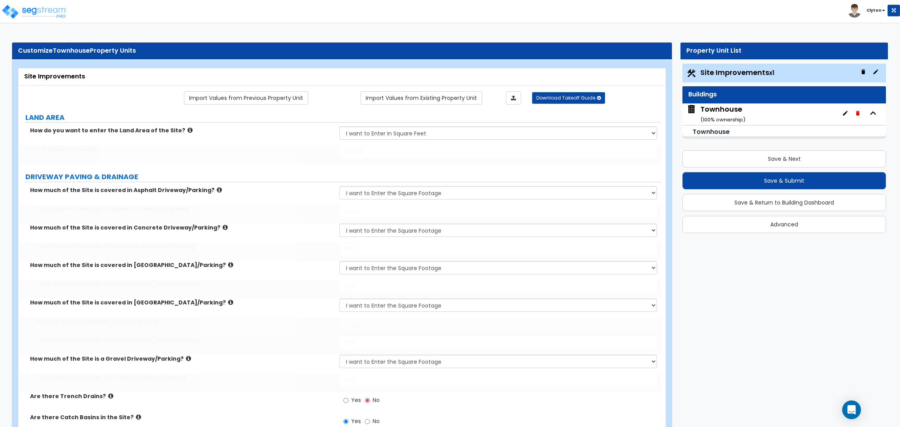
select select "1"
type input "150"
select select "2"
type input "1200"
type input "750"
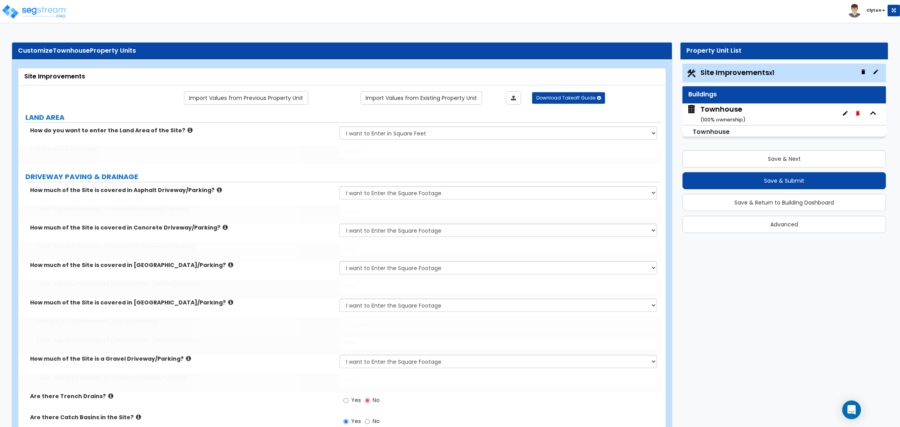
select select "1"
type input "8"
radio input "true"
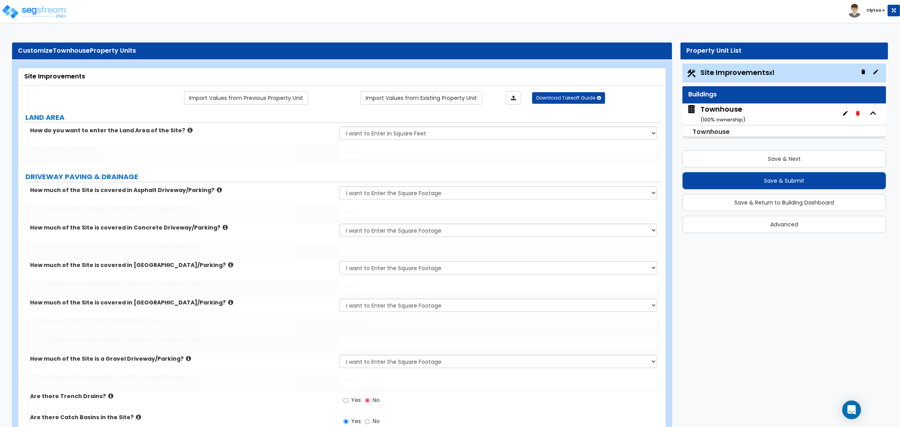
select select "1"
radio input "true"
type input "2"
select select "1"
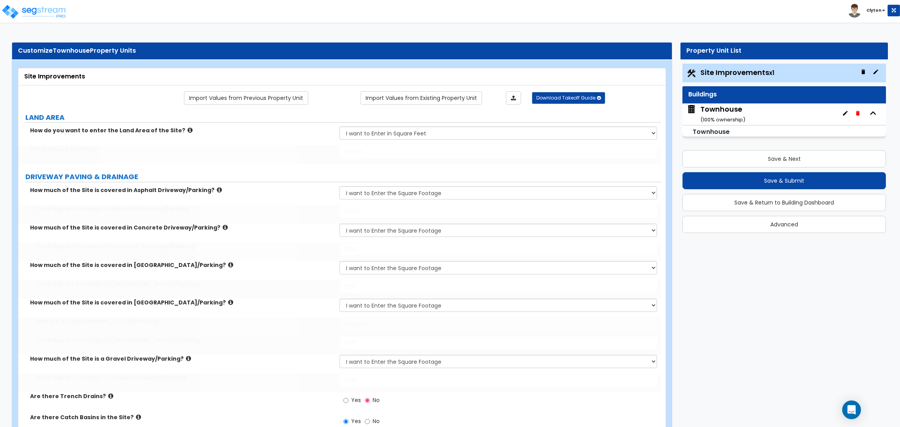
type input "700"
select select "2"
type input "6"
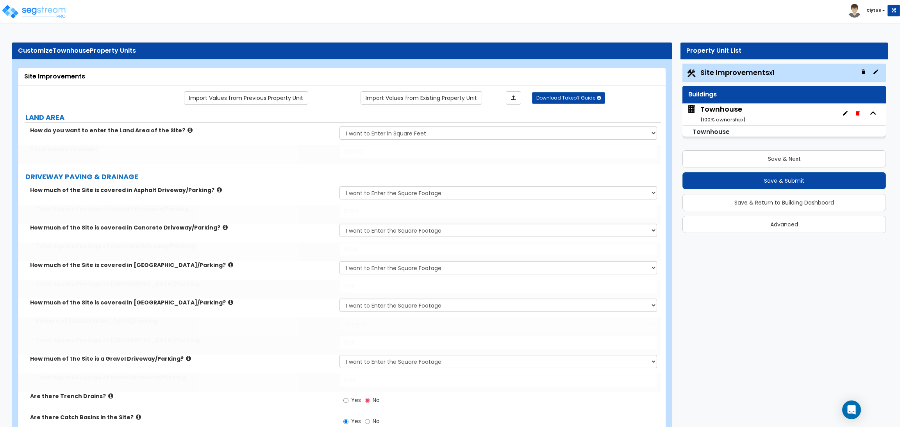
select select "2"
type input "1"
type input "2"
radio input "true"
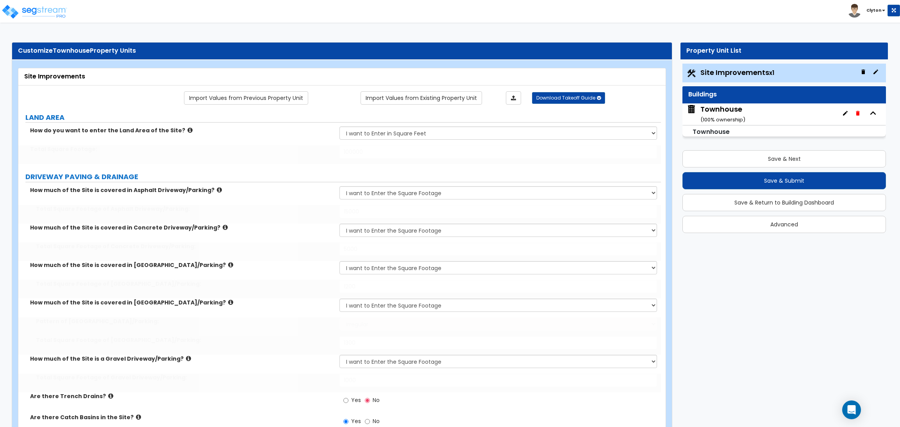
radio input "true"
select select "5"
type input "7"
type input "4"
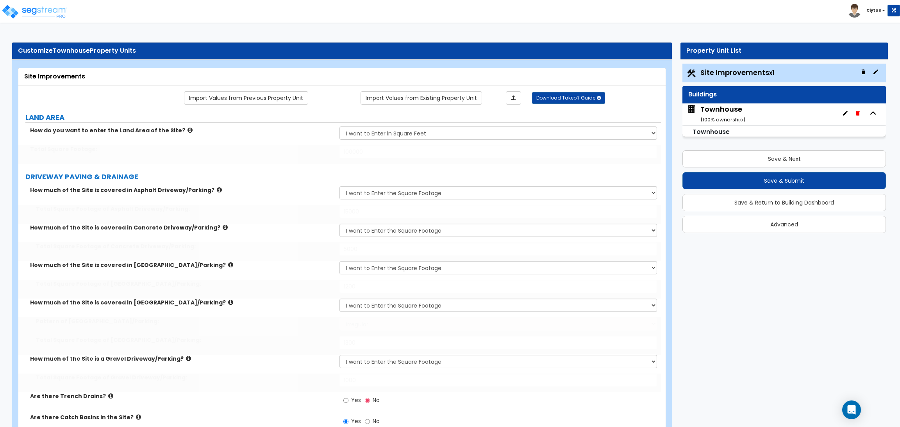
type input "2"
type input "1"
select select "3"
radio input "true"
select select "1"
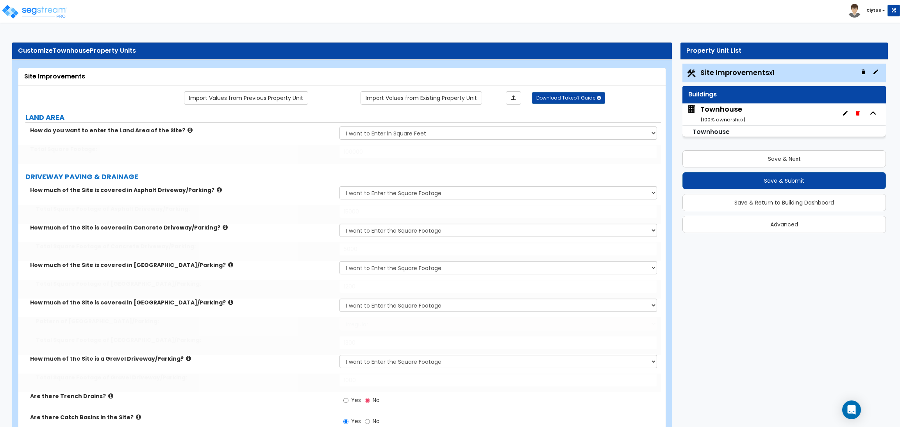
select select "2"
type input "200"
select select "2"
select select "1"
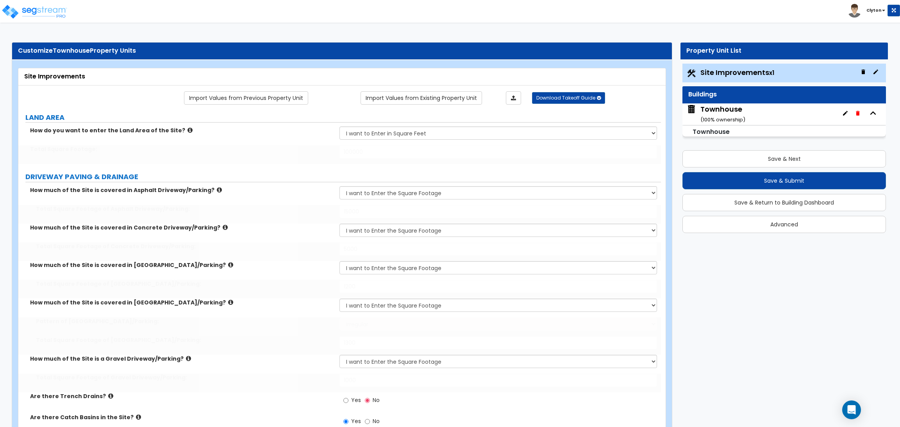
type input "400"
select select "1"
select select "2"
select select "1"
select select "2"
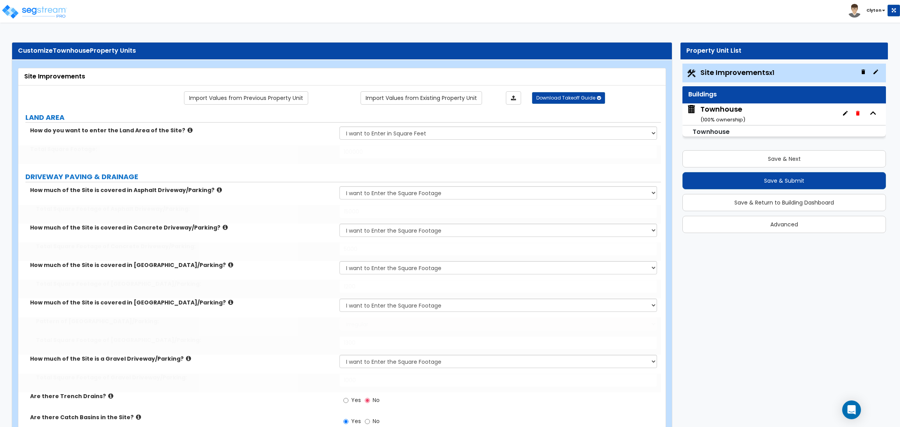
type input "1"
select select "1"
type input "350"
radio input "true"
type input "8"
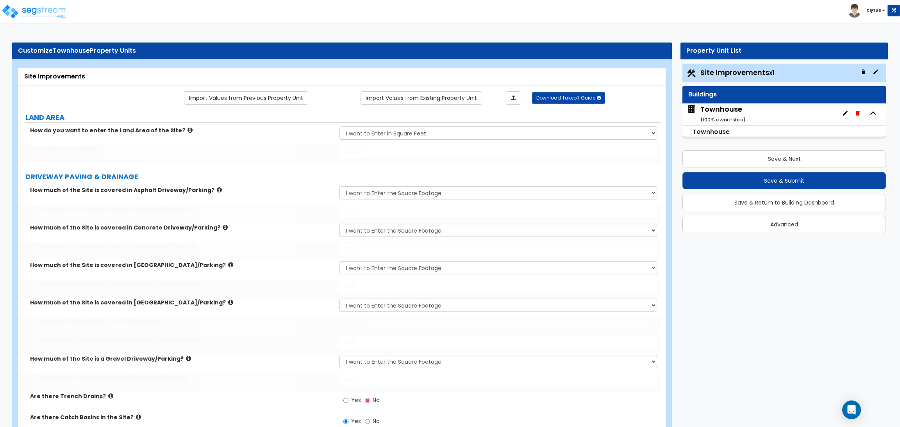
select select "1"
select select "2"
type input "2"
radio input "true"
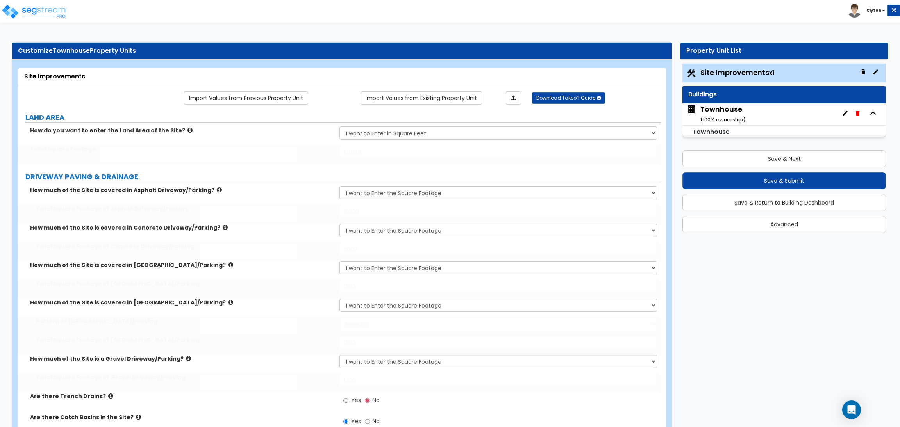
radio input "true"
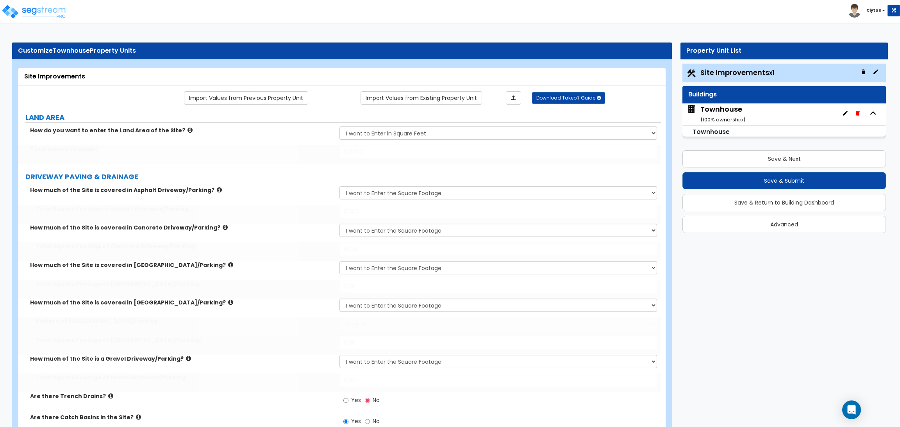
radio input "true"
select select "4"
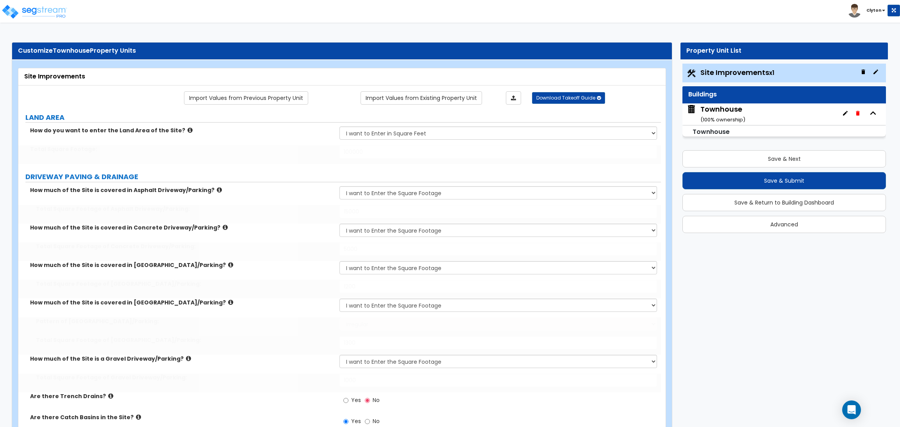
type input "20"
select select "4"
type input "14"
type input "850"
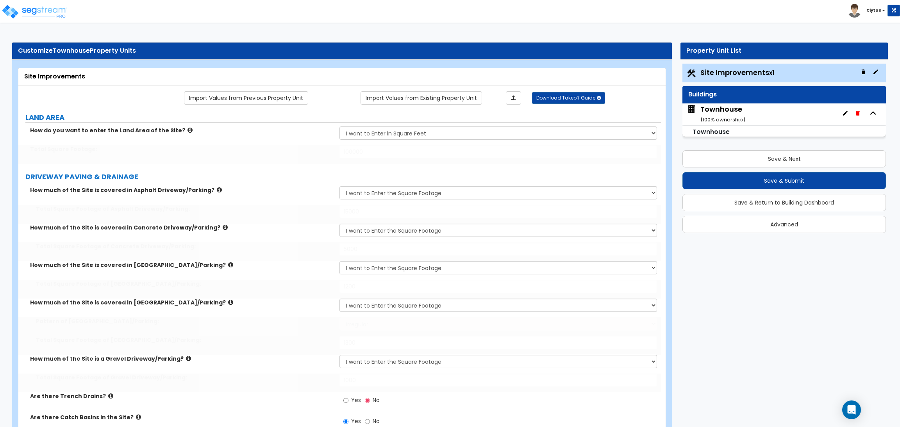
type input "5"
type input "20"
type input "5"
type input "20"
type input "5"
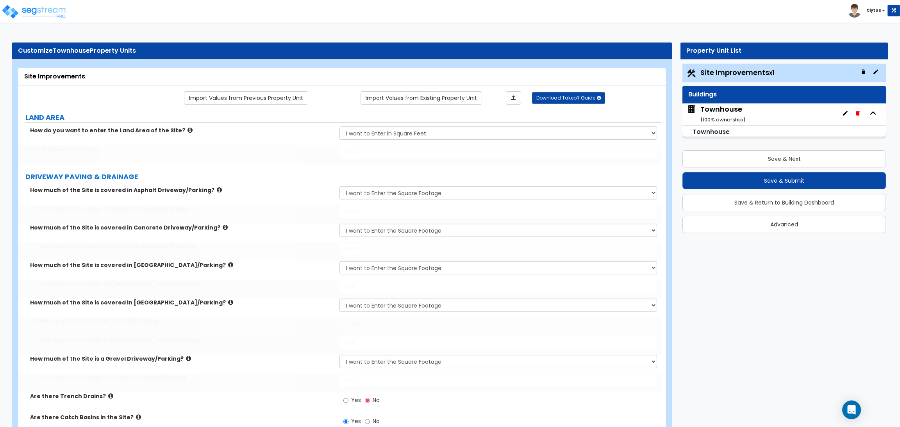
type input "20"
type input "5"
type input "20"
select select "1"
type input "60"
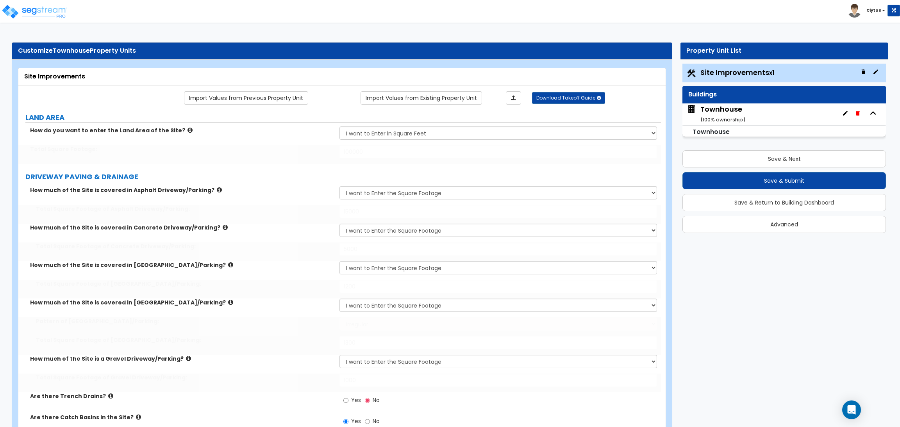
select select "1"
type input "50"
select select "1"
select select "10"
type input "3"
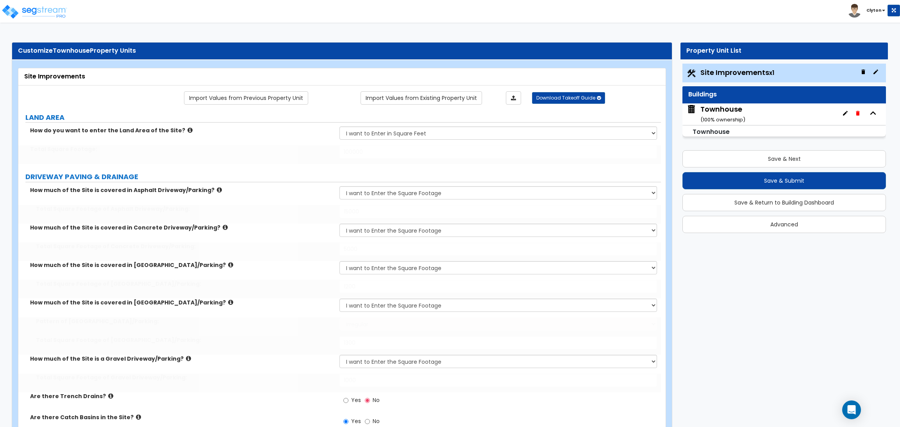
select select "3"
select select "1"
select select "2"
select select "3"
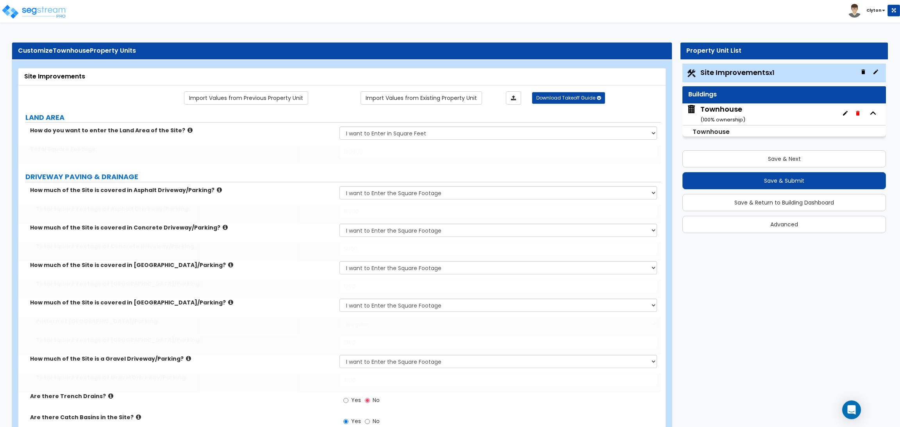
select select "1"
select select "2"
radio input "true"
type input "1"
radio input "true"
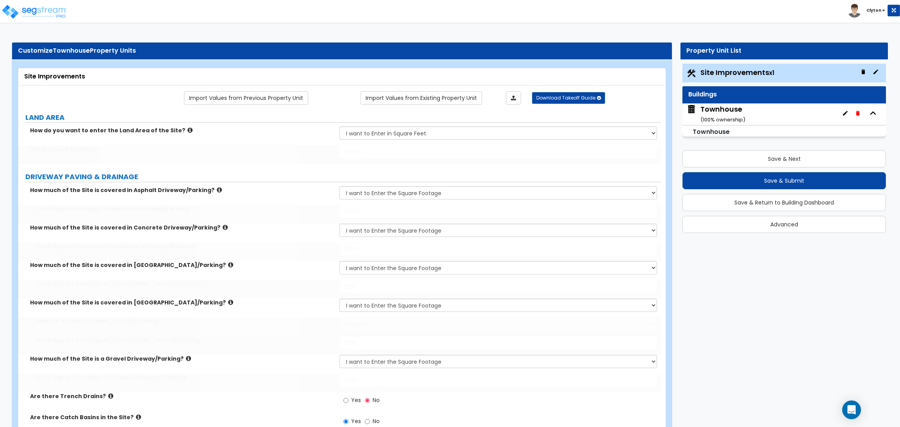
radio input "true"
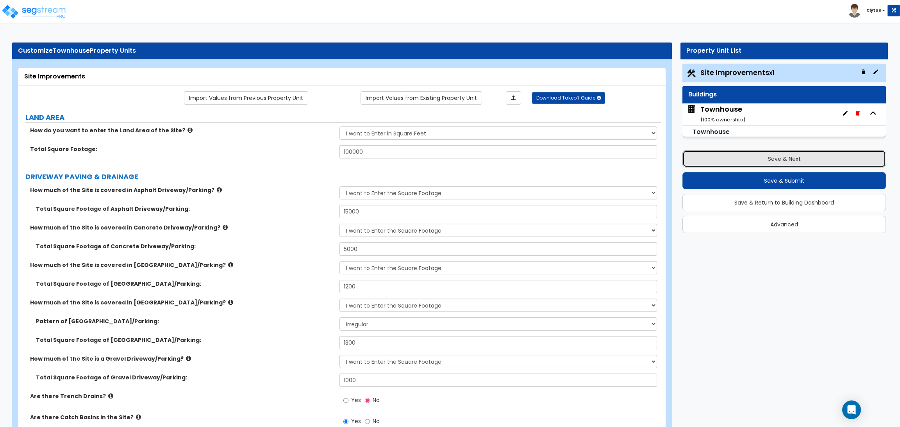
click at [748, 159] on button "Save & Next" at bounding box center [783, 158] width 203 height 17
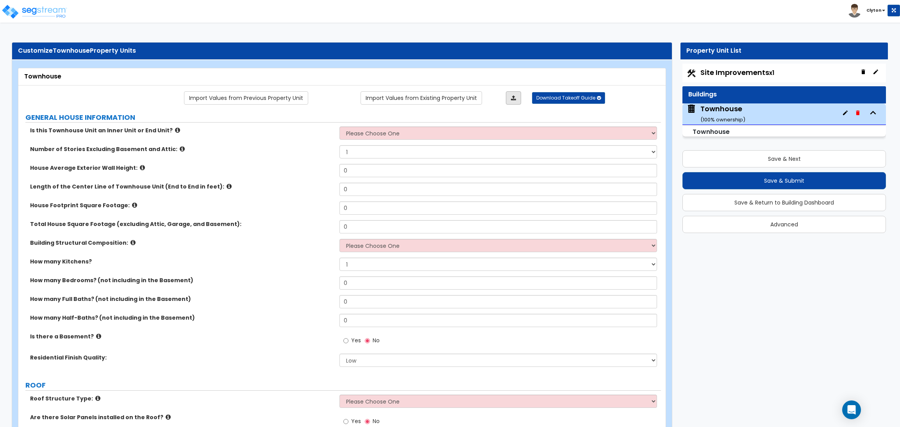
click at [513, 97] on icon at bounding box center [513, 97] width 5 height 5
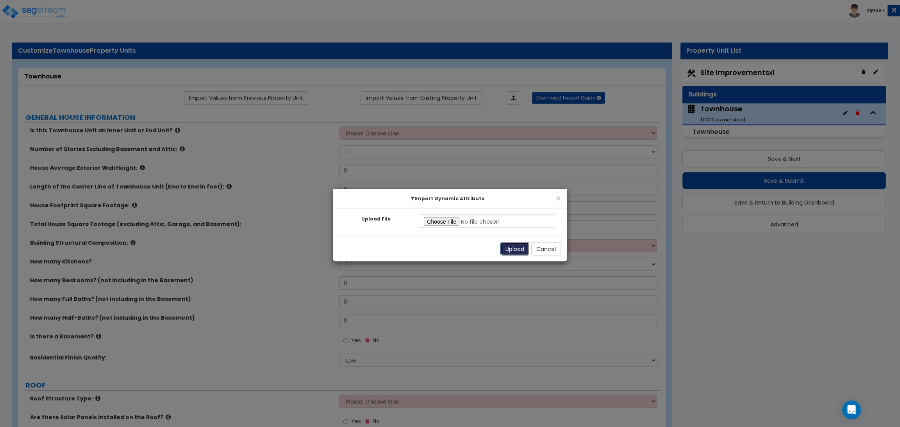
click at [506, 250] on button "Upload" at bounding box center [514, 248] width 29 height 13
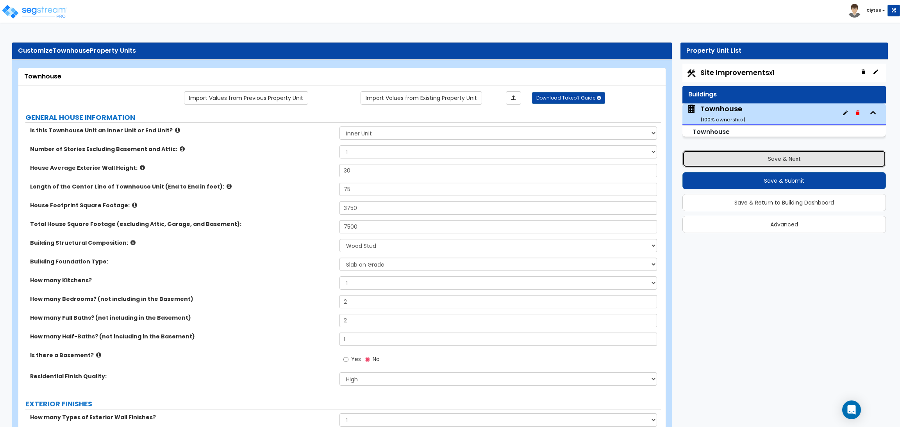
click at [773, 159] on button "Save & Next" at bounding box center [783, 158] width 203 height 17
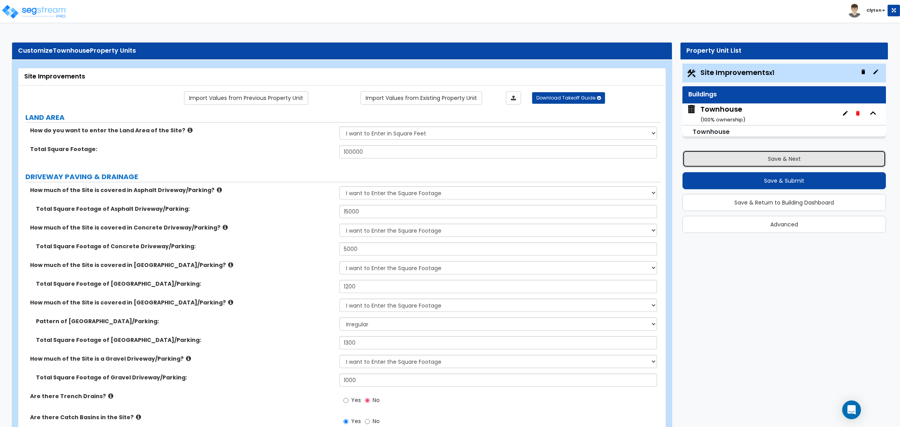
click at [716, 153] on button "Save & Next" at bounding box center [783, 158] width 203 height 17
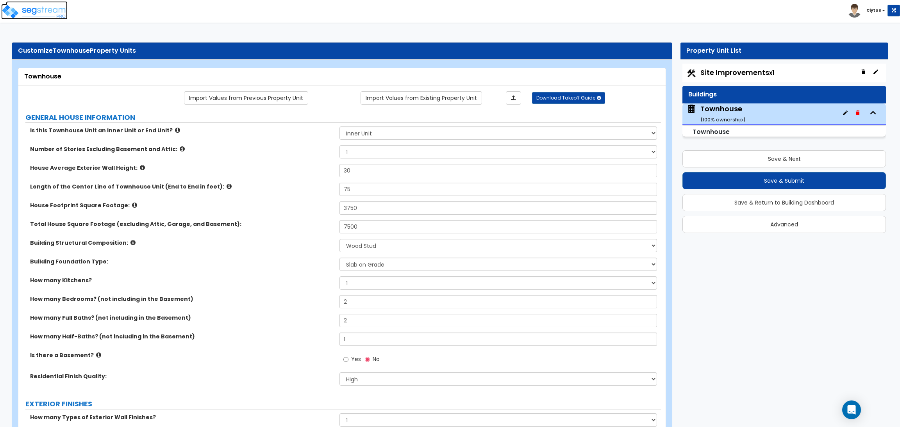
click at [42, 14] on img at bounding box center [34, 12] width 66 height 16
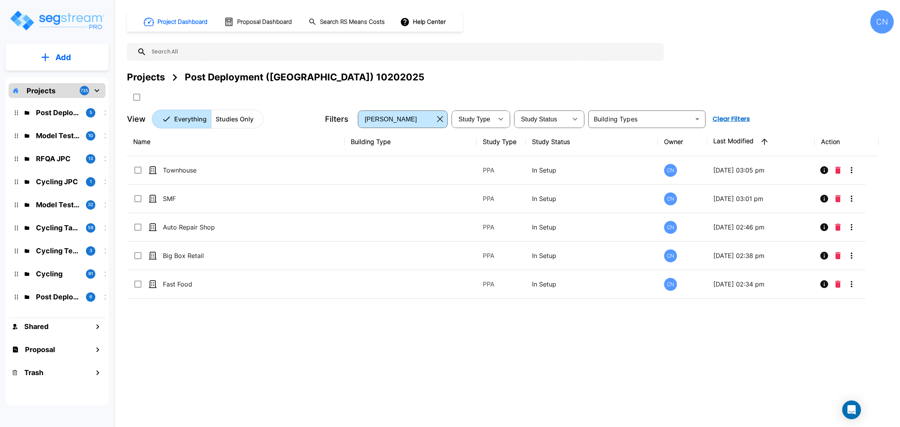
click at [61, 65] on button "Add" at bounding box center [56, 57] width 103 height 23
click at [66, 107] on link "Add Study" at bounding box center [56, 101] width 49 height 16
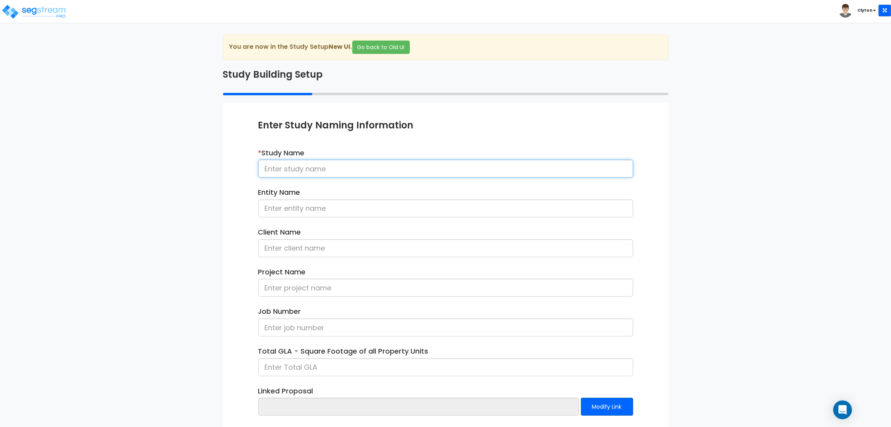
click at [285, 170] on input at bounding box center [445, 169] width 375 height 18
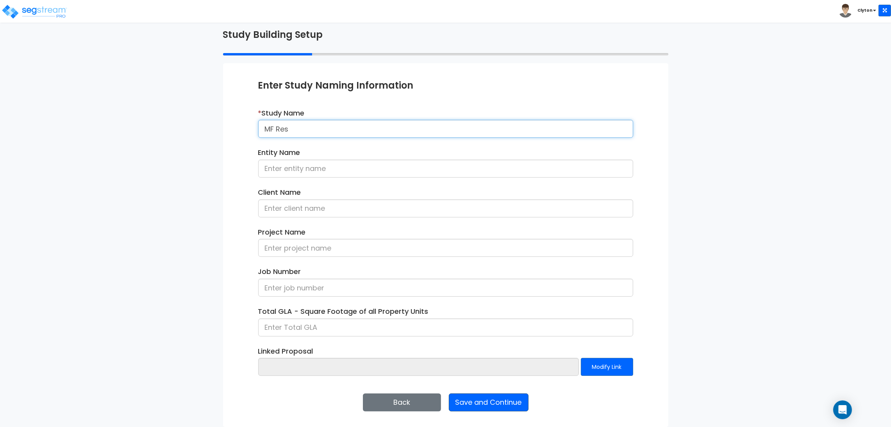
type input "MF Res"
click at [485, 410] on button "Save and Continue" at bounding box center [489, 403] width 80 height 18
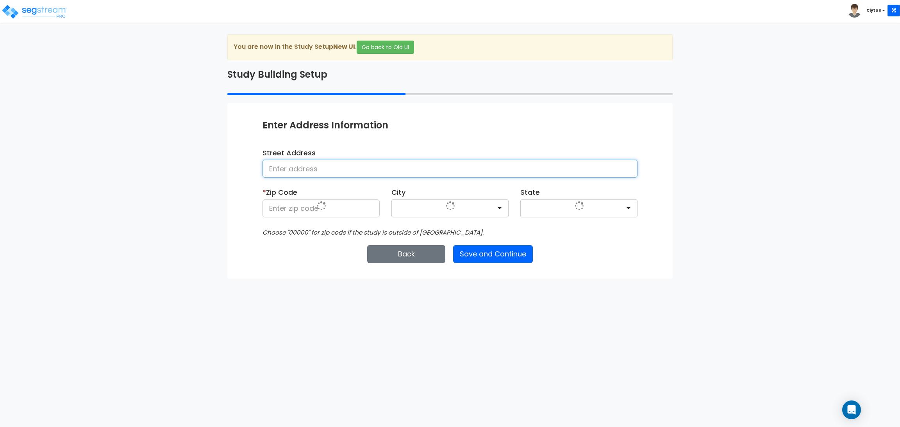
click at [401, 166] on input at bounding box center [449, 169] width 375 height 18
type input "[GEOGRAPHIC_DATA]"
type input "80206"
click at [494, 253] on button "Save and Continue" at bounding box center [493, 254] width 80 height 18
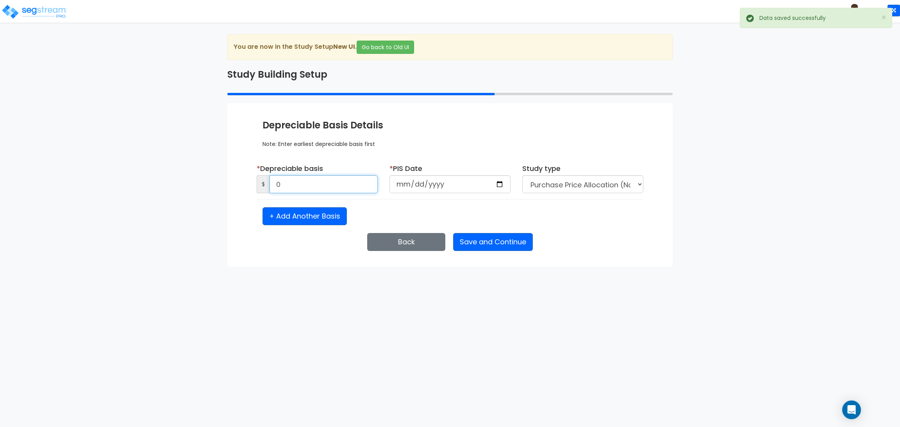
click at [356, 185] on input "0" at bounding box center [323, 184] width 108 height 18
type input "1,500,000"
click at [495, 185] on input "date" at bounding box center [449, 184] width 121 height 18
type input "2025-10-14"
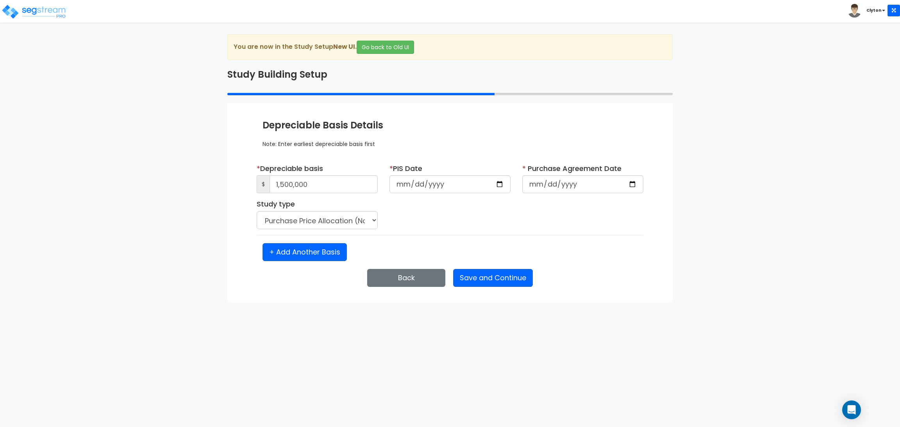
click at [492, 216] on div "* Depreciable basis $ 1,500,000 * PIS Date 2025-10-14 * Purchase Agreement Date…" at bounding box center [450, 199] width 398 height 71
click at [639, 184] on input "date" at bounding box center [582, 184] width 121 height 18
click at [633, 188] on input "date" at bounding box center [582, 184] width 121 height 18
type input "2025-10-14"
click at [479, 221] on div "* Depreciable basis $ 1,500,000 * PIS Date 2025-10-14 * Purchase Agreement Date…" at bounding box center [450, 199] width 398 height 71
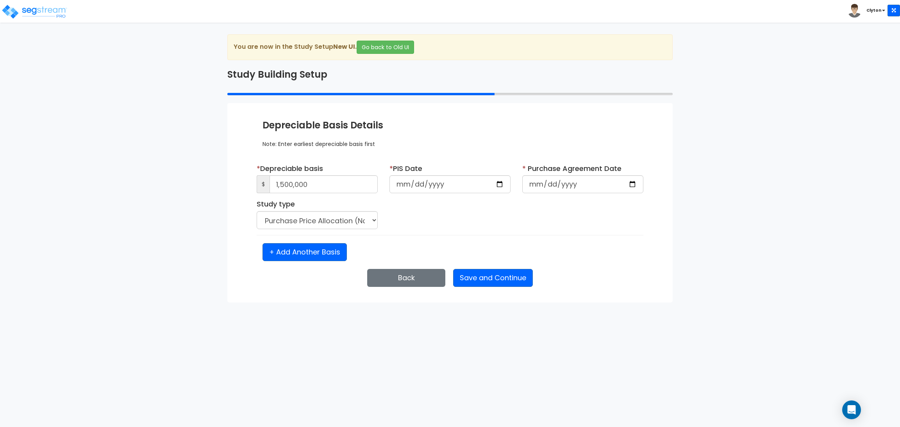
click at [458, 265] on div "Enter Study Naming Information * Study Name MF Res Entity Name Client Name Proj…" at bounding box center [449, 203] width 445 height 200
click at [467, 273] on button "Save and Continue" at bounding box center [493, 278] width 80 height 18
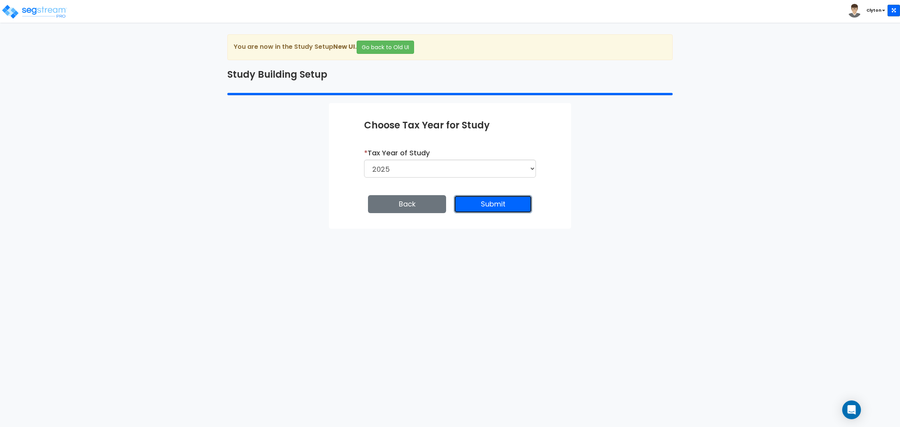
click at [485, 211] on button "Submit" at bounding box center [493, 204] width 78 height 18
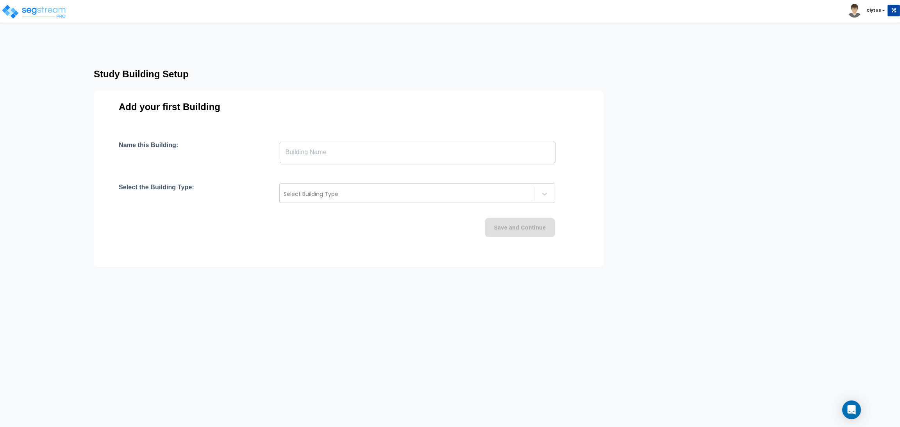
click at [386, 144] on input "text" at bounding box center [418, 152] width 276 height 22
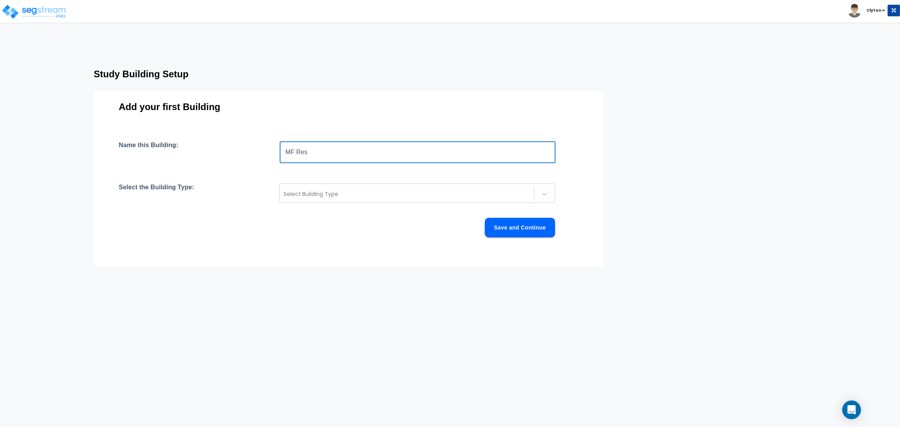
type input "MF Res"
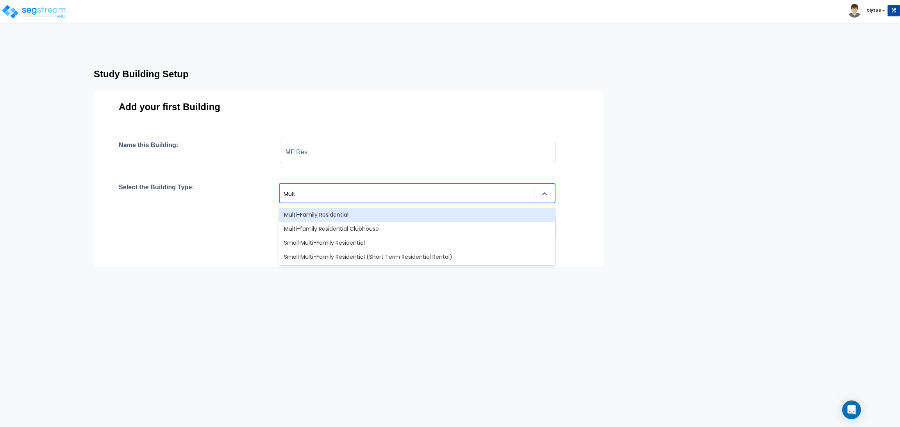
type input "Multi"
click at [340, 217] on div "Multi-Family Residential" at bounding box center [417, 215] width 276 height 14
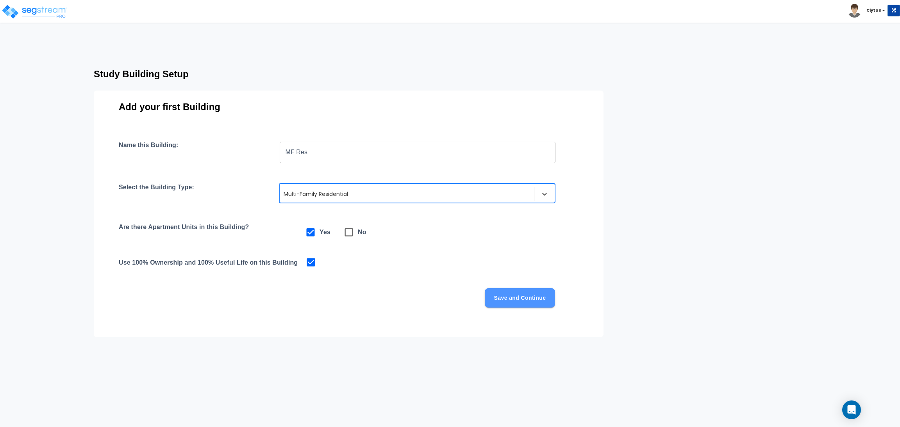
click at [509, 306] on button "Save and Continue" at bounding box center [520, 298] width 70 height 20
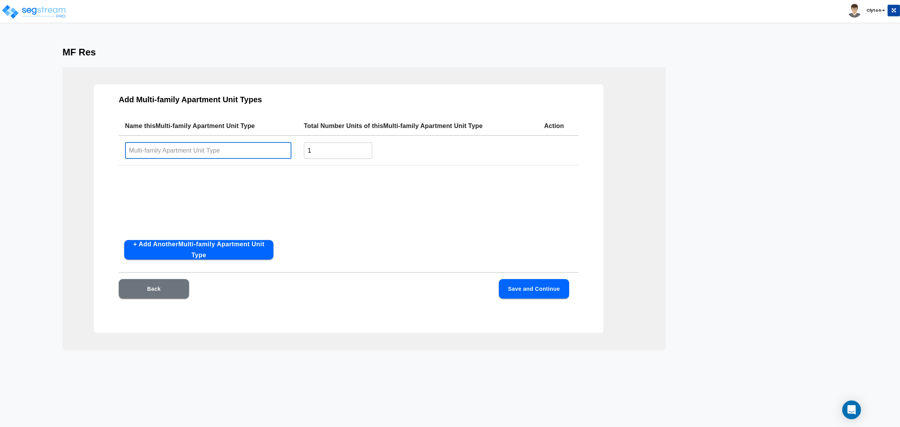
click at [156, 153] on input "text" at bounding box center [208, 150] width 166 height 17
type input "Room 100"
drag, startPoint x: 346, startPoint y: 156, endPoint x: 268, endPoint y: 162, distance: 78.3
click at [268, 162] on tr "Room 100 ​ 1 ​" at bounding box center [349, 150] width 460 height 30
type input "5"
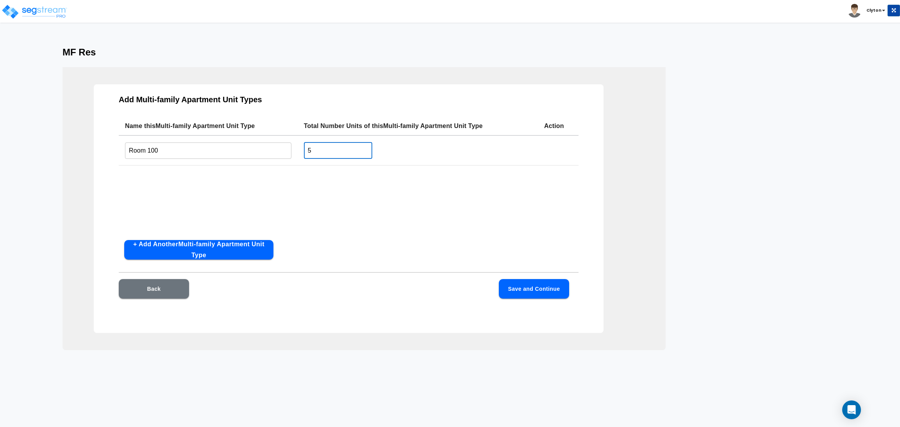
click at [439, 246] on div "Add Multi-family Apartment Unit Types Name this Multi-family Apartment Unit Typ…" at bounding box center [349, 208] width 510 height 249
click at [508, 292] on button "Save and Continue" at bounding box center [534, 289] width 70 height 20
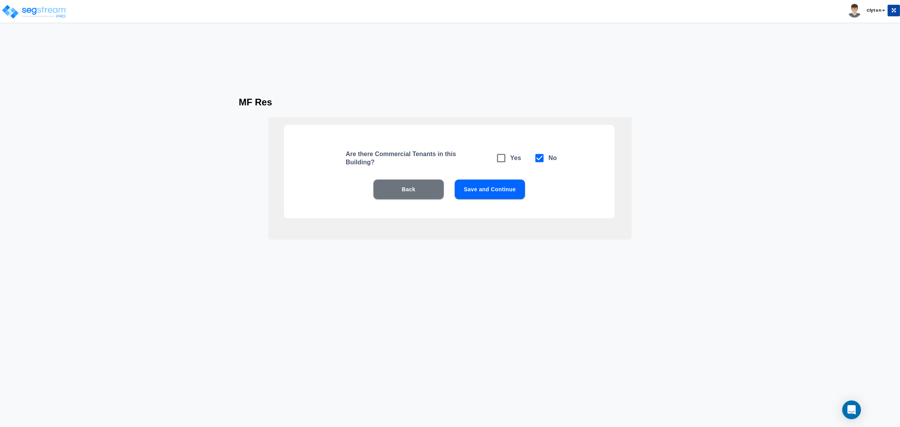
click at [503, 187] on button "Save and Continue" at bounding box center [490, 190] width 70 height 20
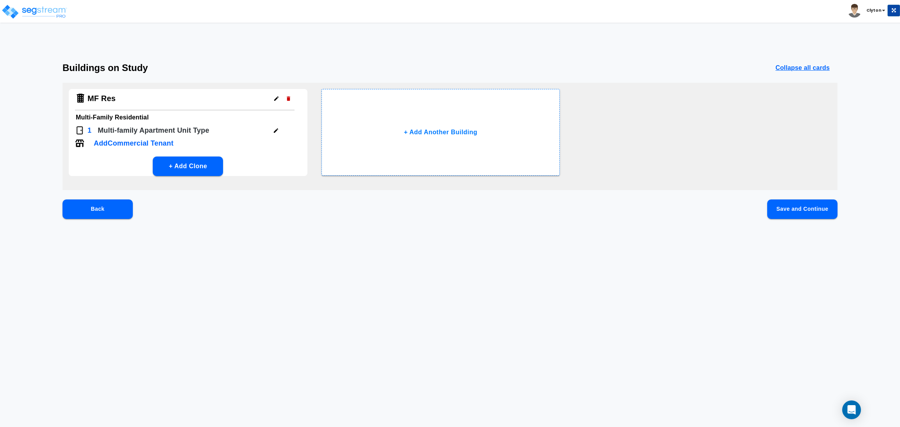
click at [788, 206] on button "Save and Continue" at bounding box center [802, 210] width 70 height 20
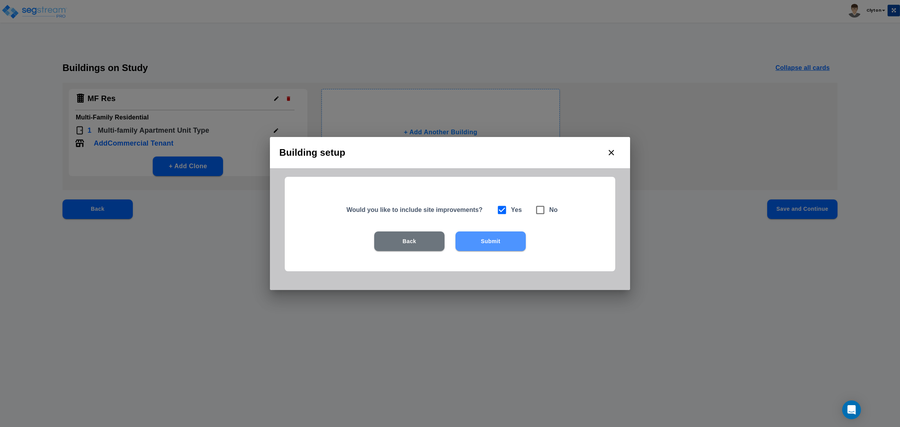
click at [515, 241] on button "Submit" at bounding box center [490, 242] width 70 height 20
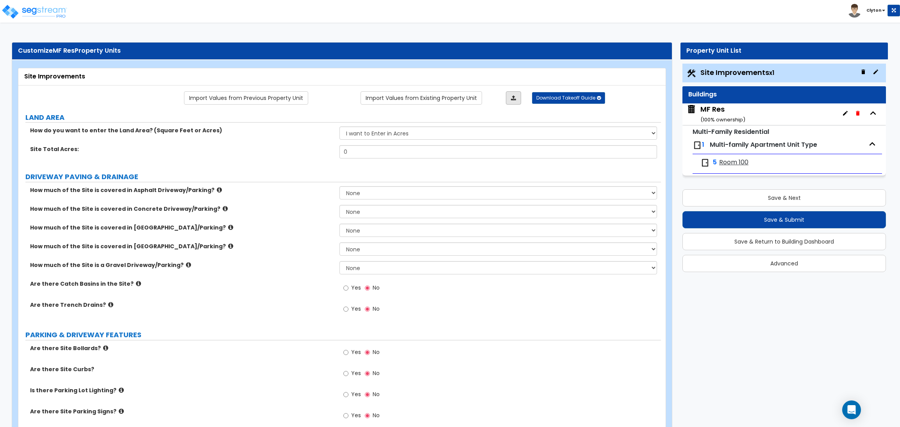
click at [509, 100] on link at bounding box center [513, 97] width 15 height 13
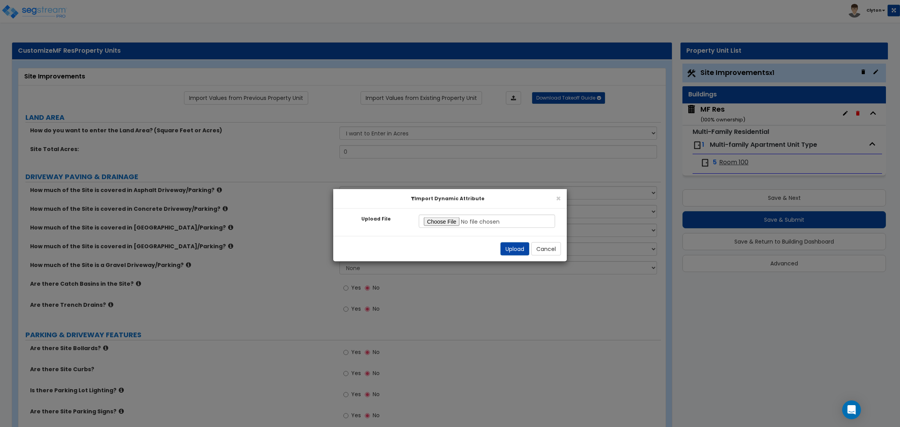
type input "C:\fakepath\Site Improvement Res.xlsx"
click at [504, 250] on button "Upload" at bounding box center [514, 248] width 29 height 13
select select "2"
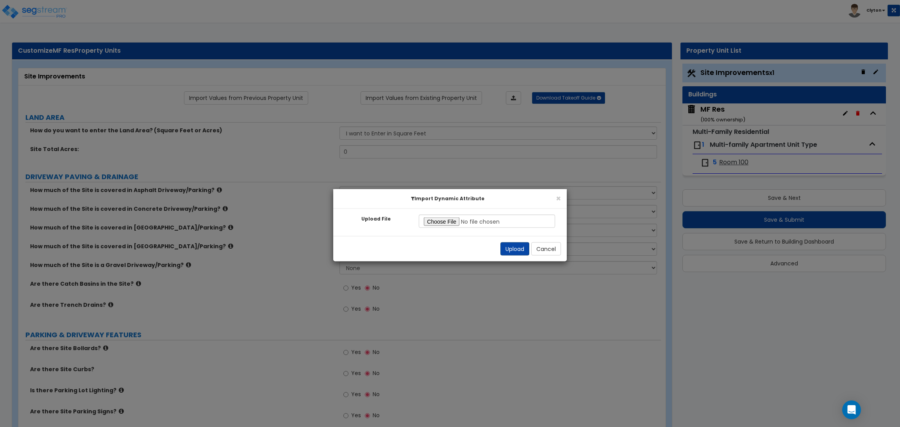
select select "2"
radio input "true"
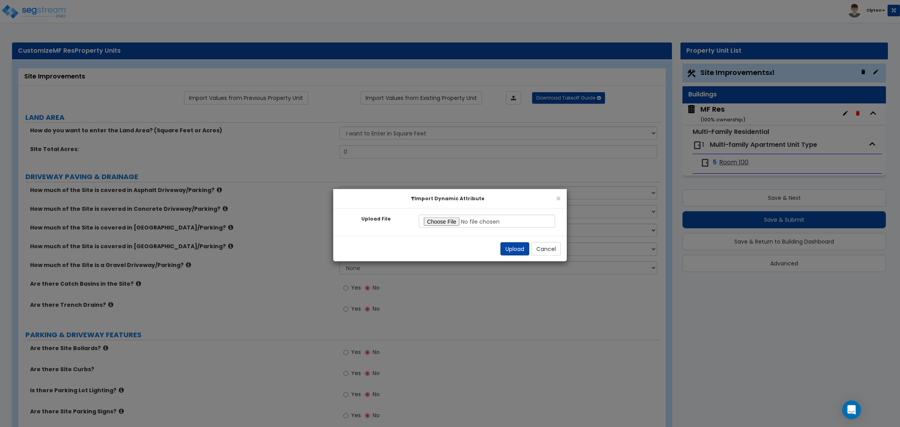
radio input "true"
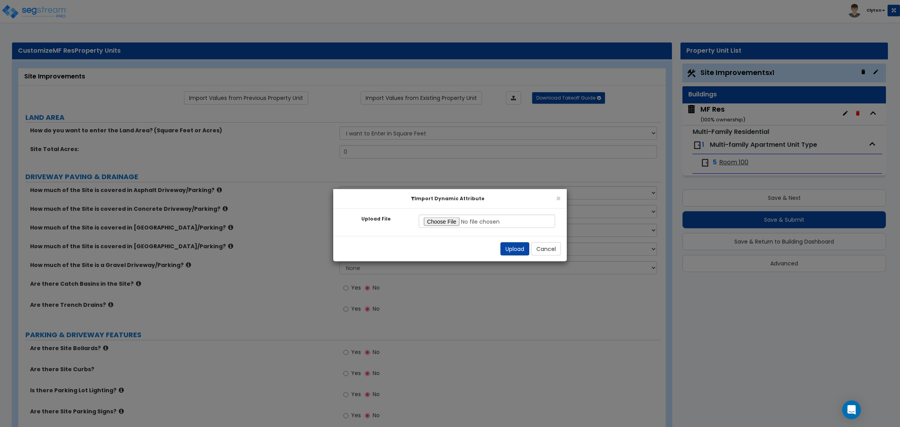
radio input "true"
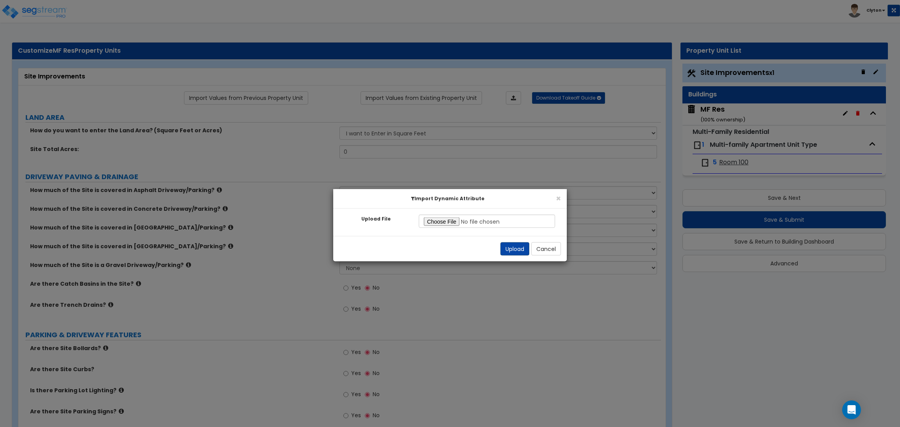
radio input "true"
select select "2"
radio input "true"
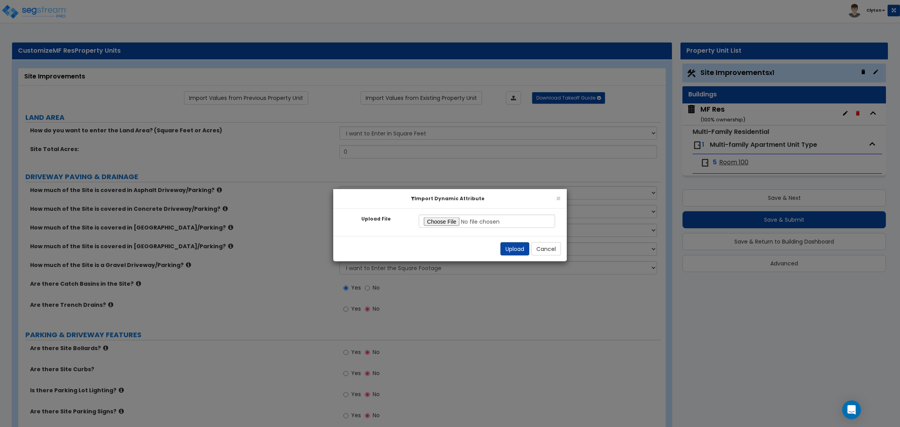
radio input "true"
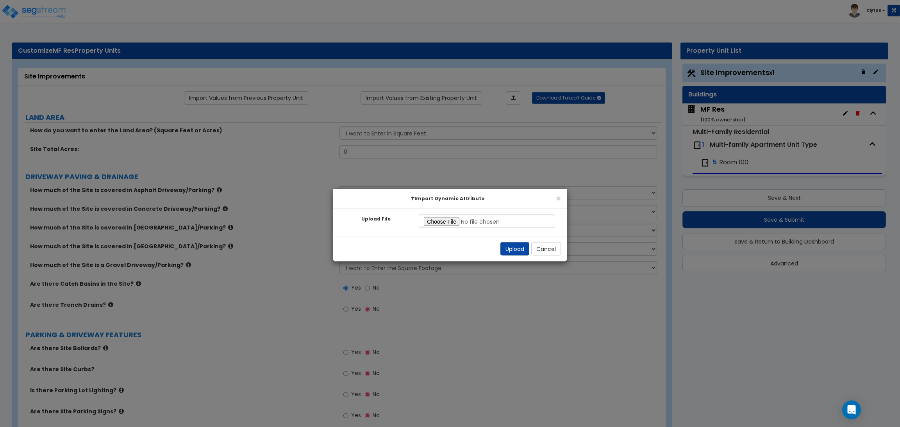
radio input "true"
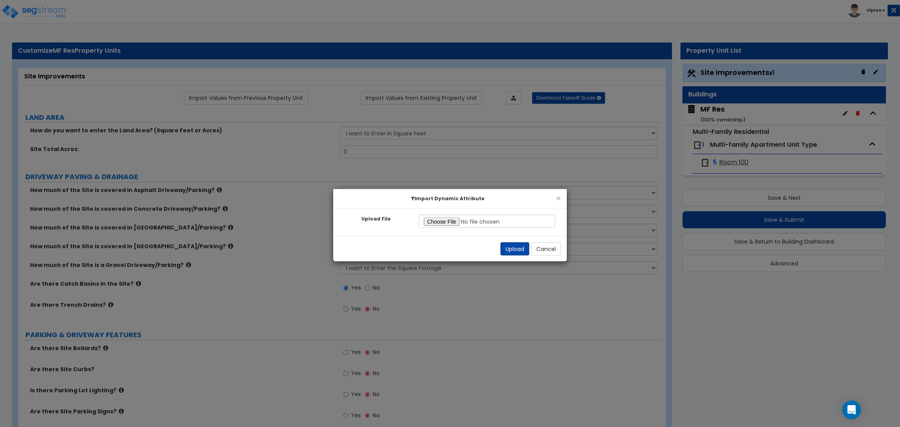
radio input "true"
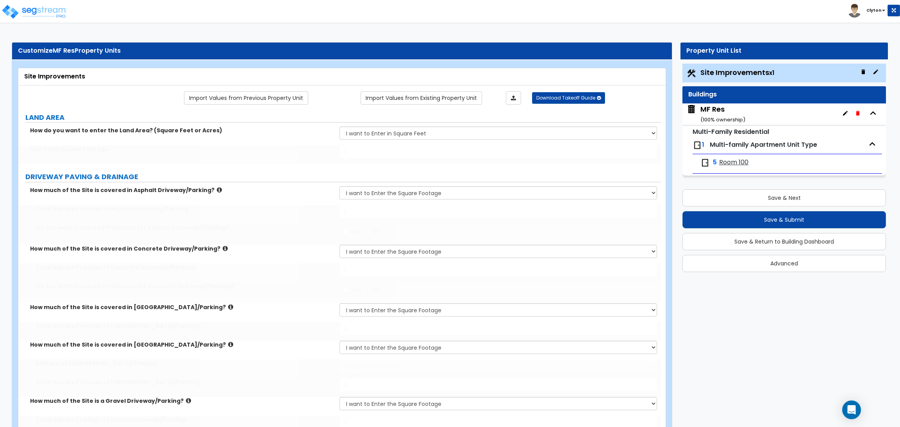
type input "100000"
type input "15000"
type input "5000"
type input "1200"
select select "1"
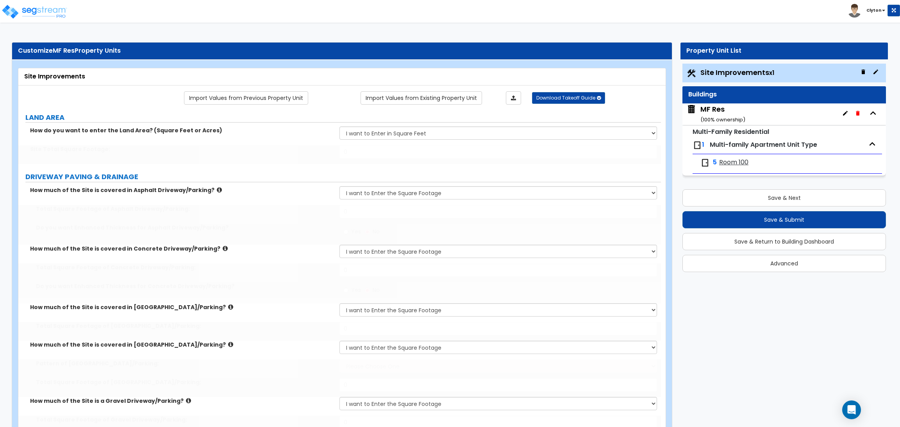
type input "1300"
type input "1000"
type input "4"
type input "15"
select select "2"
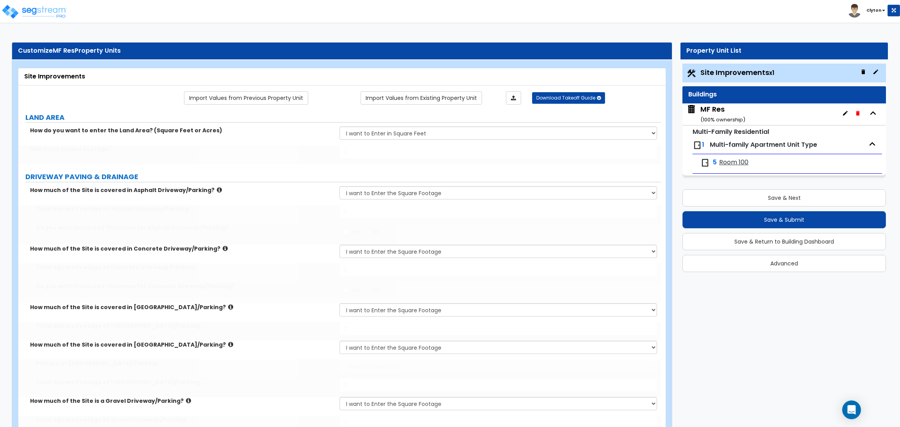
radio input "true"
select select "2"
select select "1"
radio input "true"
select select "2"
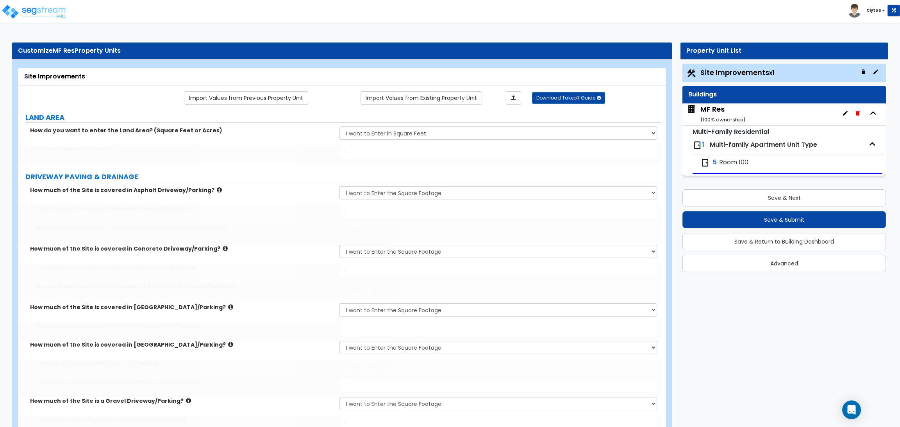
type input "25"
type input "8"
select select "3"
type input "400"
select select "1"
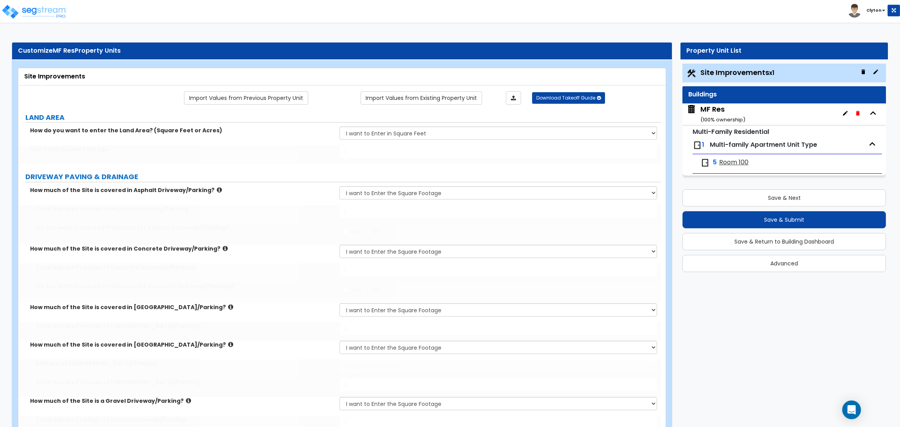
select select "2"
type input "200"
select select "2"
select select "1"
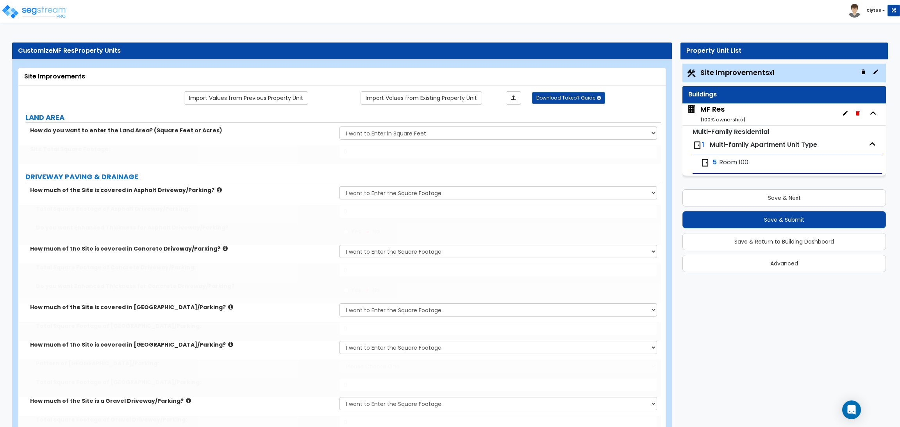
type input "5"
type input "10"
radio input "true"
select select "1"
type input "6"
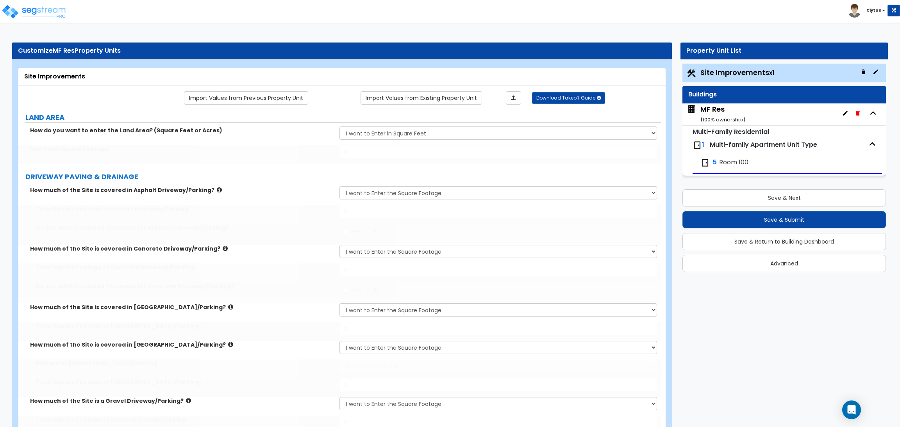
type input "12"
radio input "true"
select select "2"
type input "16"
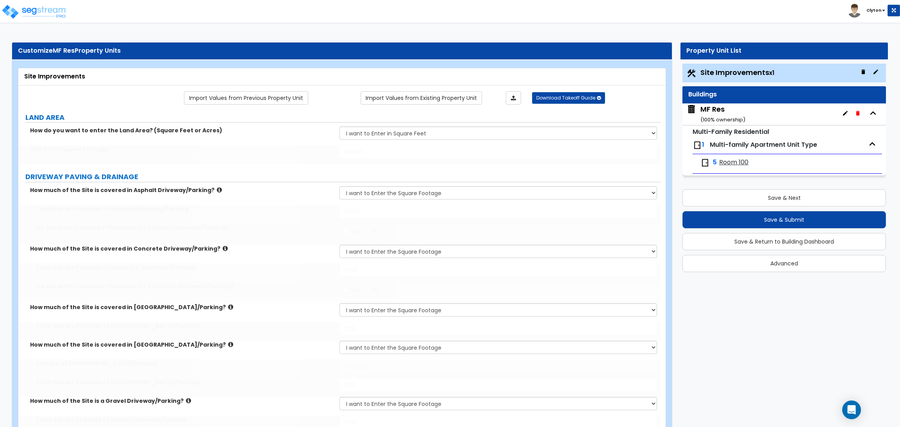
radio input "true"
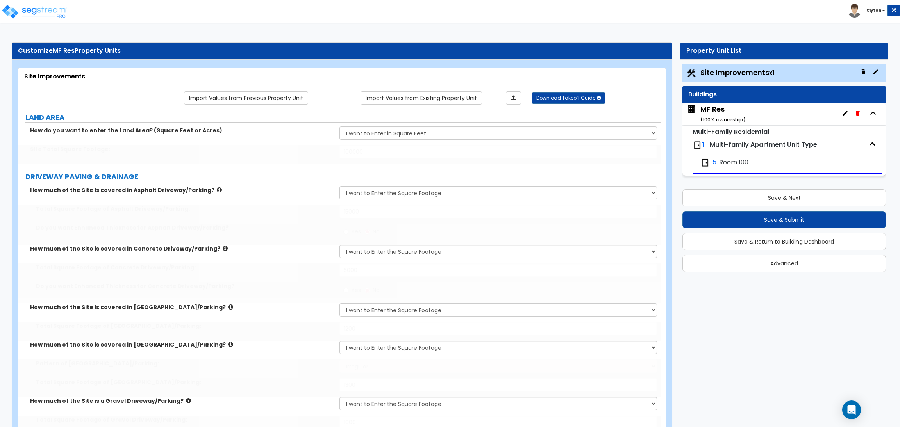
radio input "true"
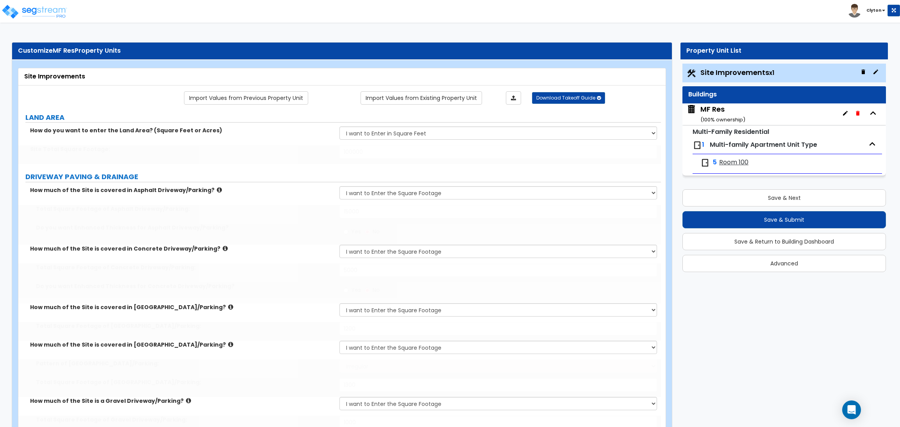
select select "4"
type input "20"
select select "4"
type input "14"
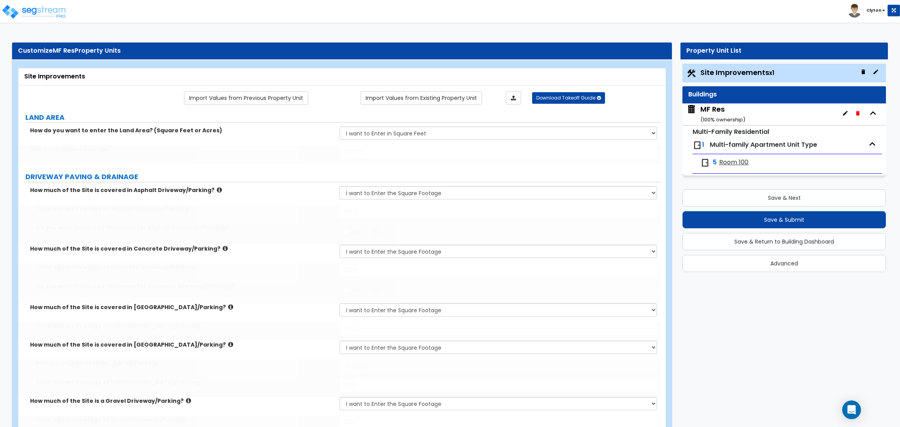
type input "850"
type input "5"
type input "20"
type input "5"
type input "20"
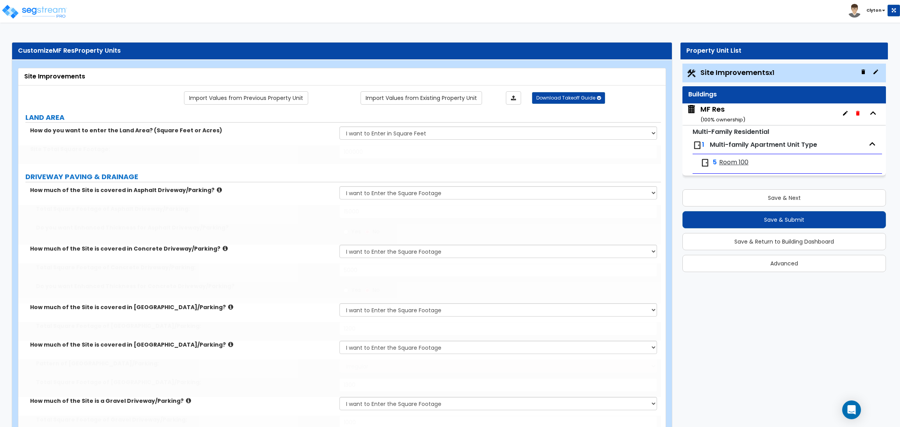
type input "5"
type input "20"
type input "5"
type input "20"
select select "1"
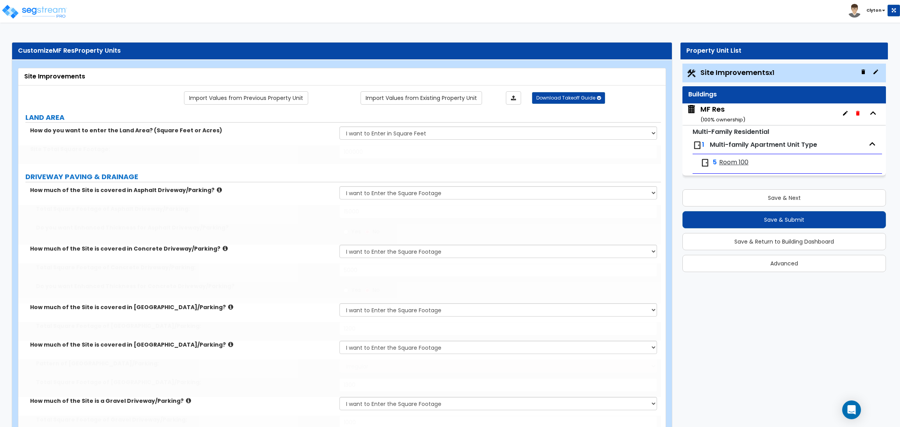
type input "60"
select select "1"
type input "50"
select select "1"
select select "10"
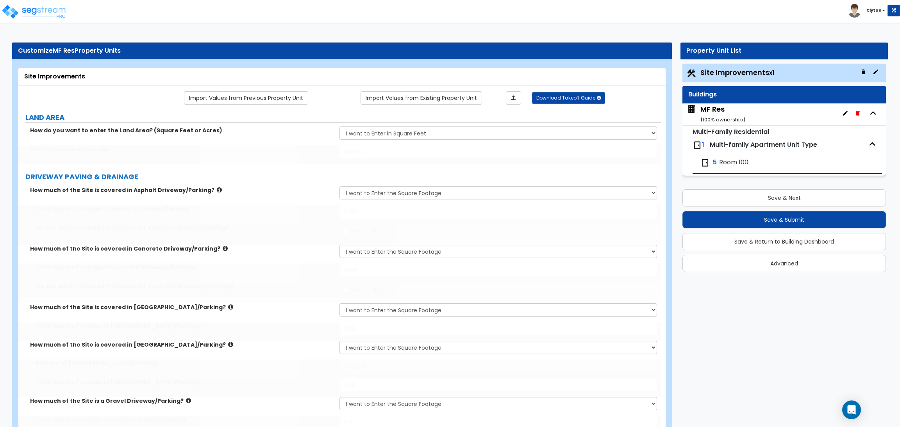
type input "3"
select select "3"
radio input "true"
type input "1"
radio input "true"
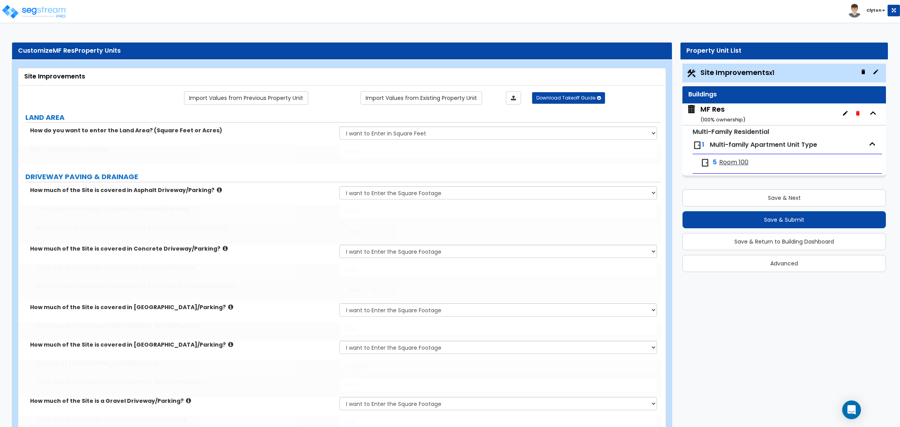
radio input "true"
type input "4"
type input "20"
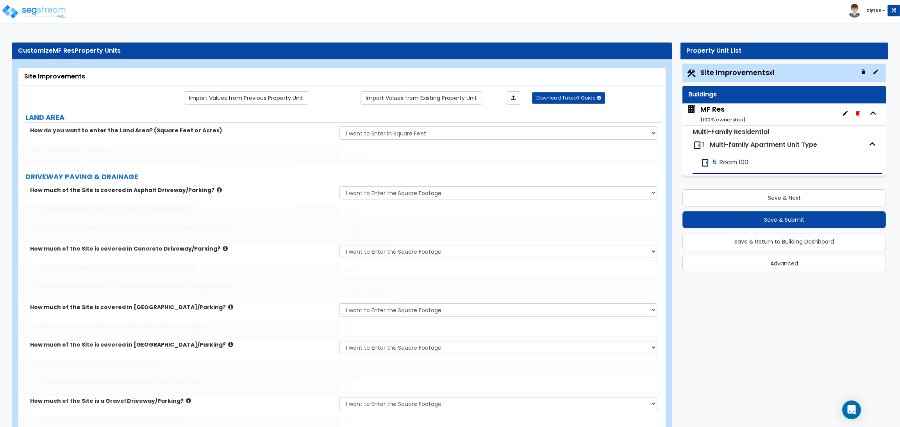
type input "5"
type input "25"
type input "6"
type input "30"
type input "5"
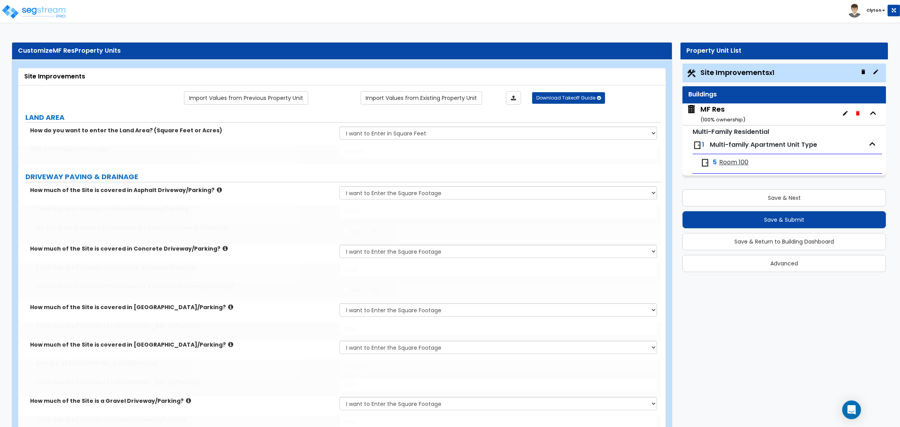
type input "100"
type input "1400"
radio input "true"
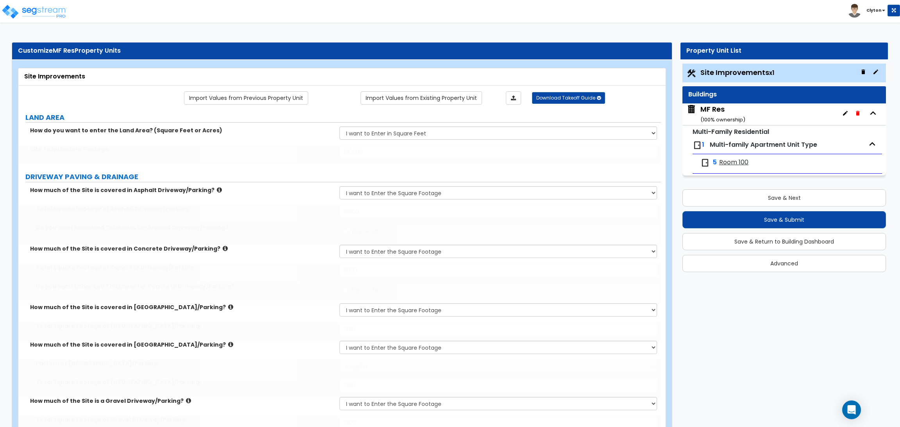
radio input "true"
select select "3"
select select "6"
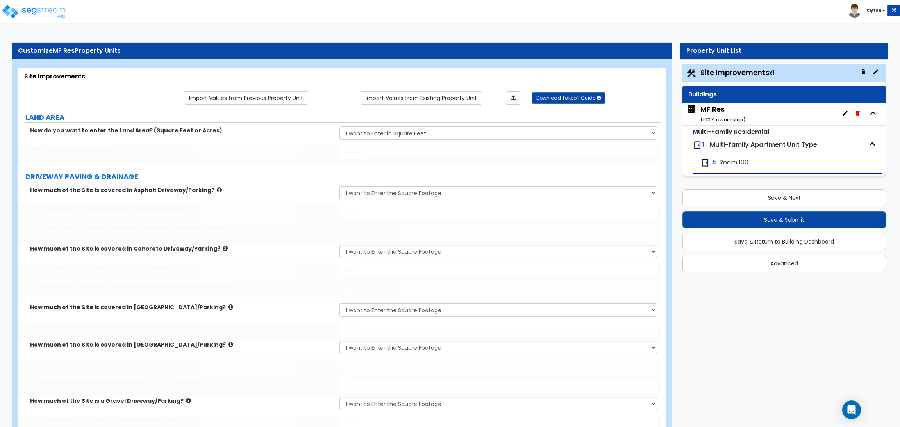
type input "30"
select select "10"
type input "40"
select select "8"
type input "50"
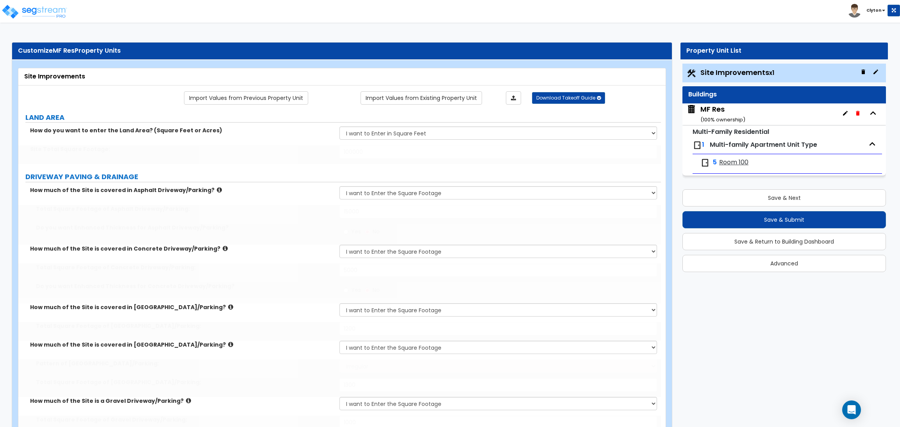
select select "1"
type input "10"
select select "2"
type input "20"
select select "3"
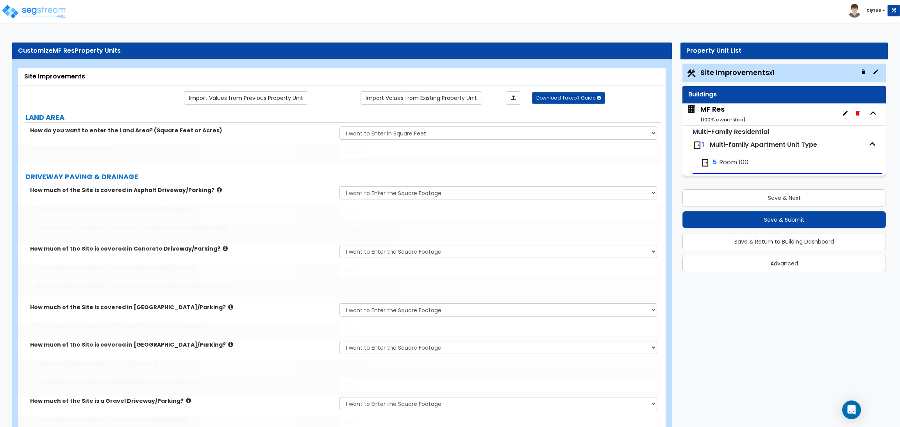
type input "30"
type input "60"
radio input "true"
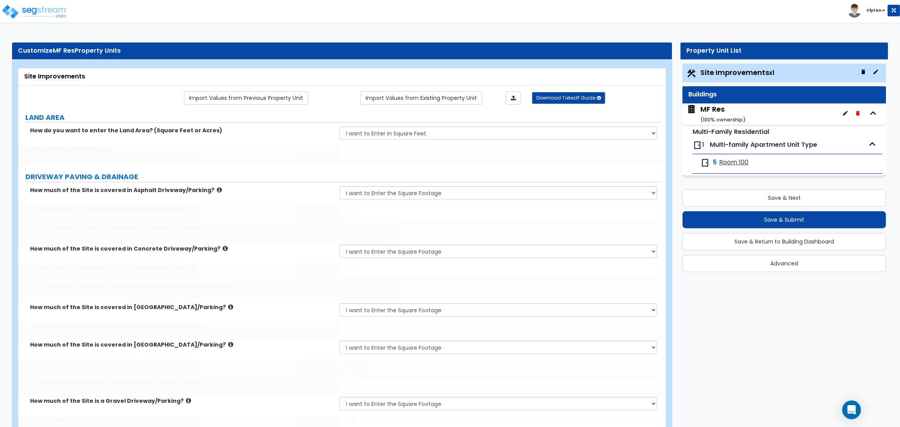
radio input "true"
type input "400"
type input "500"
type input "600"
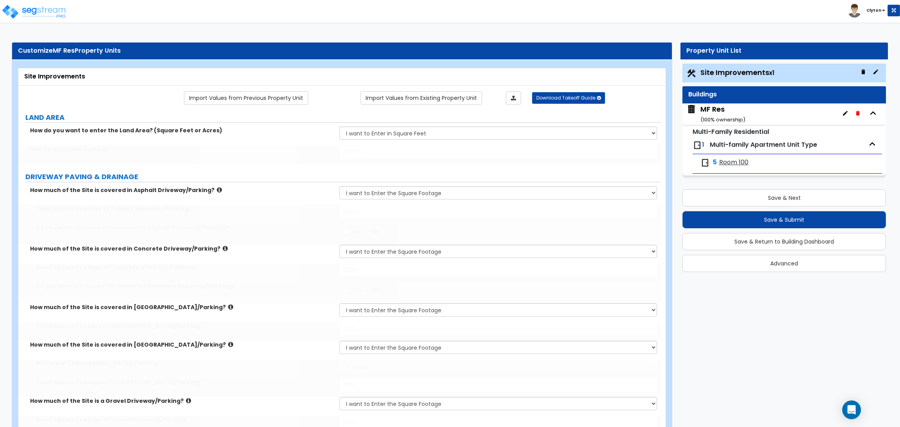
type input "700"
type input "800"
select select "1"
type input "150"
select select "1"
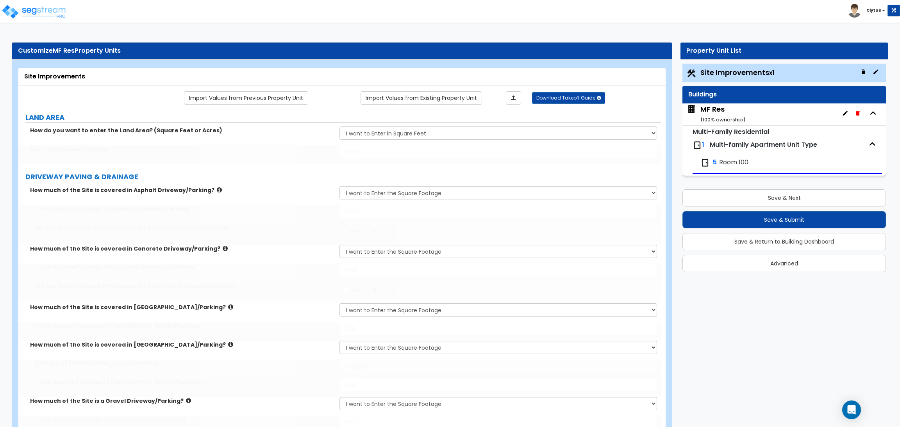
type input "1"
select select "1"
select select "2"
type input "1"
select select "1"
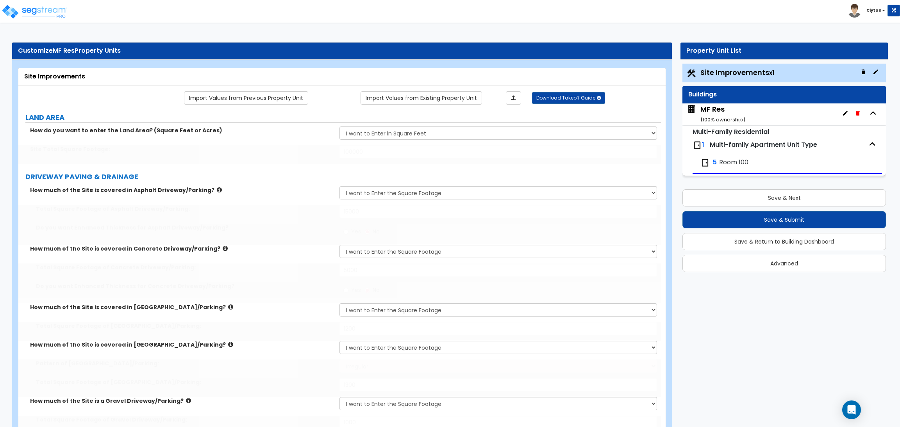
select select "2"
type input "2"
select select "2"
type input "1"
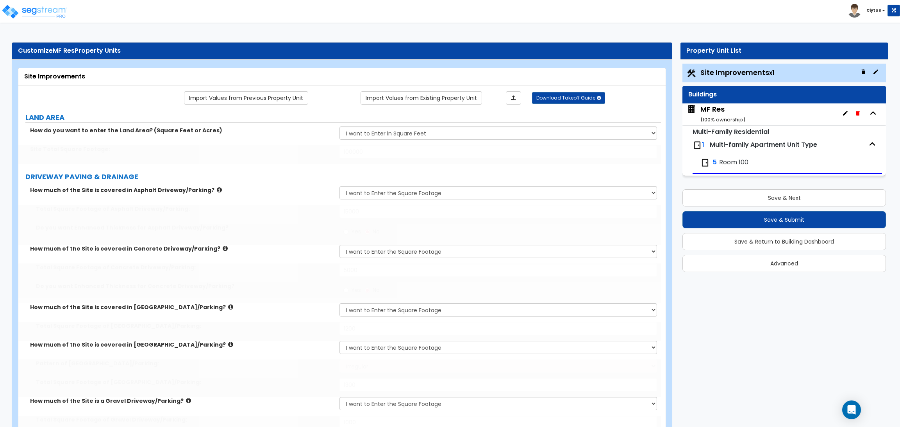
select select "3"
type input "700"
select select "2"
type input "6"
select select "2"
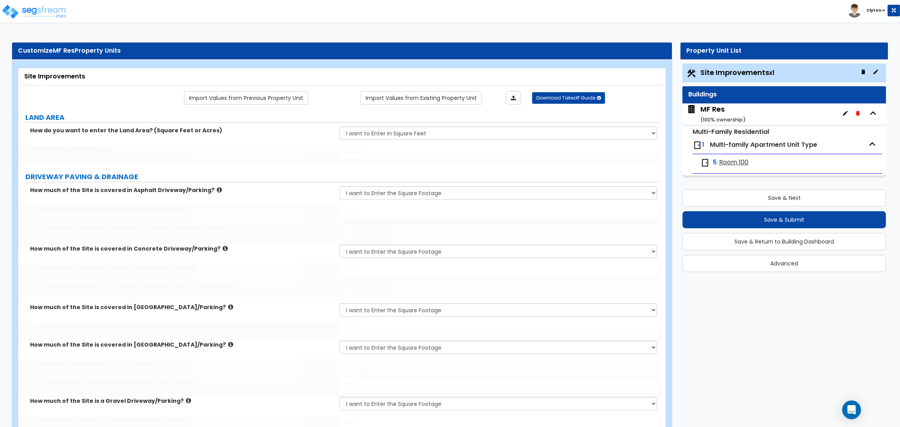
radio input "true"
type input "4"
type input "1"
type input "500"
type input "5"
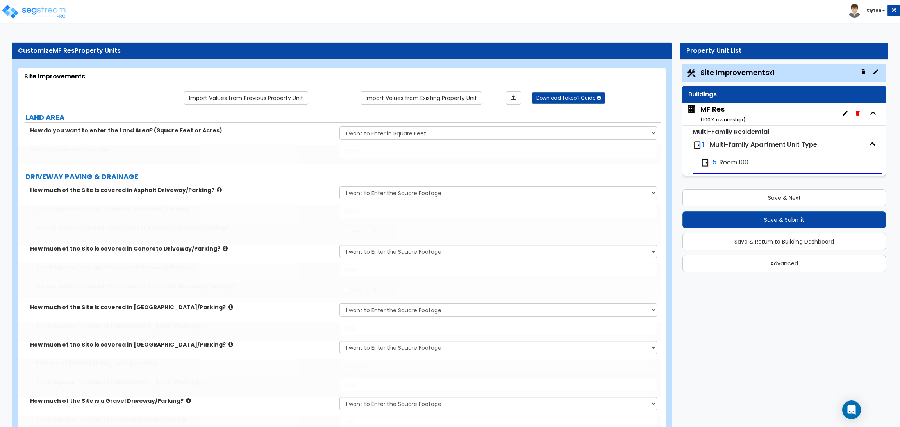
radio input "true"
select select "2"
type input "30"
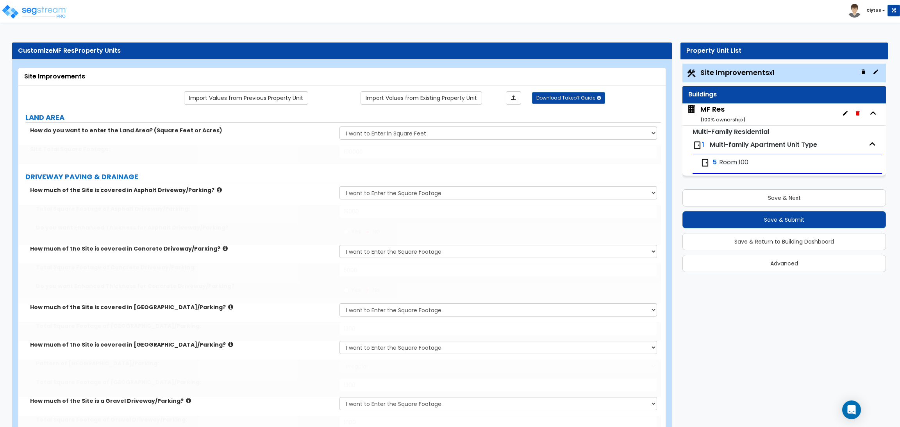
type input "14"
type input "2"
type input "10"
select select "2"
select select "1"
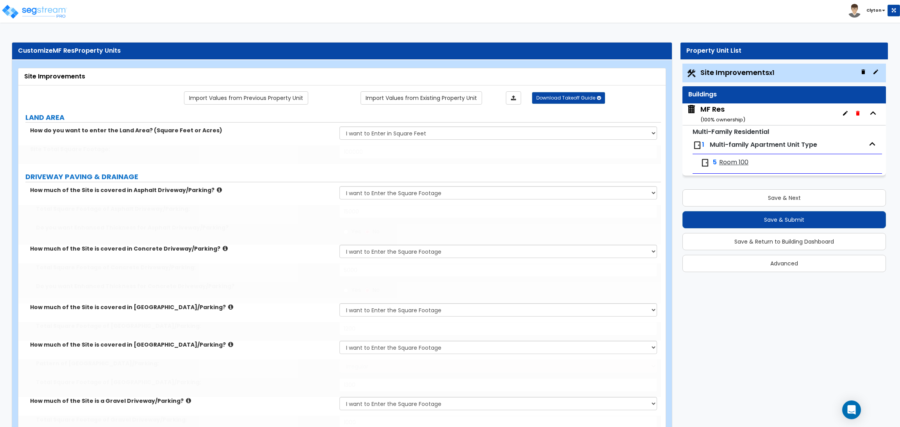
select select "1"
radio input "true"
select select "3"
type input "15"
select select "3"
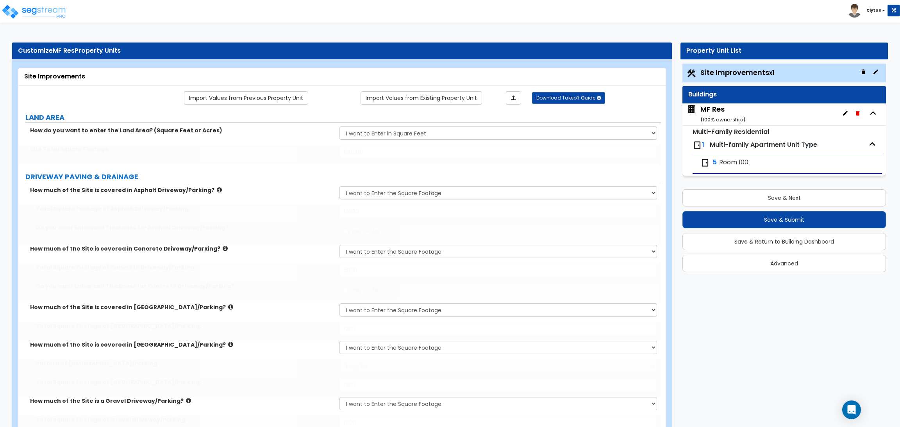
type input "20"
type input "4"
type input "5"
type input "100"
type input "1000"
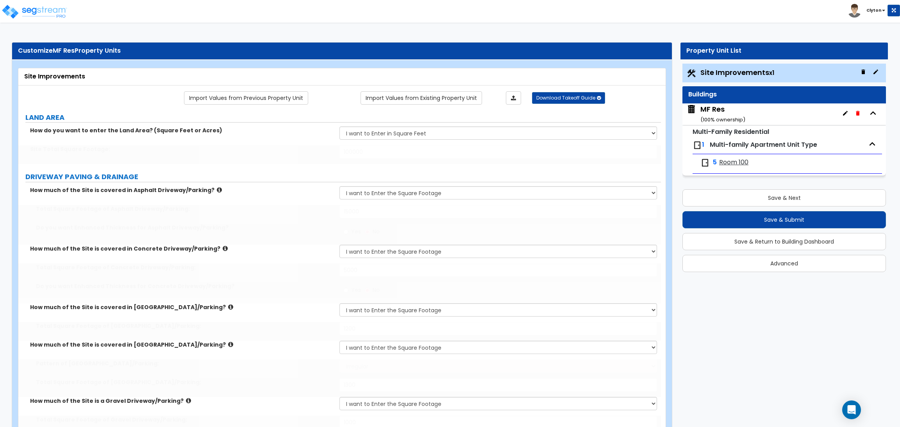
type input "2"
select select "3"
select select "11"
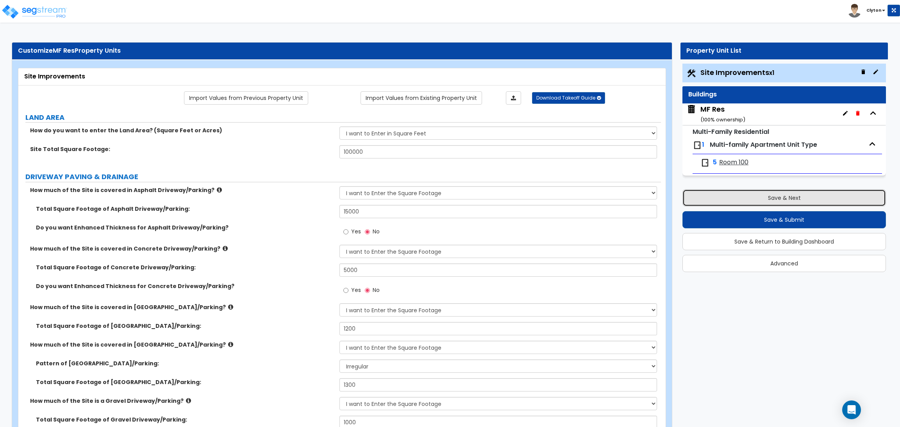
click at [791, 200] on button "Save & Next" at bounding box center [783, 197] width 203 height 17
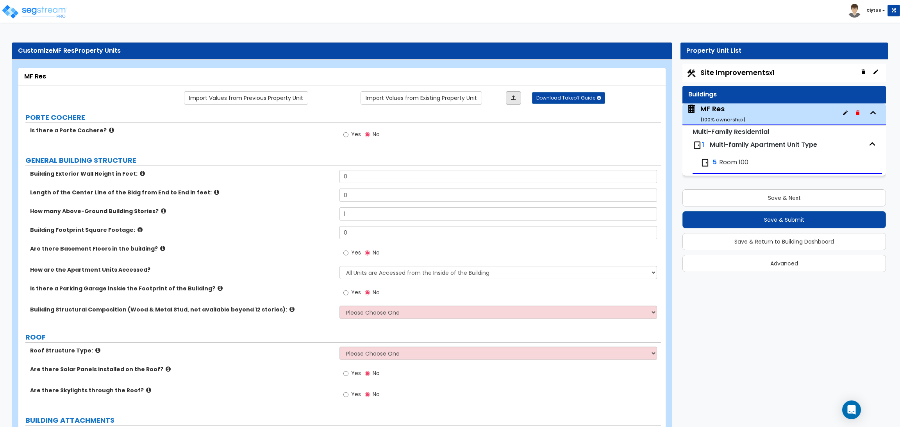
click at [510, 96] on link at bounding box center [513, 97] width 15 height 13
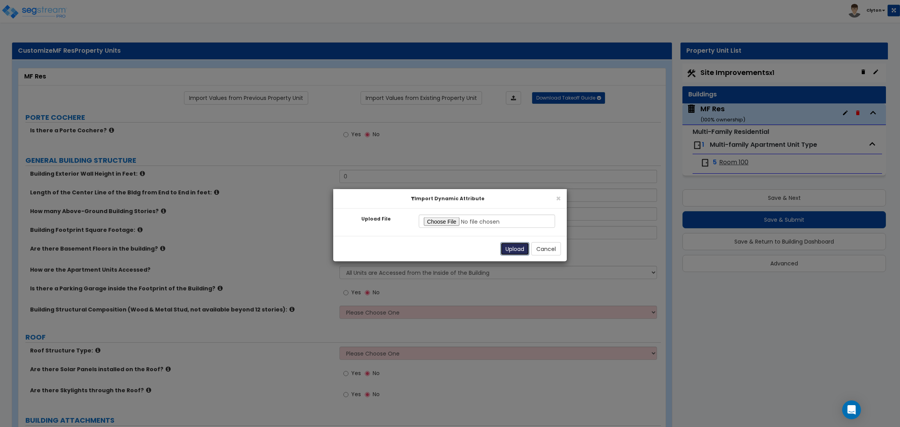
click at [510, 248] on button "Upload" at bounding box center [514, 248] width 29 height 13
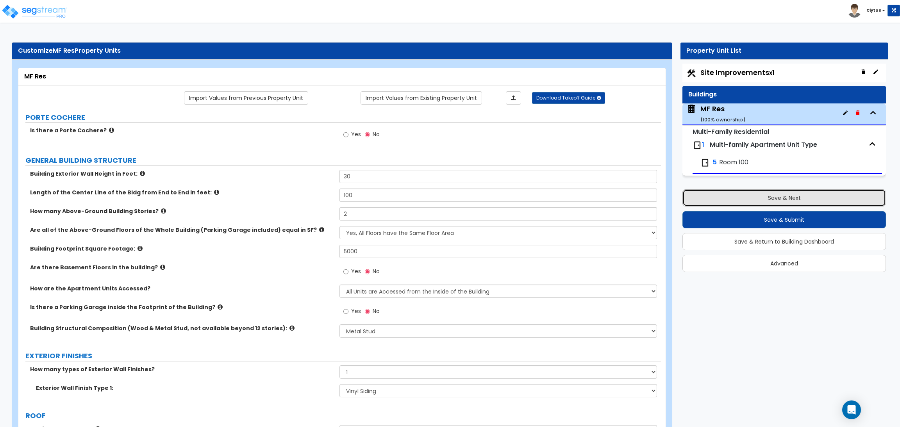
click at [751, 198] on button "Save & Next" at bounding box center [783, 197] width 203 height 17
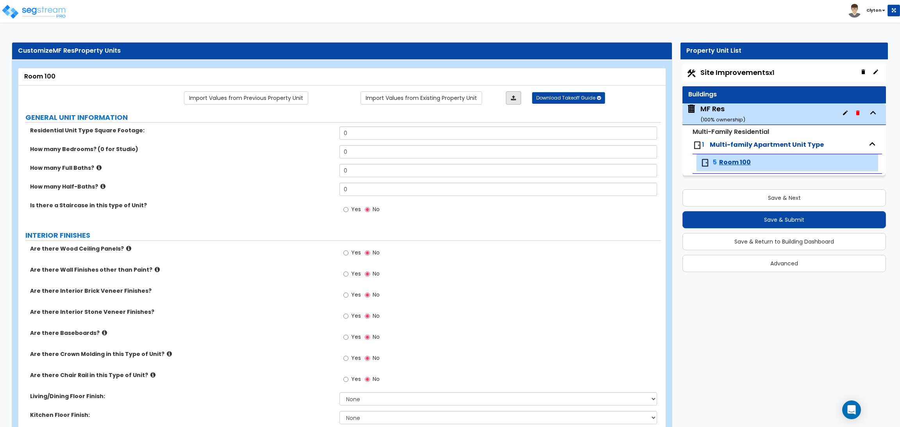
click at [512, 99] on icon at bounding box center [513, 97] width 5 height 5
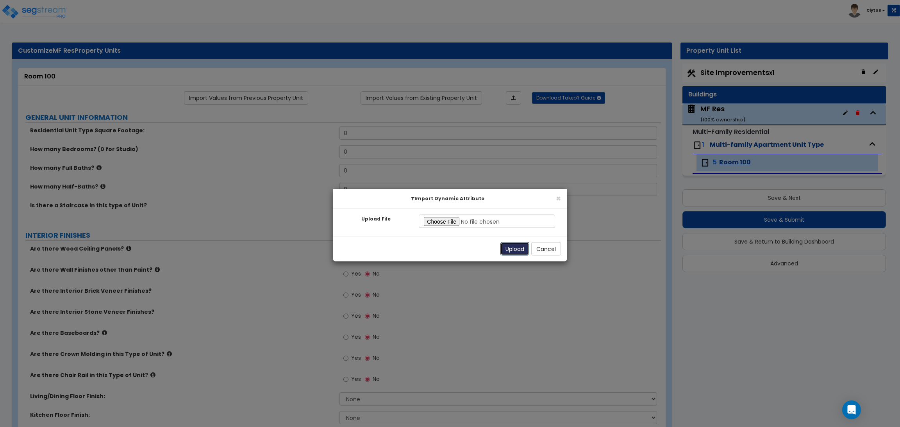
click at [507, 248] on button "Upload" at bounding box center [514, 248] width 29 height 13
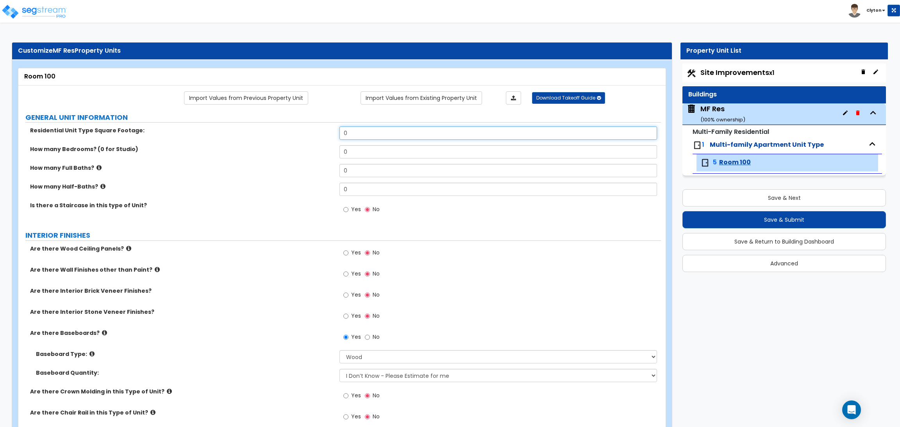
drag, startPoint x: 399, startPoint y: 139, endPoint x: 311, endPoint y: 139, distance: 88.3
click at [311, 139] on div "Residential Unit Type Square Footage: 0" at bounding box center [339, 136] width 642 height 19
drag, startPoint x: 371, startPoint y: 175, endPoint x: 300, endPoint y: 174, distance: 70.3
click at [300, 174] on div "How many Full Baths? 0" at bounding box center [339, 173] width 642 height 19
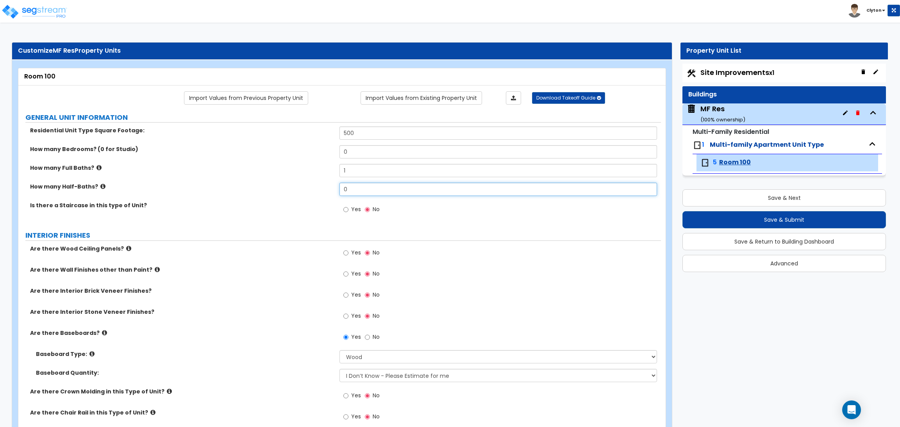
drag, startPoint x: 361, startPoint y: 186, endPoint x: 256, endPoint y: 186, distance: 105.4
click at [257, 186] on div "How many Half-Baths? 0" at bounding box center [339, 192] width 642 height 19
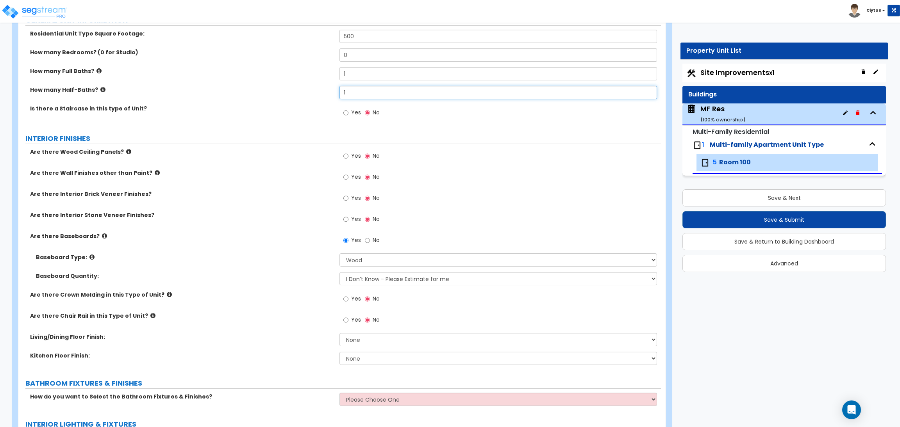
scroll to position [117, 0]
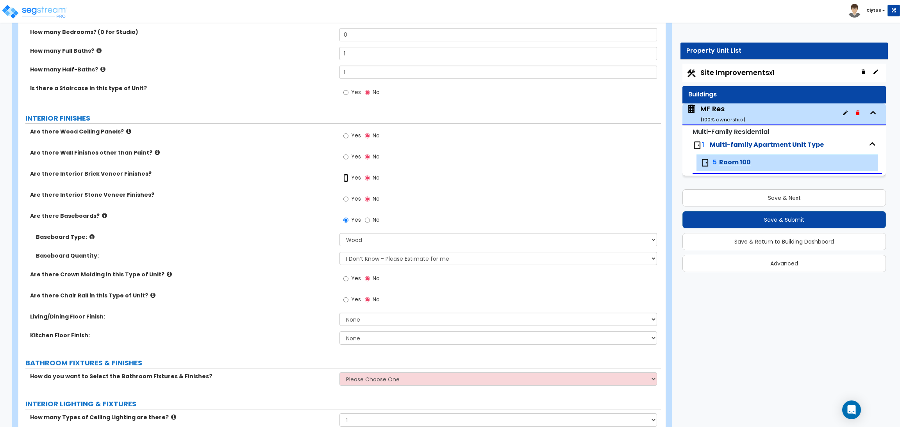
click at [346, 182] on input "Yes" at bounding box center [345, 178] width 5 height 9
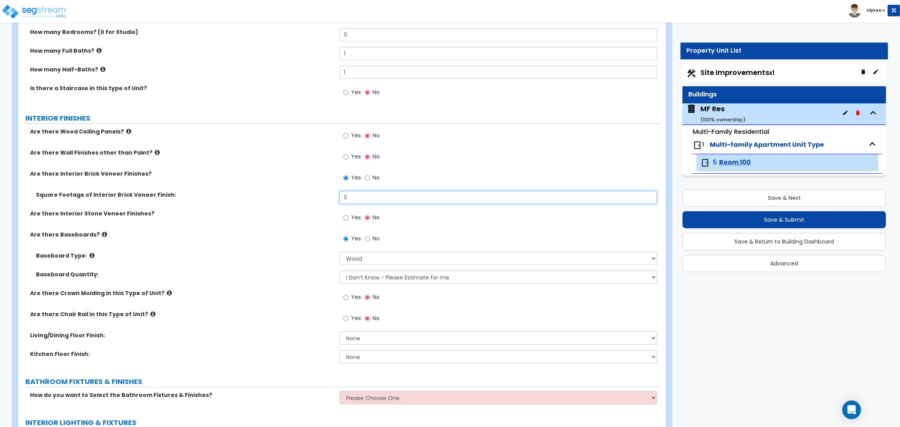
drag, startPoint x: 367, startPoint y: 198, endPoint x: 276, endPoint y: 191, distance: 91.6
click at [276, 191] on div "Square Footage of Interior Brick Veneer Finish: 0" at bounding box center [339, 200] width 642 height 19
click at [344, 216] on input "Yes" at bounding box center [345, 218] width 5 height 9
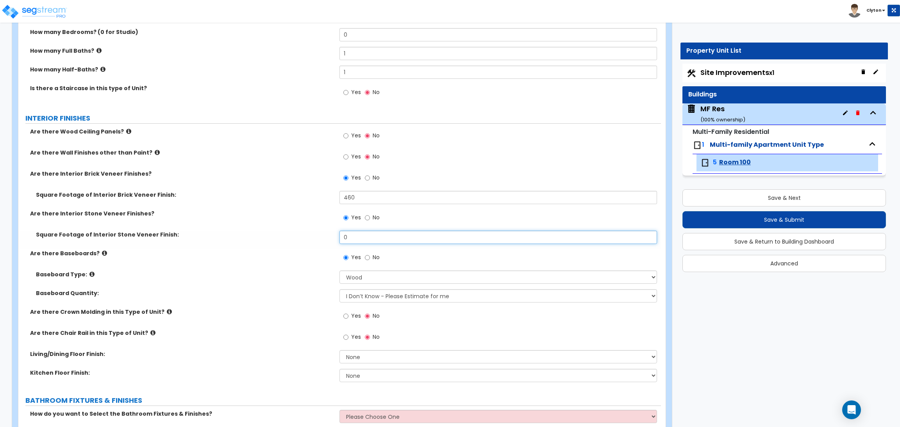
drag, startPoint x: 360, startPoint y: 242, endPoint x: 292, endPoint y: 242, distance: 68.3
click at [292, 242] on div "Square Footage of Interior Stone Veneer Finish: 0" at bounding box center [339, 240] width 642 height 19
click at [280, 248] on div "Square Footage of Interior Stone Veneer Finish: 420" at bounding box center [339, 240] width 642 height 19
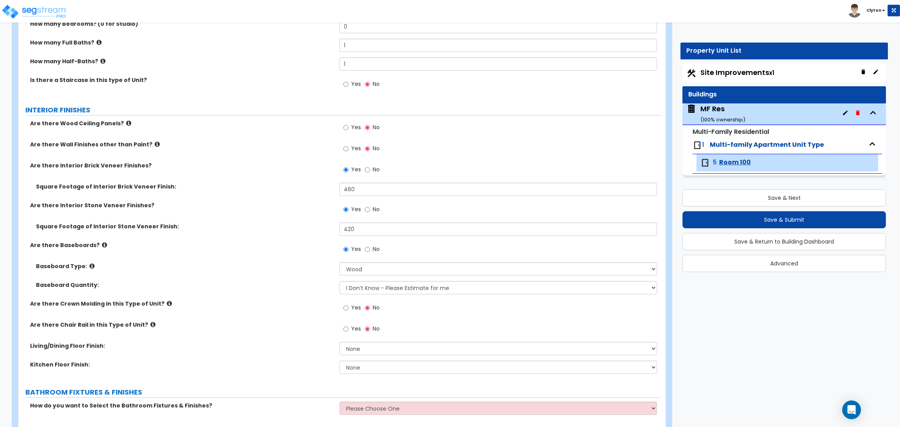
scroll to position [175, 0]
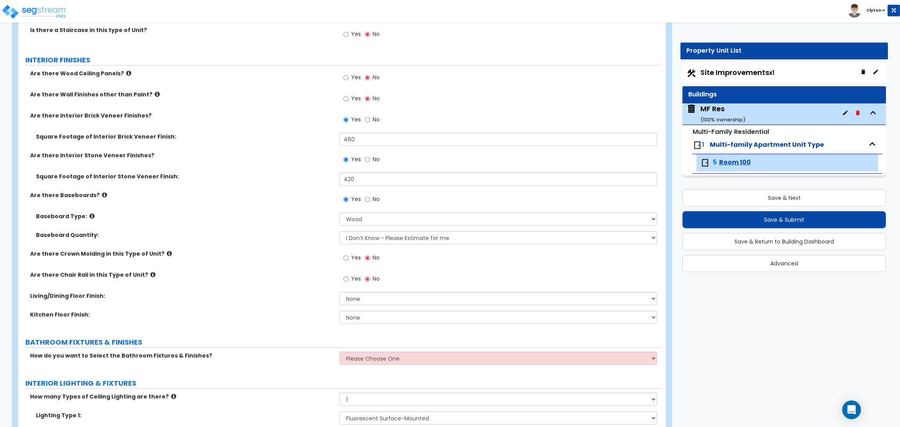
click at [219, 275] on label "Are there Chair Rail in this Type of Unit?" at bounding box center [181, 275] width 303 height 8
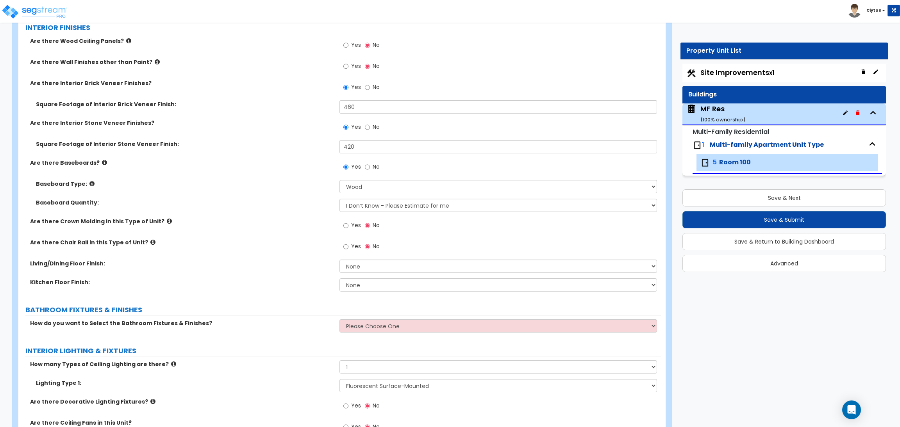
scroll to position [234, 0]
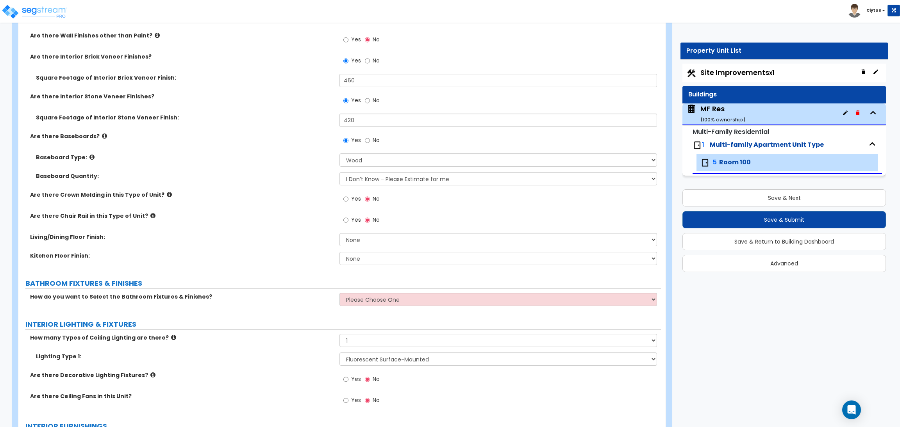
click at [253, 223] on div "Are there Chair Rail in this Type of Unit? Yes No" at bounding box center [339, 222] width 642 height 21
click at [387, 300] on select "Please Choose One Select the type of Fixtures and Finishes only for one Bath an…" at bounding box center [497, 299] width 317 height 13
click at [339, 293] on select "Please Choose One Select the type of Fixtures and Finishes only for one Bath an…" at bounding box center [497, 299] width 317 height 13
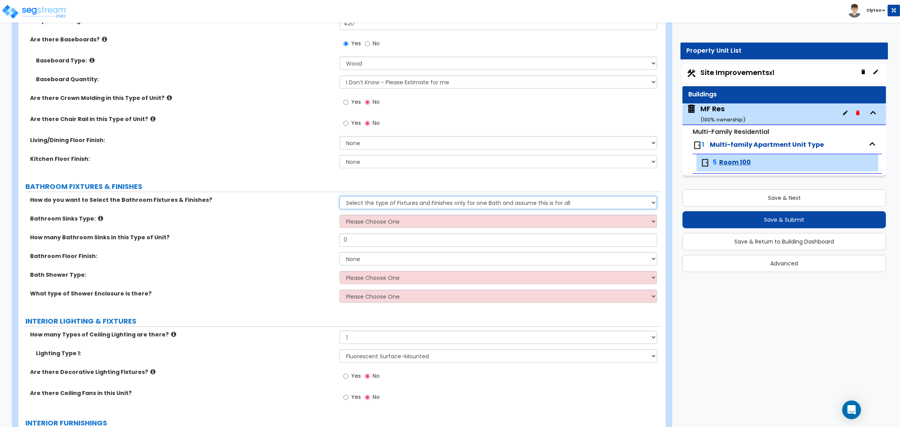
scroll to position [351, 0]
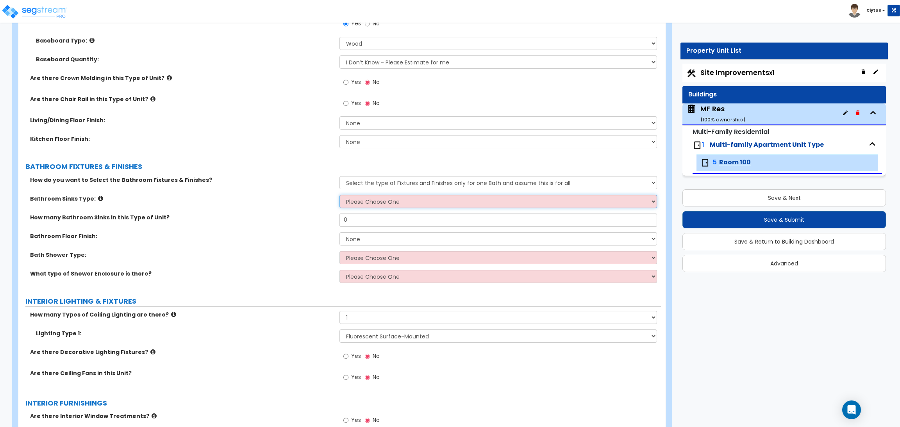
click at [348, 200] on select "Please Choose One Wall-mounted Pedestal-mounted Vanity-mounted" at bounding box center [497, 201] width 317 height 13
click at [339, 195] on select "Please Choose One Wall-mounted Pedestal-mounted Vanity-mounted" at bounding box center [497, 201] width 317 height 13
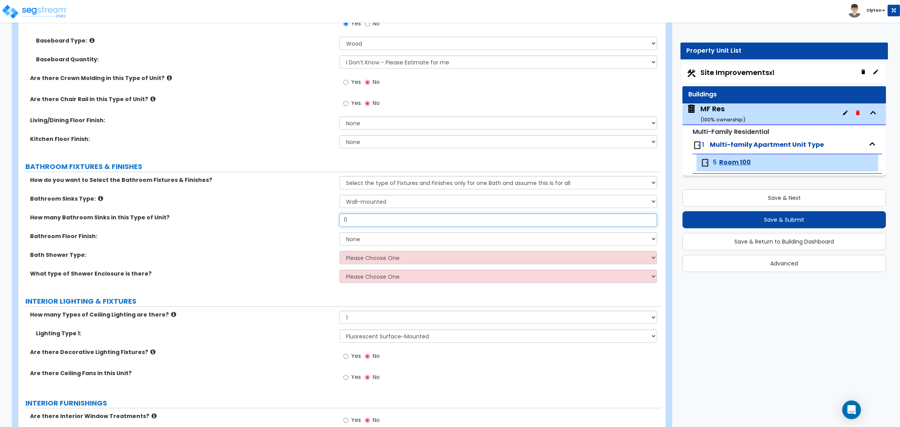
drag, startPoint x: 362, startPoint y: 217, endPoint x: 251, endPoint y: 226, distance: 111.2
click at [253, 226] on div "How many Bathroom Sinks in this Type of Unit? 0" at bounding box center [339, 223] width 642 height 19
click at [351, 238] on select "None Tile Flooring Hardwood Flooring Resilient Laminate Flooring VCT Flooring S…" at bounding box center [497, 238] width 317 height 13
click at [339, 232] on select "None Tile Flooring Hardwood Flooring Resilient Laminate Flooring VCT Flooring S…" at bounding box center [497, 238] width 317 height 13
click at [364, 256] on select "Please Choose One Standalone Shower Bathtub - Shower Combination" at bounding box center [497, 257] width 317 height 13
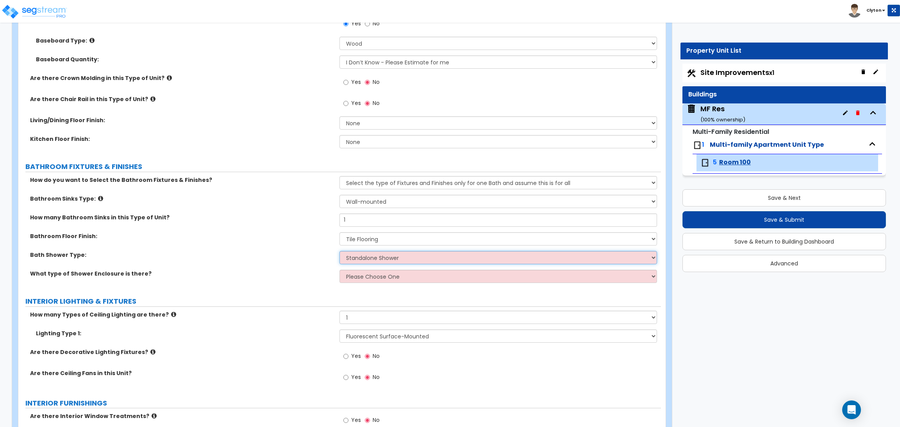
click at [339, 251] on select "Please Choose One Standalone Shower Bathtub - Shower Combination" at bounding box center [497, 257] width 317 height 13
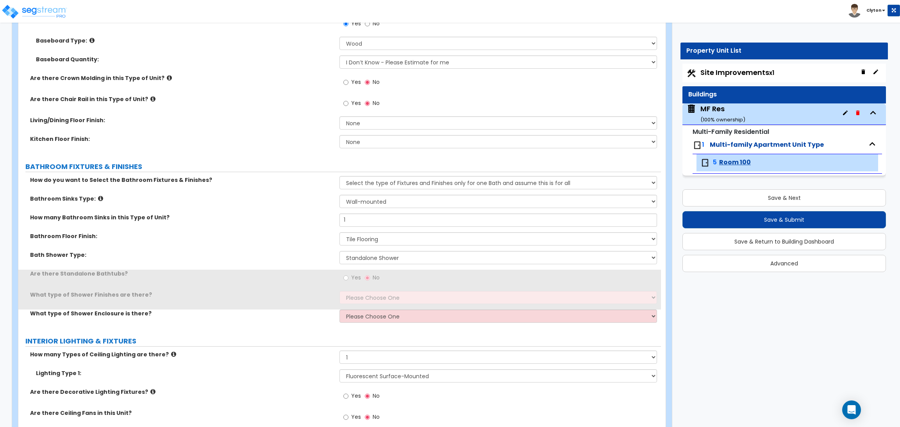
click at [242, 265] on div "Bath Shower Type: Please Choose One Standalone Shower Bathtub - Shower Combinat…" at bounding box center [339, 260] width 642 height 19
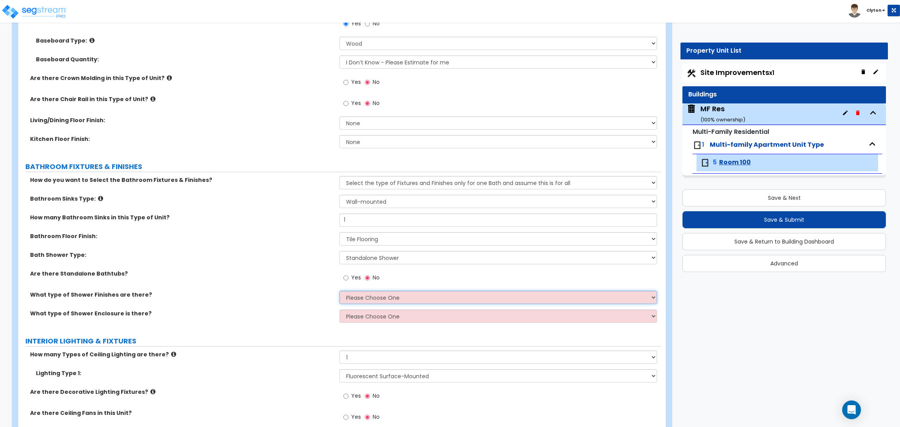
click at [361, 294] on select "Please Choose One Plastic Tile Stone" at bounding box center [497, 297] width 317 height 13
click at [339, 291] on select "Please Choose One Plastic Tile Stone" at bounding box center [497, 297] width 317 height 13
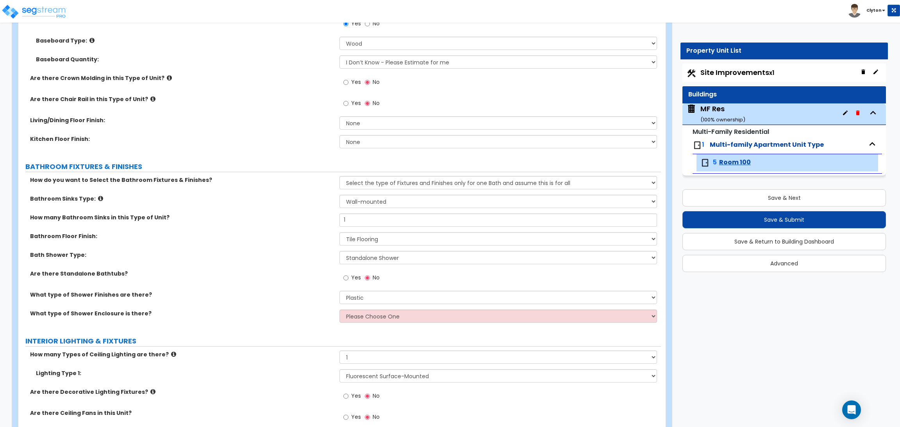
drag, startPoint x: 286, startPoint y: 319, endPoint x: 293, endPoint y: 319, distance: 7.0
click at [286, 319] on div "What type of Shower Enclosure is there? Please Choose One Curtain & Rod Glass S…" at bounding box center [339, 319] width 642 height 19
click at [359, 315] on select "Please Choose One Curtain & Rod Glass Sliding Doors Glass Hinged Doors" at bounding box center [497, 316] width 317 height 13
click at [339, 310] on select "Please Choose One Curtain & Rod Glass Sliding Doors Glass Hinged Doors" at bounding box center [497, 316] width 317 height 13
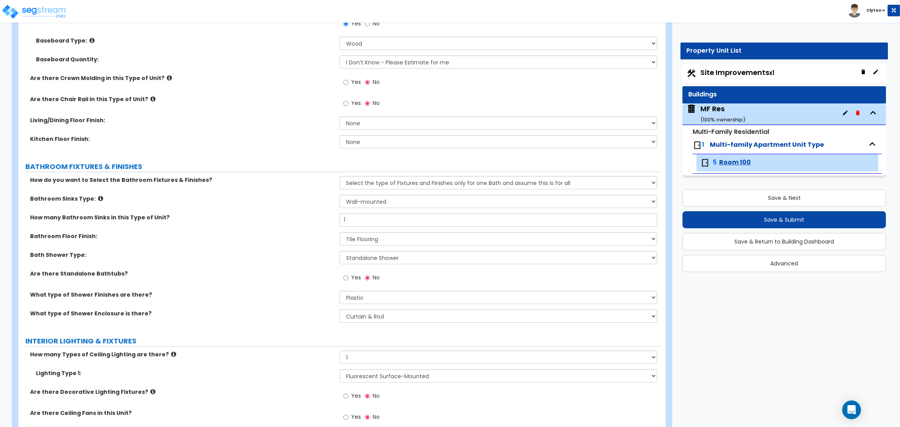
click at [223, 288] on div "Are there Standalone Bathtubs? Yes No" at bounding box center [339, 280] width 642 height 21
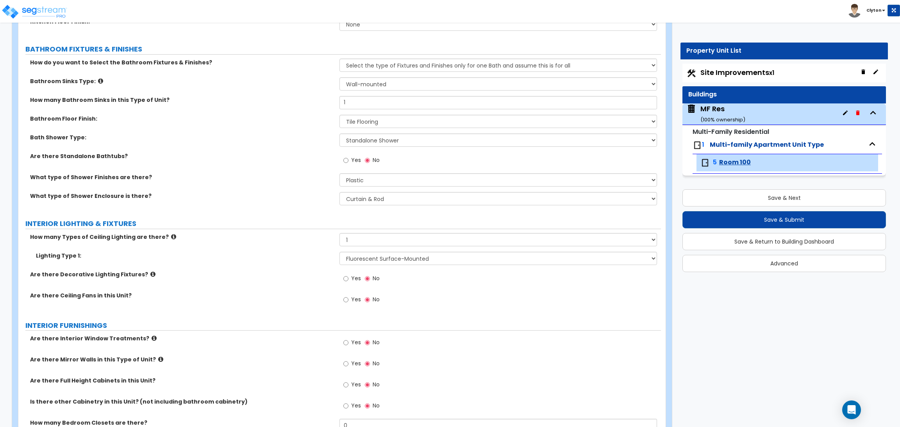
scroll to position [527, 0]
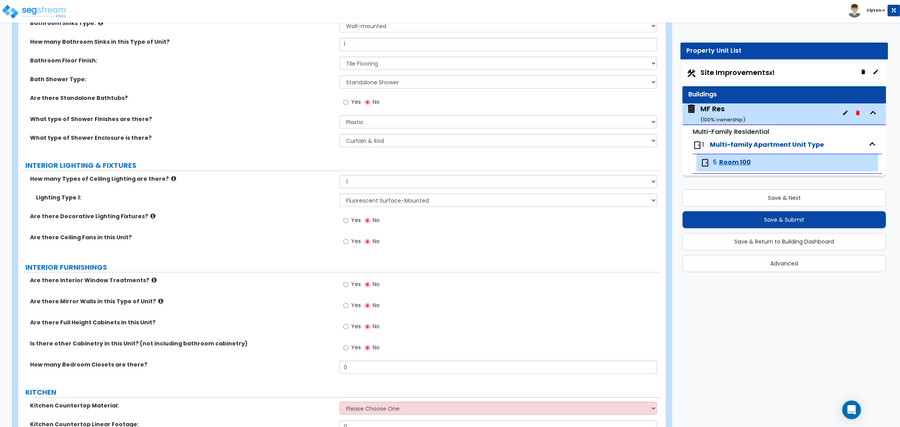
click at [247, 323] on label "Are there Full Height Cabinets in this Unit?" at bounding box center [181, 323] width 303 height 8
click at [410, 200] on select "Please Choose One LED Surface-Mounted LED Recessed Fluorescent Surface-Mounted …" at bounding box center [497, 200] width 317 height 13
click at [339, 194] on select "Please Choose One LED Surface-Mounted LED Recessed Fluorescent Surface-Mounted …" at bounding box center [497, 200] width 317 height 13
click at [269, 235] on label "Are there Ceiling Fans in this Unit?" at bounding box center [181, 238] width 303 height 8
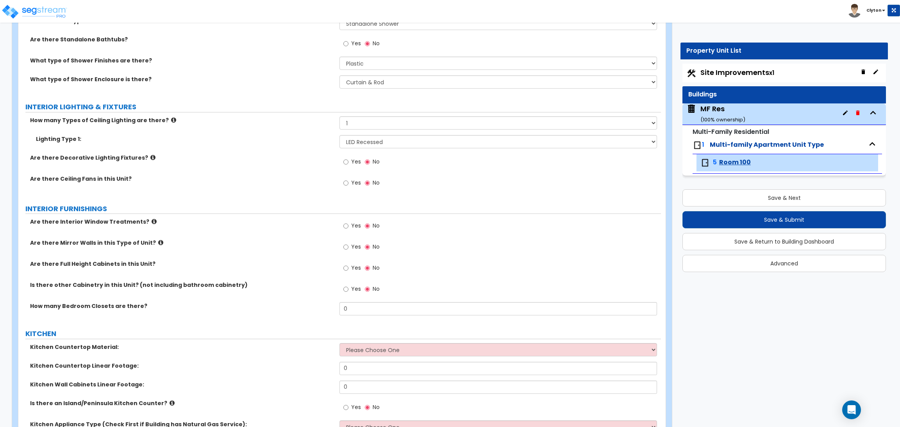
scroll to position [644, 0]
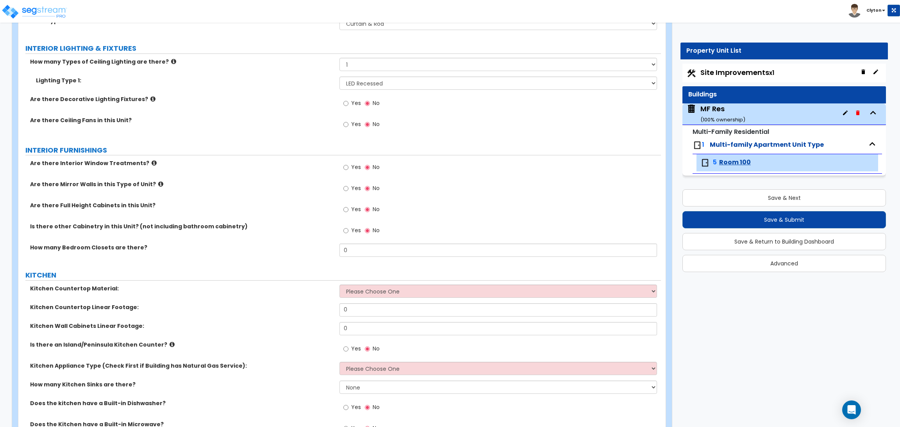
click at [257, 236] on div "Is there other Cabinetry in this Unit? (not including bathroom cabinetry) Yes No" at bounding box center [339, 233] width 642 height 21
click at [263, 339] on div "Kitchen Wall Cabinets Linear Footage: 0" at bounding box center [339, 331] width 642 height 19
click at [346, 187] on input "Yes" at bounding box center [345, 188] width 5 height 9
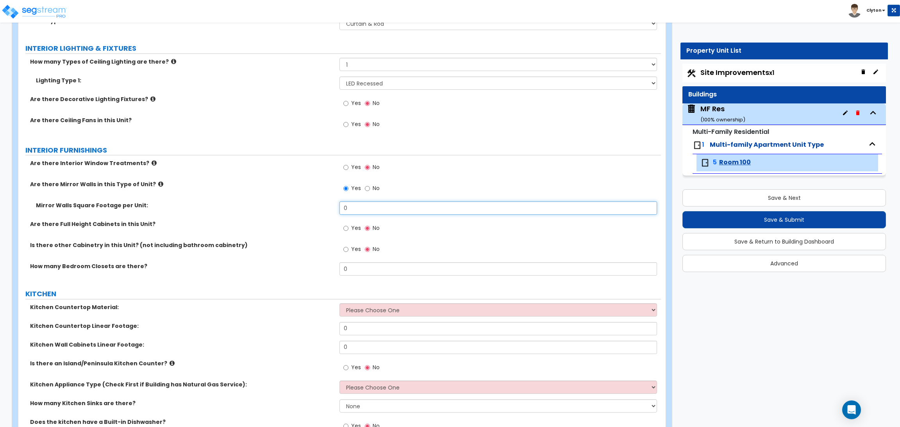
drag, startPoint x: 361, startPoint y: 214, endPoint x: 292, endPoint y: 215, distance: 69.1
click at [294, 214] on div "Mirror Walls Square Footage per Unit: 0" at bounding box center [339, 210] width 642 height 19
click at [296, 238] on div "Are there Full Height Cabinets in this Unit? Yes No" at bounding box center [339, 230] width 642 height 21
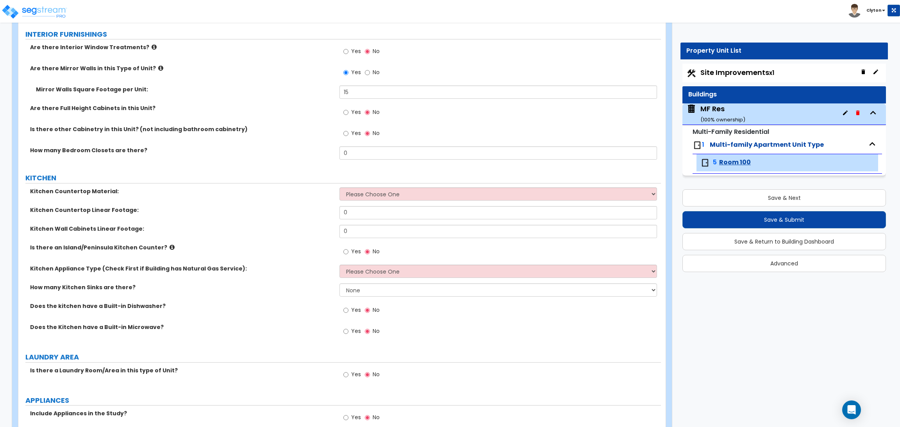
scroll to position [761, 0]
click at [374, 190] on select "Please Choose One Plastic Laminate Solid Surface Stone Quartz Marble Tile Wood …" at bounding box center [497, 192] width 317 height 13
click at [339, 186] on select "Please Choose One Plastic Laminate Solid Surface Stone Quartz Marble Tile Wood …" at bounding box center [497, 192] width 317 height 13
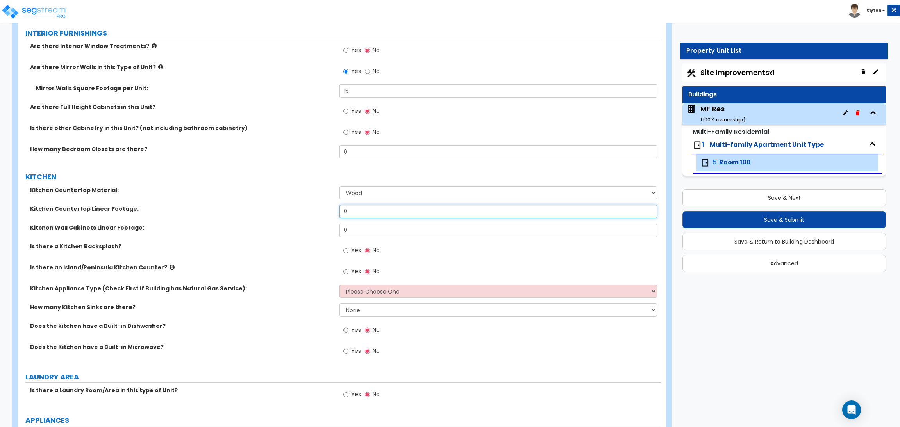
drag, startPoint x: 370, startPoint y: 207, endPoint x: 282, endPoint y: 211, distance: 87.6
click at [285, 210] on div "Kitchen Countertop Linear Footage: 0" at bounding box center [339, 214] width 642 height 19
drag, startPoint x: 360, startPoint y: 228, endPoint x: 285, endPoint y: 233, distance: 75.1
click at [285, 233] on div "Kitchen Wall Cabinets Linear Footage: 0" at bounding box center [339, 233] width 642 height 19
click at [280, 249] on label "Is there a Kitchen Backsplash?" at bounding box center [181, 246] width 303 height 8
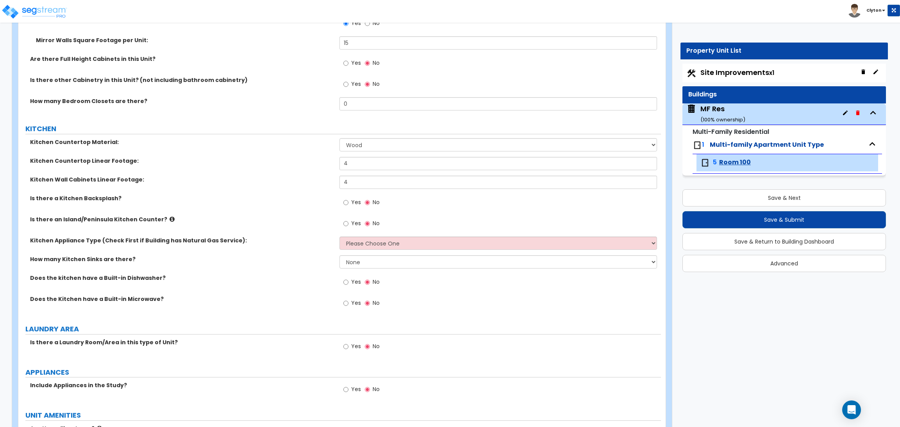
scroll to position [879, 0]
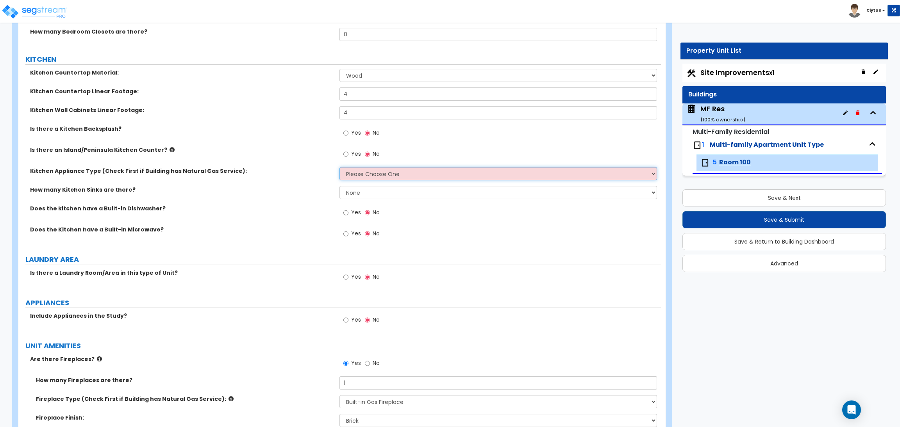
click at [373, 178] on select "Please Choose One Gas Electric" at bounding box center [497, 173] width 317 height 13
click at [339, 168] on select "Please Choose One Gas Electric" at bounding box center [497, 173] width 317 height 13
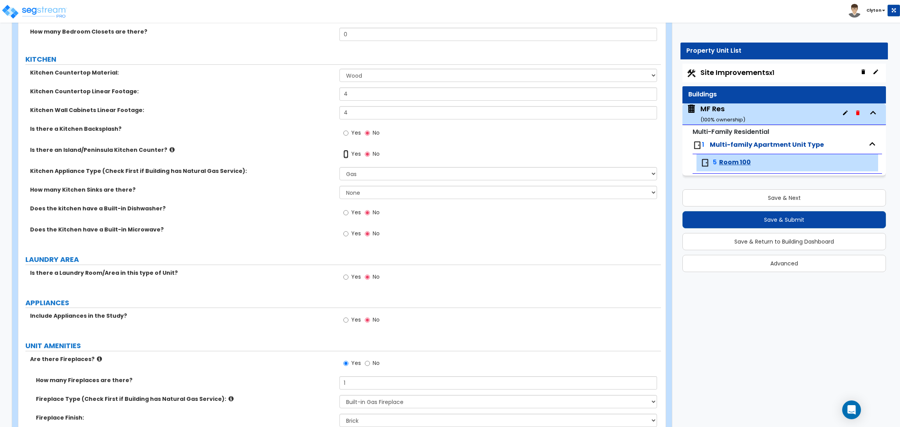
click at [342, 158] on div "Yes No" at bounding box center [361, 155] width 44 height 18
click at [348, 153] on input "Yes" at bounding box center [345, 154] width 5 height 9
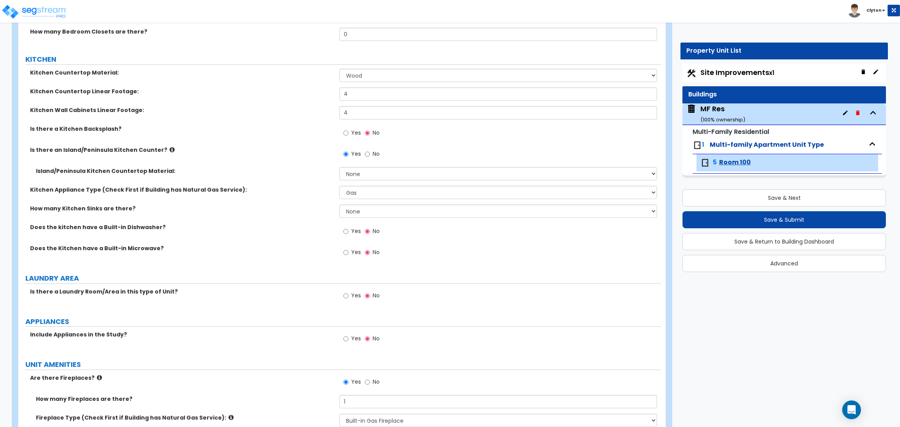
drag, startPoint x: 378, startPoint y: 166, endPoint x: 371, endPoint y: 171, distance: 8.8
click at [378, 166] on div "Yes No" at bounding box center [499, 156] width 321 height 21
click at [371, 171] on select "None Plastic Laminate Solid Surface Stone Quartz Marble Tile Wood Stainless Ste…" at bounding box center [497, 173] width 317 height 13
click at [339, 168] on select "None Plastic Laminate Solid Surface Stone Quartz Marble Tile Wood Stainless Ste…" at bounding box center [497, 173] width 317 height 13
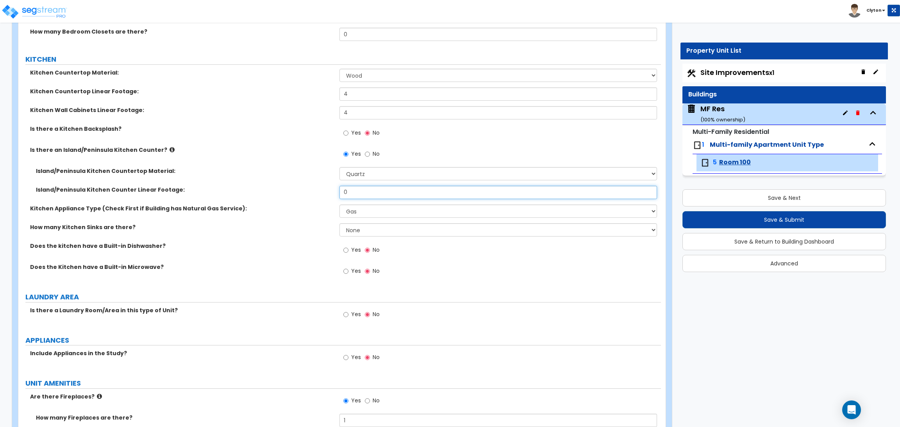
drag, startPoint x: 362, startPoint y: 190, endPoint x: 271, endPoint y: 208, distance: 92.8
click at [271, 208] on div "Kitchen Countertop Material: Please Choose One Plastic Laminate Solid Surface S…" at bounding box center [339, 177] width 631 height 216
click at [278, 220] on div "Kitchen Appliance Type (Check First if Building has Natural Gas Service): Pleas…" at bounding box center [339, 214] width 642 height 19
click at [222, 242] on div "How many Kitchen Sinks are there? None 1 2 3" at bounding box center [339, 232] width 642 height 19
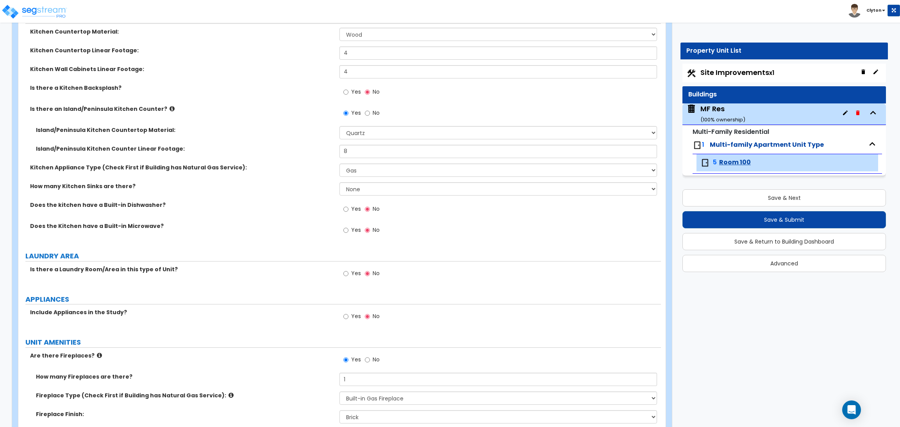
scroll to position [937, 0]
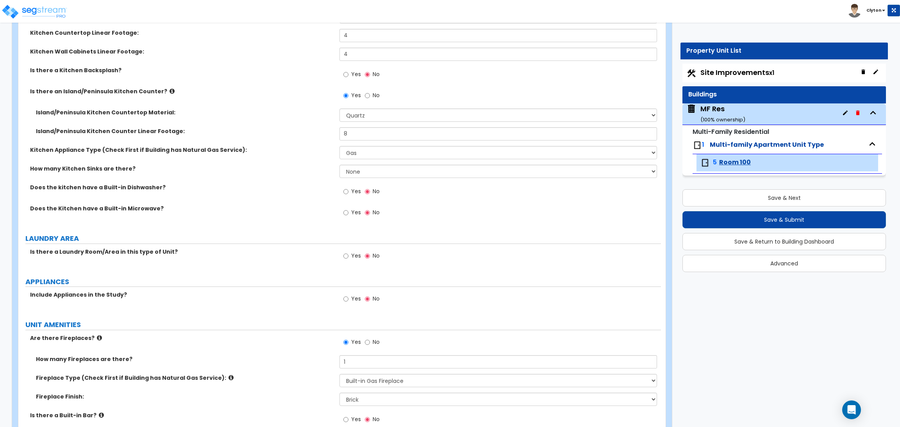
drag, startPoint x: 246, startPoint y: 283, endPoint x: 246, endPoint y: 278, distance: 5.9
click at [246, 283] on label "APPLIANCES" at bounding box center [342, 282] width 635 height 10
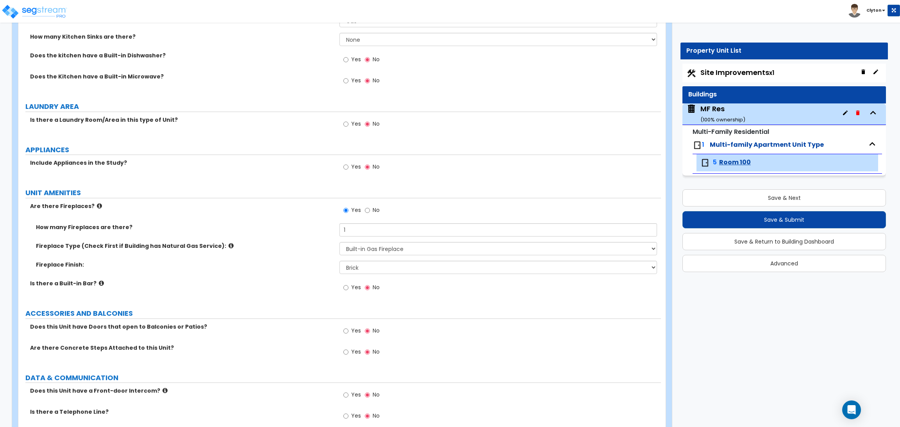
scroll to position [1112, 0]
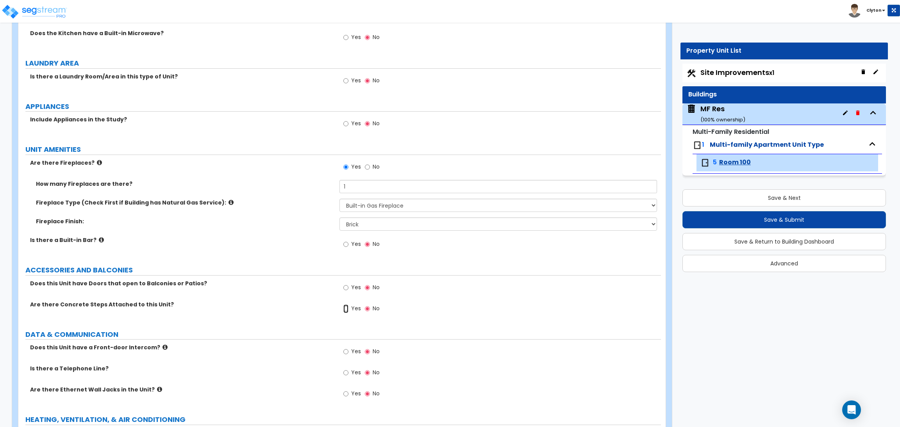
click at [346, 310] on input "Yes" at bounding box center [345, 309] width 5 height 9
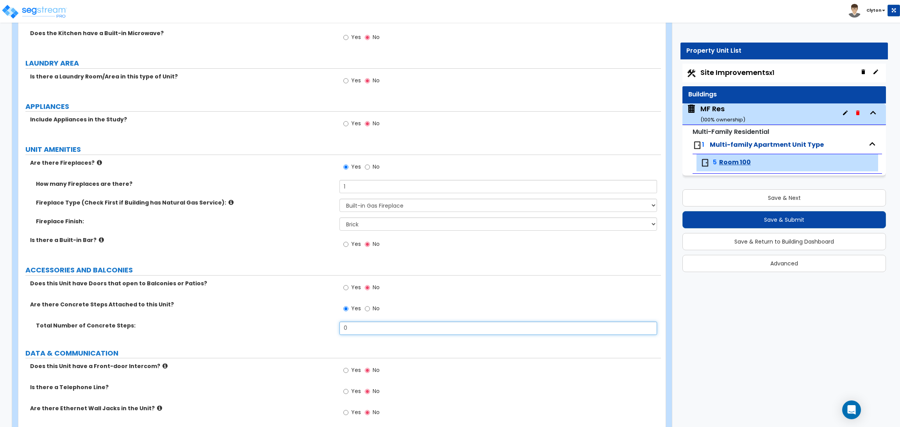
drag, startPoint x: 339, startPoint y: 331, endPoint x: 267, endPoint y: 336, distance: 71.2
click at [267, 336] on div "Total Number of Concrete Steps: 0" at bounding box center [339, 331] width 642 height 19
click at [262, 310] on div "Are there Concrete Steps Attached to this Unit? Yes No" at bounding box center [339, 311] width 642 height 21
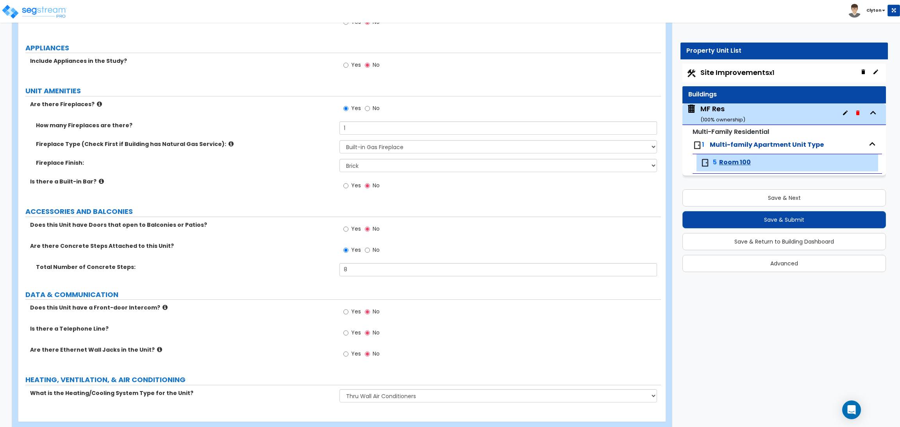
scroll to position [1189, 0]
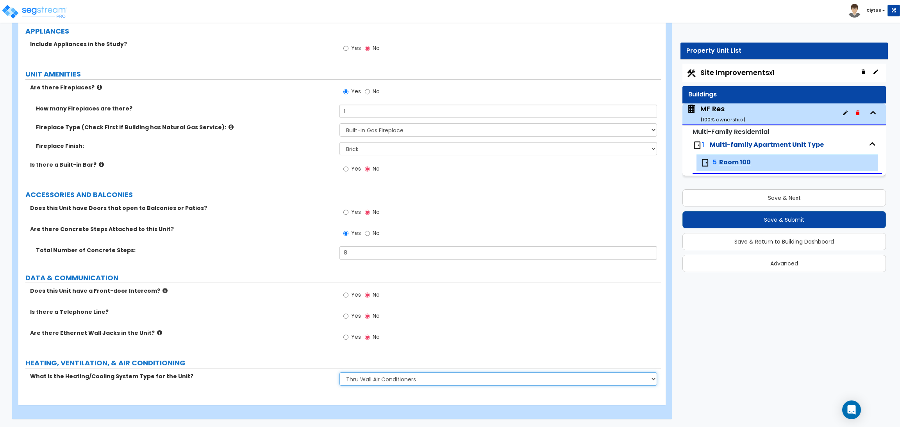
click at [402, 378] on select "None Heat Only Centralized Heating & Cooling Thru Wall Air Conditioners Mini Sp…" at bounding box center [497, 379] width 317 height 13
click at [339, 373] on select "None Heat Only Centralized Heating & Cooling Thru Wall Air Conditioners Mini Sp…" at bounding box center [497, 379] width 317 height 13
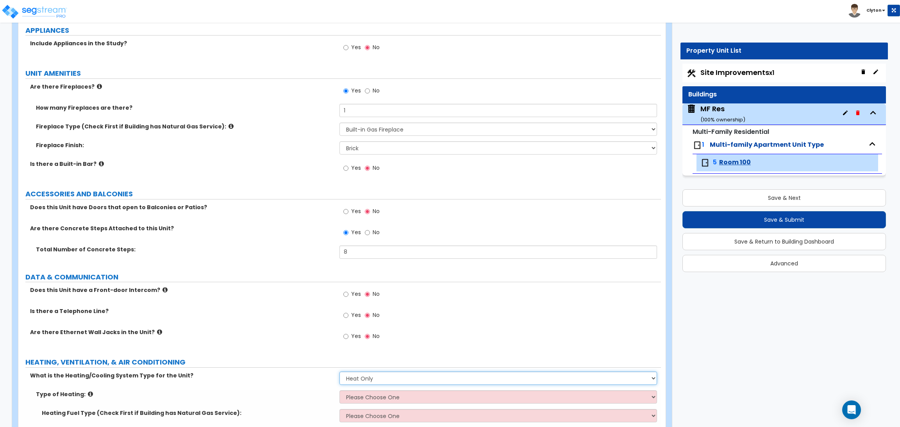
scroll to position [1226, 0]
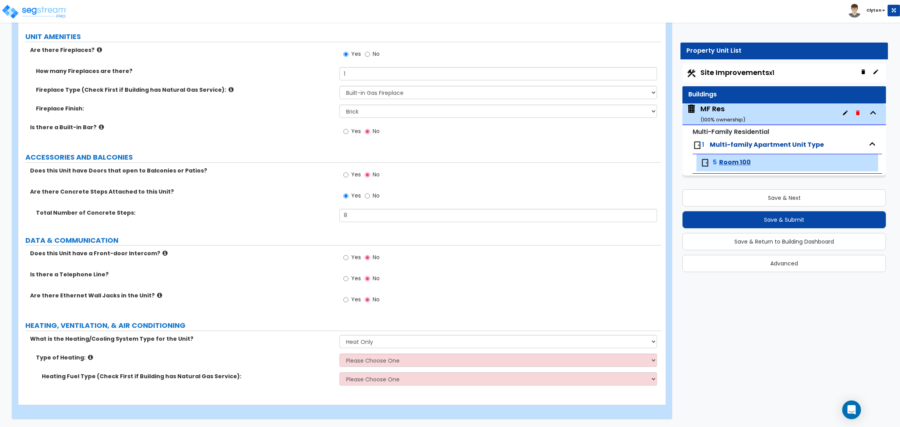
click at [311, 359] on label "Type of Heating:" at bounding box center [185, 358] width 298 height 8
click at [360, 366] on select "Please Choose One Wall Heater Electric Baseboard Heater Hydronic Heating Radian…" at bounding box center [497, 360] width 317 height 13
click at [339, 354] on select "Please Choose One Wall Heater Electric Baseboard Heater Hydronic Heating Radian…" at bounding box center [497, 360] width 317 height 13
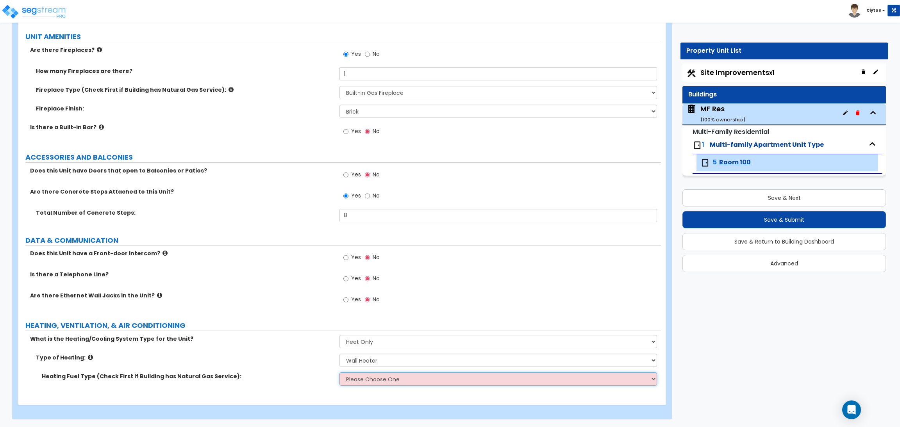
click at [385, 378] on select "Please Choose One Gas Electric" at bounding box center [497, 379] width 317 height 13
click at [339, 373] on select "Please Choose One Gas Electric" at bounding box center [497, 379] width 317 height 13
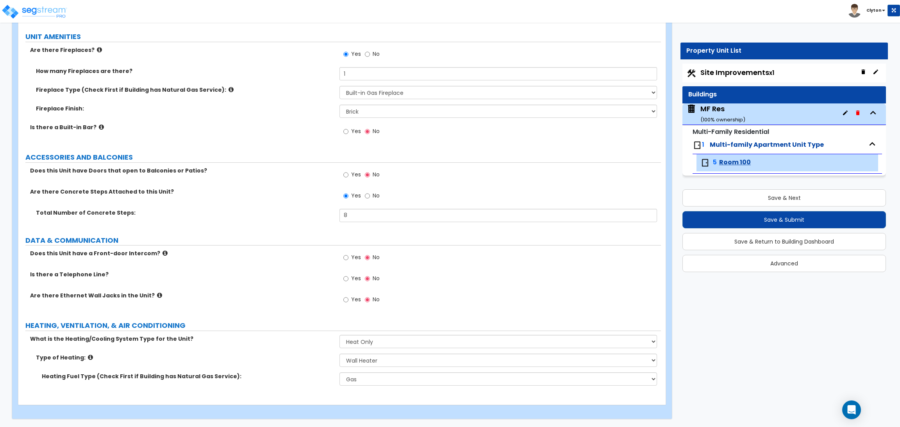
click at [301, 351] on div "What is the Heating/Cooling System Type for the Unit? None Heat Only Centralize…" at bounding box center [339, 344] width 642 height 19
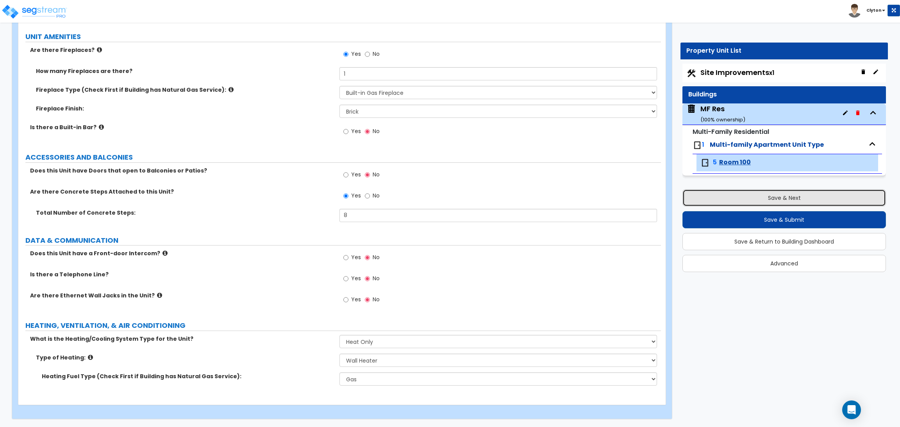
click at [778, 204] on button "Save & Next" at bounding box center [783, 197] width 203 height 17
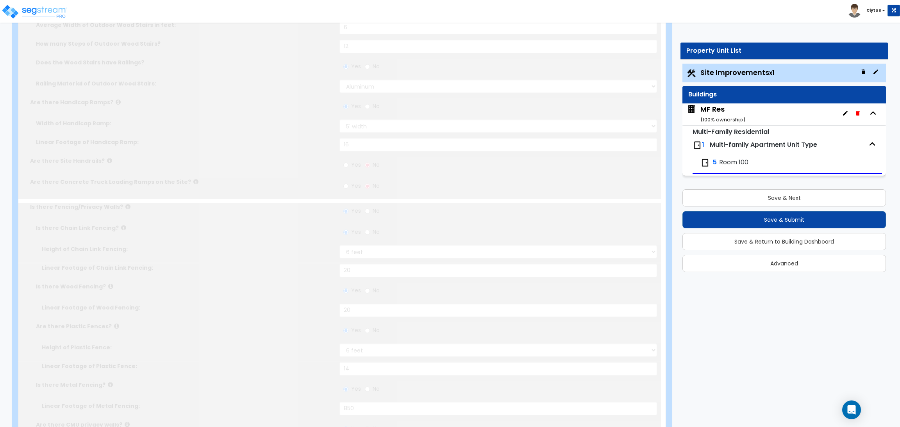
scroll to position [0, 0]
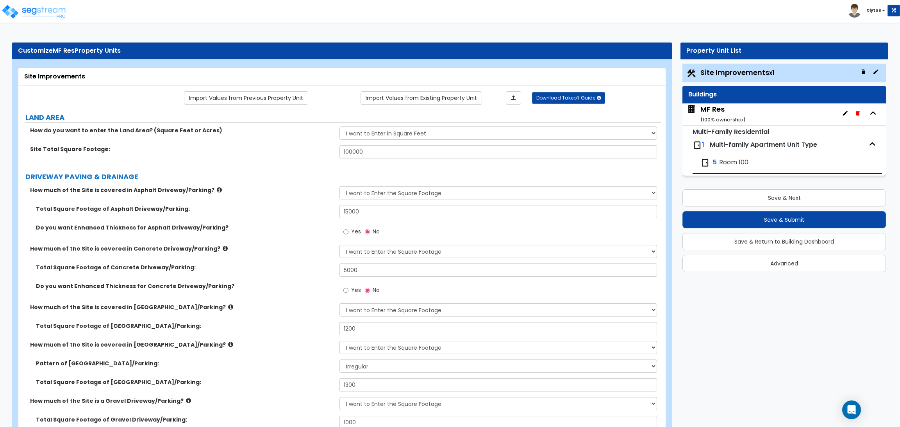
click at [55, 20] on div "Toggle navigation" at bounding box center [70, 5] width 129 height 34
click at [48, 12] on img at bounding box center [34, 12] width 66 height 16
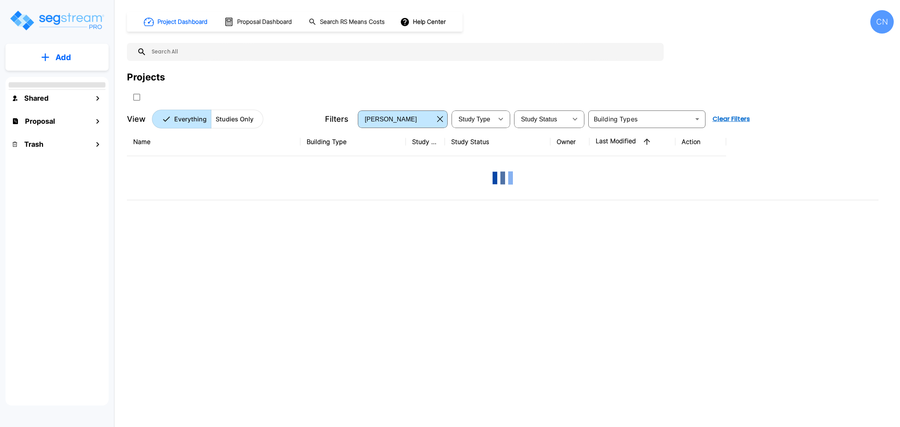
click at [699, 91] on div "Projects" at bounding box center [510, 86] width 767 height 33
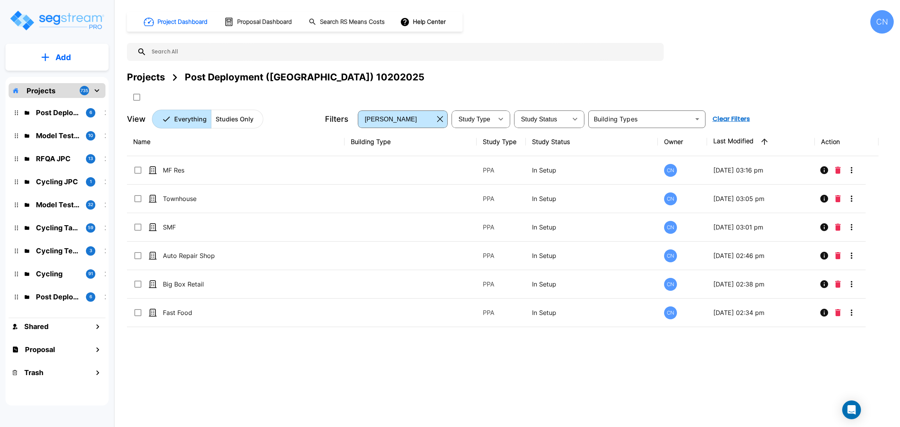
click at [542, 375] on div "Name Building Type Study Type Study Status Owner Last Modified Action MF Res PP…" at bounding box center [502, 260] width 751 height 265
click at [436, 368] on div "Name Building Type Study Type Study Status Owner Last Modified Action MF Res PP…" at bounding box center [502, 260] width 751 height 265
click at [710, 68] on div "Project Dashboard Proposal Dashboard Search RS Means Costs Help Center CN Proje…" at bounding box center [510, 69] width 767 height 118
drag, startPoint x: 526, startPoint y: 389, endPoint x: 437, endPoint y: 302, distance: 123.7
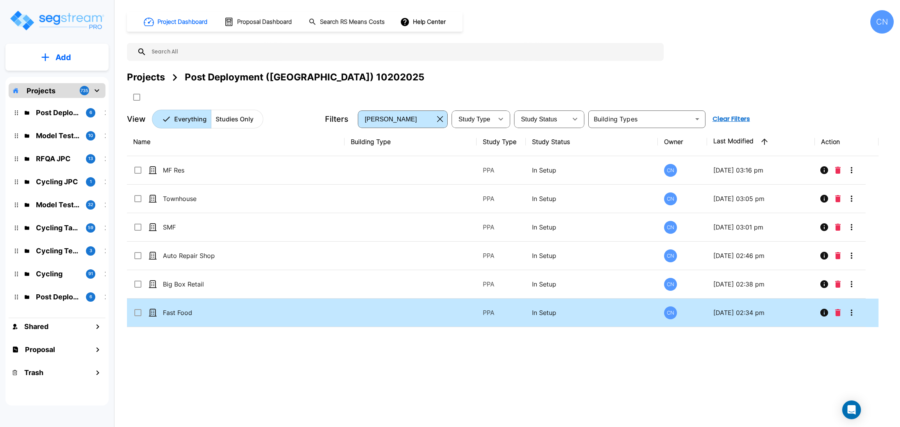
click at [526, 389] on div "Name Building Type Study Type Study Status Owner Last Modified Action MF Res PP…" at bounding box center [502, 260] width 751 height 265
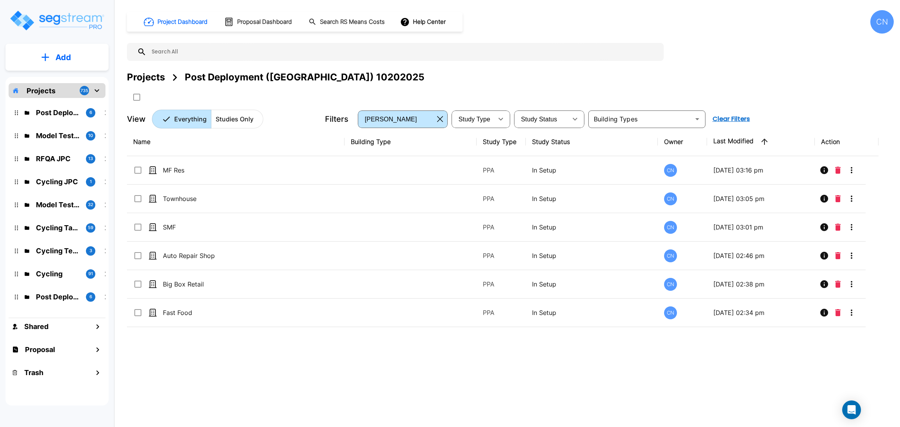
click at [515, 87] on div "Projects Post Deployment (CN) 10202025" at bounding box center [510, 86] width 767 height 33
click at [374, 357] on div "Name Building Type Study Type Study Status Owner Last Modified Action MF Res PP…" at bounding box center [502, 260] width 751 height 265
click at [448, 378] on div "Name Building Type Study Type Study Status Owner Last Modified Action MF Res PP…" at bounding box center [502, 260] width 751 height 265
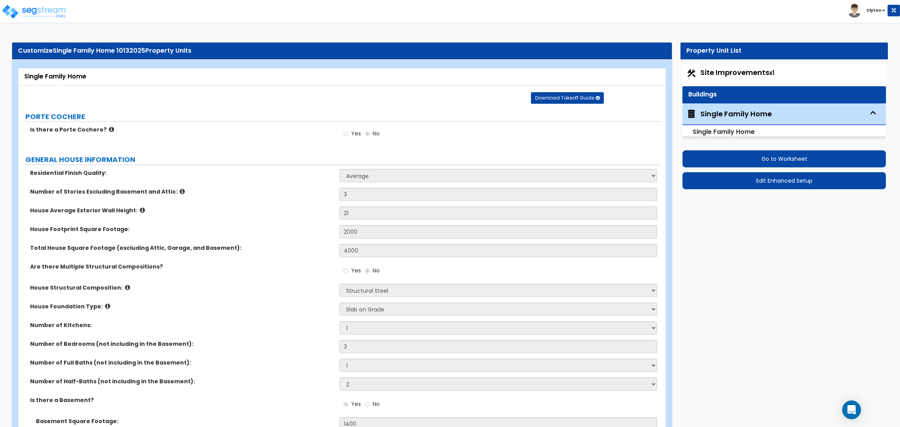
select select "1"
select select "4"
select select "3"
select select "2"
select select "1"
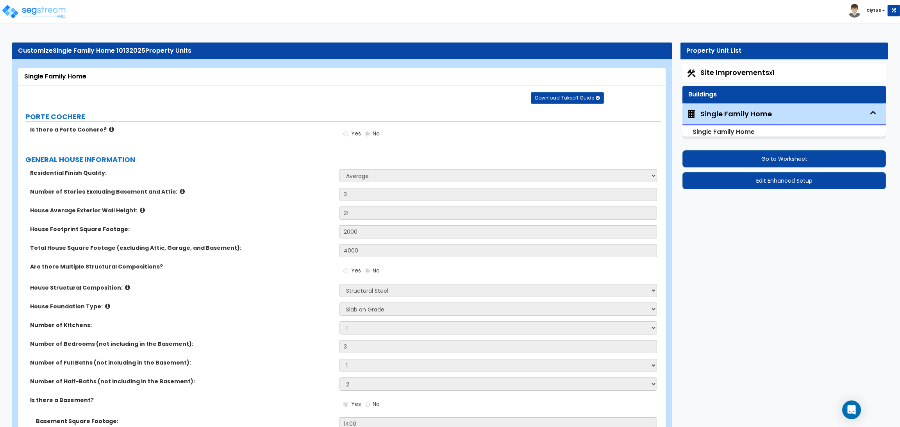
select select "1"
select select "2"
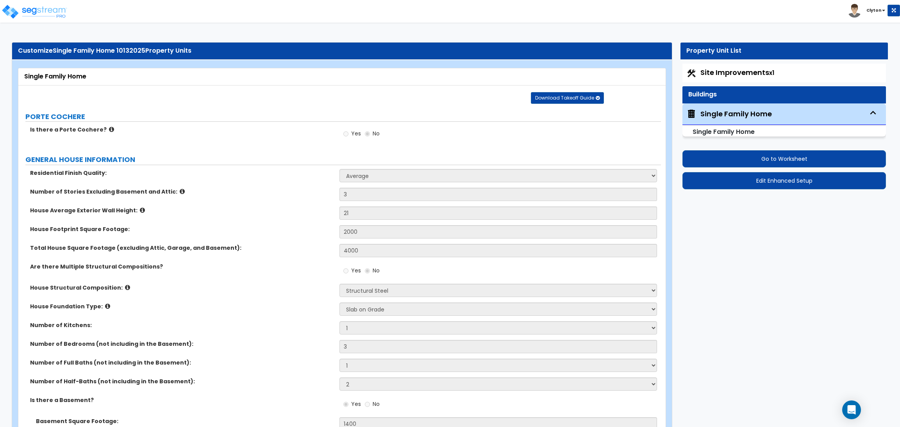
select select "3"
select select "2"
select select "3"
select select "1"
select select "2"
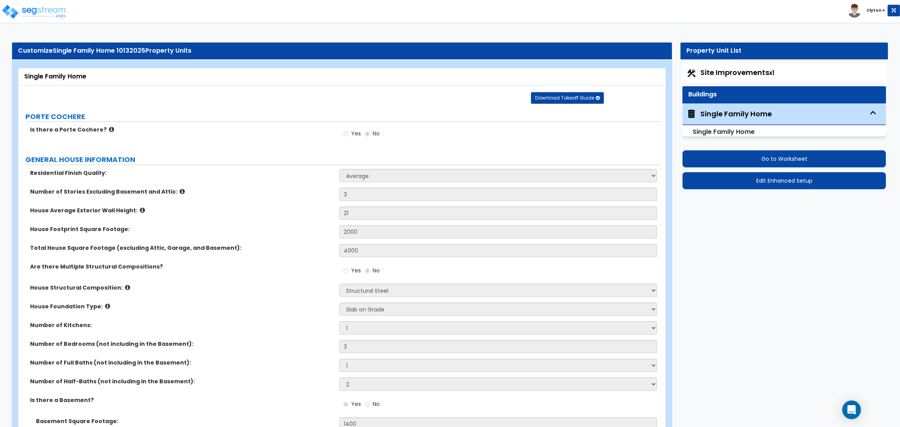
select select "3"
select select "2"
select select "1"
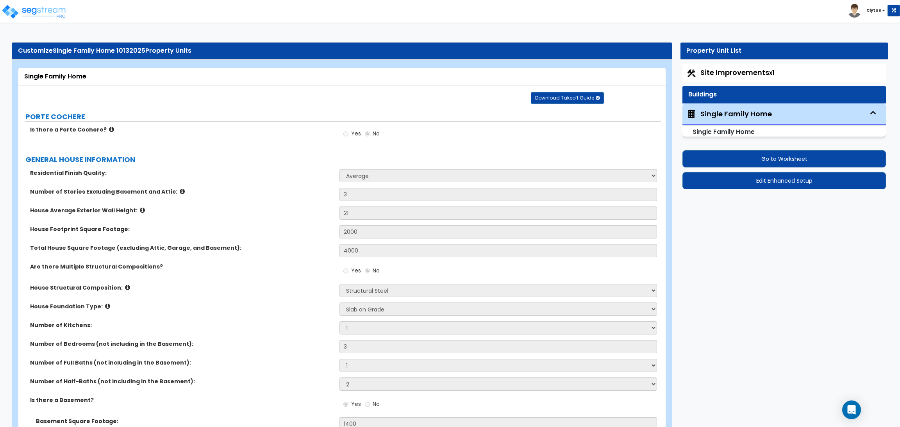
select select "1"
select select "2"
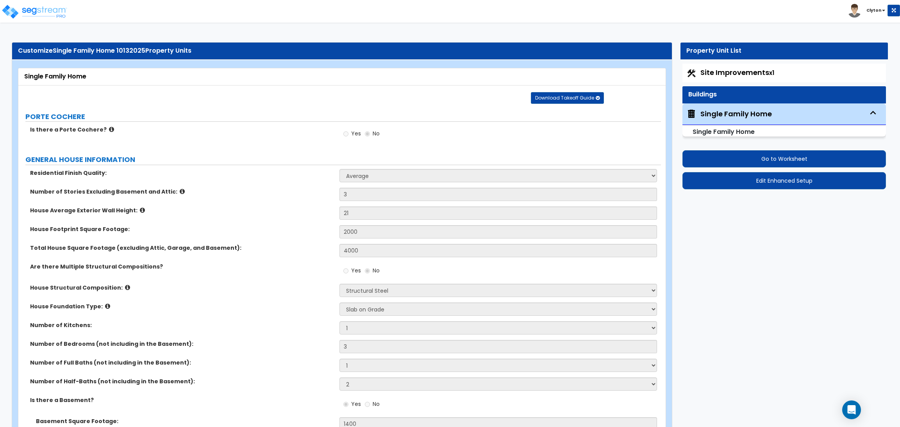
select select "2"
select select "1"
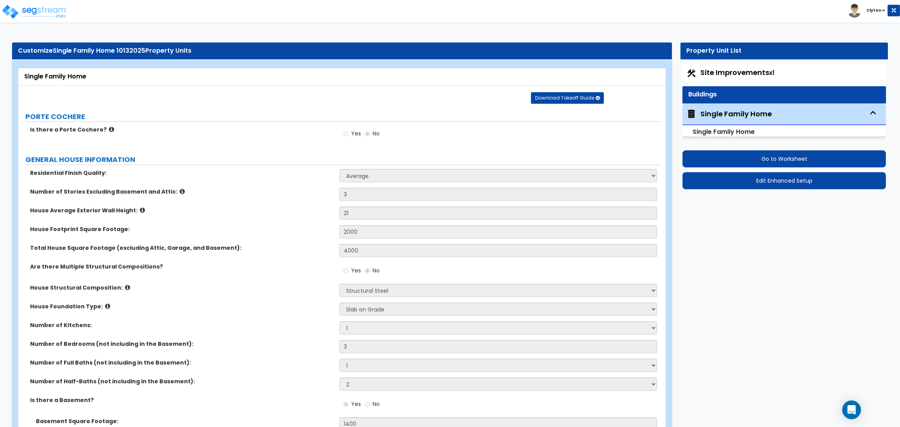
select select "4"
select select "2"
select select "1"
select select "2"
select select "1"
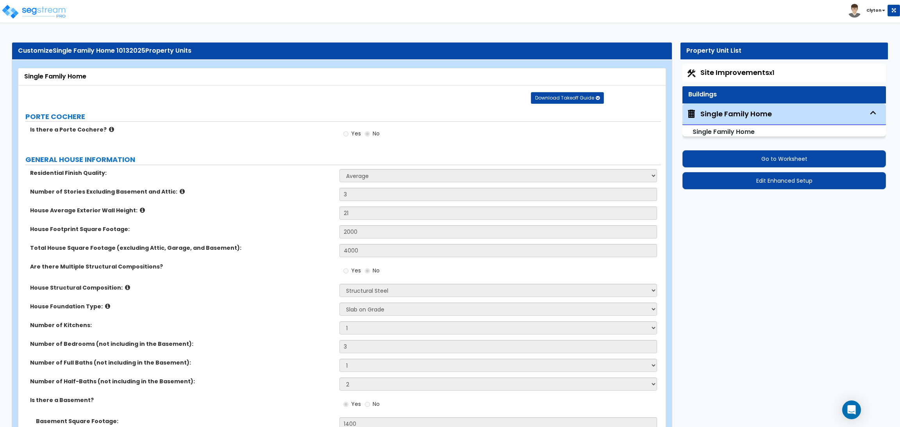
select select "3"
select select "1"
select select "5"
select select "4"
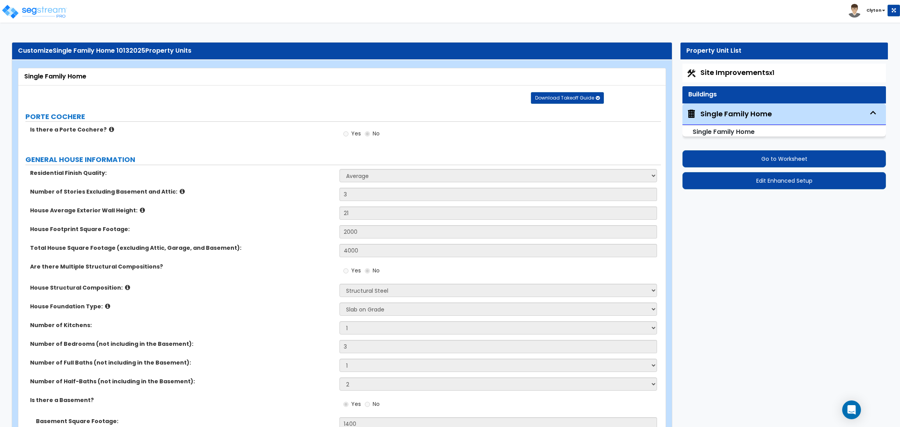
select select "1"
select select "2"
select select "3"
select select "1"
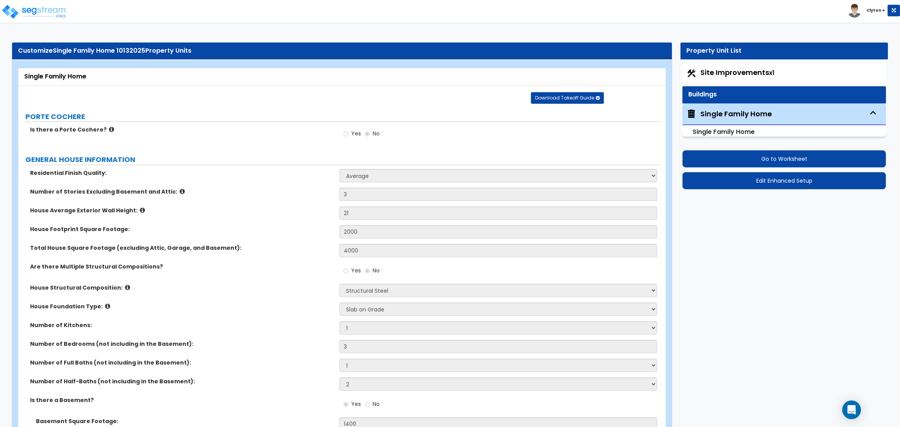
select select "2"
select select "1"
select select "5"
select select "3"
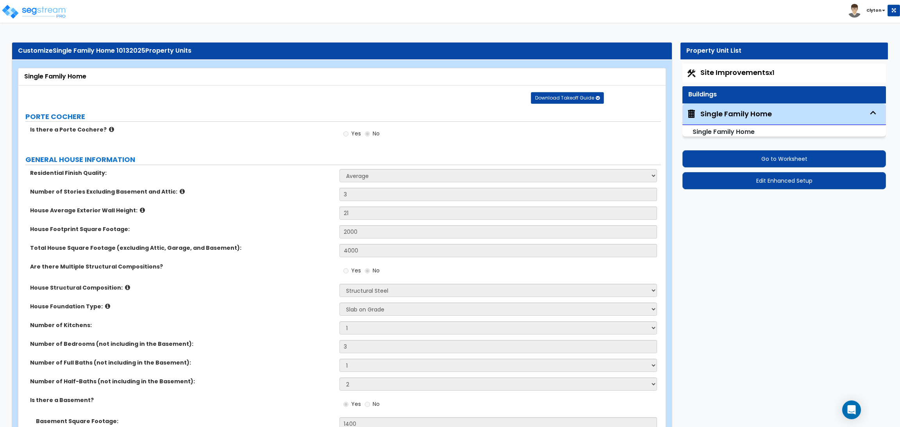
select select "1"
select select "2"
select select "1"
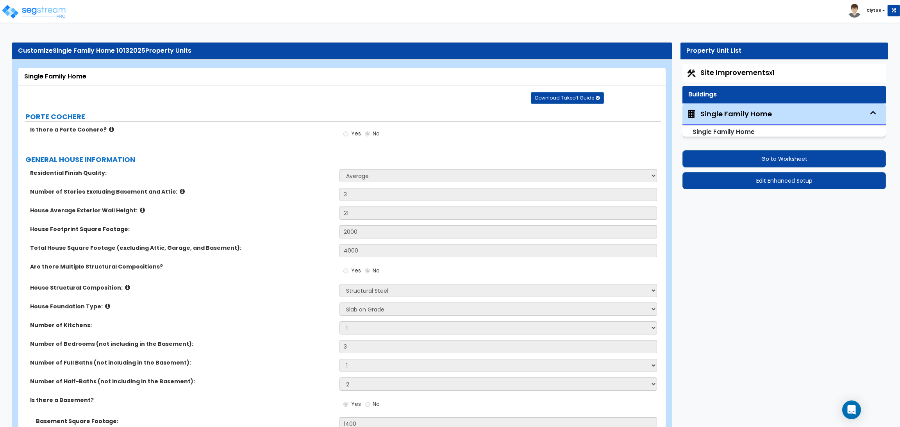
select select "1"
select select "2"
select select "3"
select select "4"
select select "1"
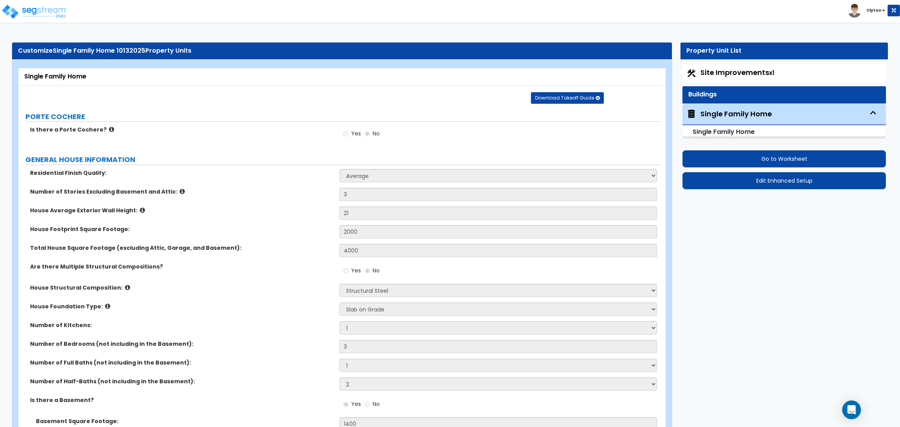
select select "1"
select select "2"
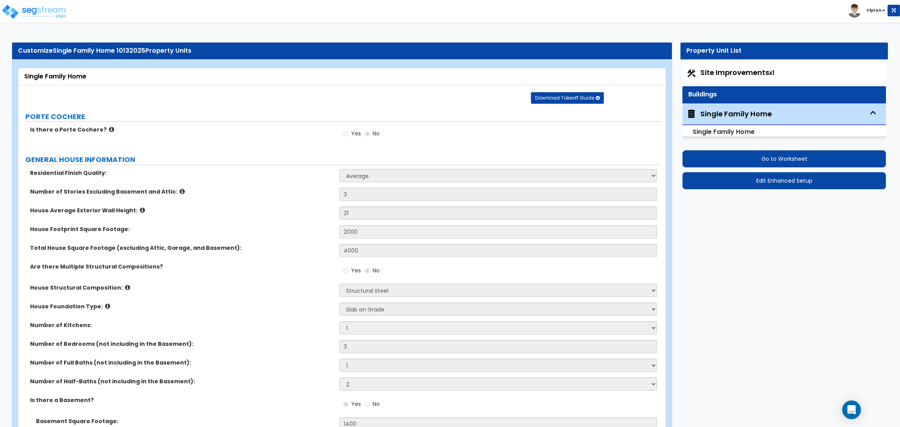
select select "1"
select select "3"
select select "2"
select select "6"
select select "1"
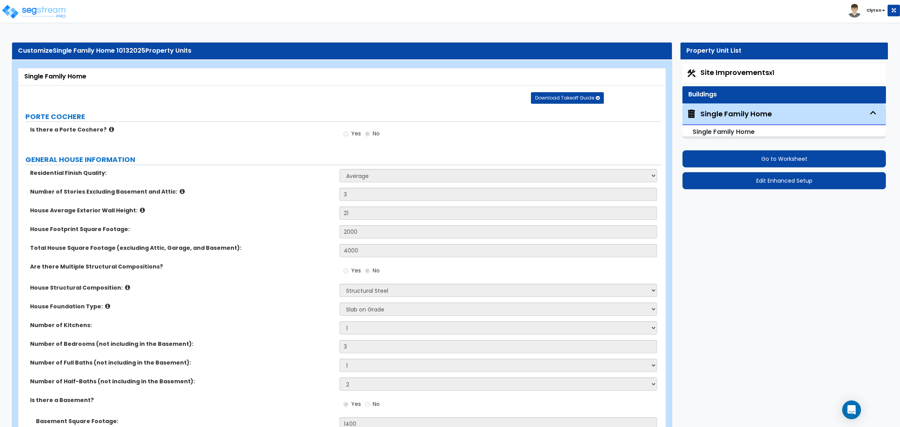
select select "1"
select select "5"
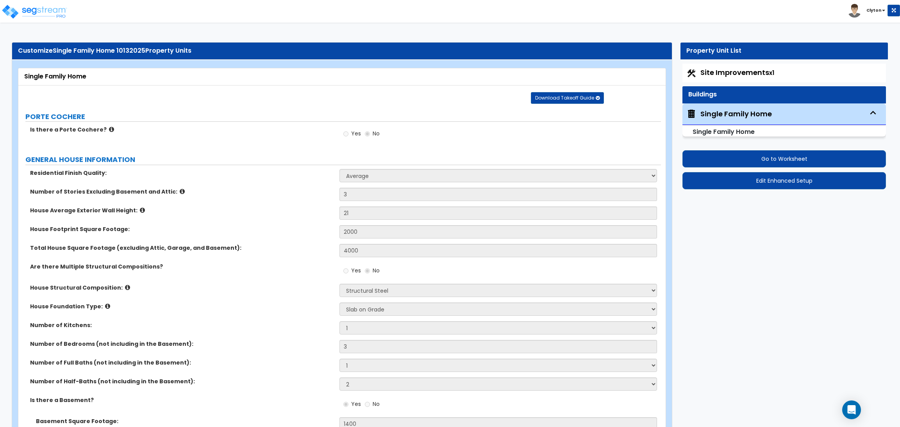
select select "1"
select select "2"
select select "3"
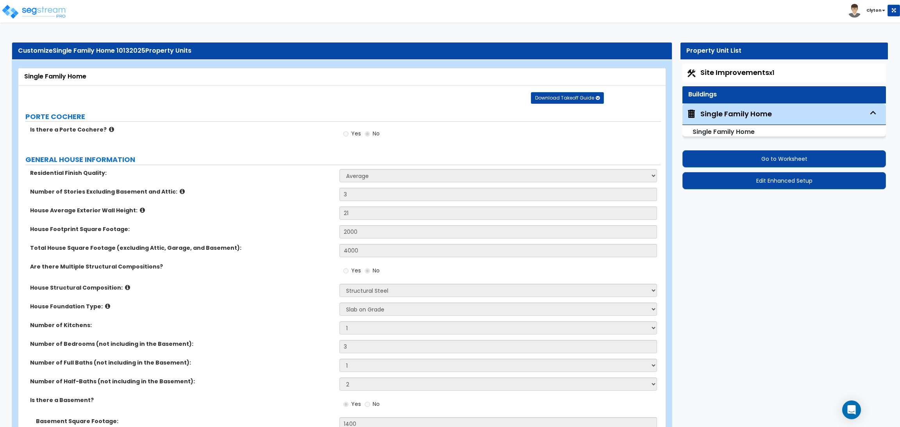
select select "1"
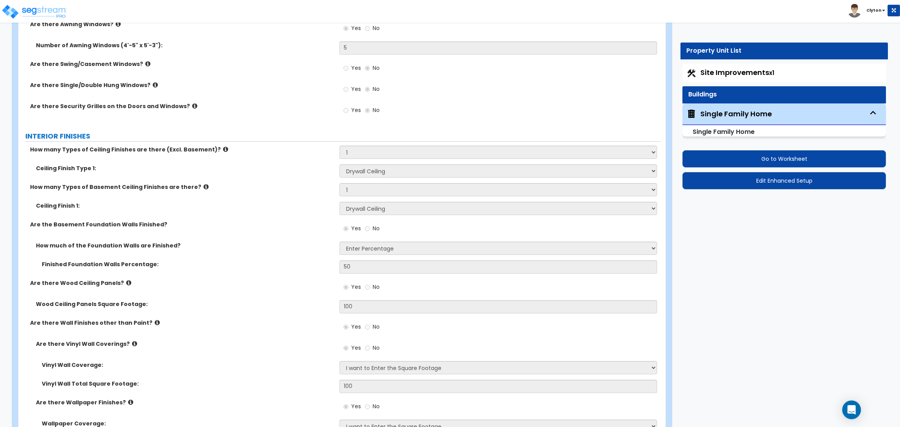
click at [254, 223] on label "Are the Basement Foundation Walls Finished?" at bounding box center [181, 225] width 303 height 8
drag, startPoint x: 502, startPoint y: 96, endPoint x: 568, endPoint y: 253, distance: 170.6
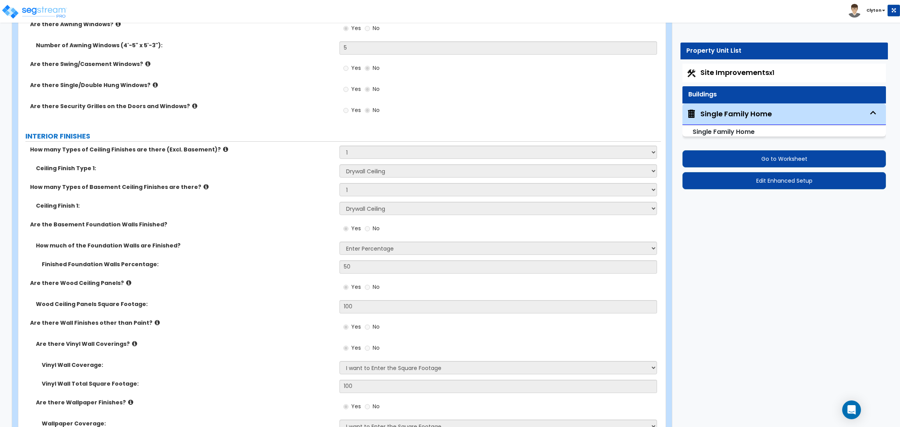
click at [502, 96] on div "Yes No" at bounding box center [499, 91] width 321 height 21
click at [458, 115] on div "Yes No" at bounding box center [499, 112] width 321 height 21
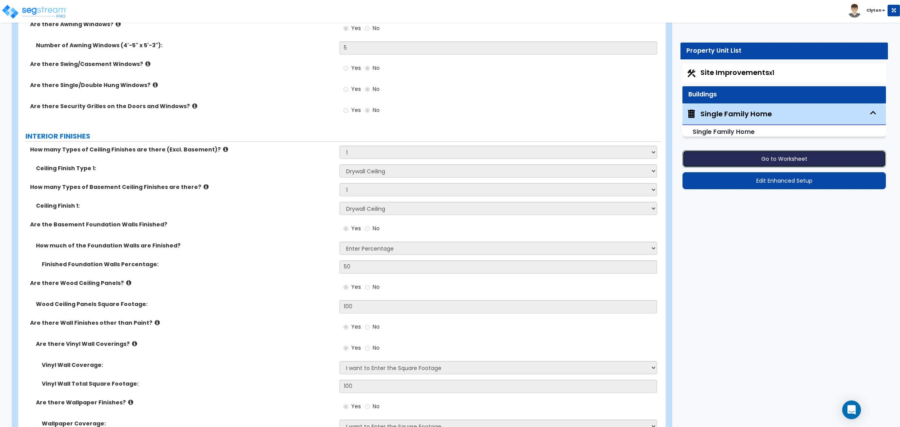
click at [734, 159] on button "Go to Worksheet" at bounding box center [783, 158] width 203 height 17
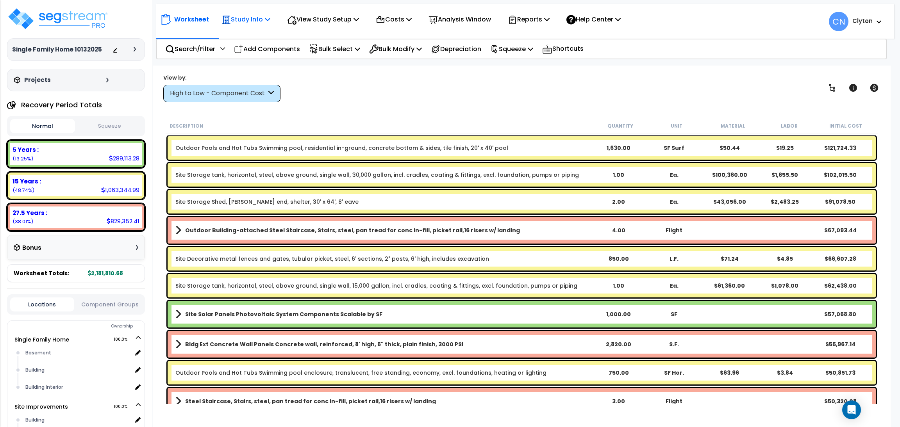
click at [229, 17] on icon at bounding box center [225, 19] width 9 height 9
click at [225, 38] on link "Study Setup" at bounding box center [255, 37] width 77 height 16
click at [535, 111] on div "Worksheet Study Info Study Setup Add Property Unit Template study Clone study CN" at bounding box center [522, 279] width 738 height 427
click at [645, 86] on div "View by: High to Low - Component Cost High to Low - Component Cost" at bounding box center [521, 87] width 722 height 29
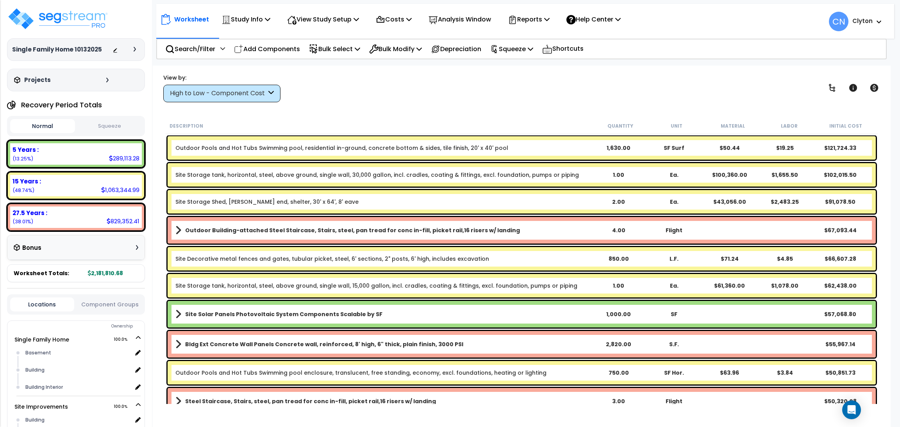
click at [645, 86] on div "View by: High to Low - Component Cost High to Low - Component Cost" at bounding box center [521, 87] width 722 height 29
click at [650, 85] on div "View by: High to Low - Component Cost High to Low - Component Cost" at bounding box center [521, 87] width 722 height 29
click at [467, 70] on div "Worksheet Study Info Study Setup Add Property Unit Template study Clone study CN" at bounding box center [522, 279] width 738 height 427
click at [613, 96] on div "View by: High to Low - Component Cost High to Low - Component Cost" at bounding box center [521, 87] width 722 height 29
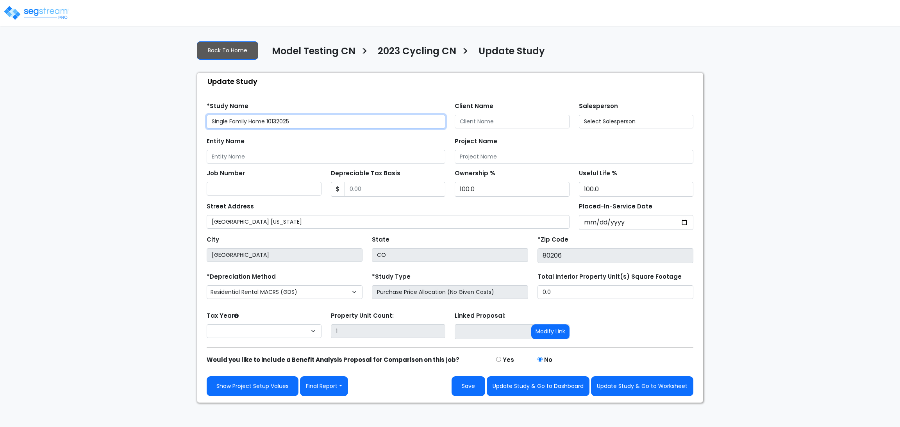
select select "2025"
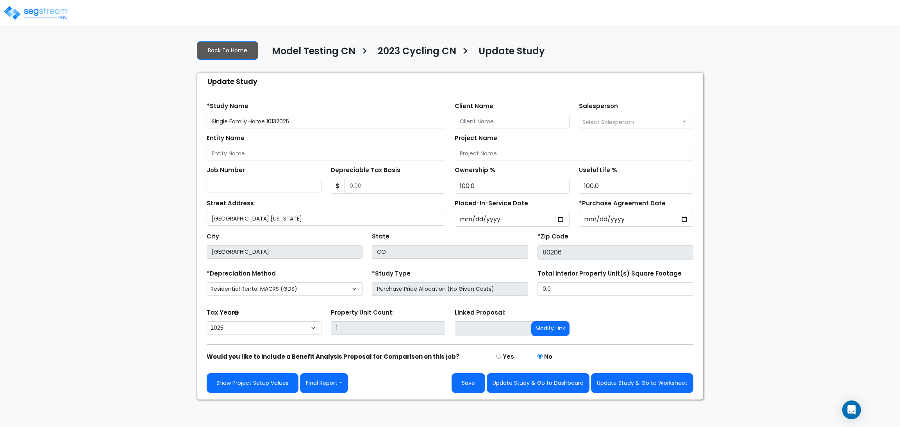
click at [85, 226] on div "We are Building your Study. So please grab a coffee and let us do the heavy lif…" at bounding box center [450, 216] width 900 height 365
